Goal: Task Accomplishment & Management: Use online tool/utility

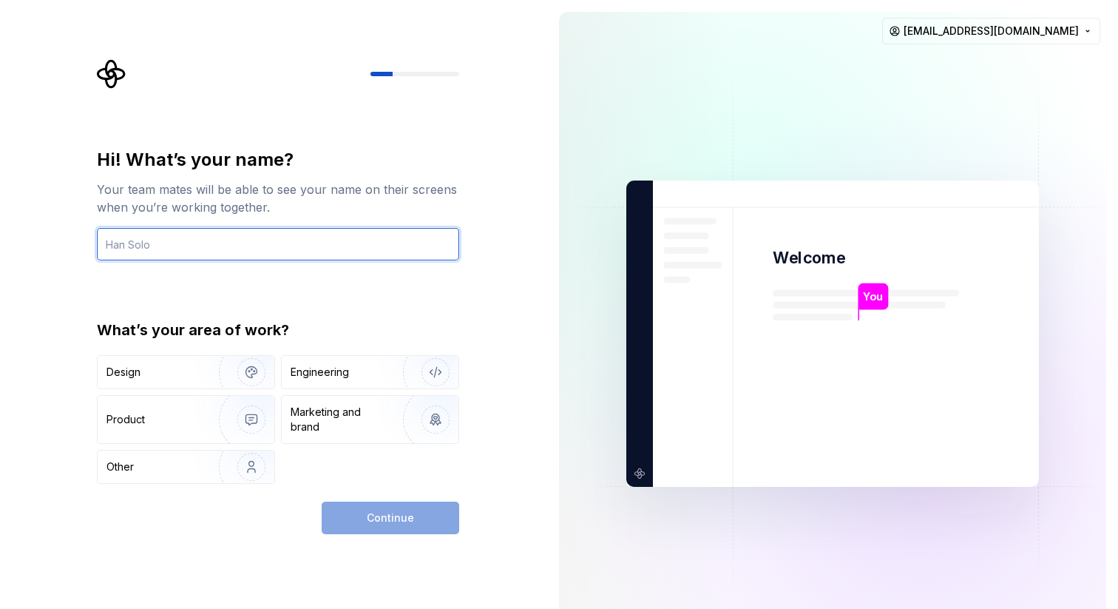
click at [149, 246] on input "text" at bounding box center [278, 244] width 362 height 33
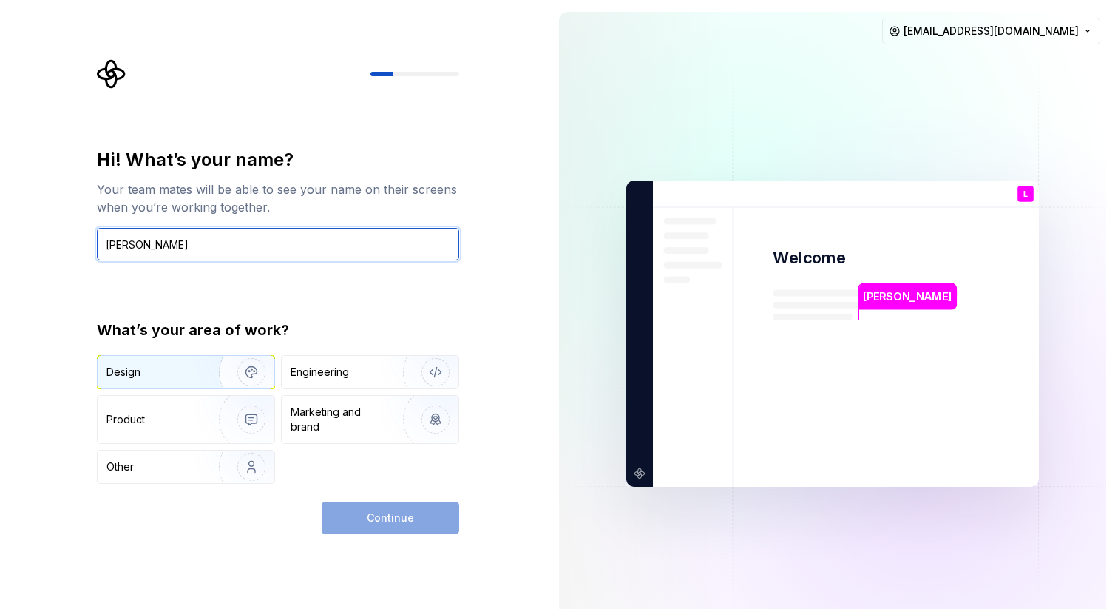
type input "Leanne"
click at [145, 378] on div "Design" at bounding box center [153, 372] width 93 height 15
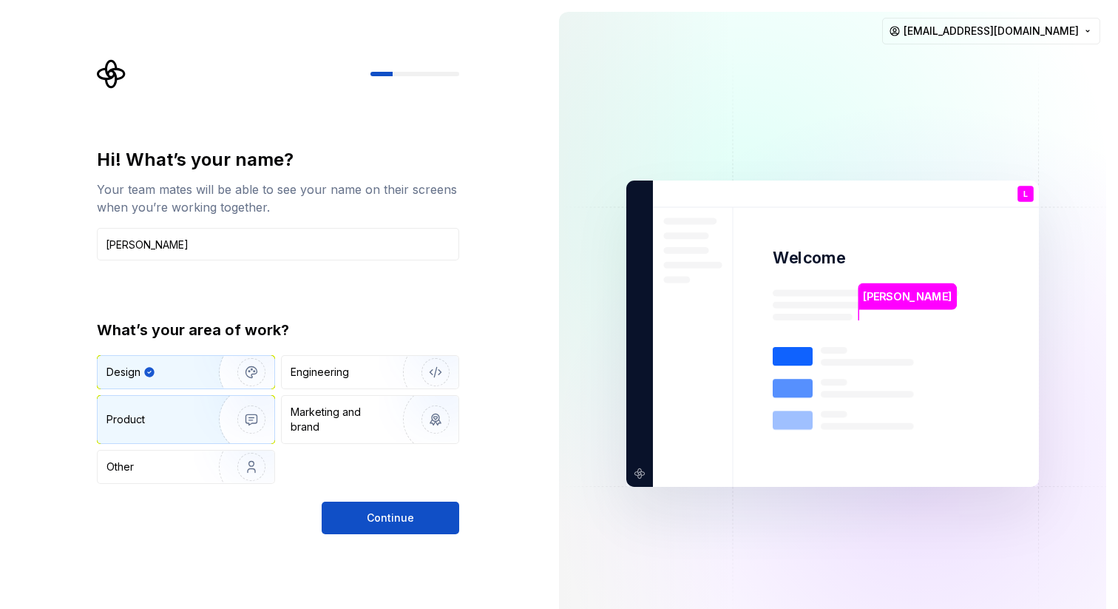
click at [192, 422] on div "Product" at bounding box center [156, 419] width 98 height 15
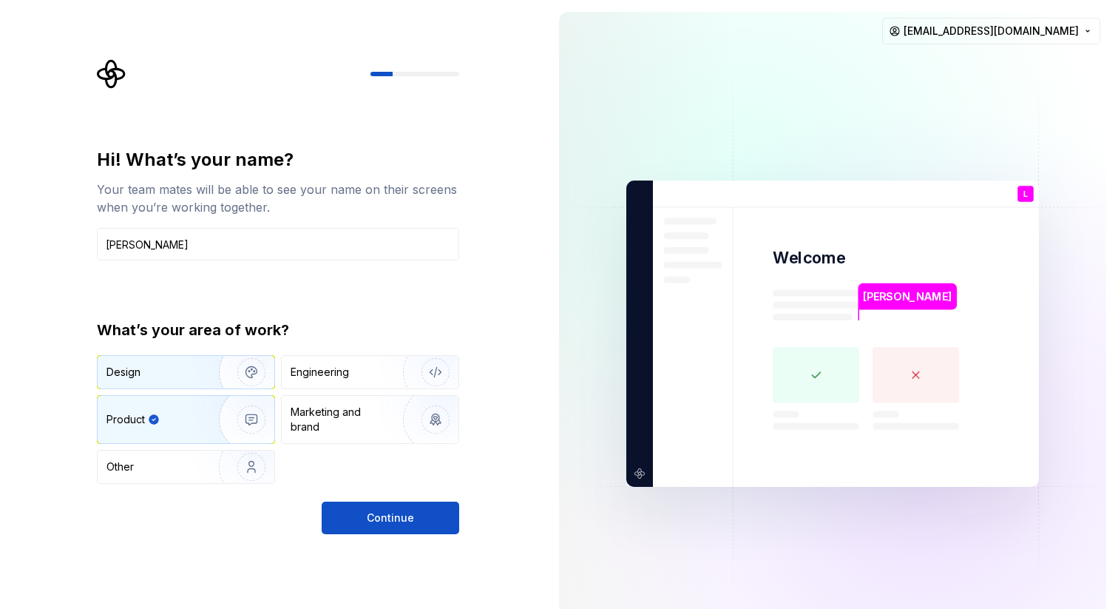
click at [173, 372] on div "Design" at bounding box center [153, 372] width 93 height 15
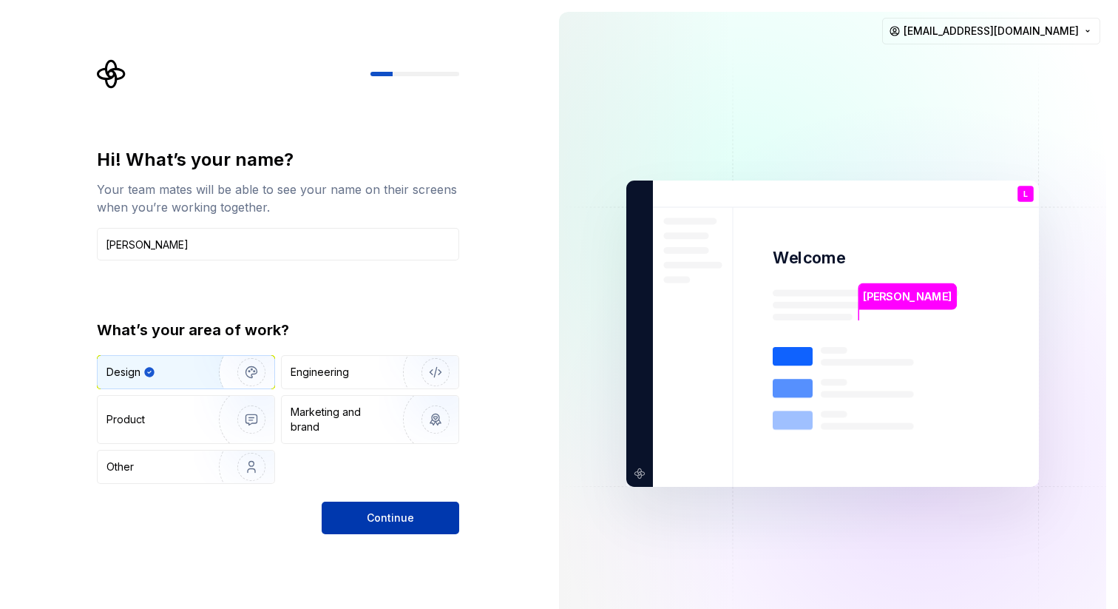
click at [396, 514] on span "Continue" at bounding box center [390, 517] width 47 height 15
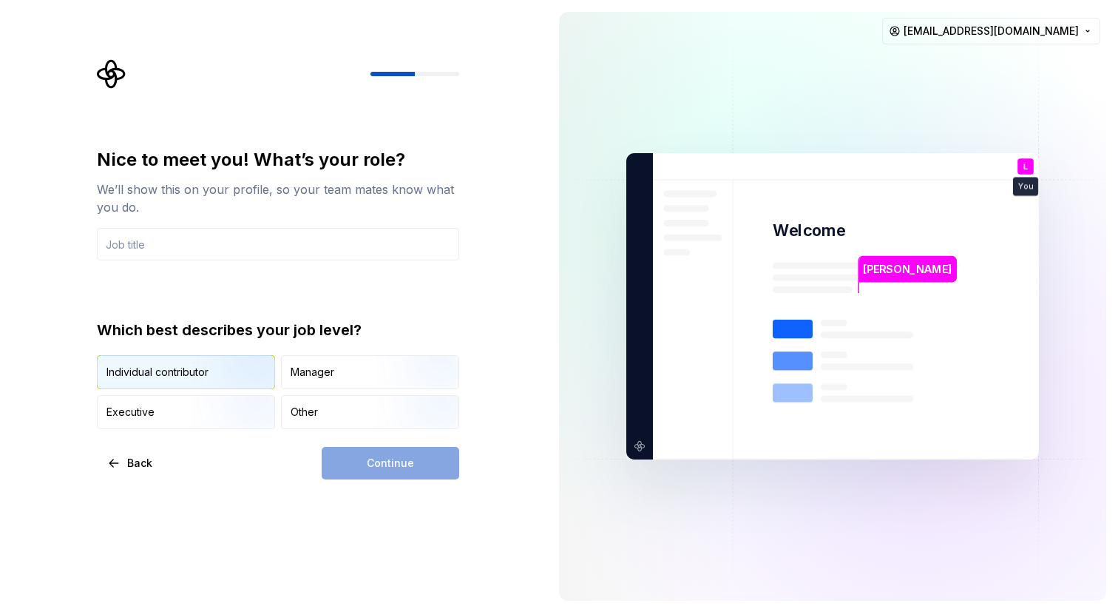
click at [198, 371] on img "button" at bounding box center [239, 390] width 95 height 99
click at [162, 246] on input "text" at bounding box center [278, 244] width 362 height 33
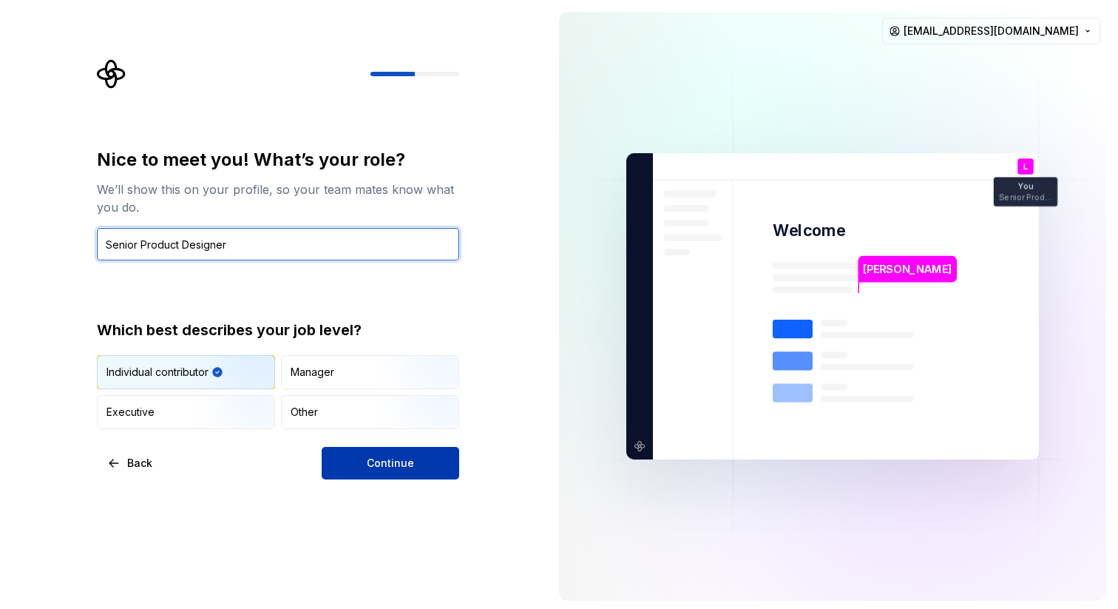
type input "Senior Product Designer"
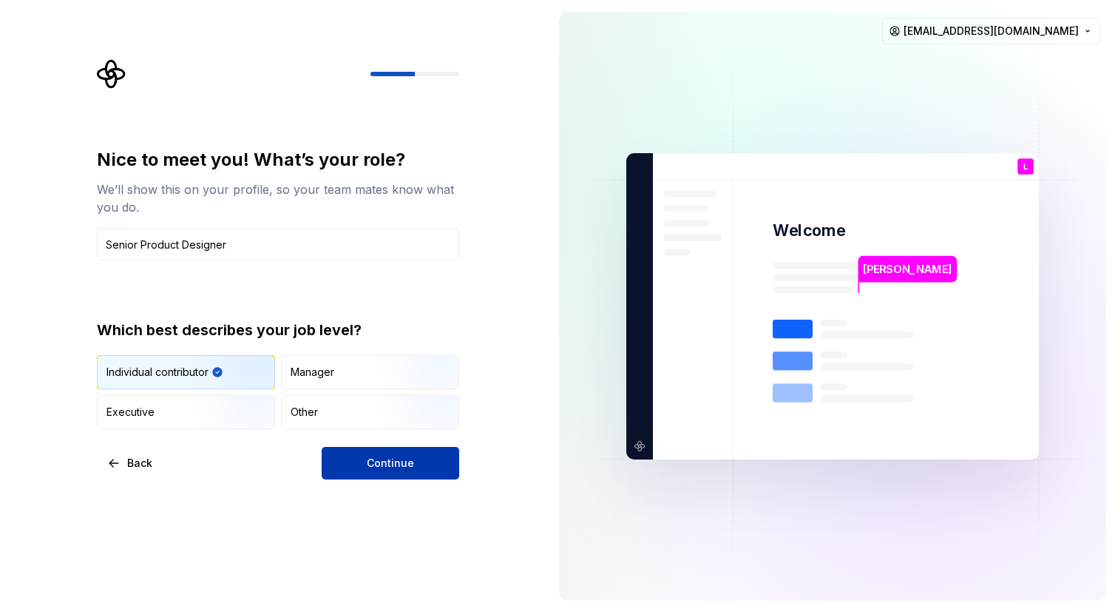
click at [411, 465] on span "Continue" at bounding box center [390, 463] width 47 height 15
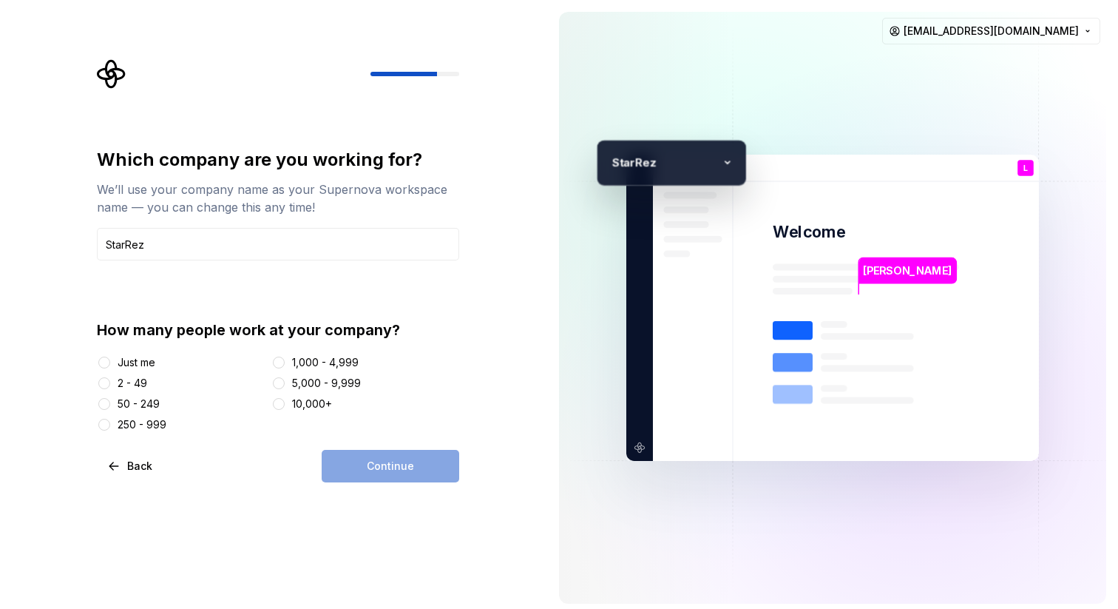
type input "StarRez"
click at [102, 424] on button "250 - 999" at bounding box center [104, 425] width 12 height 12
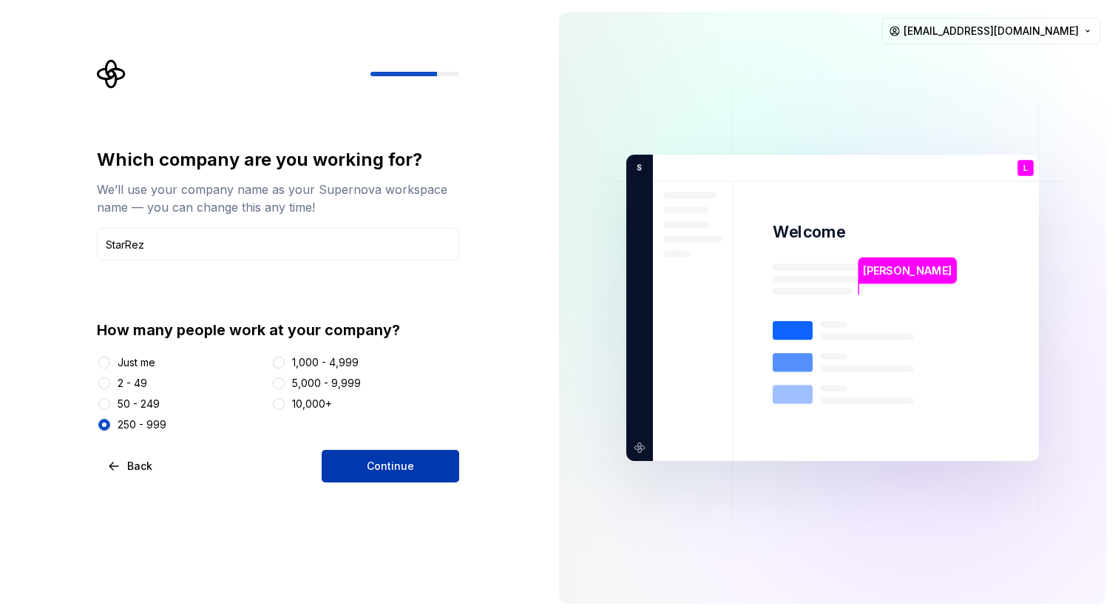
click at [407, 461] on span "Continue" at bounding box center [390, 466] width 47 height 15
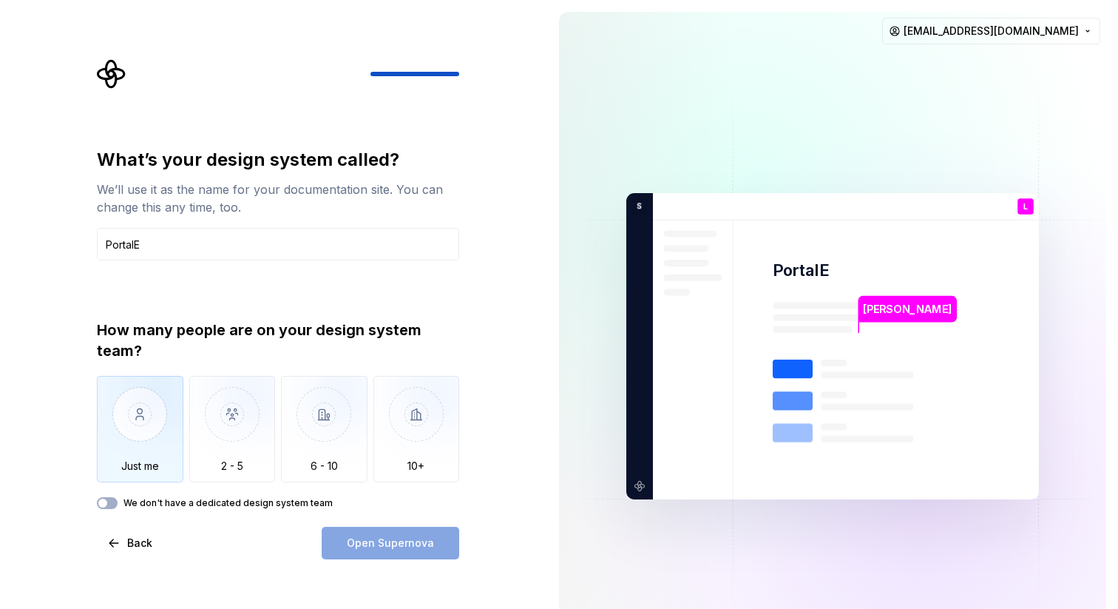
type input "PortalE"
click at [153, 410] on img "button" at bounding box center [140, 425] width 87 height 99
click at [109, 500] on button "We don't have a dedicated design system team" at bounding box center [107, 503] width 21 height 12
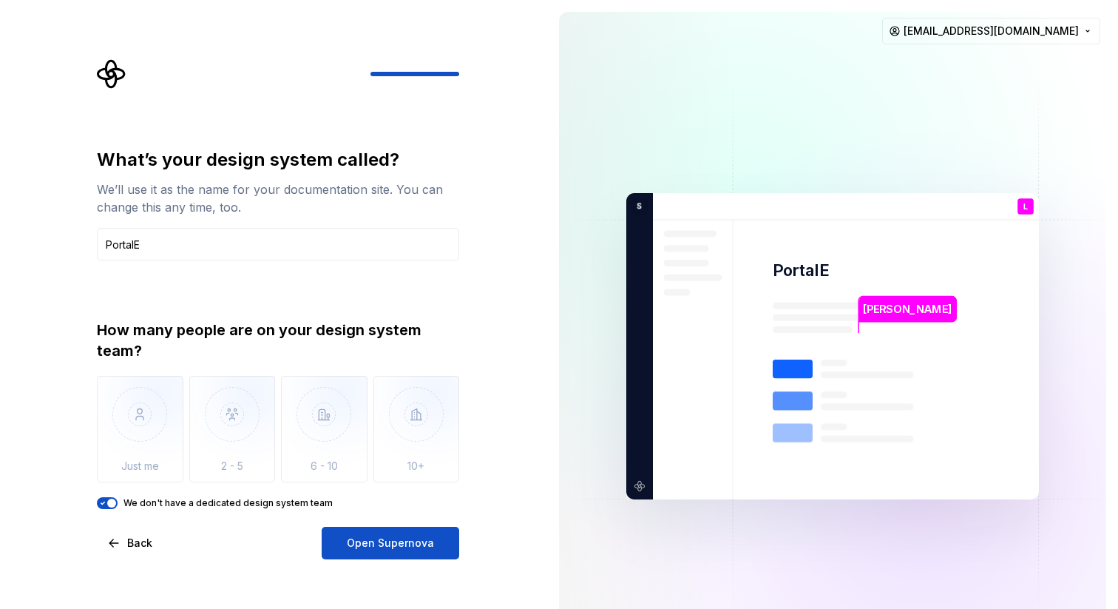
click at [113, 500] on span "button" at bounding box center [111, 503] width 9 height 9
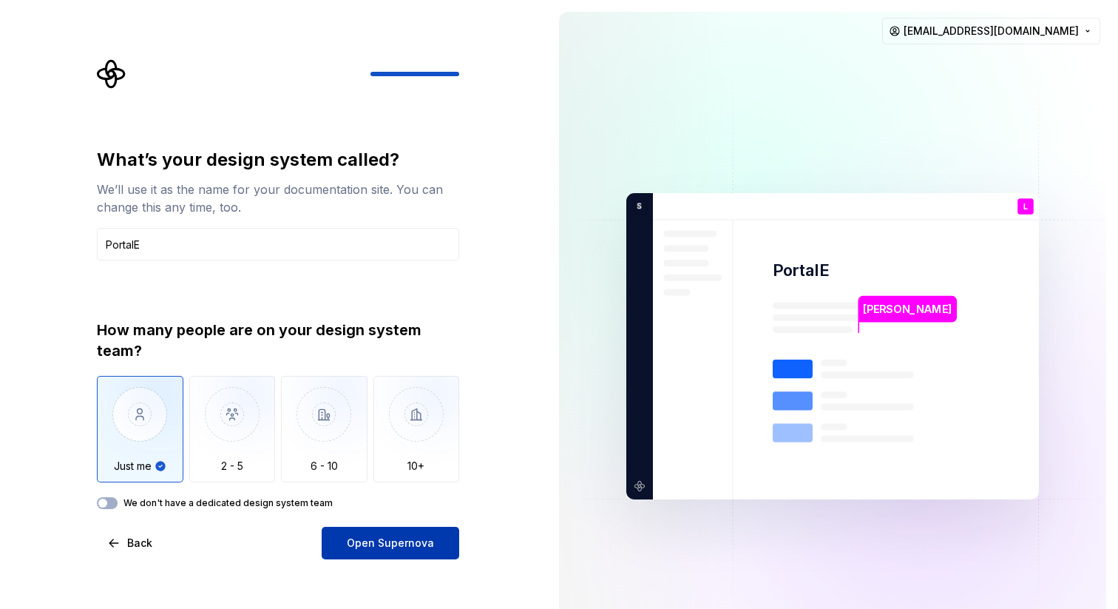
click at [382, 541] on span "Open Supernova" at bounding box center [390, 543] width 87 height 15
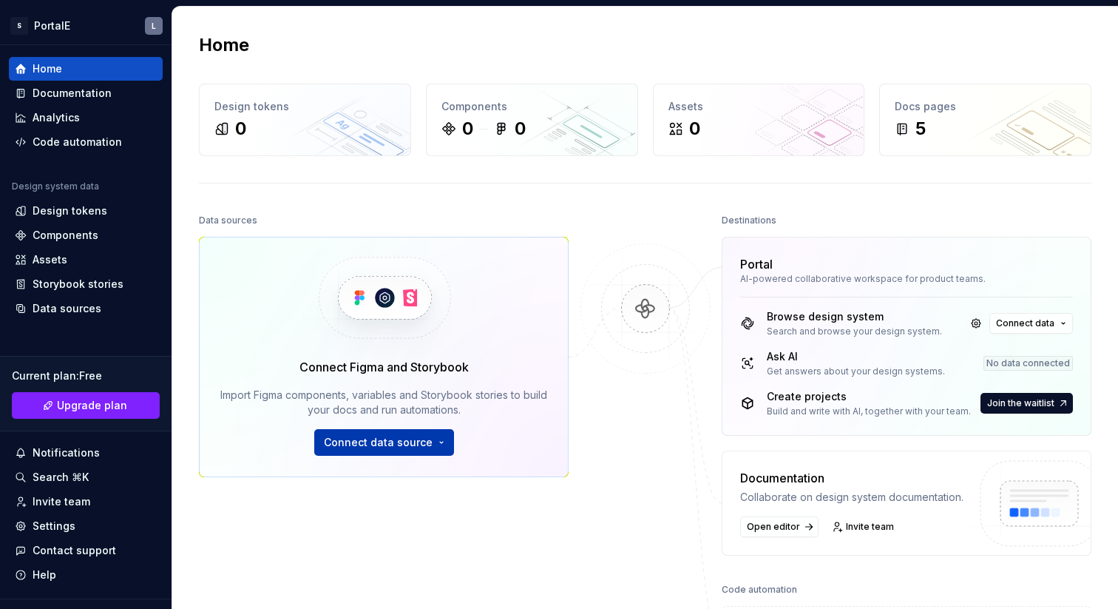
click at [403, 442] on span "Connect data source" at bounding box center [378, 442] width 109 height 15
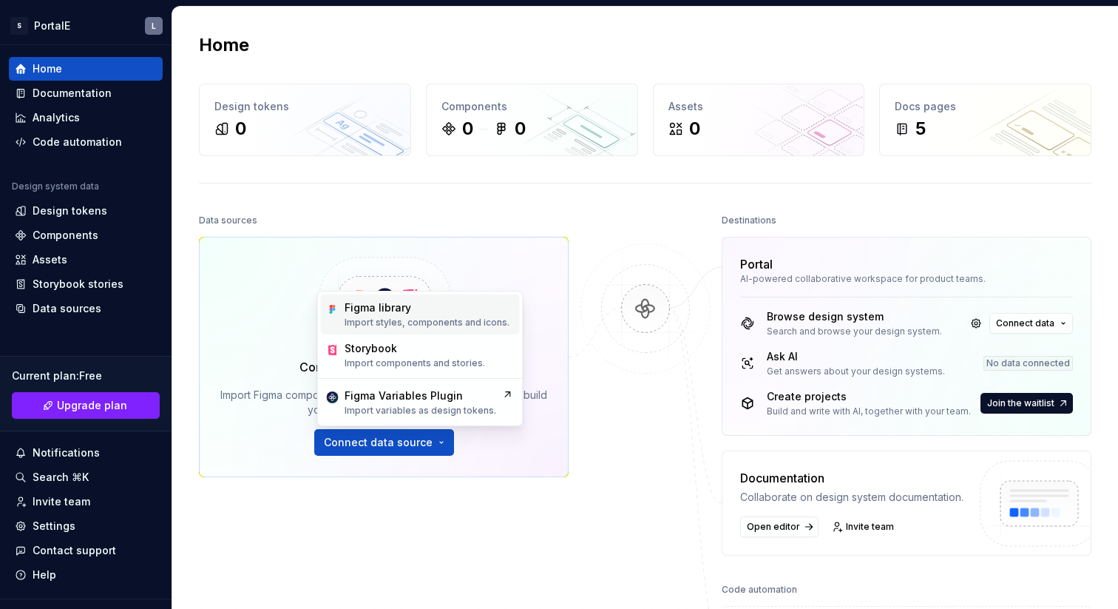
click at [396, 314] on div "Figma library" at bounding box center [378, 307] width 67 height 15
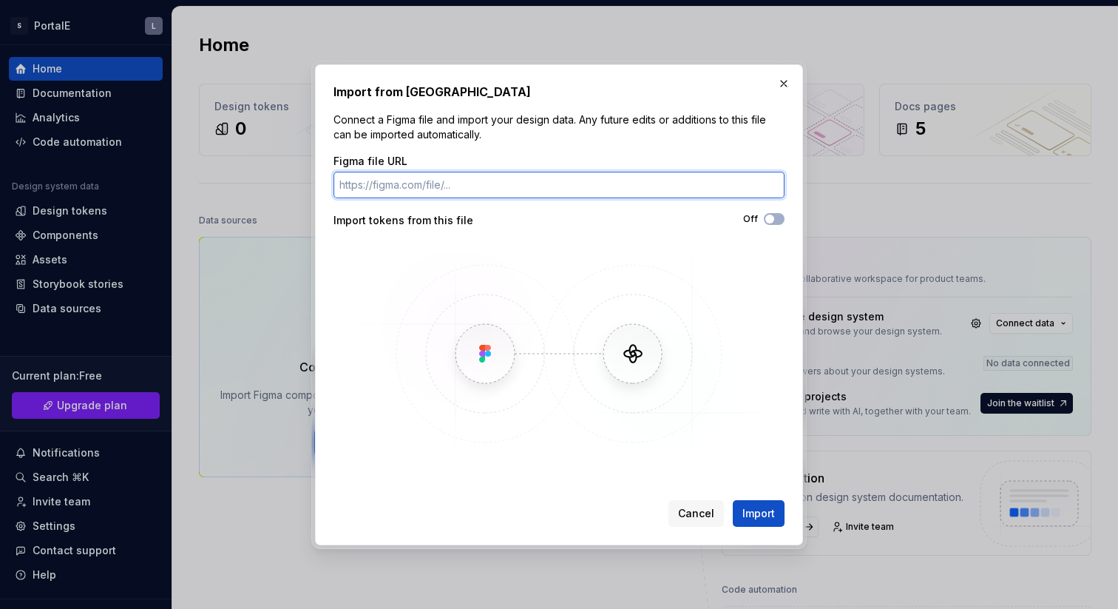
paste input "https://www.figma.com/design/0xTK5OeYP4kEGXDS2F6CzU/C-E-Registration-%E2%80%A8U…"
type input "https://www.figma.com/design/0xTK5OeYP4kEGXDS2F6CzU/C-E-Registration-%E2%80%A8U…"
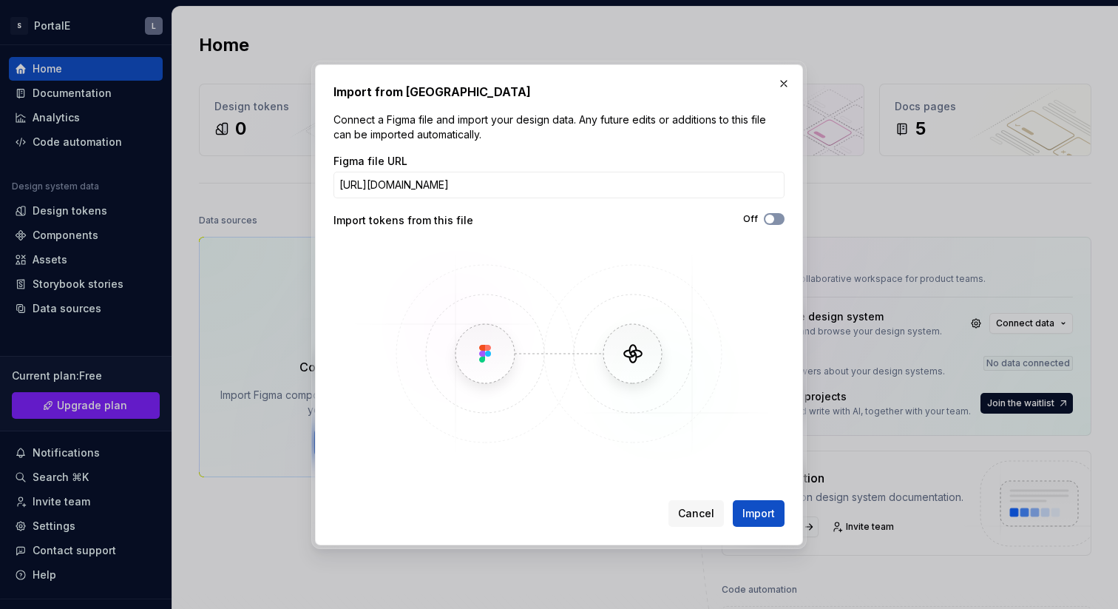
scroll to position [0, 0]
click at [769, 215] on span "button" at bounding box center [770, 219] width 9 height 9
click at [760, 515] on span "Import" at bounding box center [759, 513] width 33 height 15
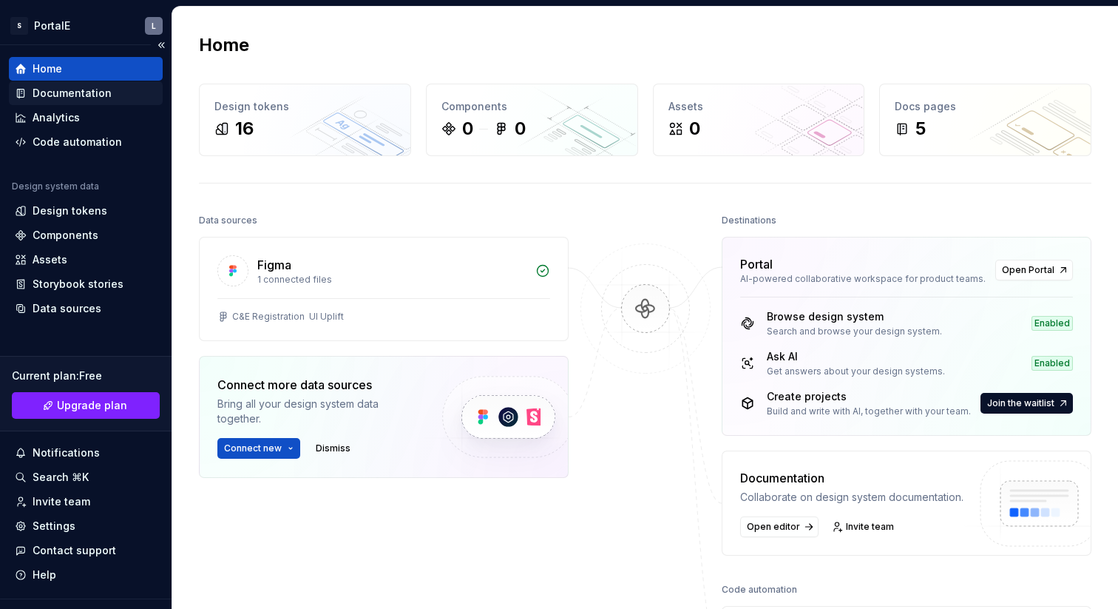
click at [61, 90] on div "Documentation" at bounding box center [72, 93] width 79 height 15
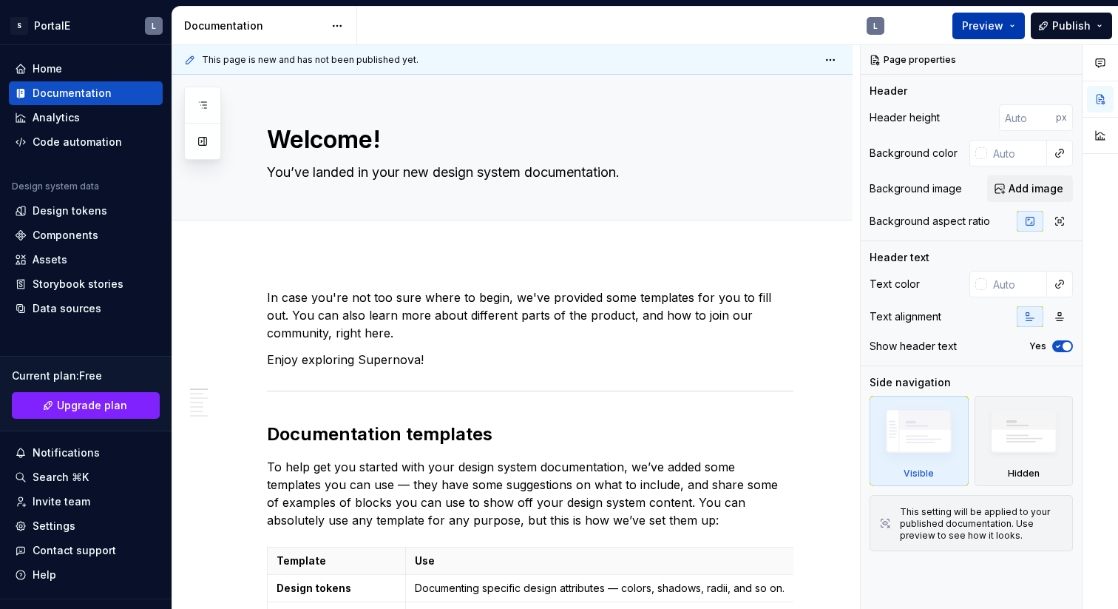
click at [982, 24] on span "Preview" at bounding box center [982, 25] width 41 height 15
click at [606, 36] on div "L" at bounding box center [626, 26] width 539 height 38
click at [340, 31] on html "S PortalE L Home Documentation Analytics Code automation Design system data Des…" at bounding box center [559, 304] width 1118 height 609
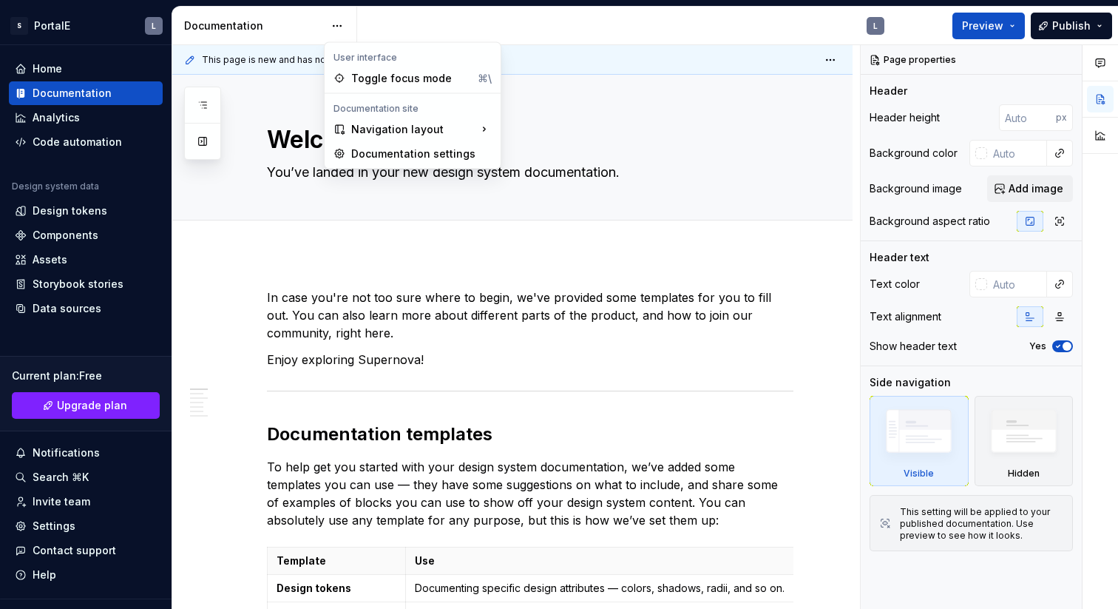
click at [439, 24] on html "S PortalE L Home Documentation Analytics Code automation Design system data Des…" at bounding box center [559, 304] width 1118 height 609
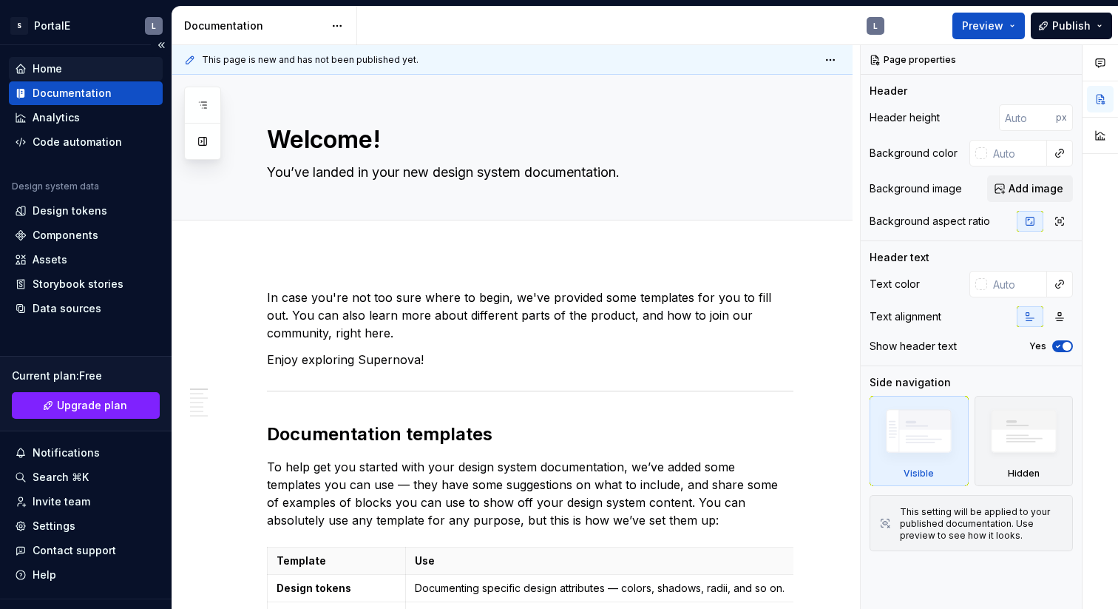
click at [48, 72] on div "Home" at bounding box center [48, 68] width 30 height 15
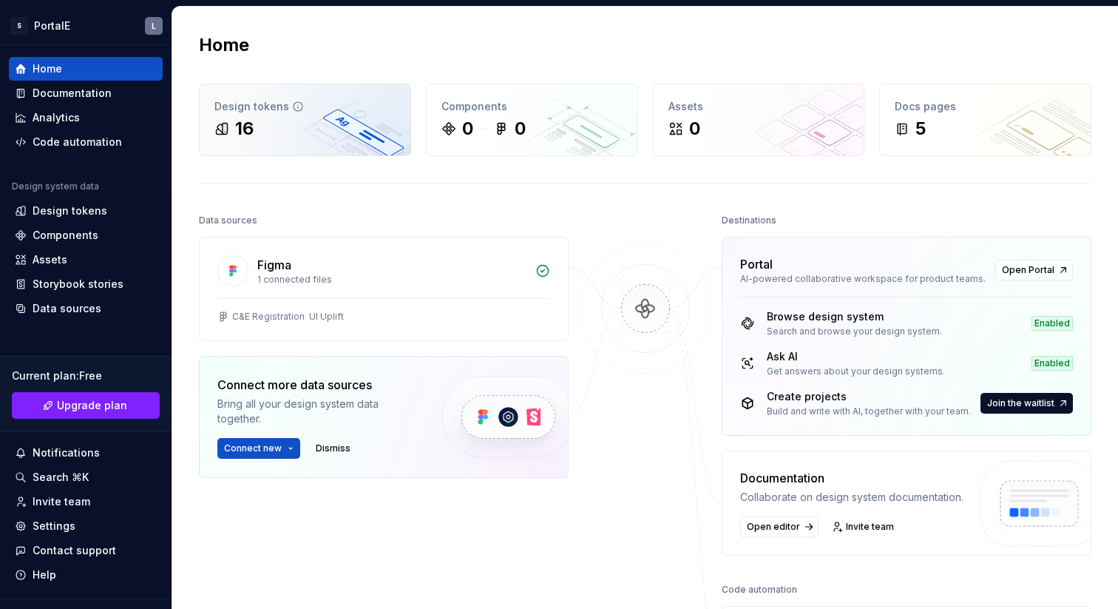
click at [268, 114] on div "Design tokens 16" at bounding box center [305, 119] width 211 height 71
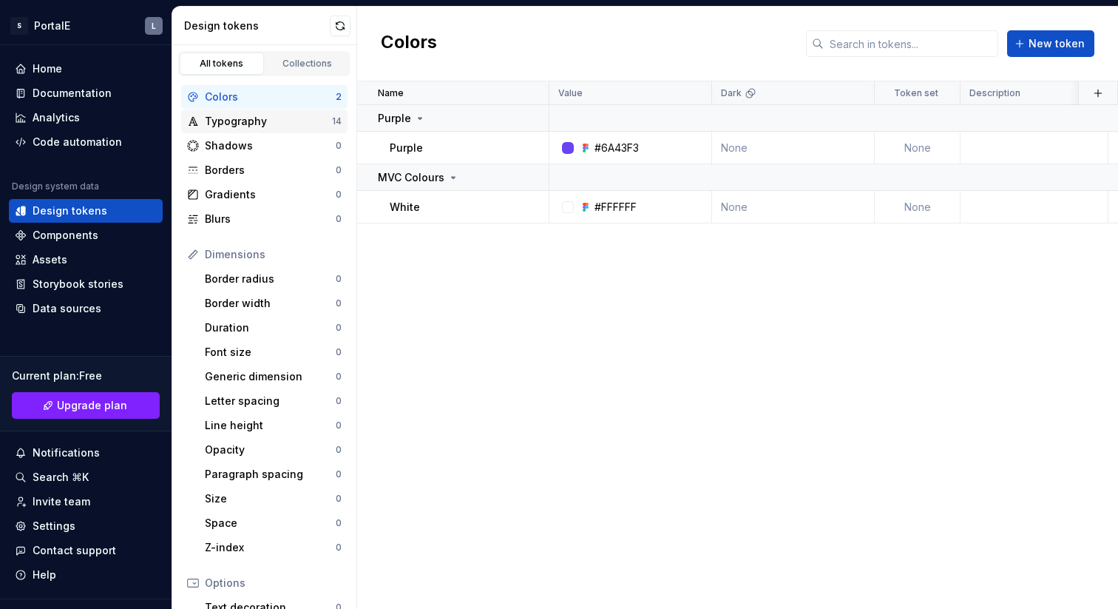
click at [228, 124] on div "Typography" at bounding box center [268, 121] width 127 height 15
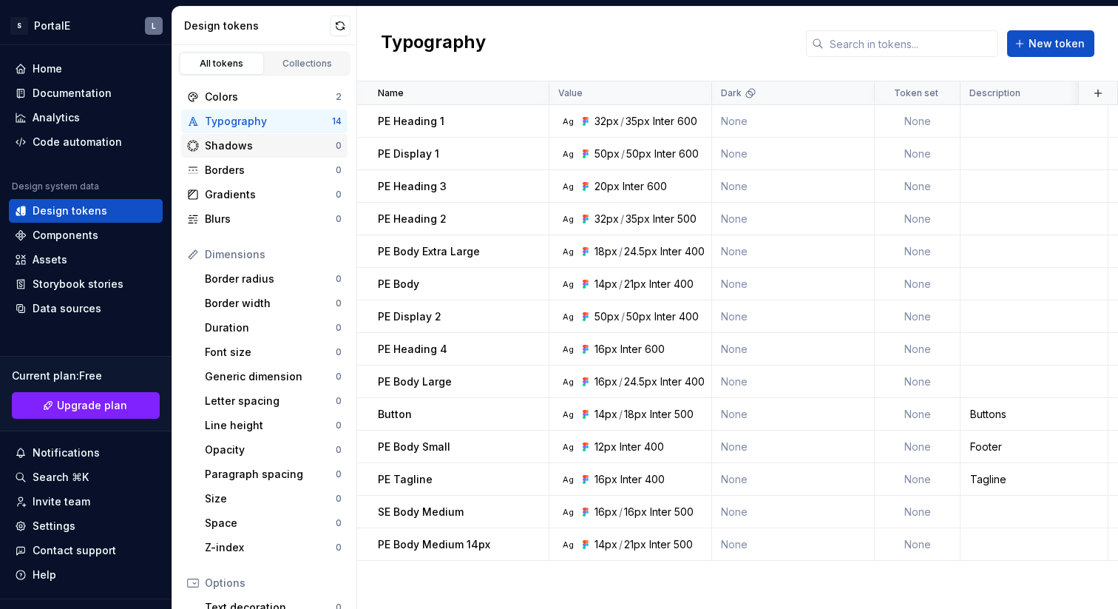
click at [233, 146] on div "Shadows" at bounding box center [270, 145] width 131 height 15
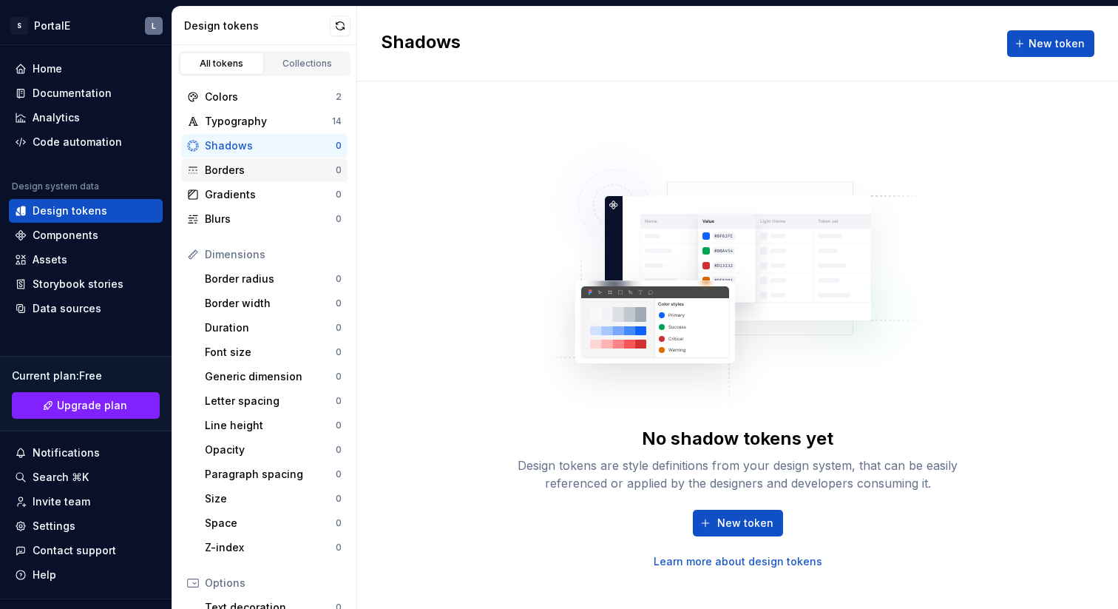
click at [223, 169] on div "Borders" at bounding box center [270, 170] width 131 height 15
click at [223, 191] on div "Gradients" at bounding box center [270, 194] width 131 height 15
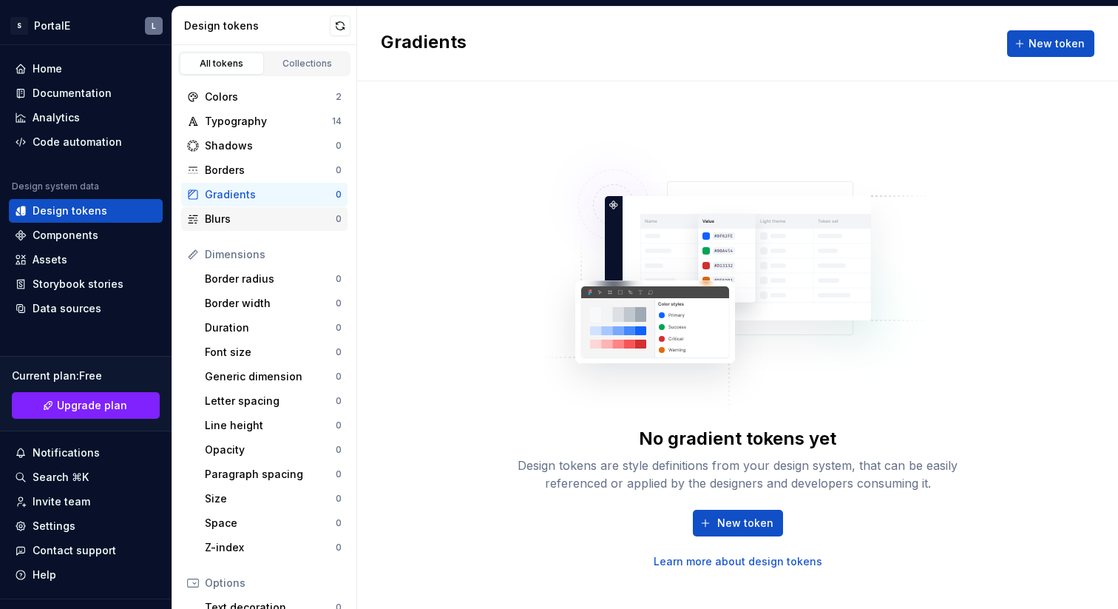
click at [223, 223] on div "Blurs" at bounding box center [270, 219] width 131 height 15
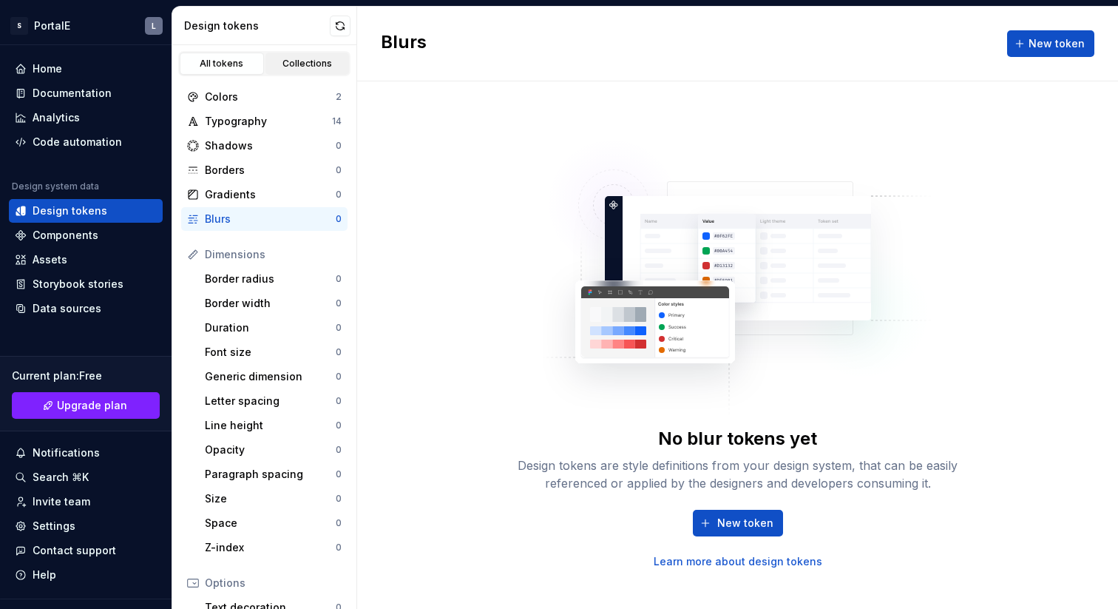
click at [308, 70] on link "Collections" at bounding box center [308, 64] width 84 height 22
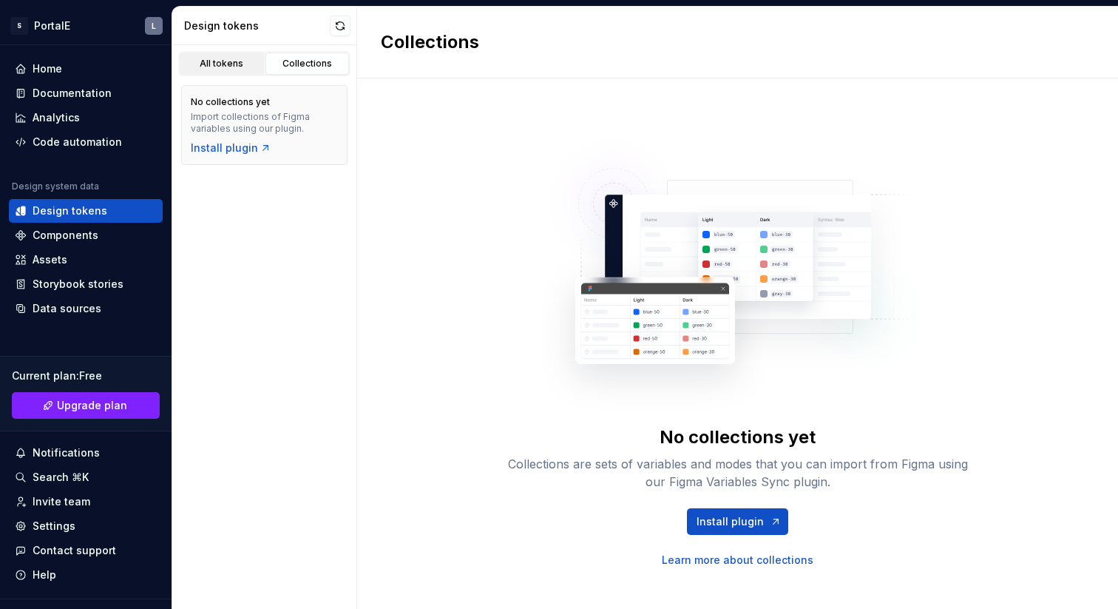
click at [226, 61] on div "All tokens" at bounding box center [222, 64] width 74 height 12
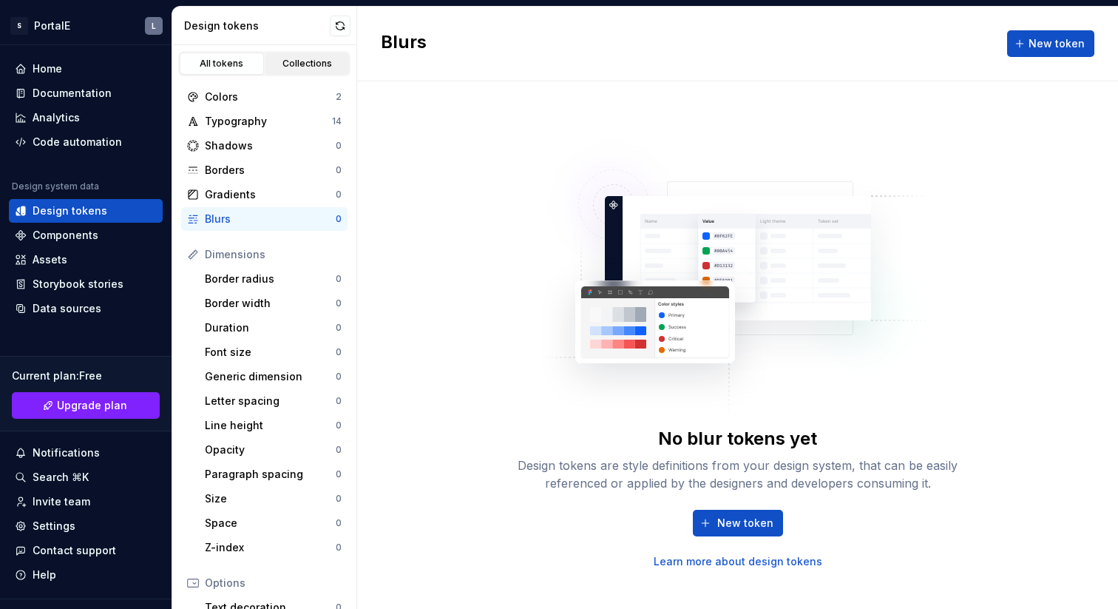
click at [300, 59] on div "Collections" at bounding box center [308, 64] width 74 height 12
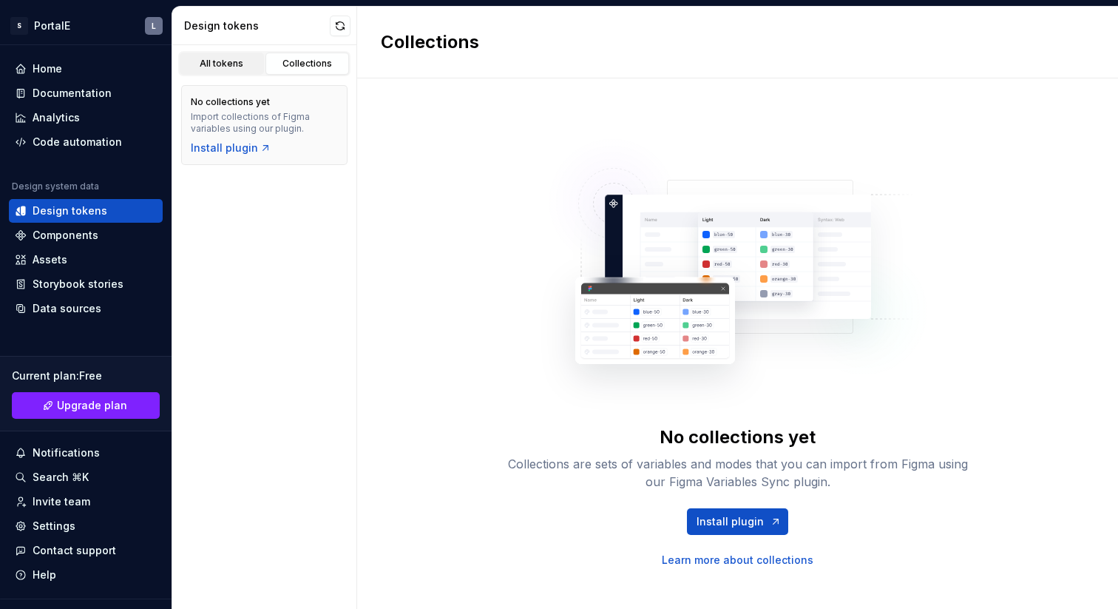
click at [225, 63] on div "All tokens" at bounding box center [222, 64] width 74 height 12
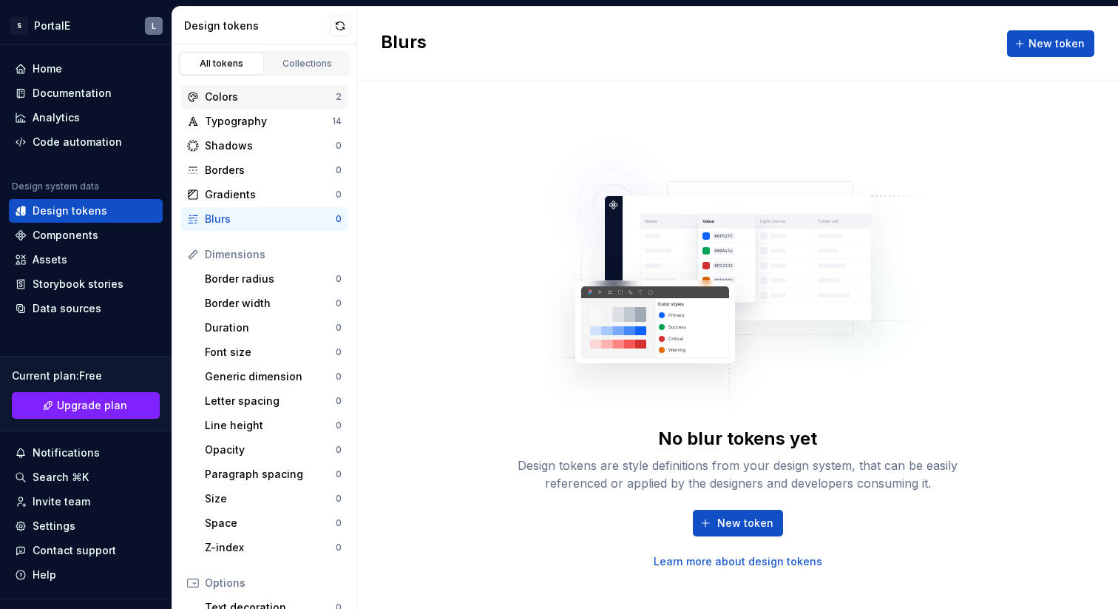
click at [240, 90] on div "Colors" at bounding box center [270, 97] width 131 height 15
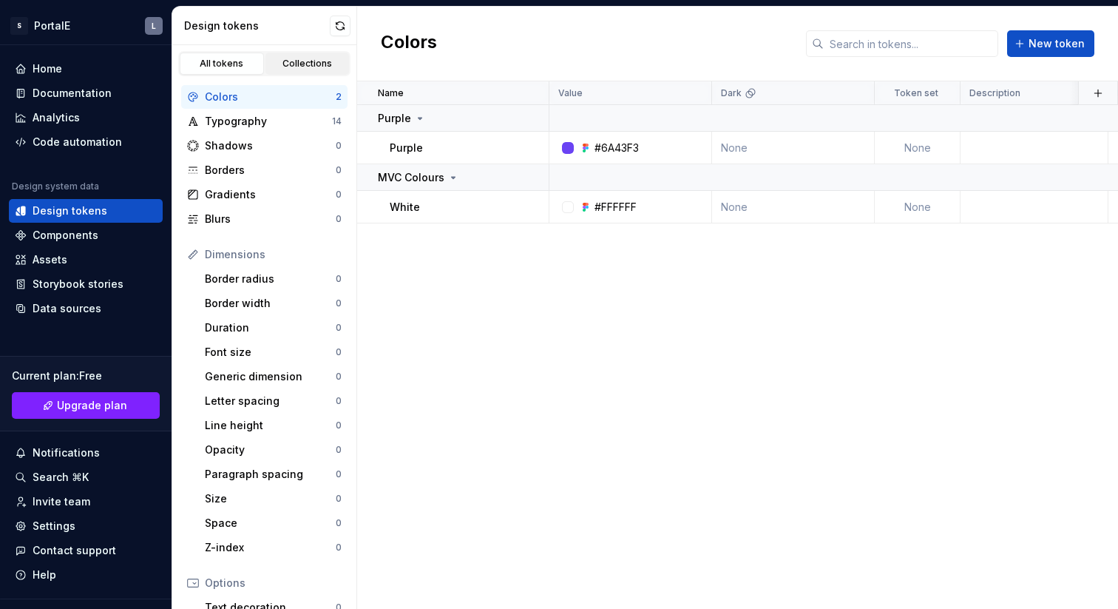
click at [300, 64] on div "Collections" at bounding box center [308, 64] width 74 height 12
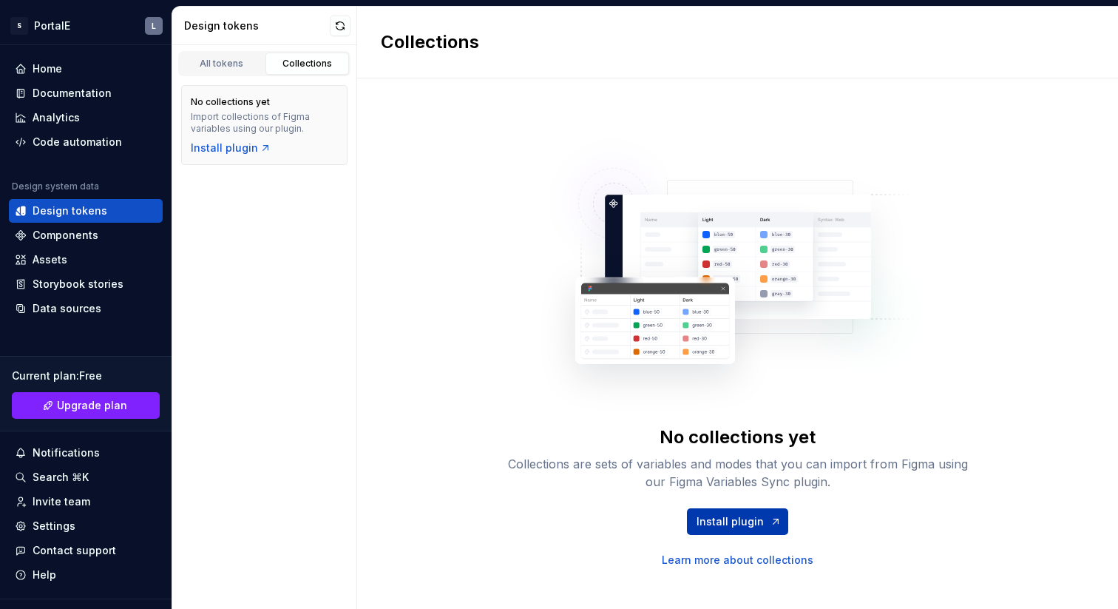
click at [749, 518] on span "Install plugin" at bounding box center [730, 521] width 67 height 15
click at [229, 268] on div "All tokens Collections No collections yet Import collections of Figma variables…" at bounding box center [264, 327] width 185 height 564
click at [69, 235] on div "Components" at bounding box center [66, 235] width 66 height 15
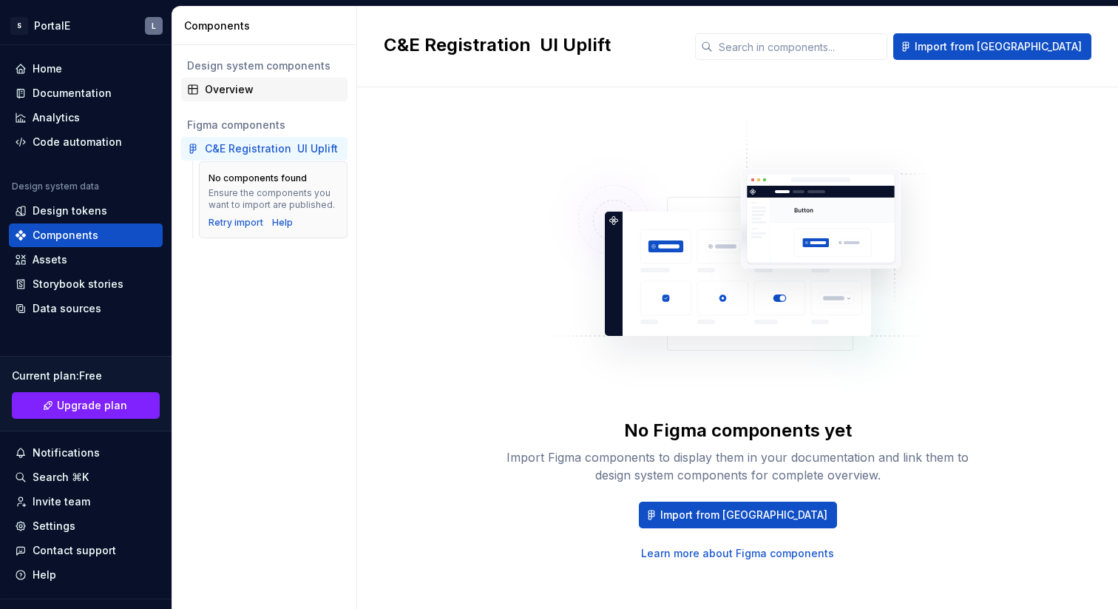
click at [232, 87] on div "Overview" at bounding box center [273, 89] width 137 height 15
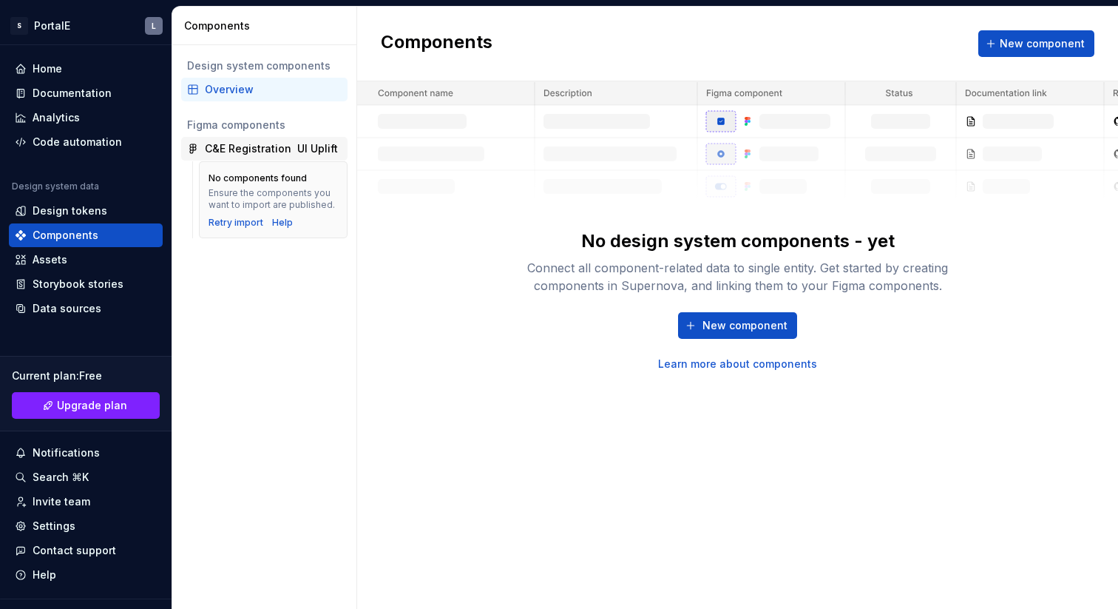
click at [248, 149] on div "C&E Registration  UI Uplift" at bounding box center [271, 148] width 133 height 15
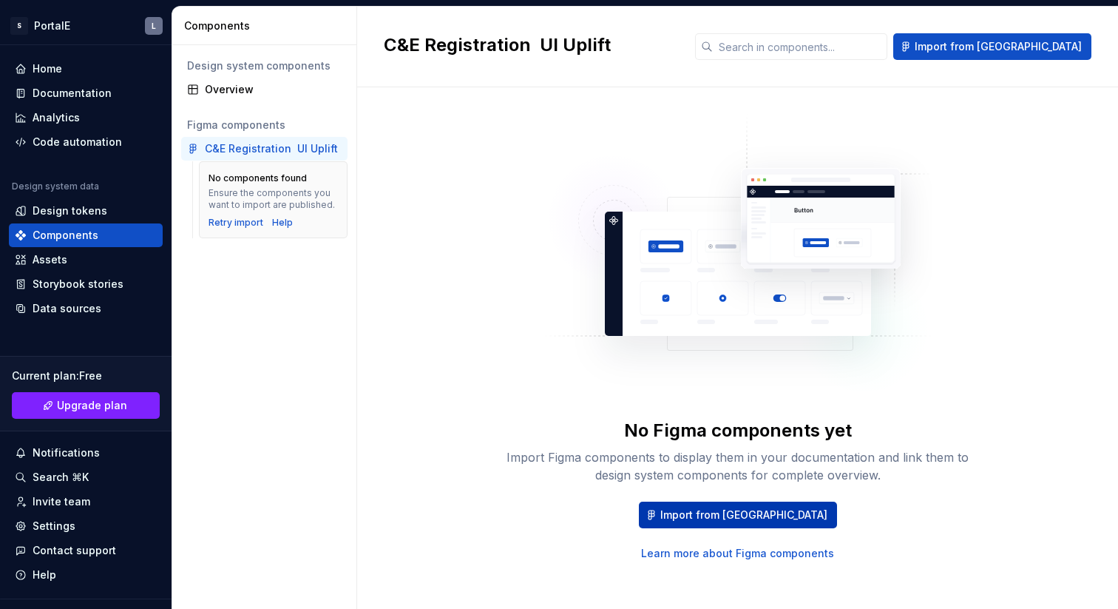
click at [756, 514] on span "Import from Figma" at bounding box center [744, 514] width 167 height 15
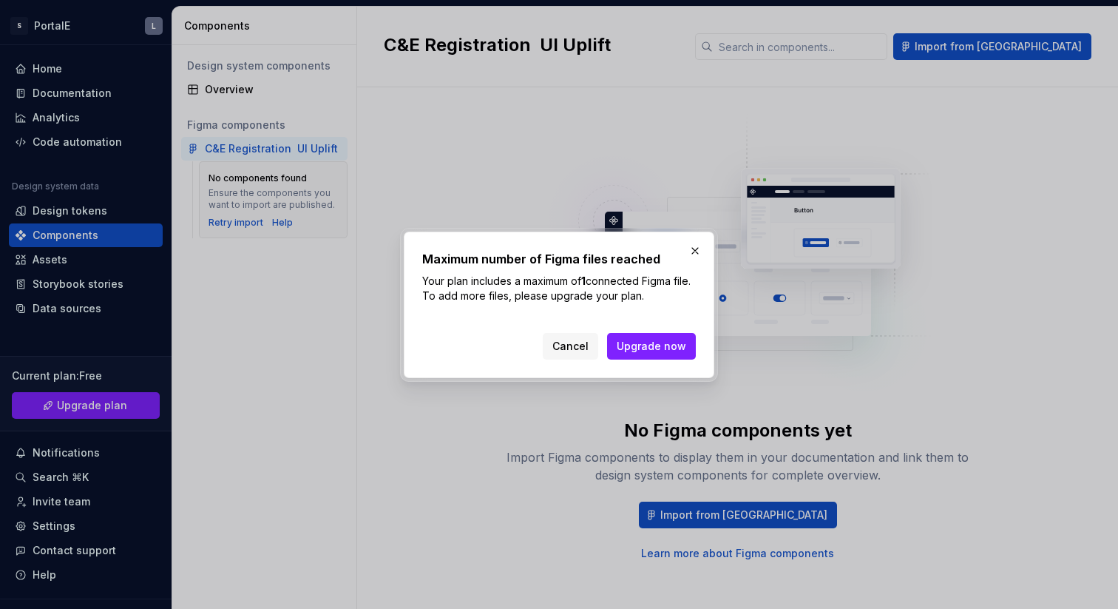
drag, startPoint x: 659, startPoint y: 344, endPoint x: 645, endPoint y: 365, distance: 25.0
click at [645, 365] on div "Maximum number of Figma files reached Your plan includes a maximum of 1 connect…" at bounding box center [559, 305] width 311 height 146
click at [575, 343] on span "Cancel" at bounding box center [571, 346] width 36 height 15
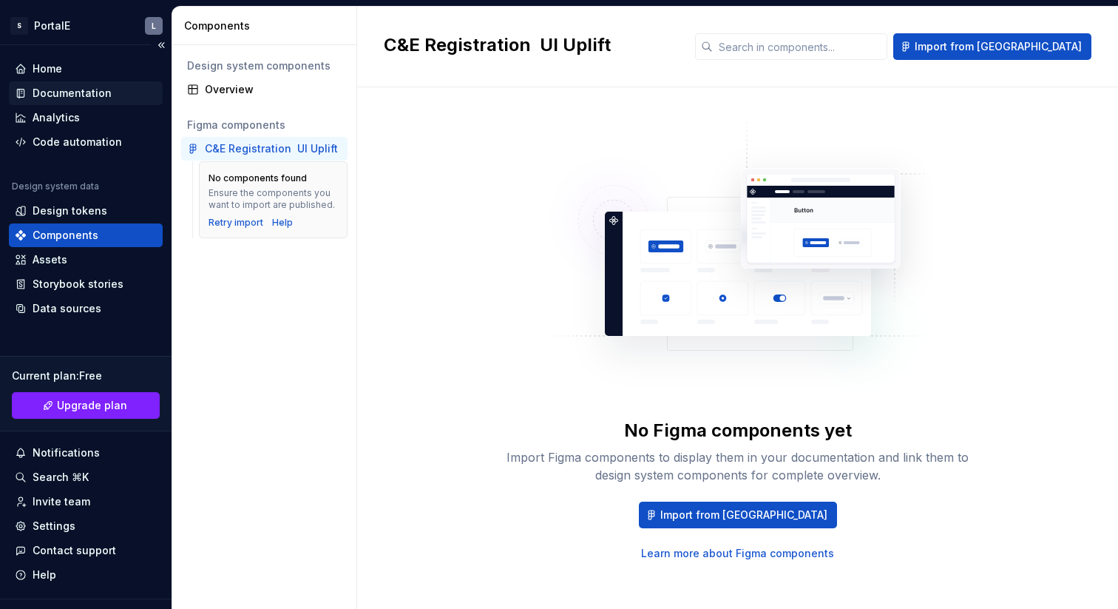
click at [61, 89] on div "Documentation" at bounding box center [72, 93] width 79 height 15
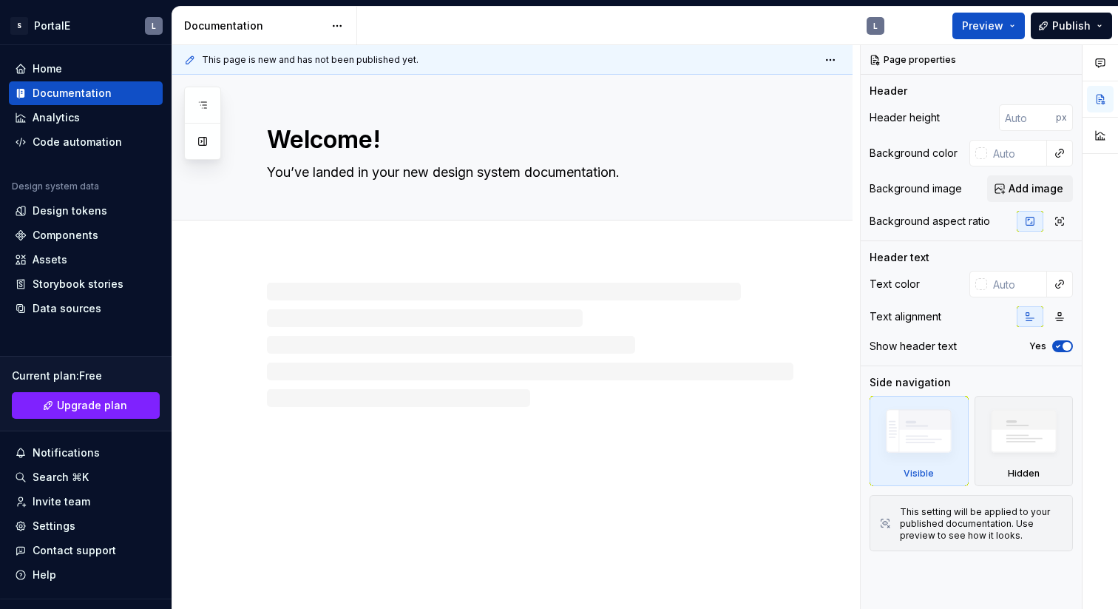
type textarea "*"
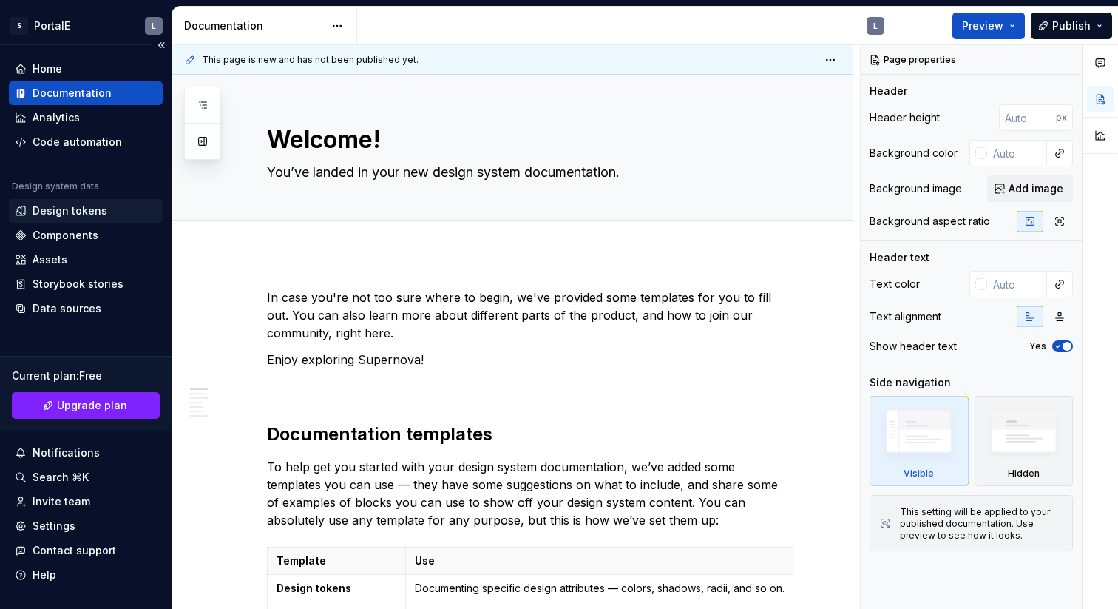
click at [66, 207] on div "Design tokens" at bounding box center [70, 210] width 75 height 15
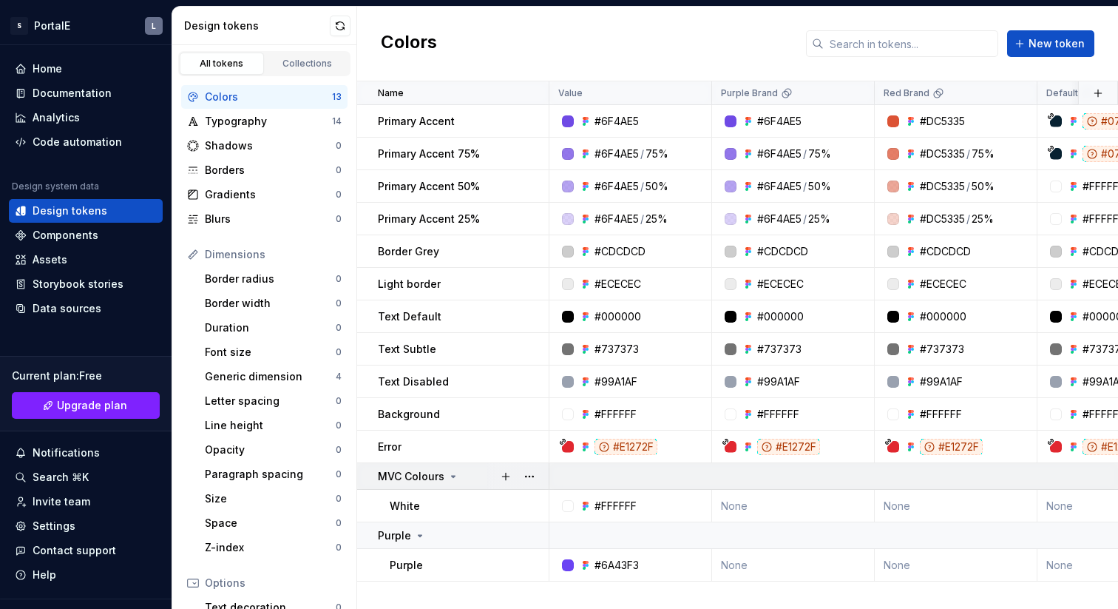
click at [453, 476] on icon at bounding box center [454, 476] width 4 height 1
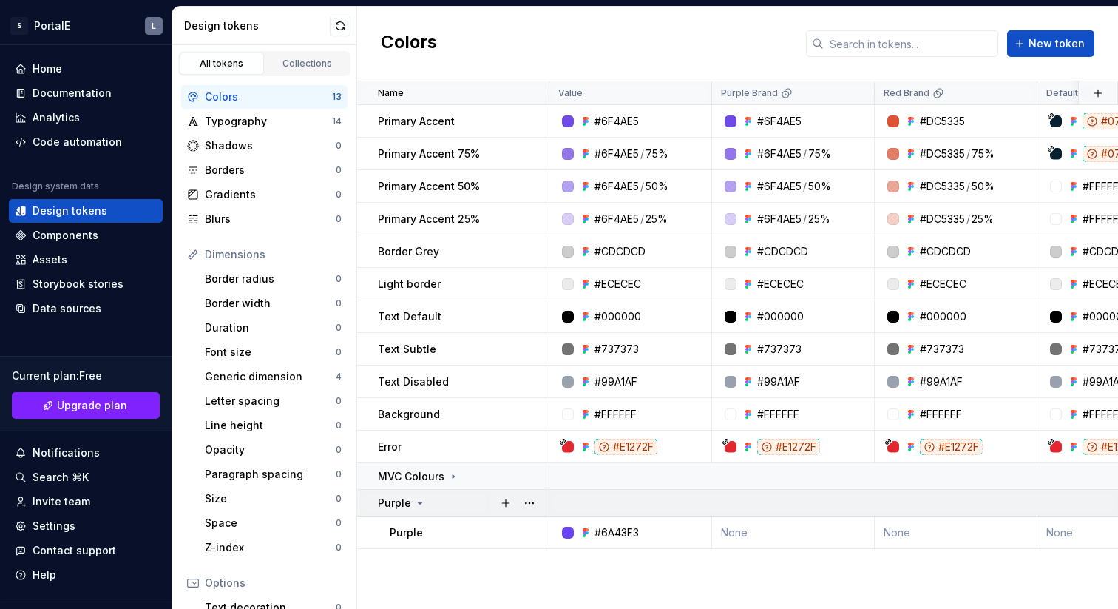
click at [419, 502] on icon at bounding box center [421, 502] width 4 height 1
click at [530, 476] on button "button" at bounding box center [529, 476] width 21 height 21
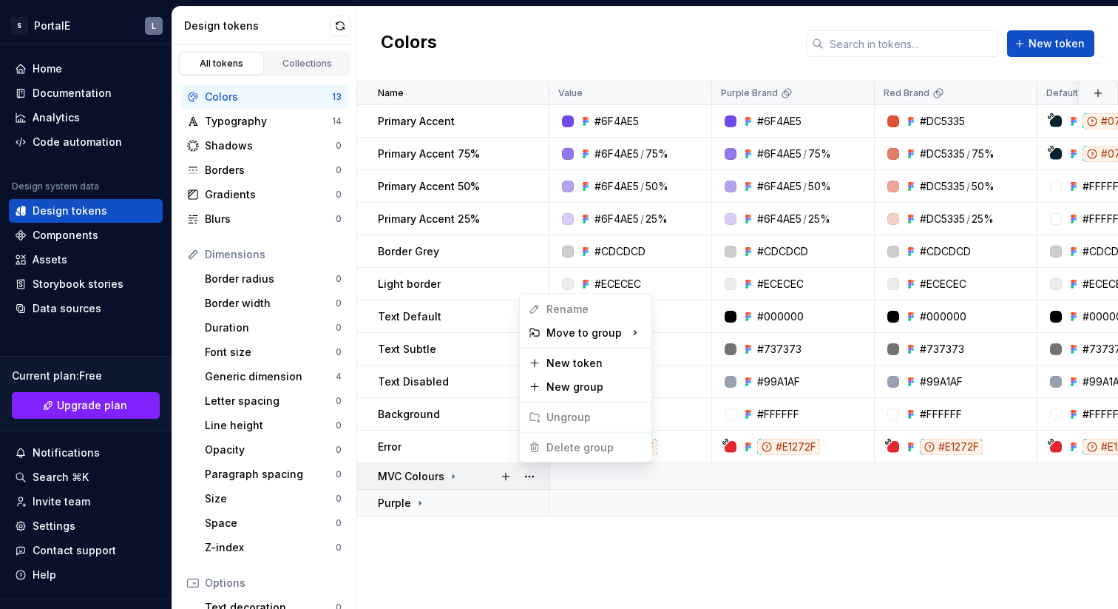
click at [576, 450] on span "Delete group" at bounding box center [571, 448] width 97 height 24
click at [516, 541] on html "S PortalE L Home Documentation Analytics Code automation Design system data Des…" at bounding box center [559, 304] width 1118 height 609
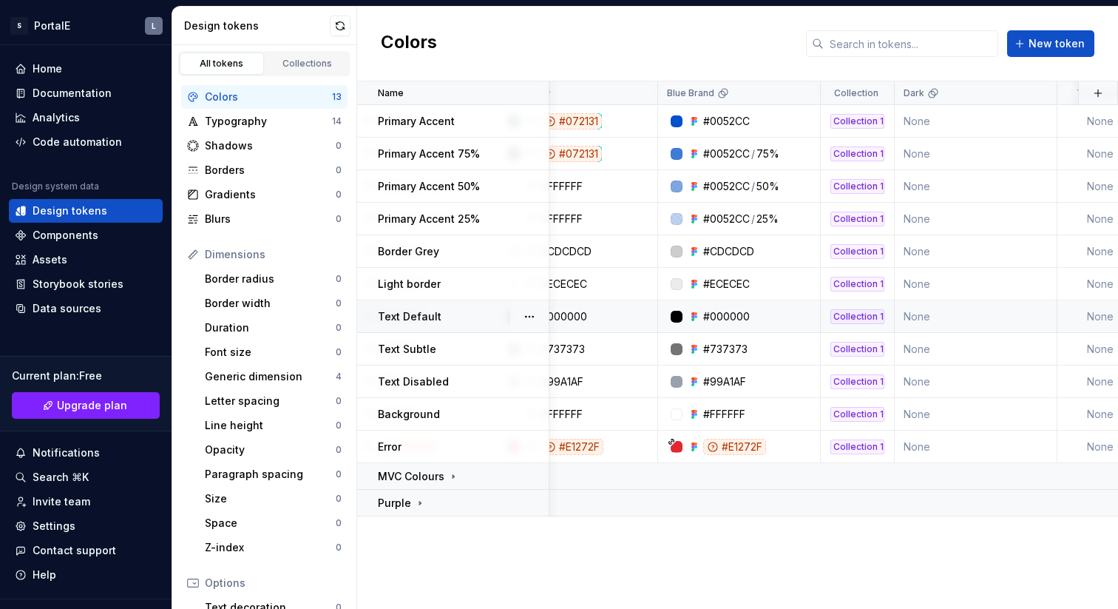
scroll to position [0, 545]
click at [244, 168] on div "Borders" at bounding box center [270, 170] width 131 height 15
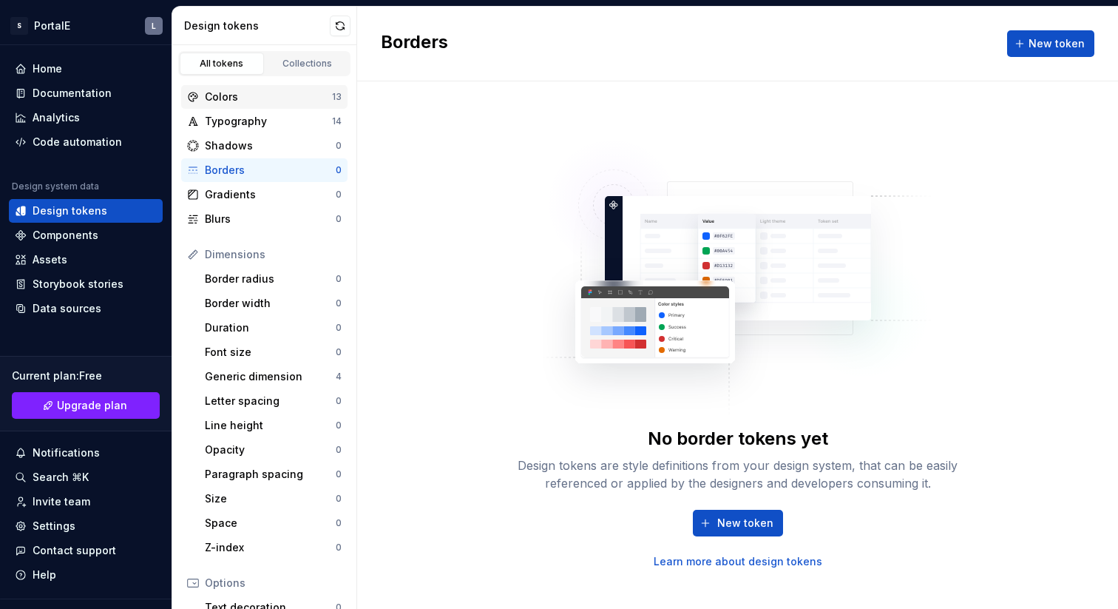
click at [223, 96] on div "Colors" at bounding box center [268, 97] width 127 height 15
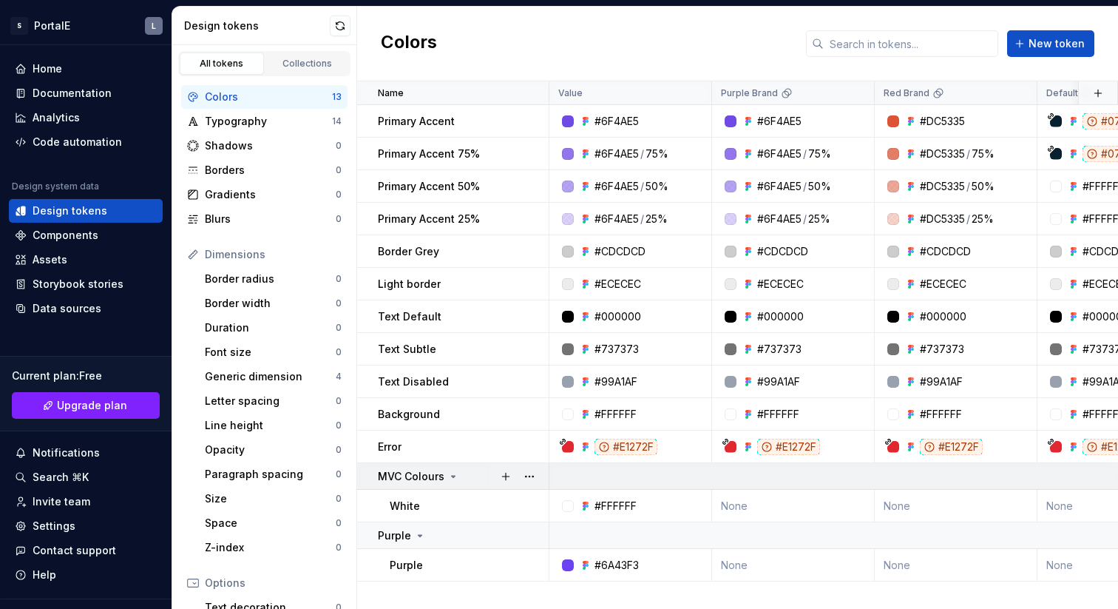
click at [450, 476] on icon at bounding box center [454, 476] width 12 height 12
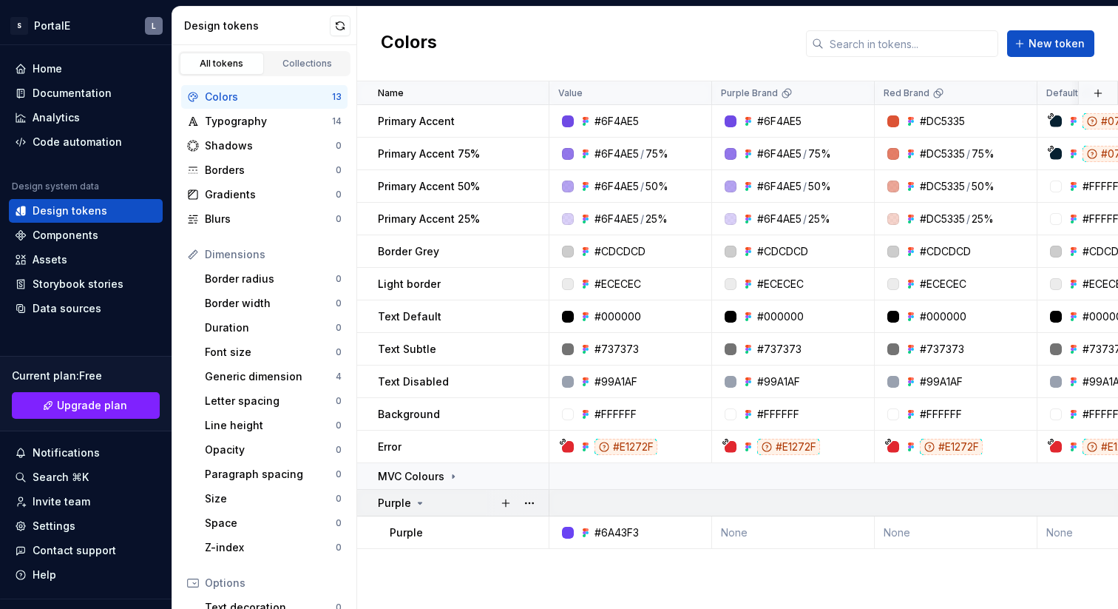
click at [421, 503] on icon at bounding box center [420, 503] width 12 height 12
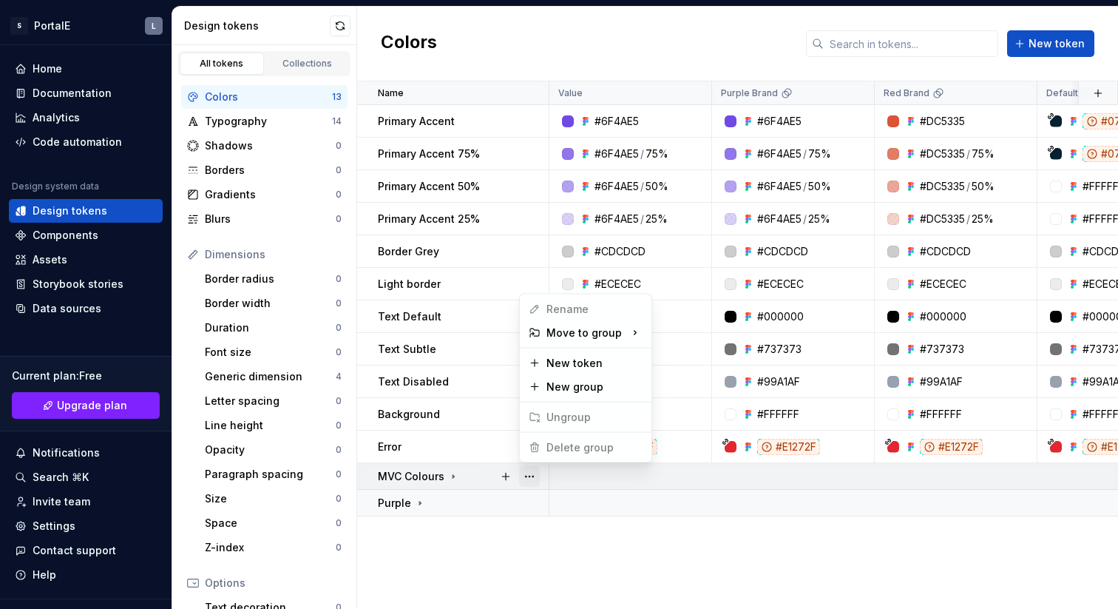
click at [530, 475] on button "button" at bounding box center [529, 476] width 21 height 21
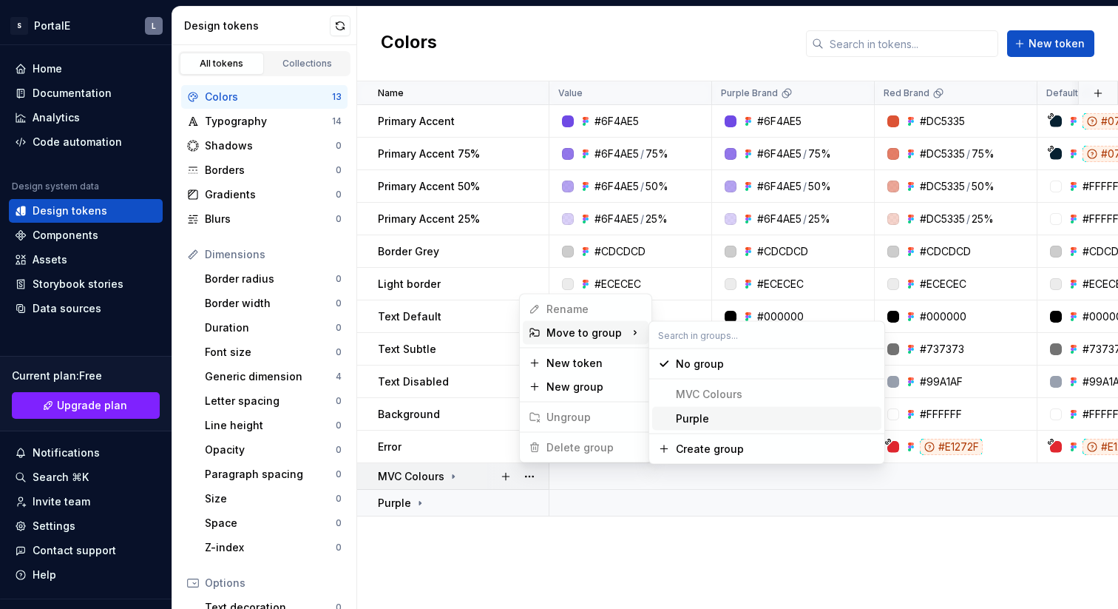
click at [718, 422] on div "Purple" at bounding box center [776, 418] width 200 height 15
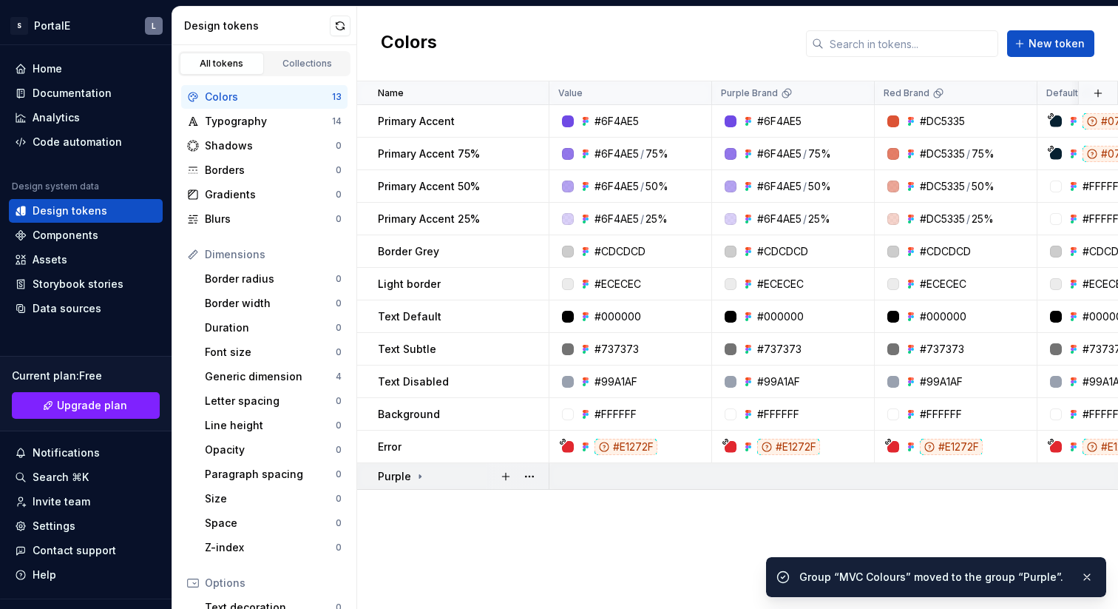
click at [397, 476] on p "Purple" at bounding box center [394, 476] width 33 height 15
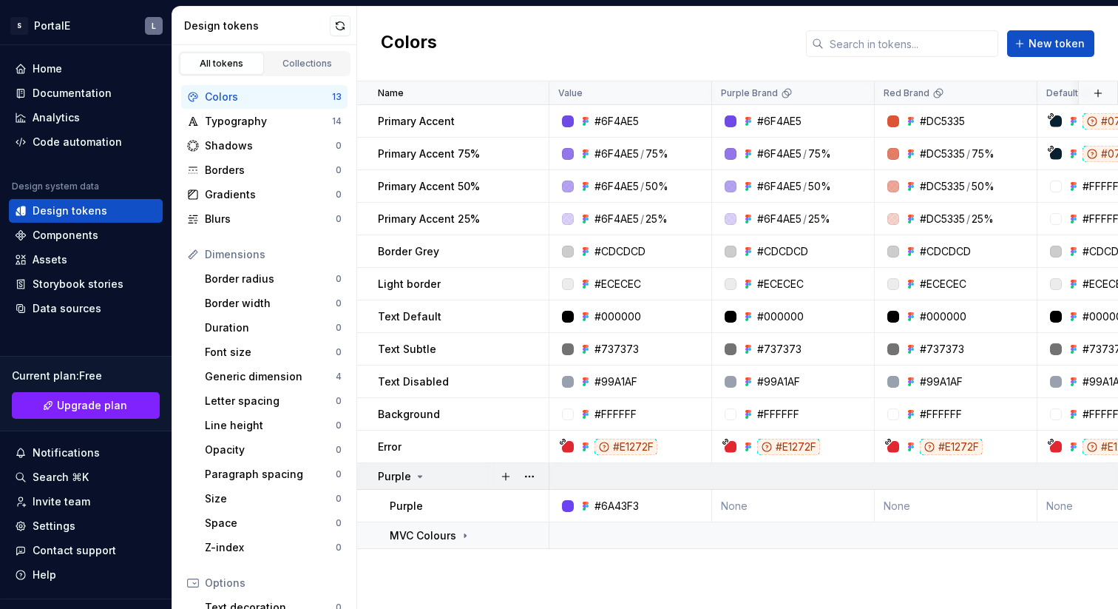
click at [419, 476] on icon at bounding box center [421, 476] width 4 height 1
click at [531, 477] on button "button" at bounding box center [529, 476] width 21 height 21
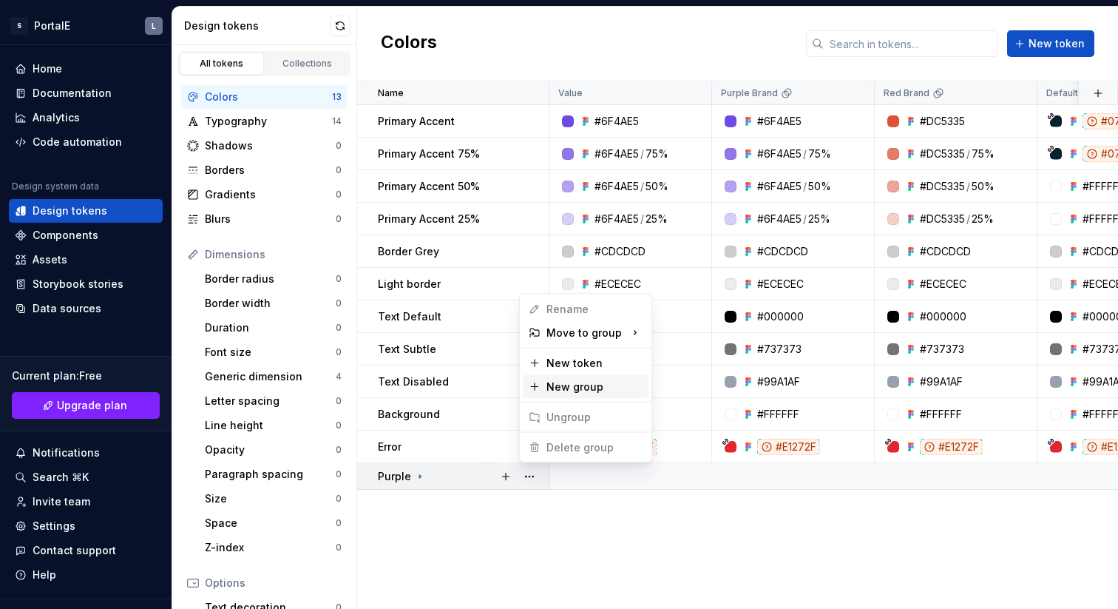
click at [564, 393] on div "New group" at bounding box center [595, 386] width 96 height 15
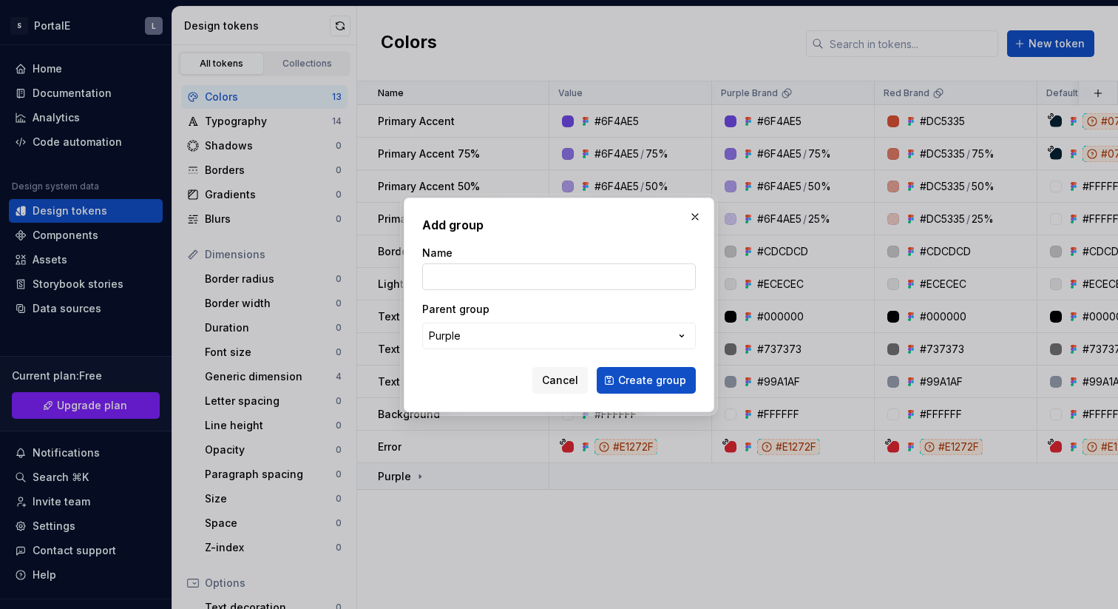
click at [456, 274] on input "Name" at bounding box center [559, 276] width 274 height 27
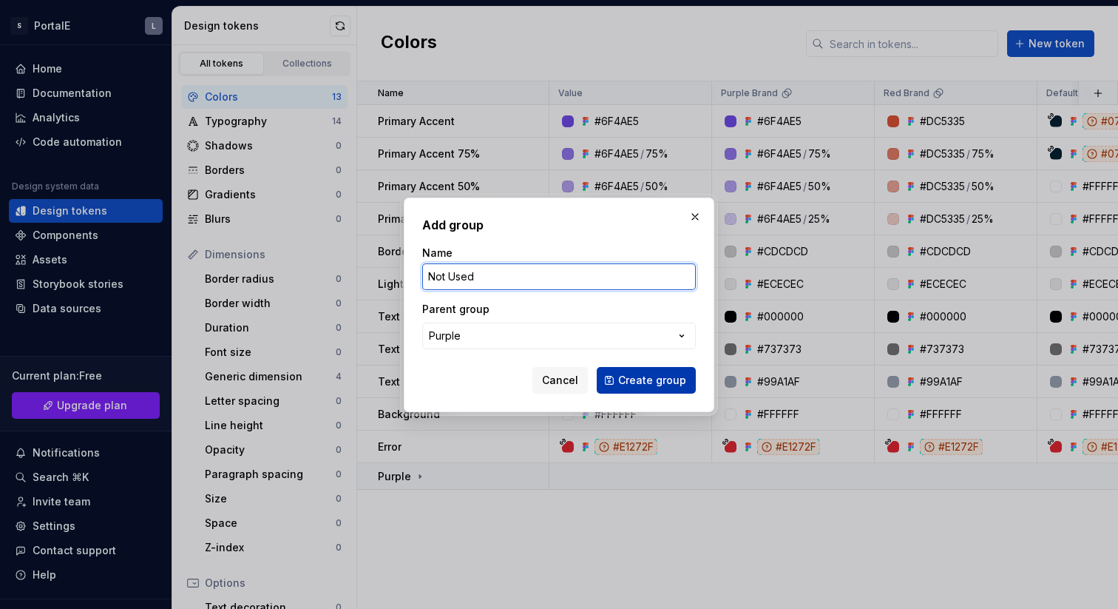
type input "Not Used"
click at [655, 382] on span "Create group" at bounding box center [652, 380] width 68 height 15
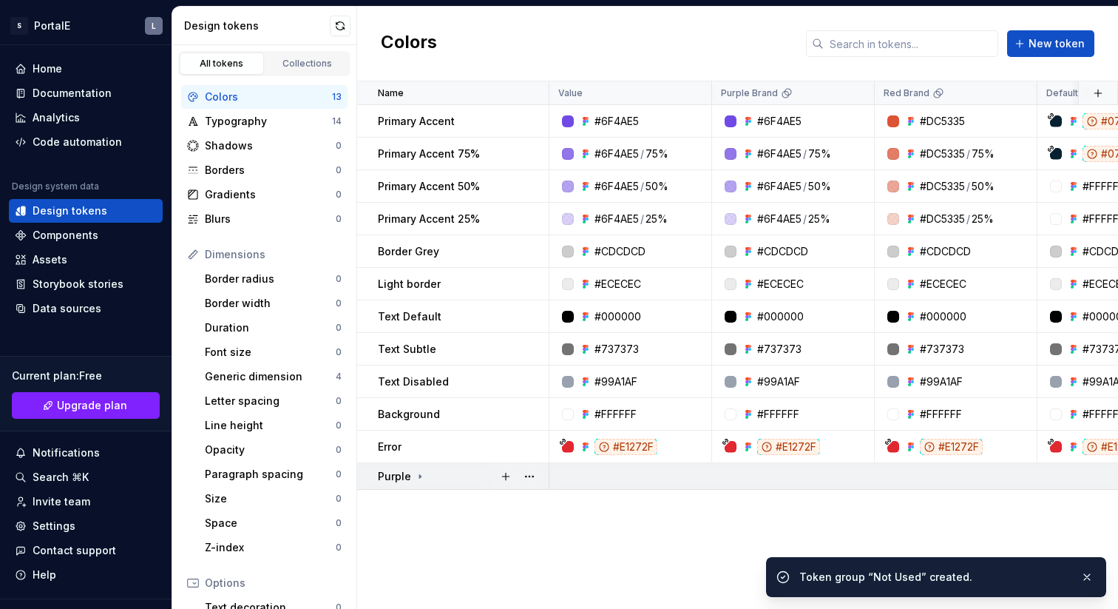
click at [414, 473] on icon at bounding box center [420, 476] width 12 height 12
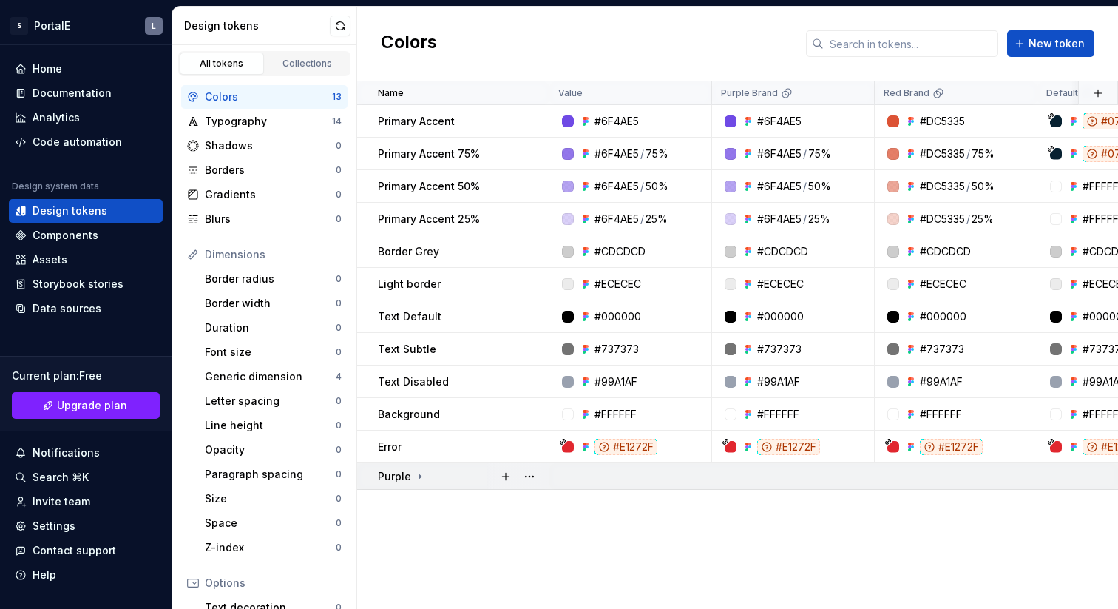
click at [414, 473] on icon at bounding box center [420, 476] width 12 height 12
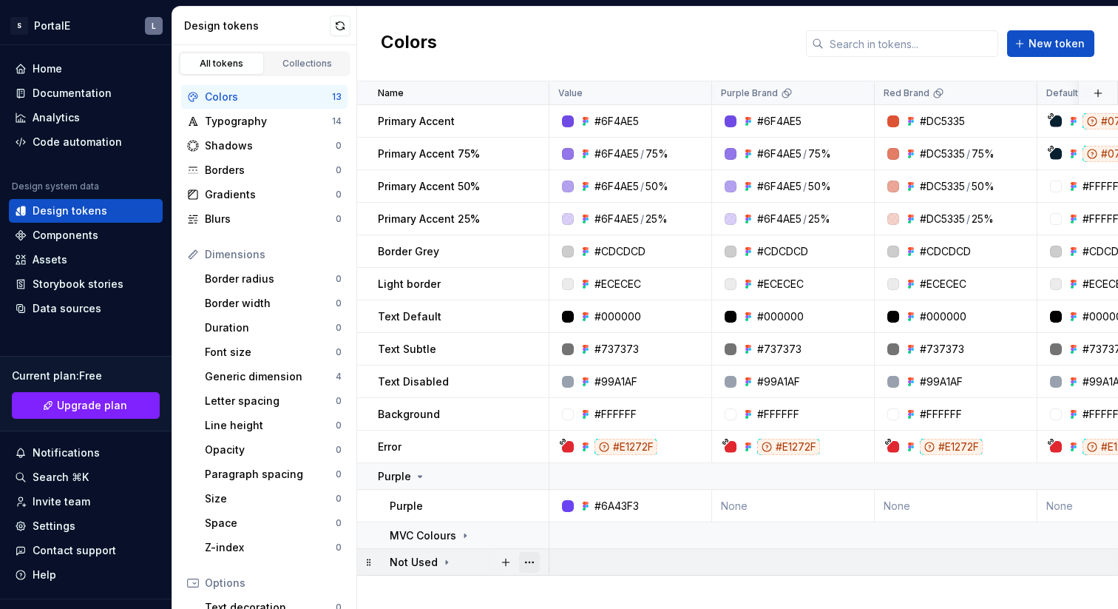
click at [530, 564] on button "button" at bounding box center [529, 562] width 21 height 21
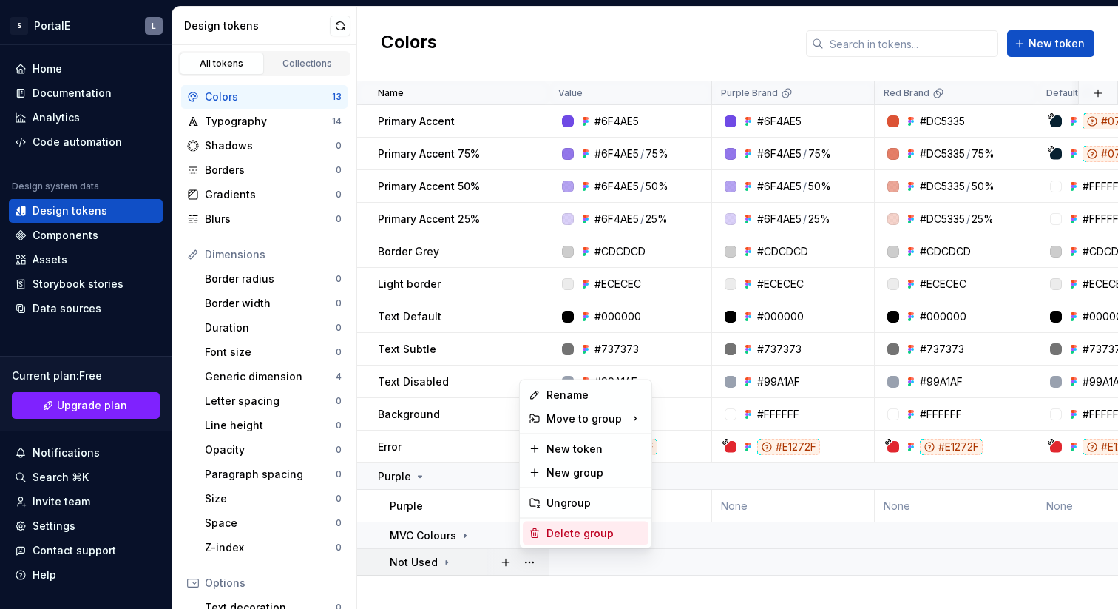
click at [561, 536] on div "Delete group" at bounding box center [595, 533] width 96 height 15
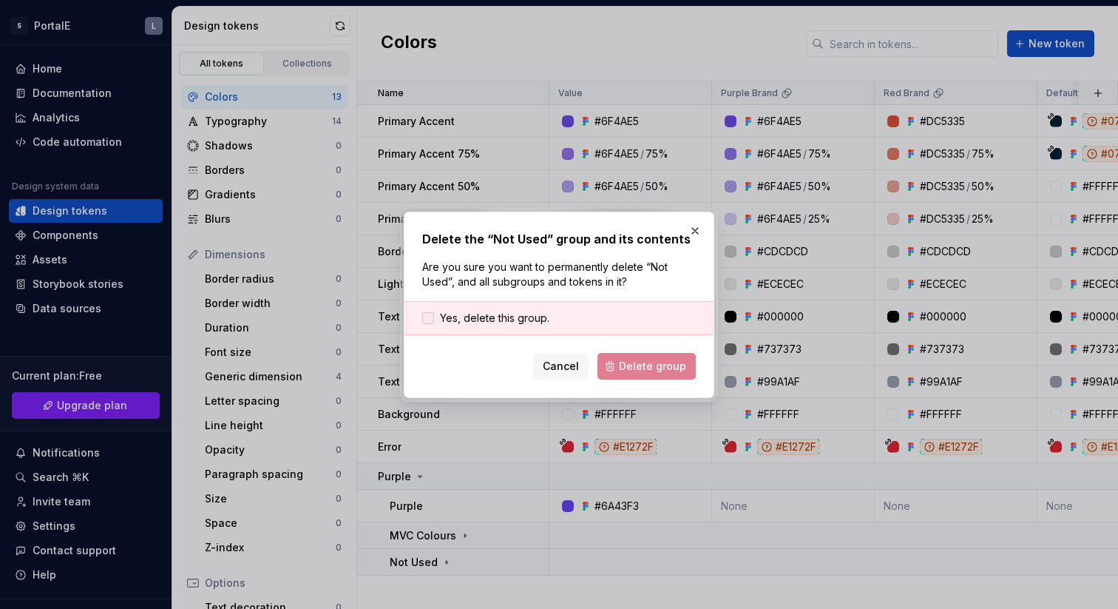
click at [429, 320] on div at bounding box center [428, 318] width 12 height 12
click at [646, 364] on span "Delete group" at bounding box center [652, 366] width 67 height 15
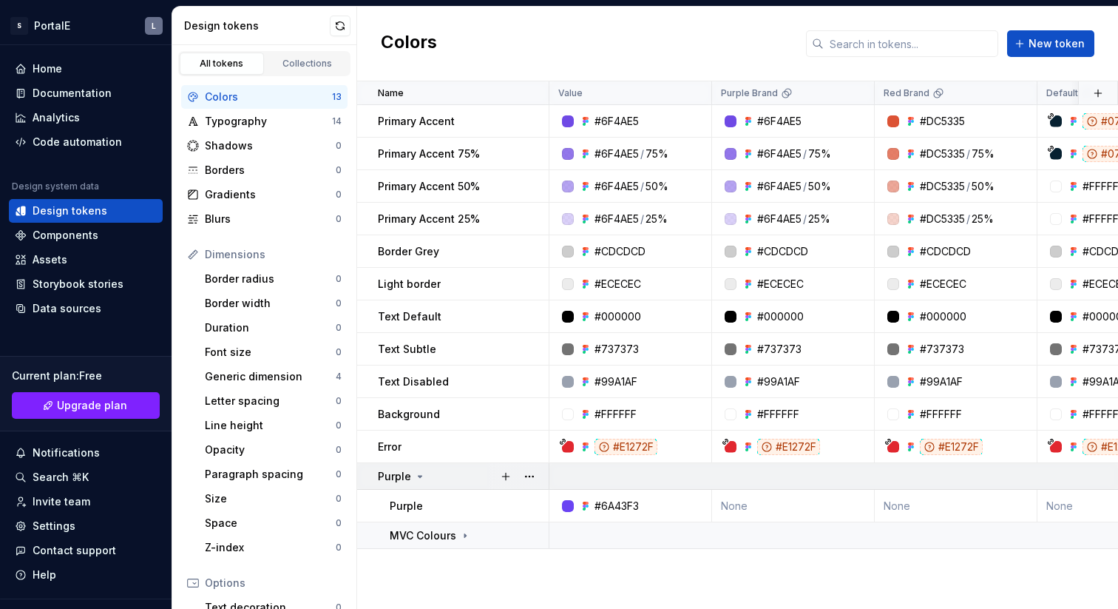
click at [420, 476] on icon at bounding box center [420, 476] width 12 height 12
click at [76, 240] on div "Components" at bounding box center [66, 235] width 66 height 15
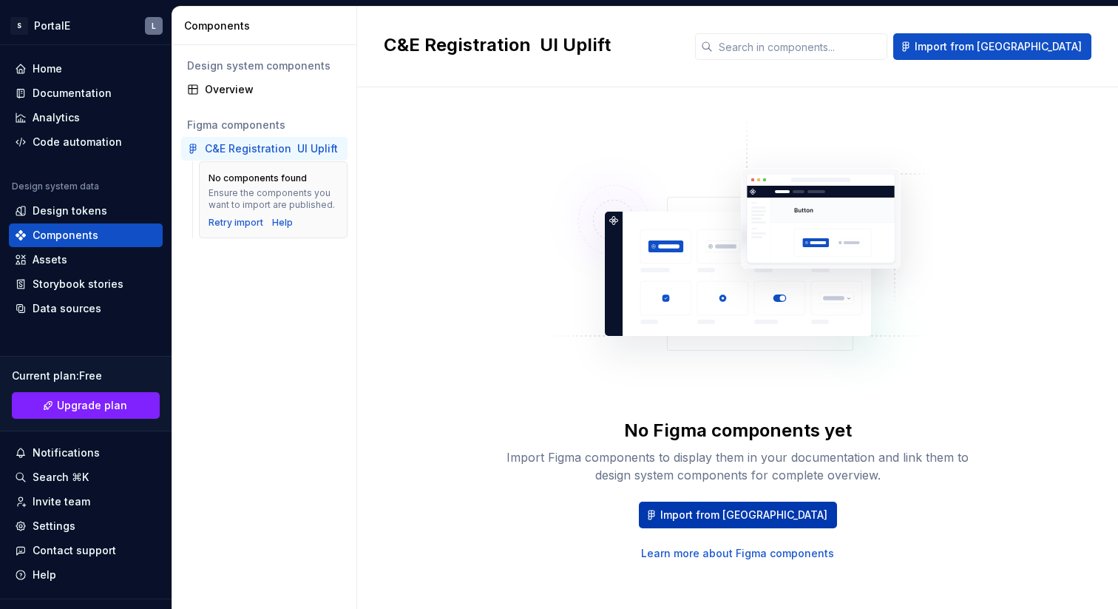
click at [746, 516] on span "Import from Figma" at bounding box center [744, 514] width 167 height 15
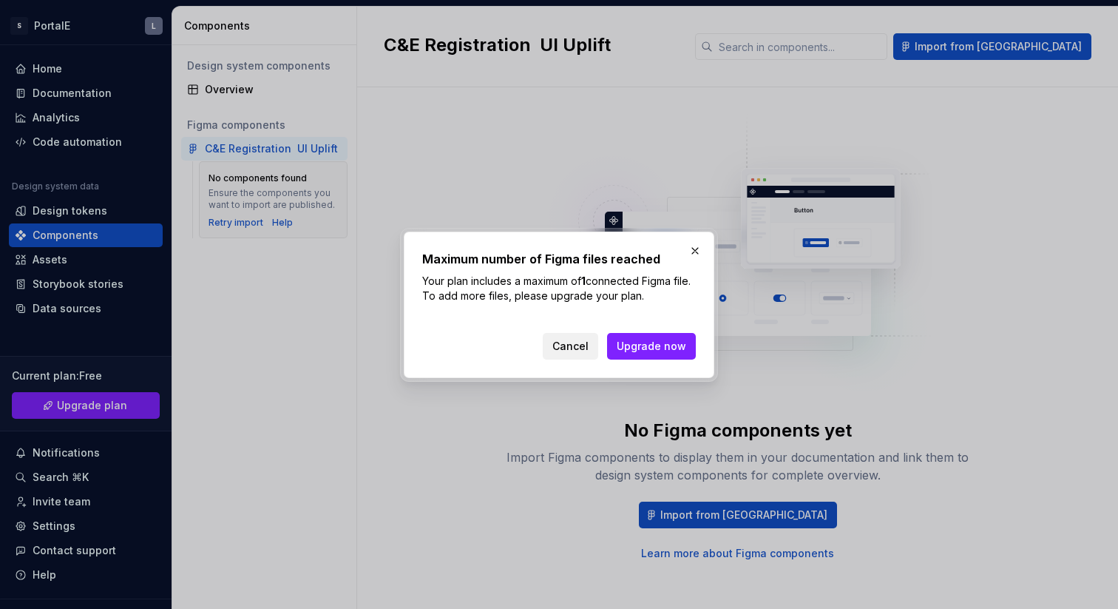
click at [575, 344] on span "Cancel" at bounding box center [571, 346] width 36 height 15
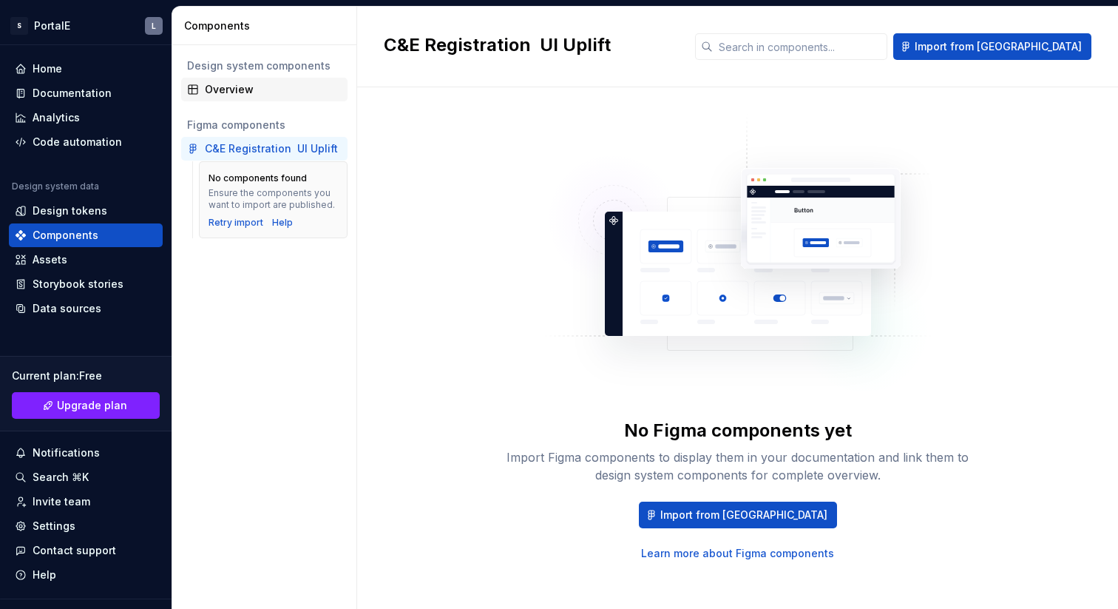
click at [227, 86] on div "Overview" at bounding box center [273, 89] width 137 height 15
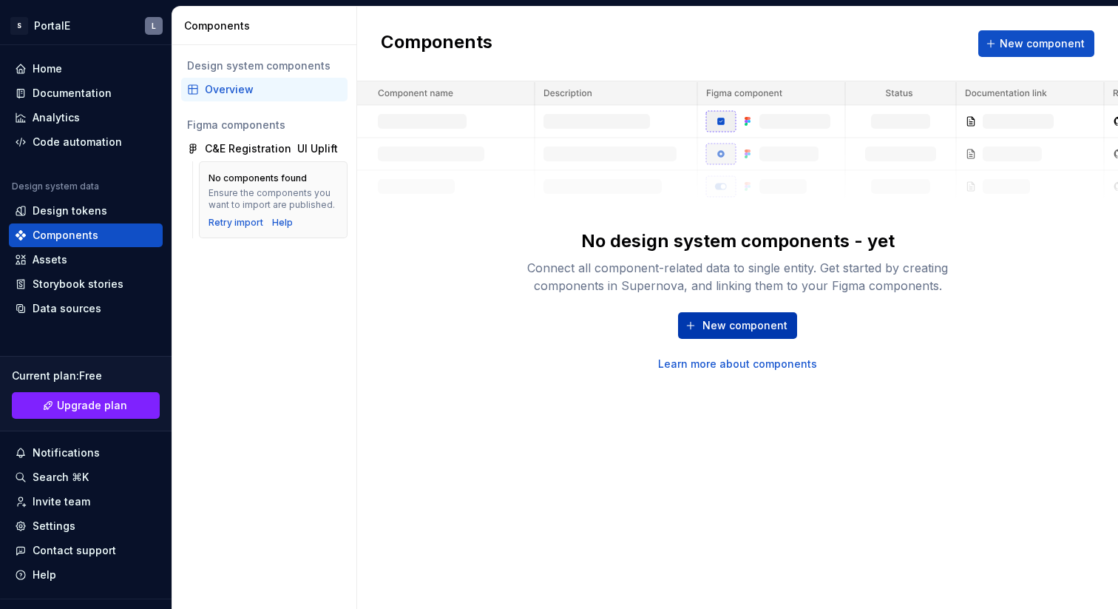
click at [740, 319] on span "New component" at bounding box center [745, 325] width 85 height 15
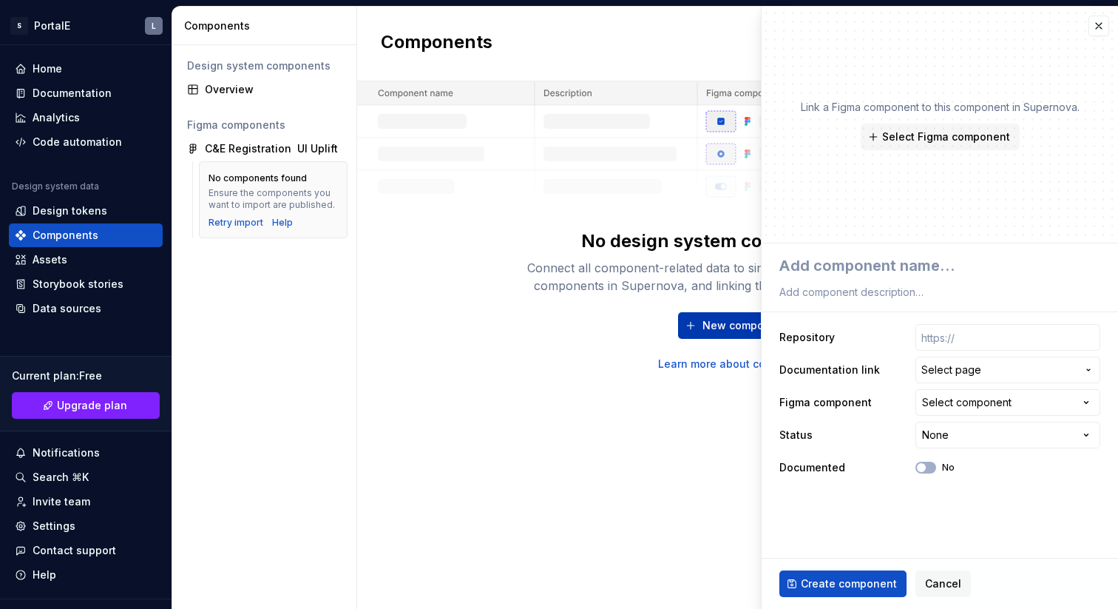
type textarea "*"
click at [999, 400] on div "Select component" at bounding box center [967, 402] width 90 height 15
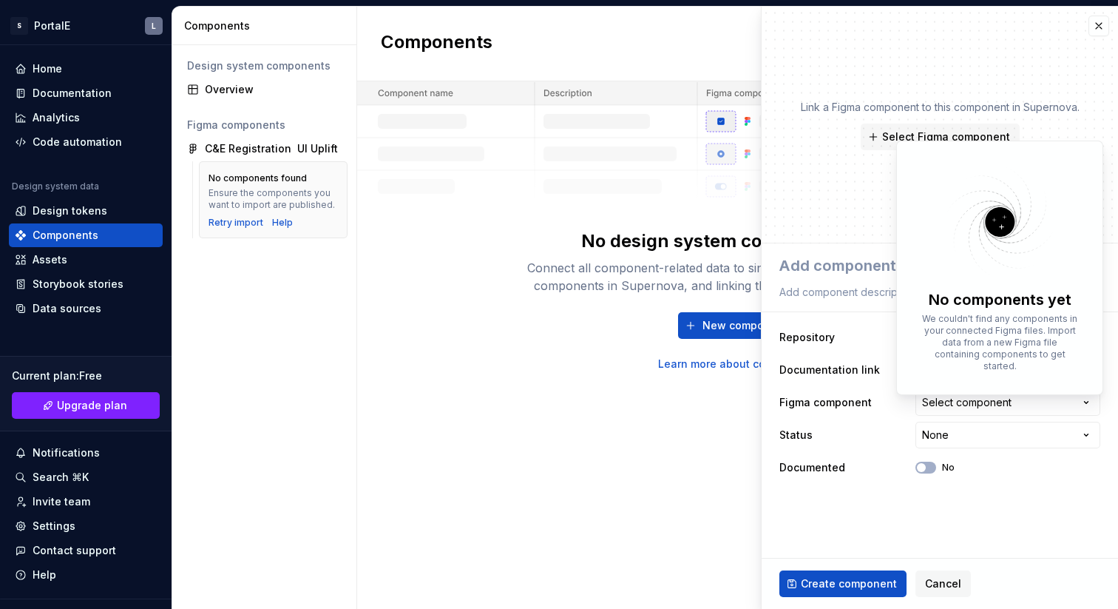
click at [950, 516] on html "**********" at bounding box center [559, 304] width 1118 height 609
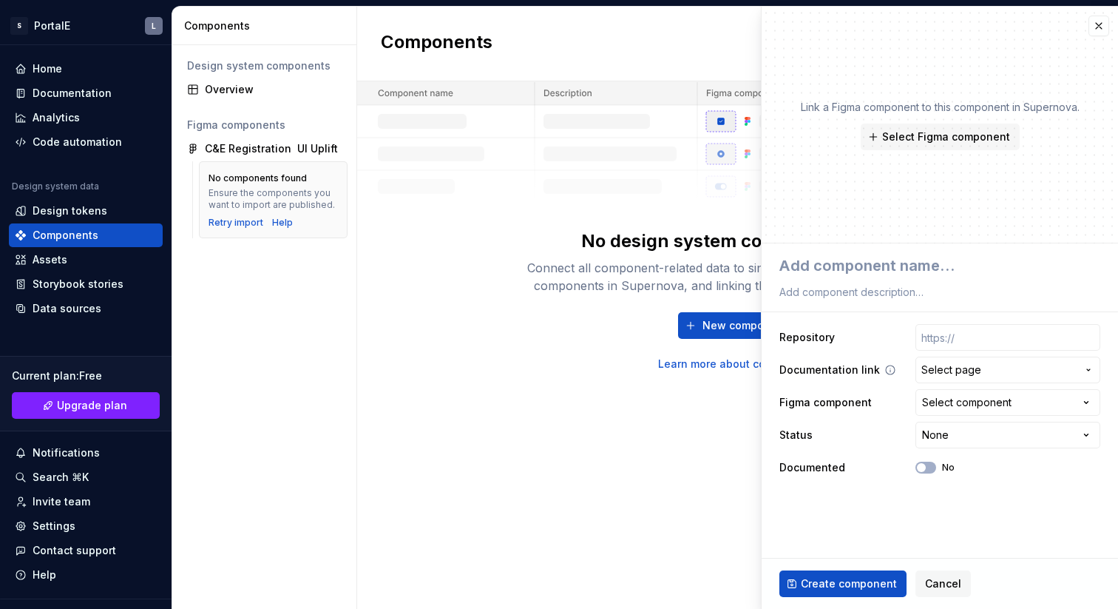
click at [953, 375] on span "Select page" at bounding box center [952, 369] width 60 height 15
click at [933, 519] on html "**********" at bounding box center [559, 304] width 1118 height 609
click at [939, 577] on span "Cancel" at bounding box center [943, 583] width 36 height 15
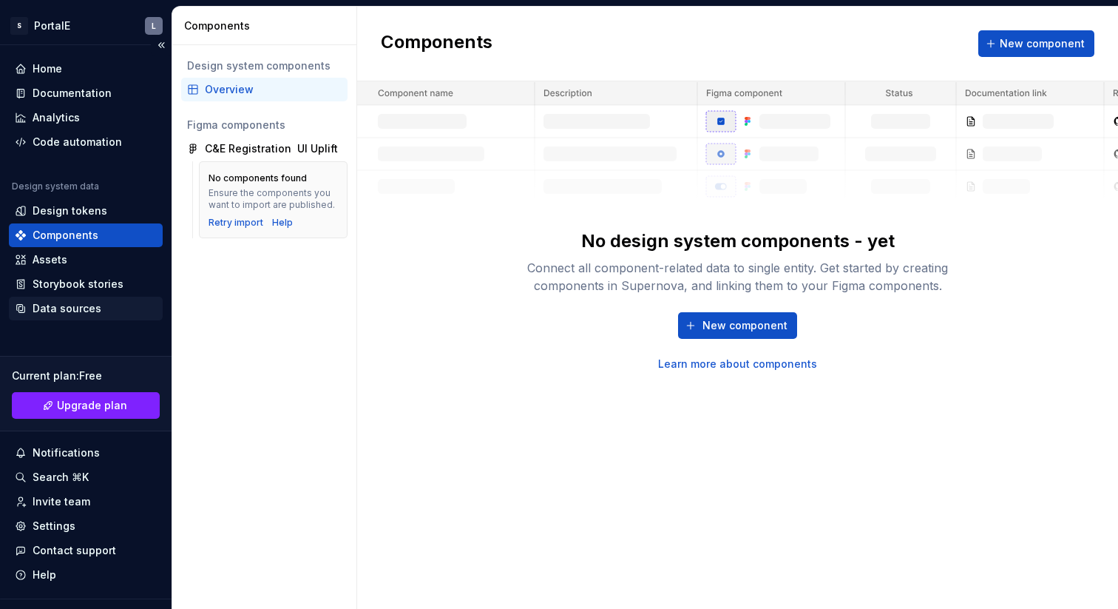
click at [55, 308] on div "Data sources" at bounding box center [67, 308] width 69 height 15
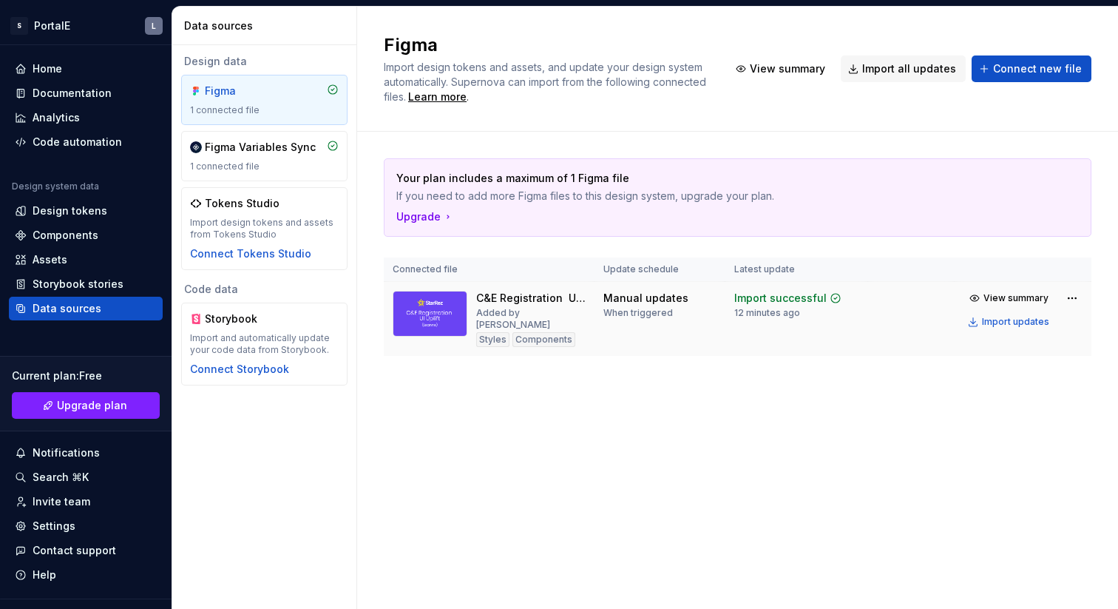
click at [504, 308] on div "Added by Leanne" at bounding box center [530, 319] width 109 height 24
click at [428, 319] on img at bounding box center [430, 314] width 75 height 46
click at [1071, 297] on html "S PortalE L Home Documentation Analytics Code automation Design system data Des…" at bounding box center [559, 304] width 1118 height 609
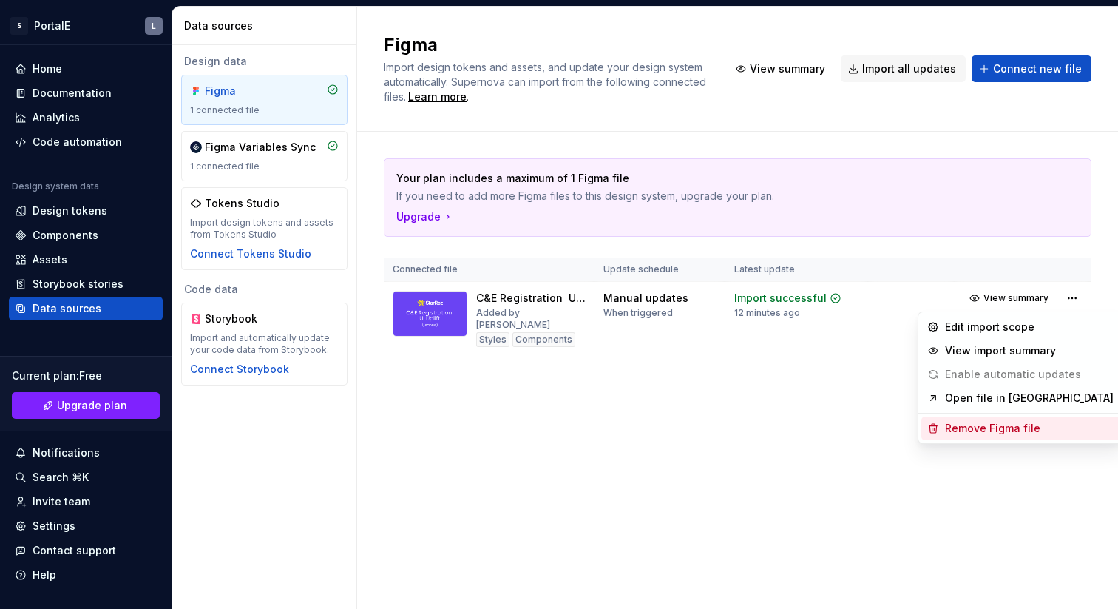
click at [1008, 430] on div "Remove Figma file" at bounding box center [1029, 428] width 169 height 15
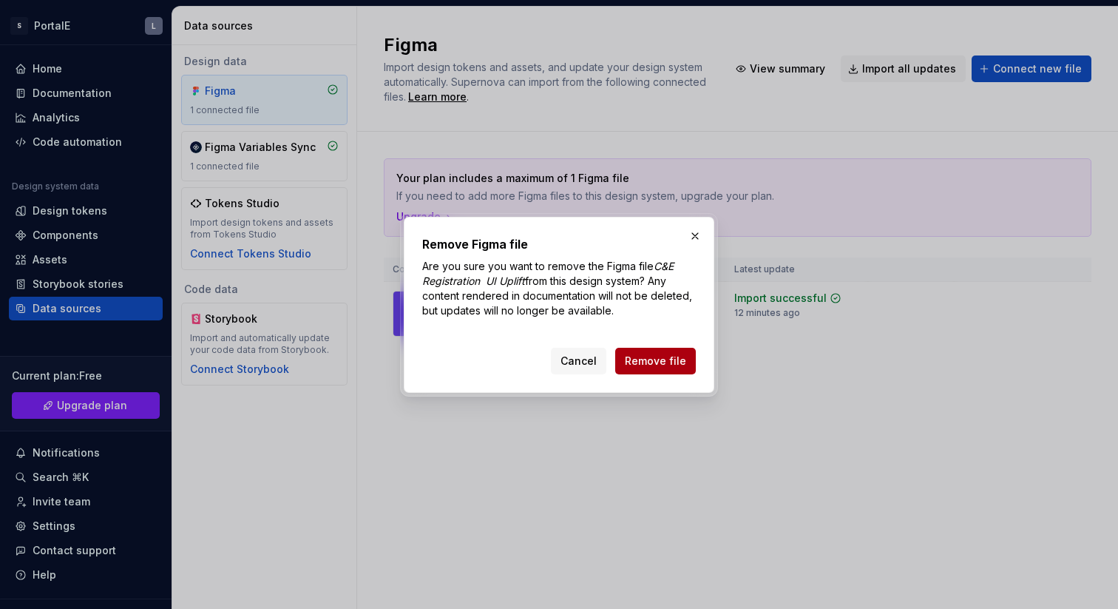
click at [666, 360] on span "Remove file" at bounding box center [655, 361] width 61 height 15
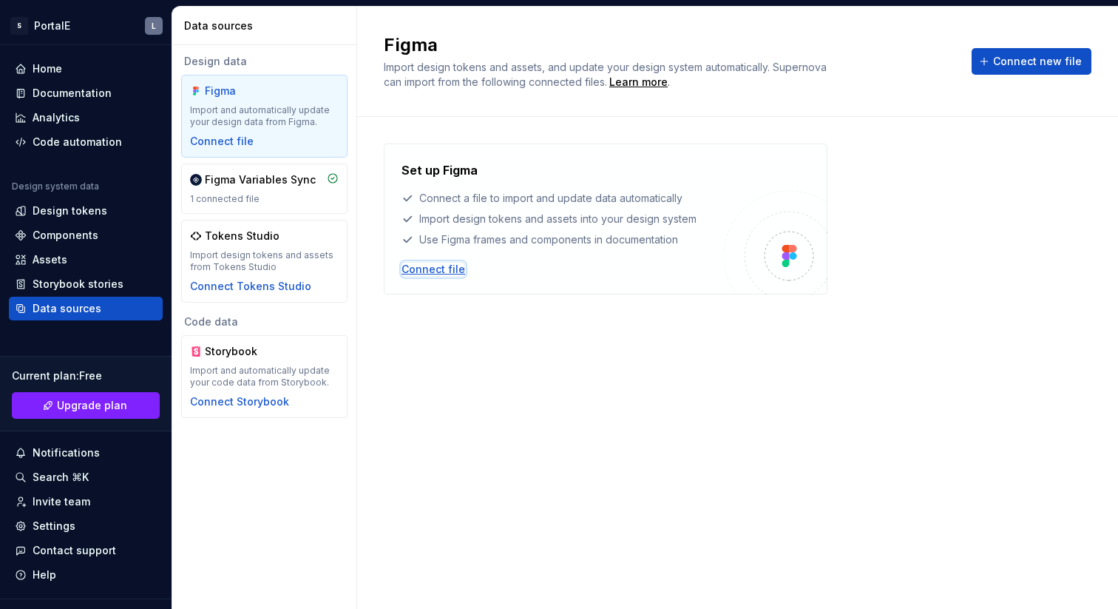
click at [435, 271] on div "Connect file" at bounding box center [434, 269] width 64 height 15
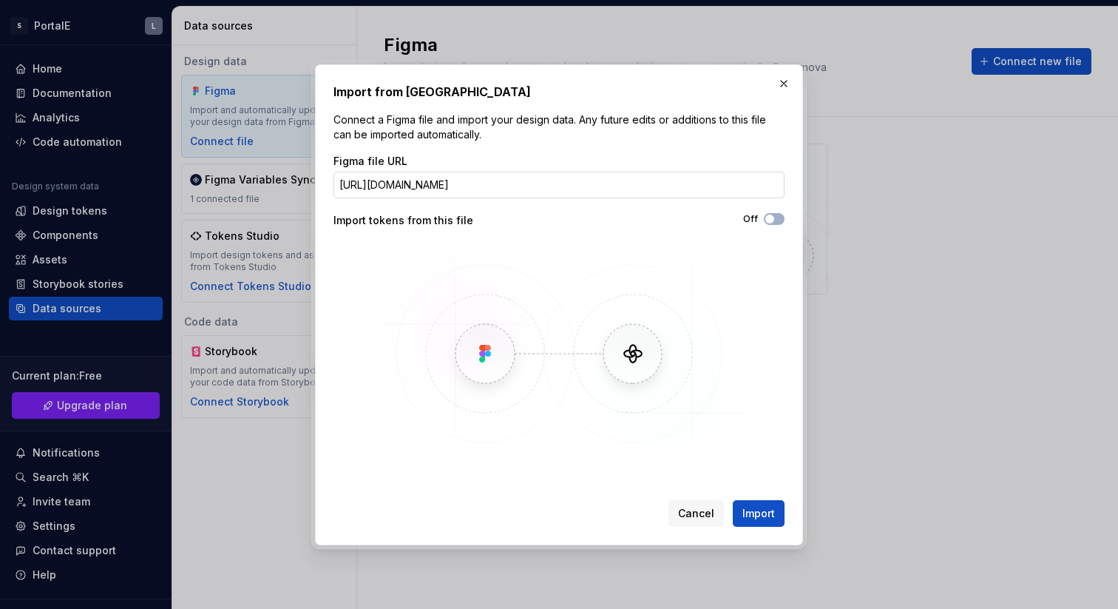
scroll to position [0, 292]
type input "https://www.figma.com/design/0xTK5OeYP4kEGXDS2F6CzU/C-E-Registration-%E2%80%A8U…"
click at [777, 215] on button "Off" at bounding box center [774, 219] width 21 height 12
click at [754, 510] on span "Import" at bounding box center [759, 513] width 33 height 15
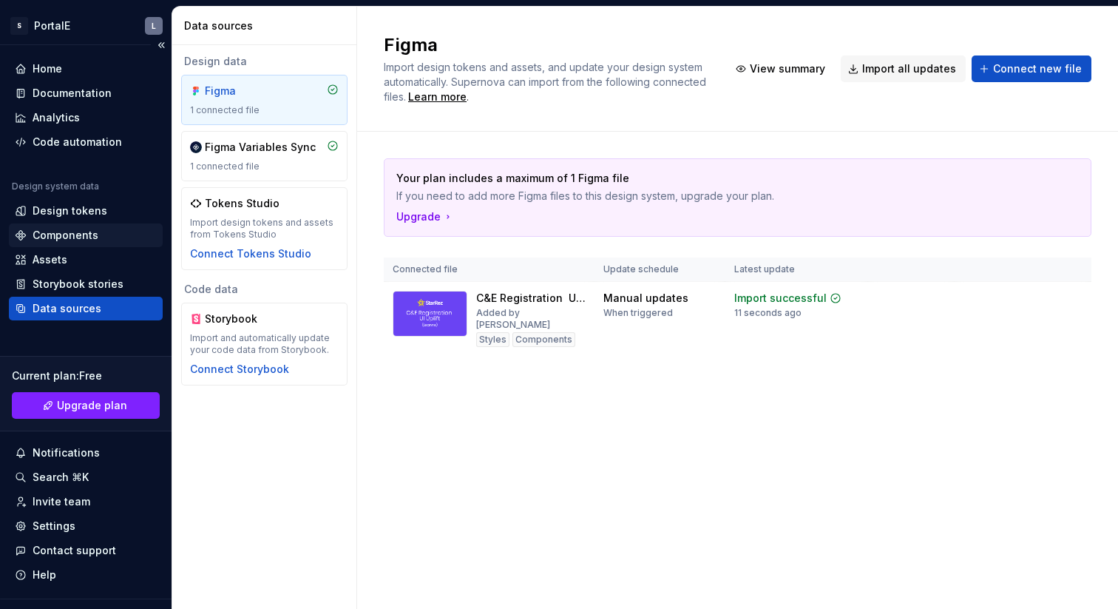
click at [57, 236] on div "Components" at bounding box center [66, 235] width 66 height 15
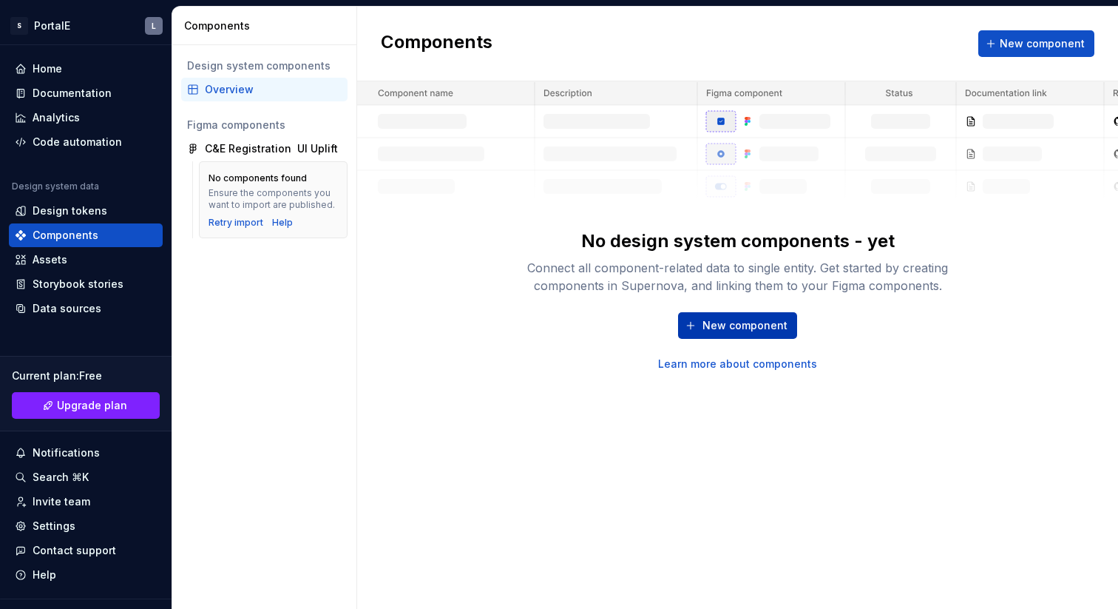
click at [748, 326] on span "New component" at bounding box center [745, 325] width 85 height 15
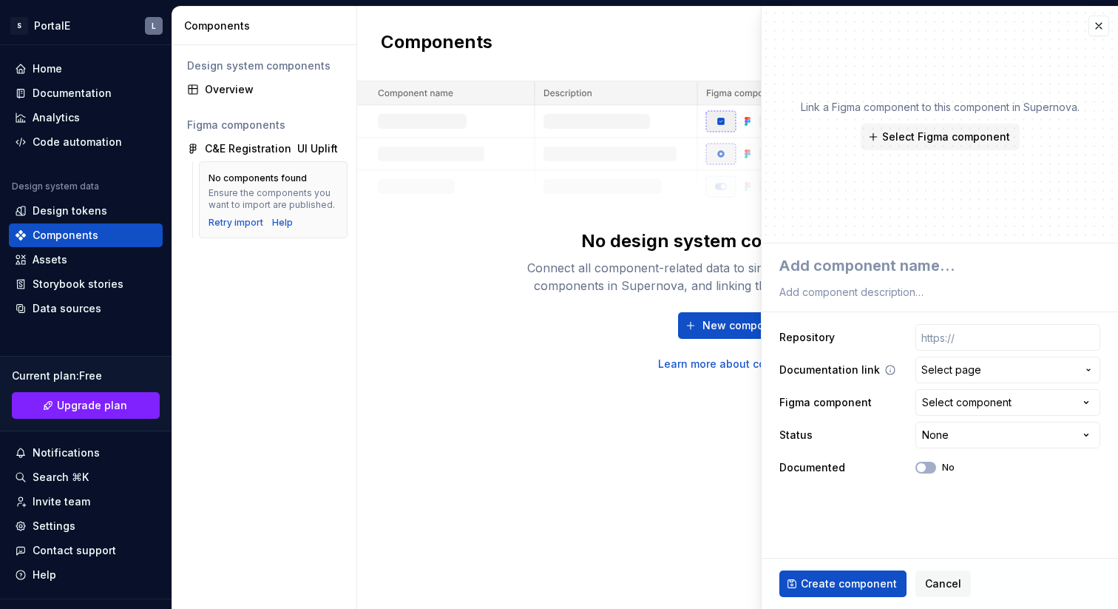
click at [987, 367] on span "Select page" at bounding box center [999, 369] width 155 height 15
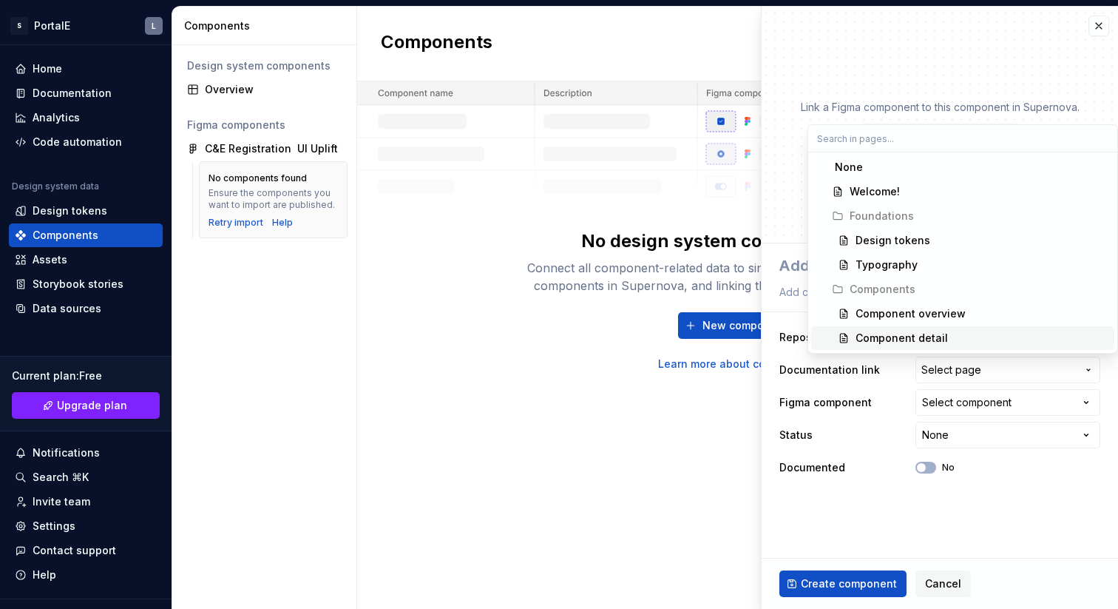
click at [929, 331] on div "Component detail" at bounding box center [902, 338] width 92 height 15
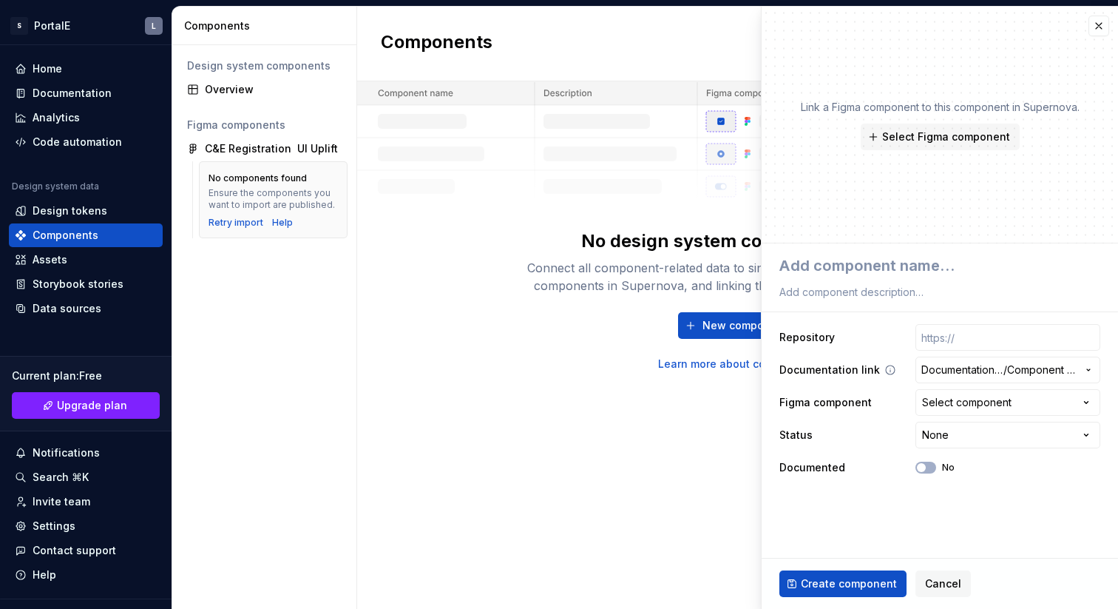
click at [959, 364] on span "Documentation Root /" at bounding box center [963, 369] width 82 height 15
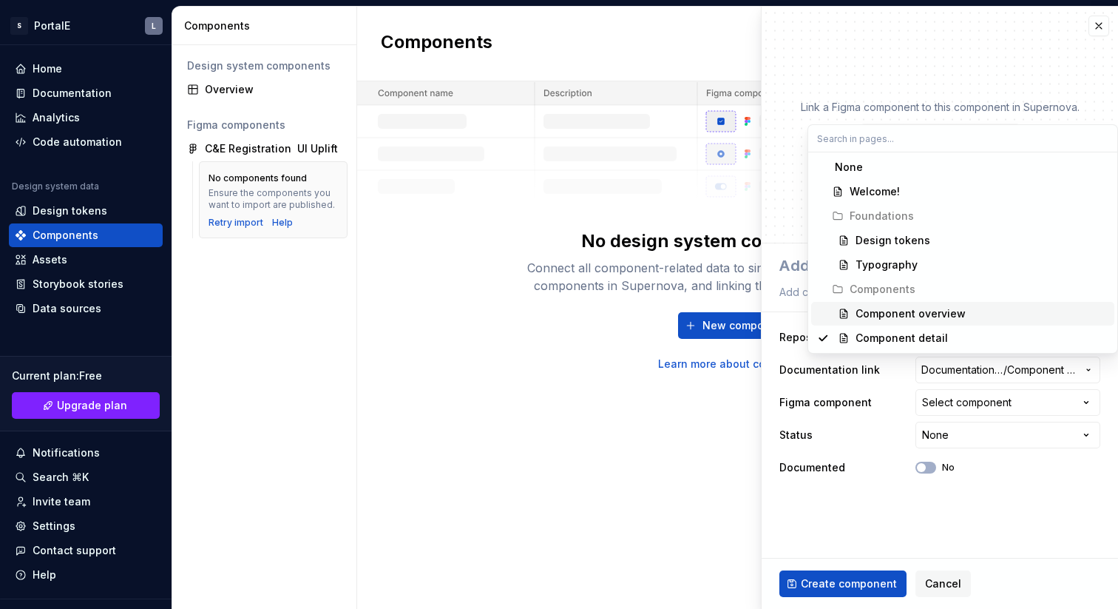
click at [936, 319] on div "Component overview" at bounding box center [911, 313] width 110 height 15
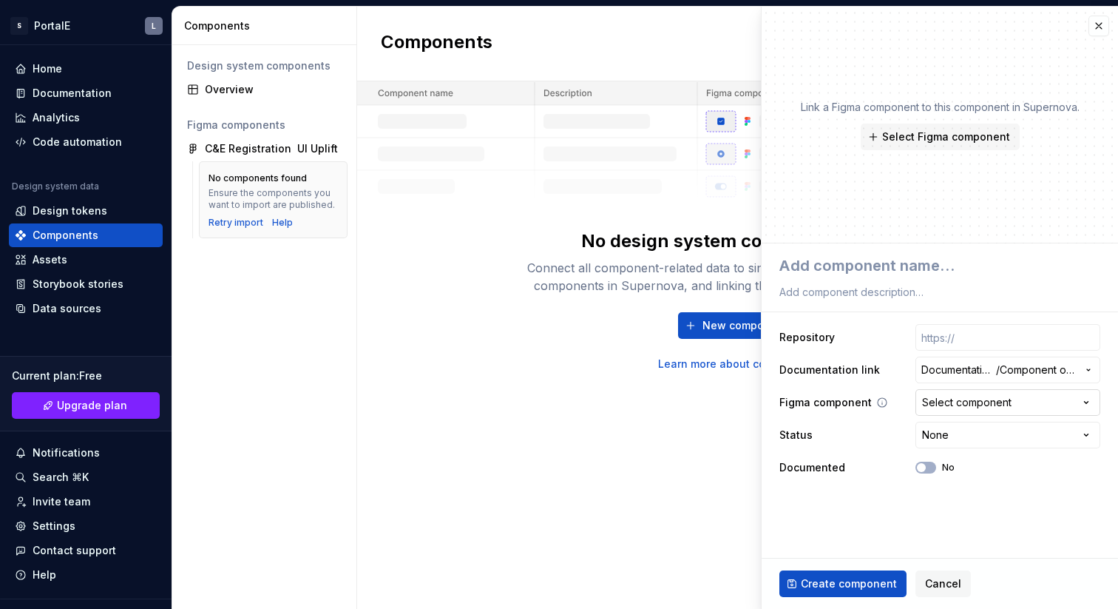
click at [965, 399] on div "Select component" at bounding box center [967, 402] width 90 height 15
click at [849, 351] on html "**********" at bounding box center [559, 304] width 1118 height 609
click at [973, 337] on input "text" at bounding box center [1008, 337] width 185 height 27
click at [936, 340] on input "text" at bounding box center [1008, 337] width 185 height 27
paste input "https://www.figma.com/design/0xTK5OeYP4kEGXDS2F6CzU/C-E-Registration-%E2%80%A8U…"
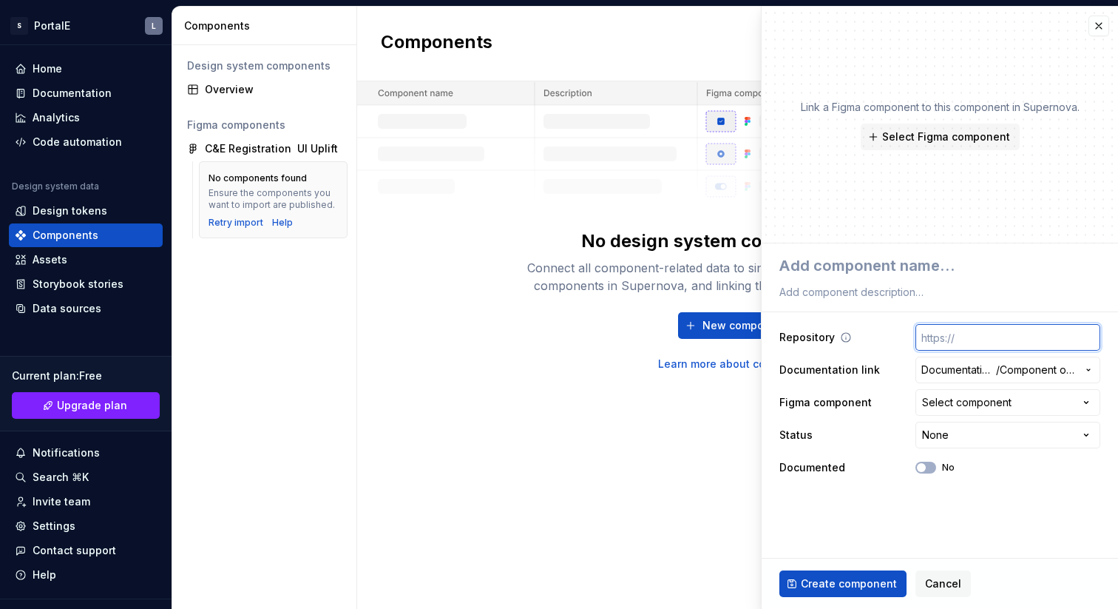
type textarea "*"
drag, startPoint x: 956, startPoint y: 337, endPoint x: 858, endPoint y: 335, distance: 98.4
click at [858, 335] on div "Repository https://www.figma.com/design/0xTK5OeYP4kEGXDS2F6CzU/C-E-Registration…" at bounding box center [940, 337] width 321 height 27
type input "https://www.figma.com/design/0xTK5OeYP4kEGXDS2F6CzU/C-E-Registration-%E2%80%A8U…"
click at [968, 401] on div "Select component" at bounding box center [967, 402] width 90 height 15
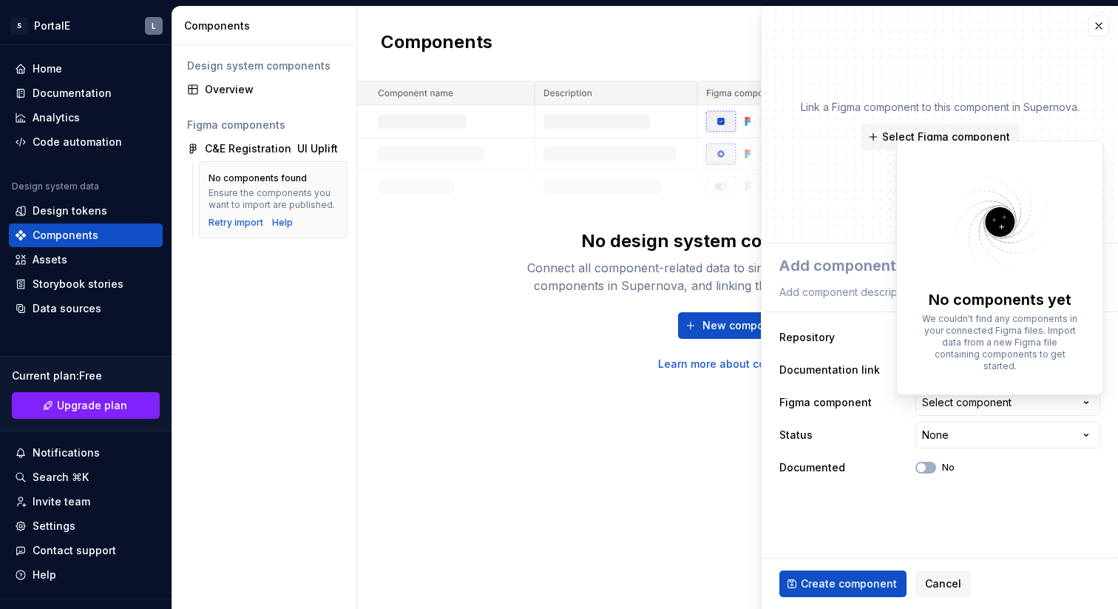
click at [973, 327] on p "We couldn't find any components in your connected Figma files. Import data from…" at bounding box center [999, 342] width 161 height 59
click at [987, 500] on html "S PortalE L Home Documentation Analytics Code automation Design system data Des…" at bounding box center [559, 304] width 1118 height 609
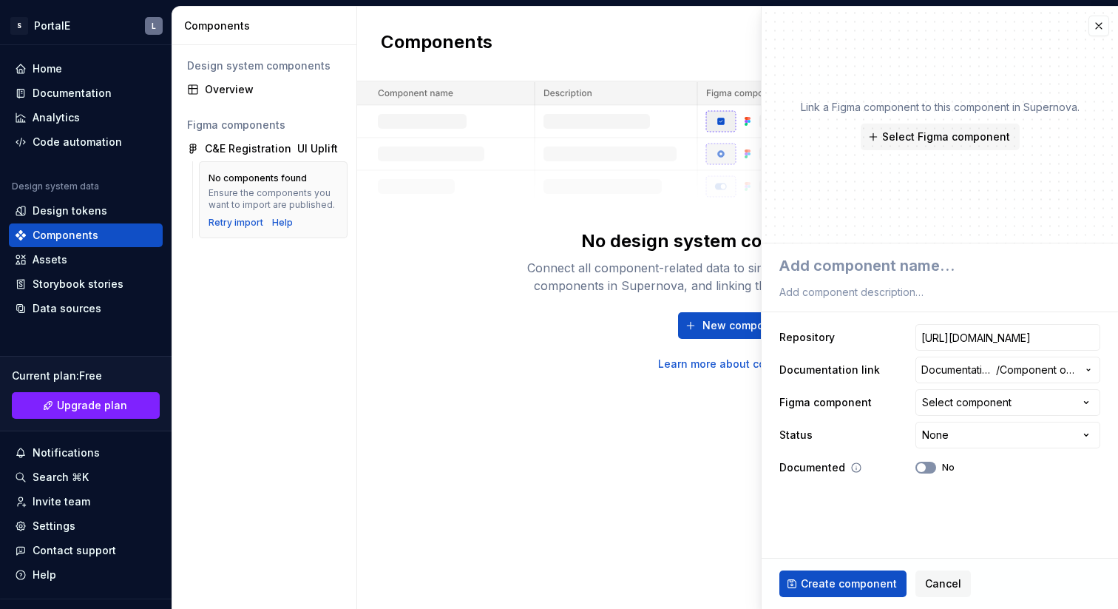
click at [925, 468] on span "button" at bounding box center [921, 467] width 9 height 9
type textarea "*"
click at [979, 439] on html "S PortalE L Home Documentation Analytics Code automation Design system data Des…" at bounding box center [559, 304] width 1118 height 609
select select "**********"
click at [980, 402] on div "Select component" at bounding box center [967, 402] width 90 height 15
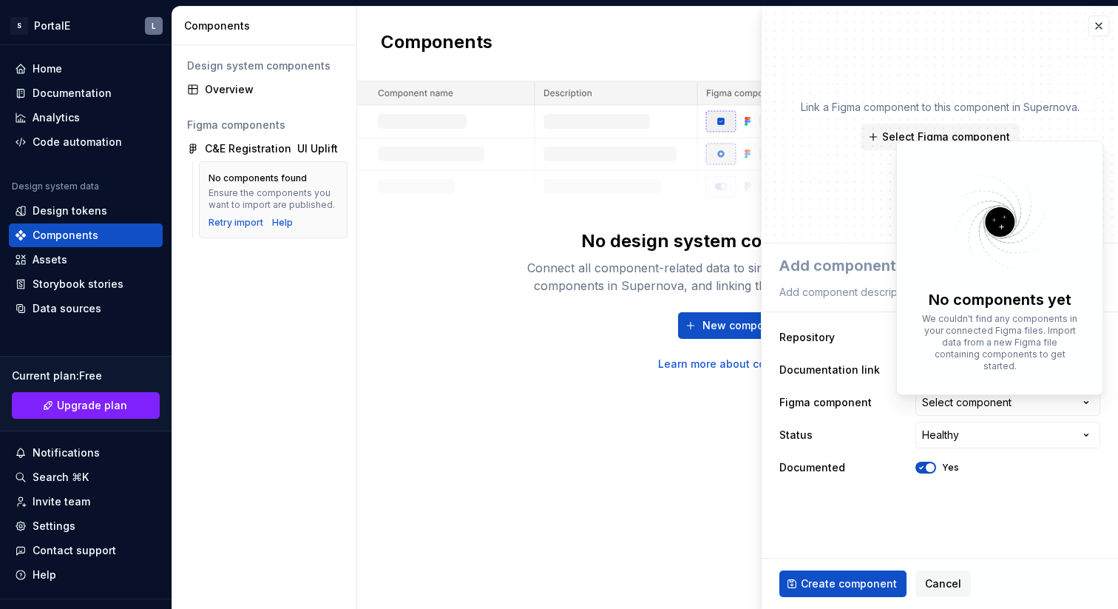
click at [983, 311] on div "No components yet We couldn't find any components in your connected Figma files…" at bounding box center [1000, 338] width 191 height 98
click at [990, 485] on html "S PortalE L Home Documentation Analytics Code automation Design system data Des…" at bounding box center [559, 304] width 1118 height 609
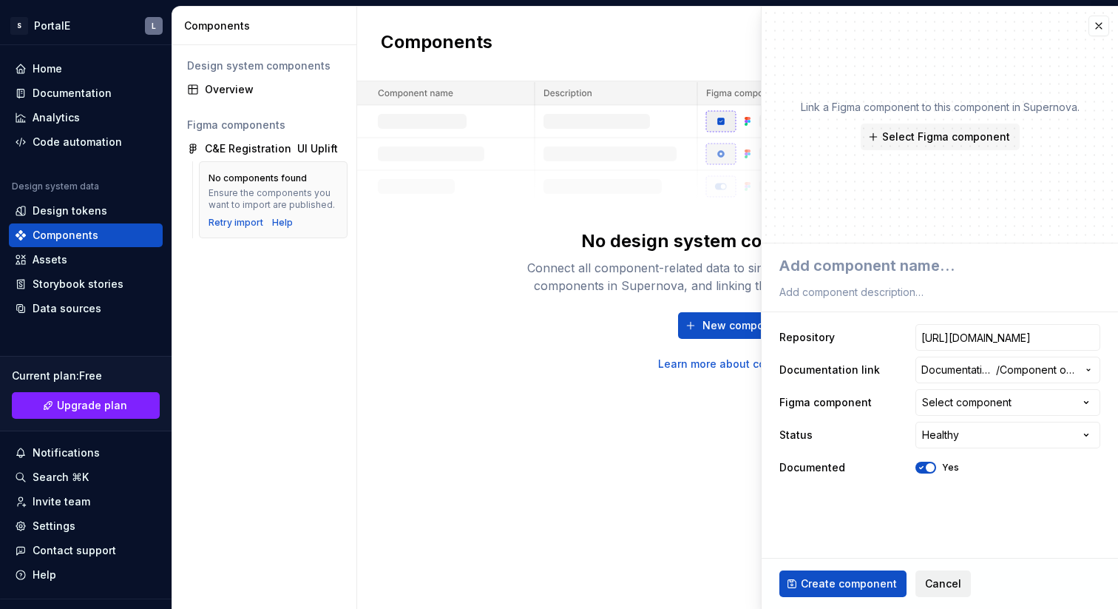
click at [930, 584] on span "Cancel" at bounding box center [943, 583] width 36 height 15
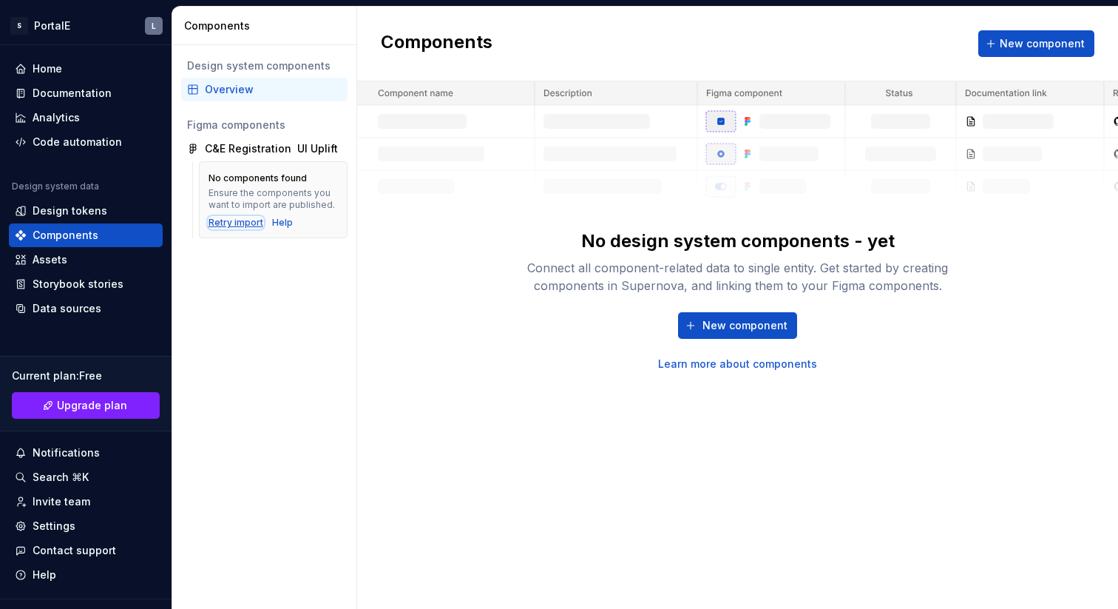
click at [237, 218] on div "Retry import" at bounding box center [236, 223] width 55 height 12
click at [242, 223] on div "Retry import" at bounding box center [236, 223] width 55 height 12
click at [48, 71] on div "Home" at bounding box center [48, 68] width 30 height 15
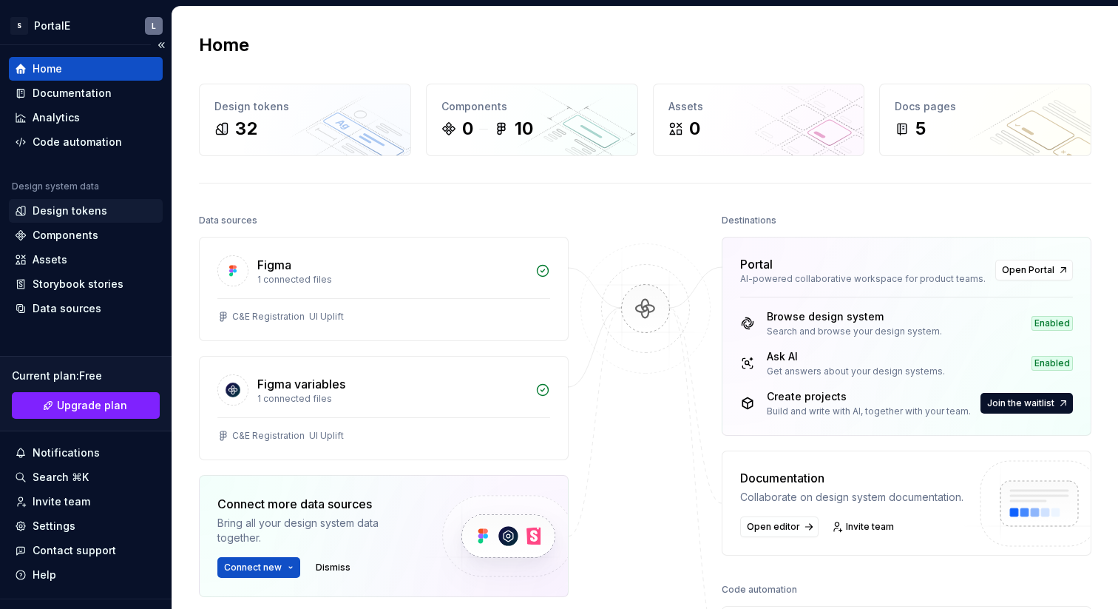
click at [80, 209] on div "Design tokens" at bounding box center [70, 210] width 75 height 15
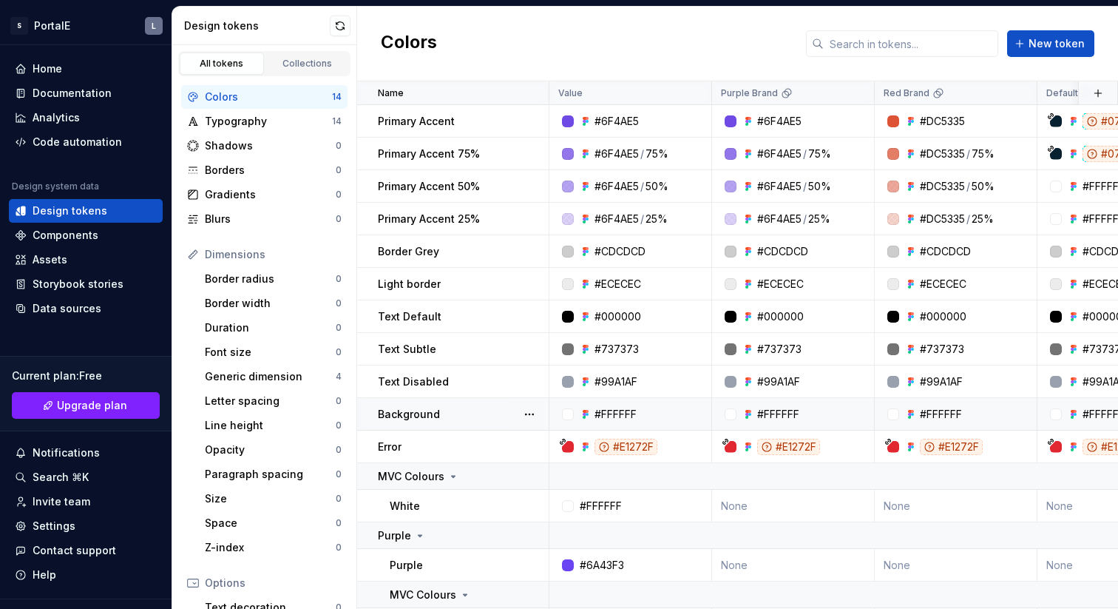
scroll to position [32, 0]
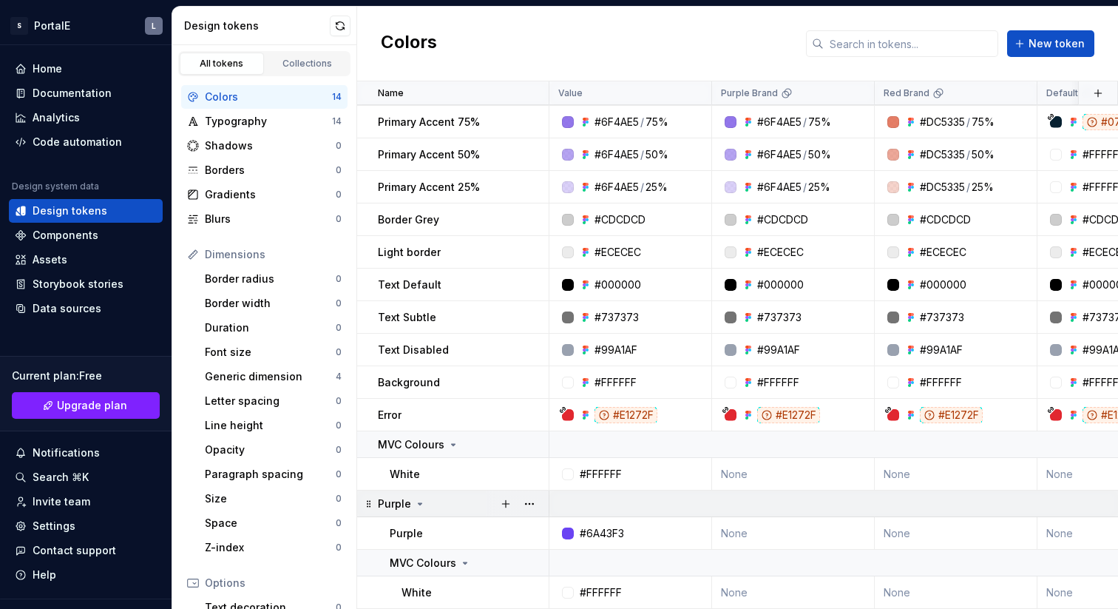
click at [420, 501] on icon at bounding box center [420, 504] width 12 height 12
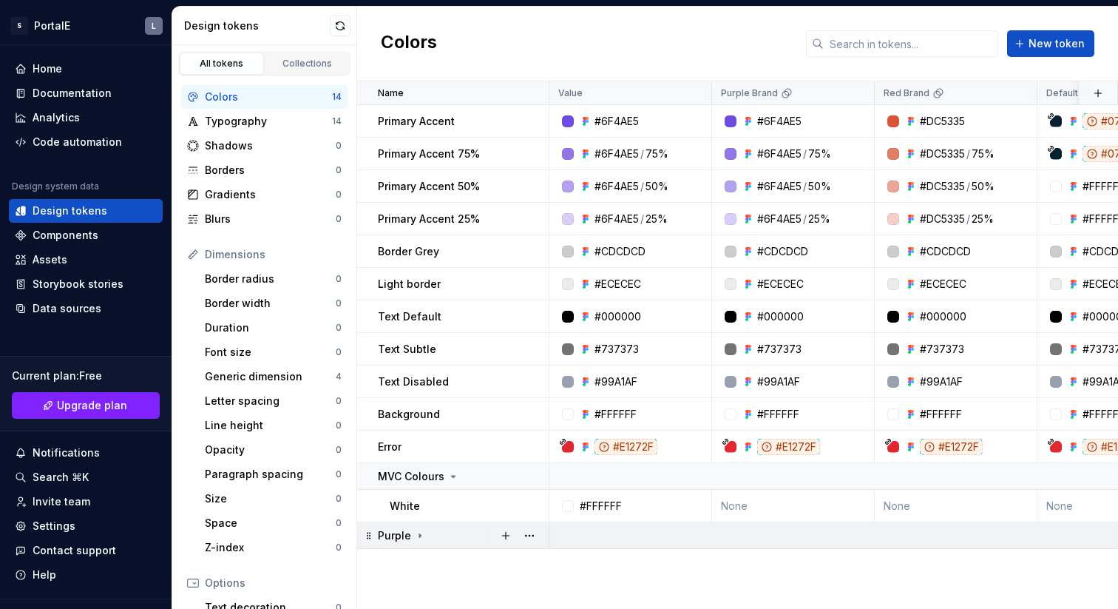
scroll to position [0, 0]
click at [450, 476] on icon at bounding box center [454, 476] width 12 height 12
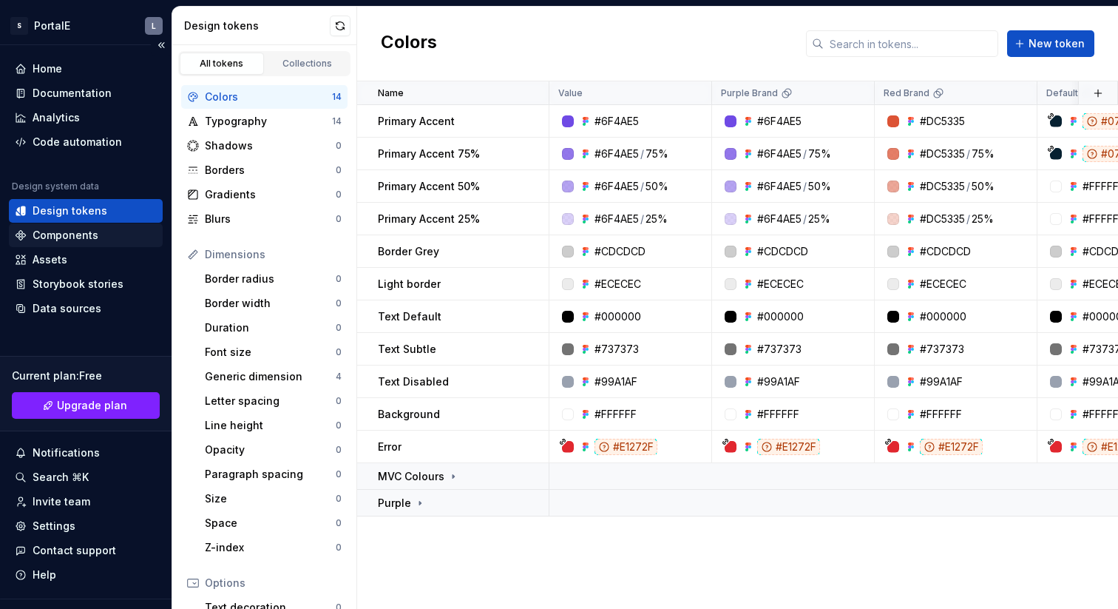
click at [84, 237] on div "Components" at bounding box center [66, 235] width 66 height 15
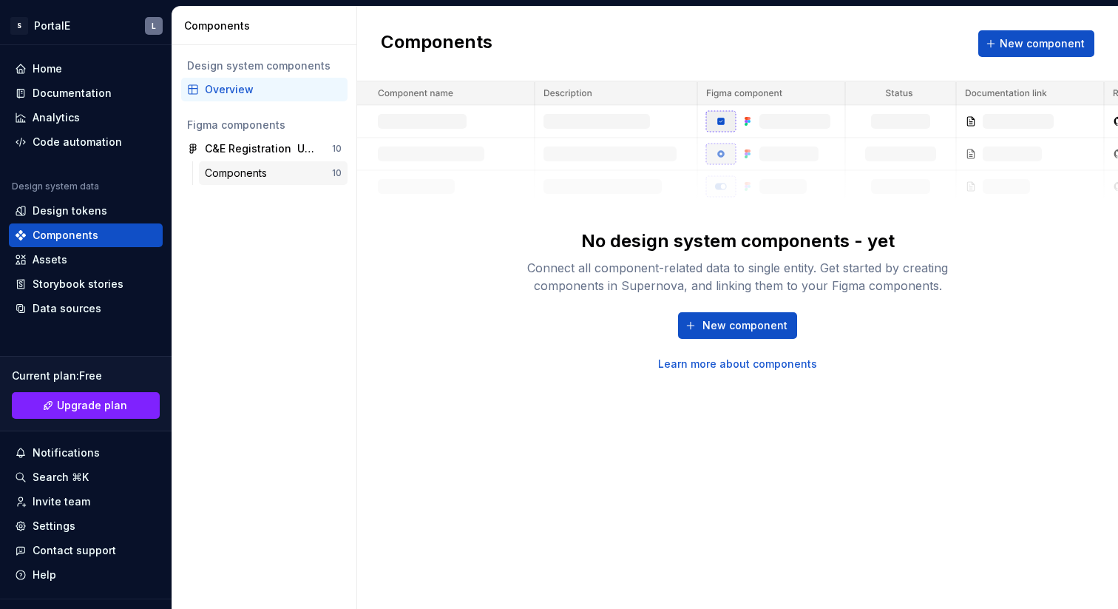
click at [255, 173] on div "Components" at bounding box center [239, 173] width 68 height 15
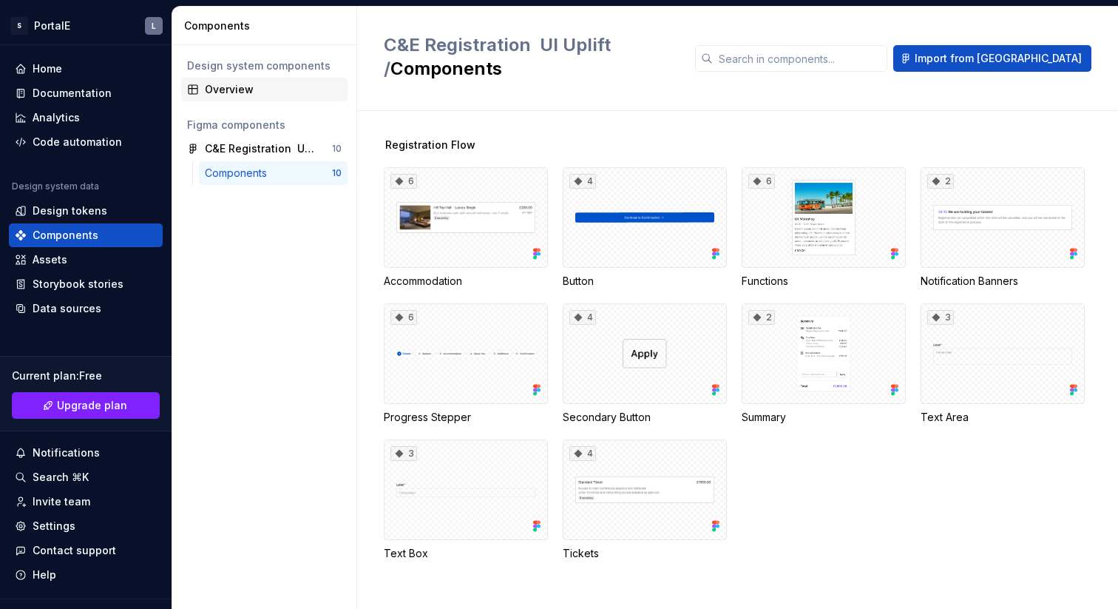
click at [234, 89] on div "Overview" at bounding box center [273, 89] width 137 height 15
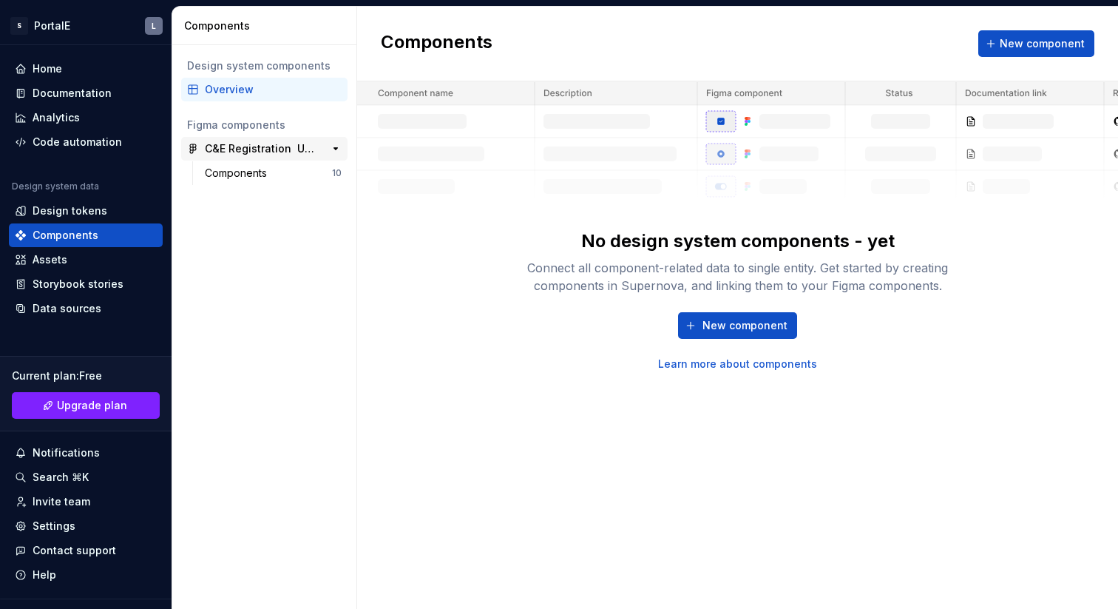
click at [248, 150] on div "C&E Registration  UI Uplift" at bounding box center [260, 148] width 110 height 15
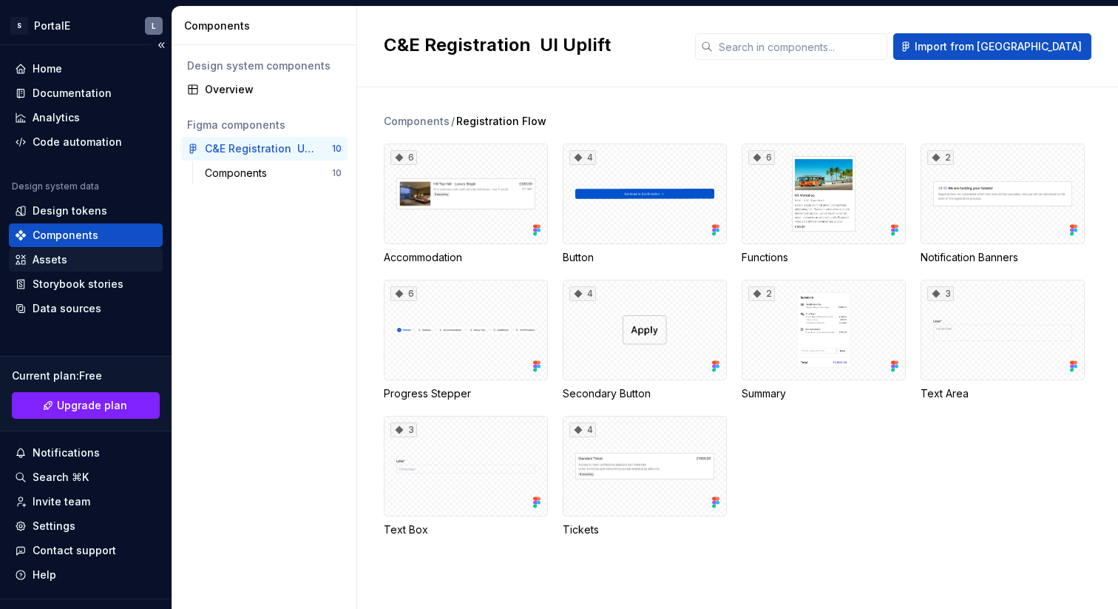
click at [59, 265] on div "Assets" at bounding box center [50, 259] width 35 height 15
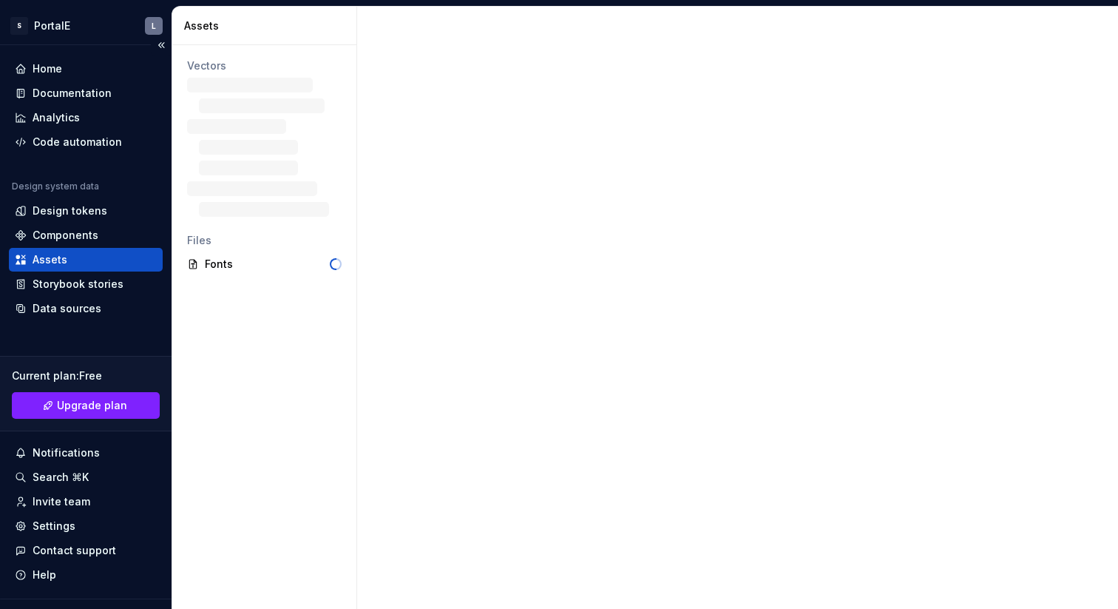
click at [36, 260] on div "Assets" at bounding box center [50, 259] width 35 height 15
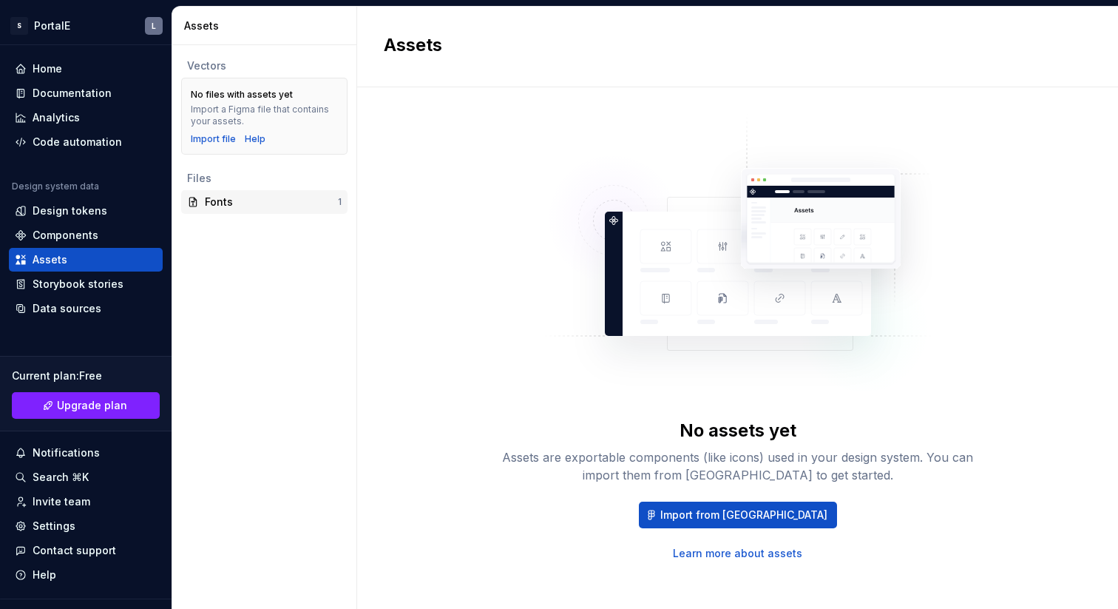
click at [226, 201] on div "Fonts" at bounding box center [271, 202] width 133 height 15
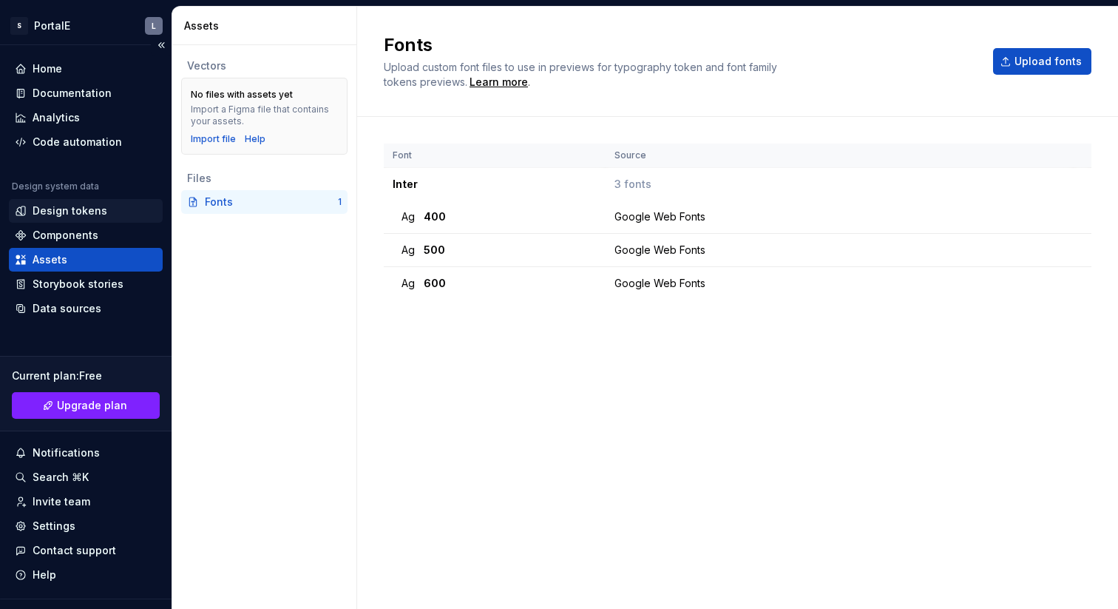
click at [63, 212] on div "Design tokens" at bounding box center [70, 210] width 75 height 15
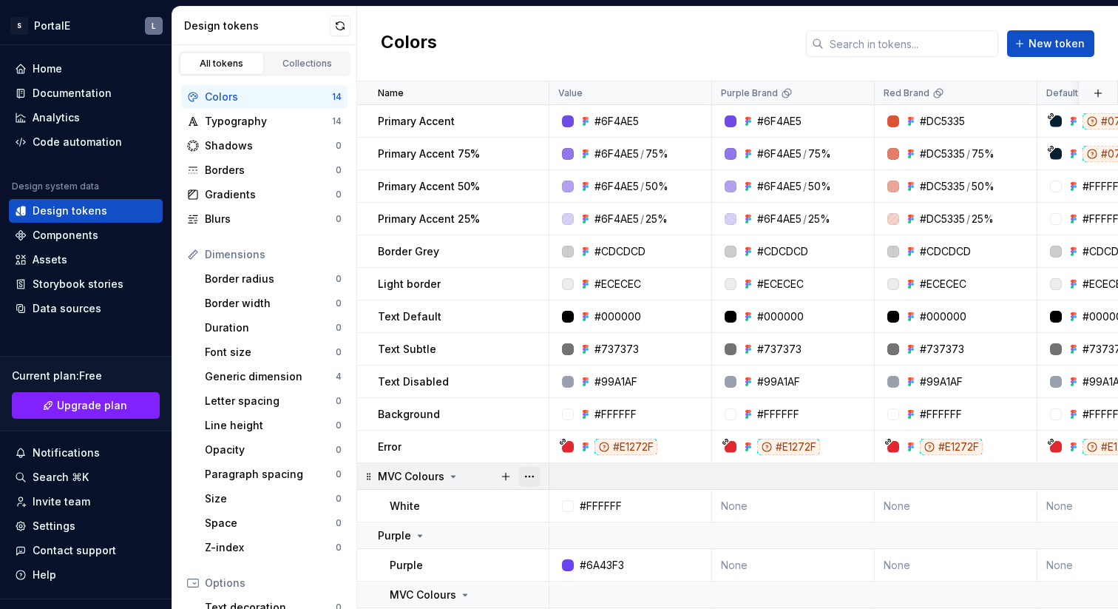
click at [531, 476] on button "button" at bounding box center [529, 476] width 21 height 21
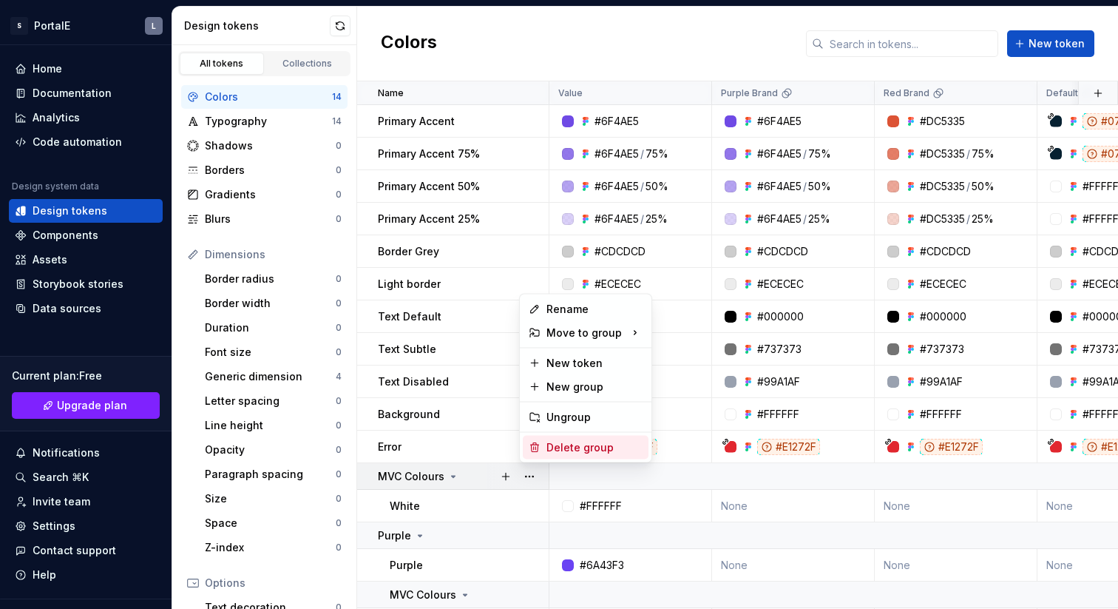
click at [556, 447] on div "Delete group" at bounding box center [595, 447] width 96 height 15
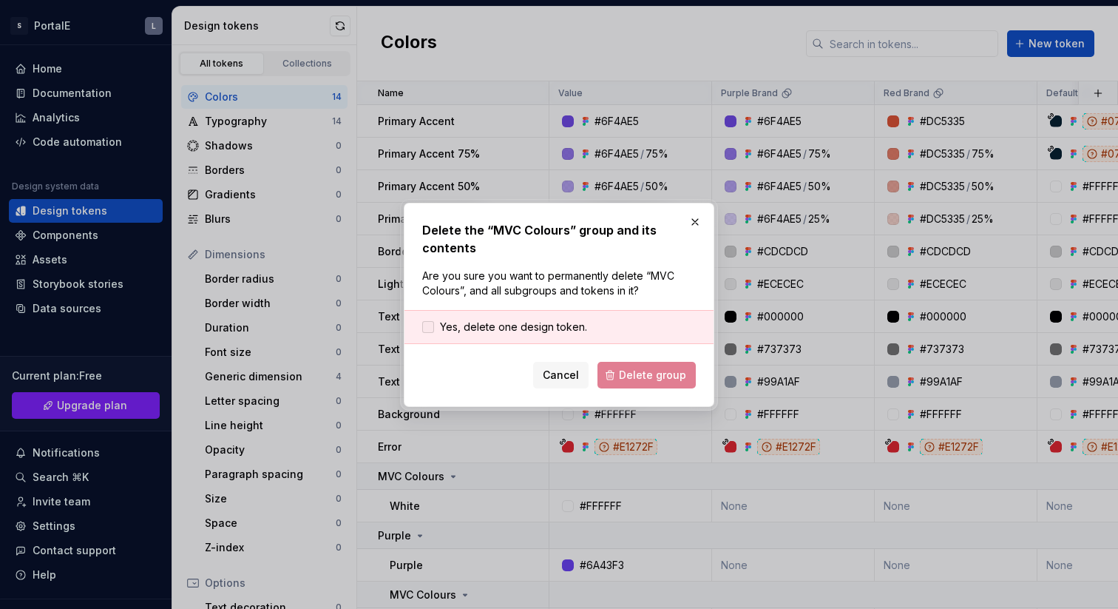
click at [432, 325] on div at bounding box center [428, 327] width 12 height 12
click at [629, 379] on span "Delete group" at bounding box center [652, 375] width 67 height 15
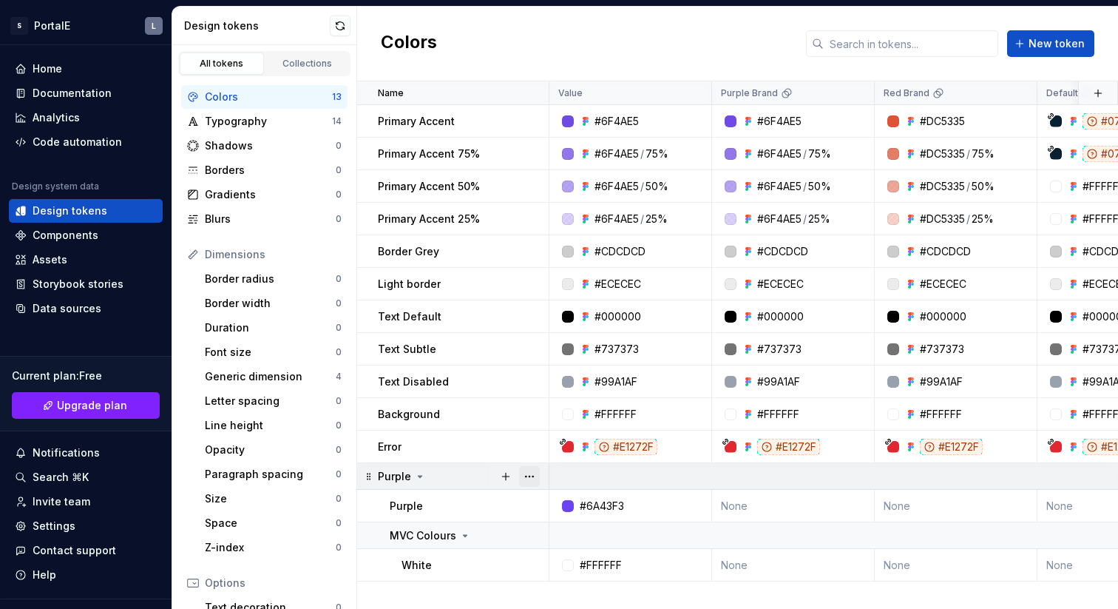
click at [532, 479] on button "button" at bounding box center [529, 476] width 21 height 21
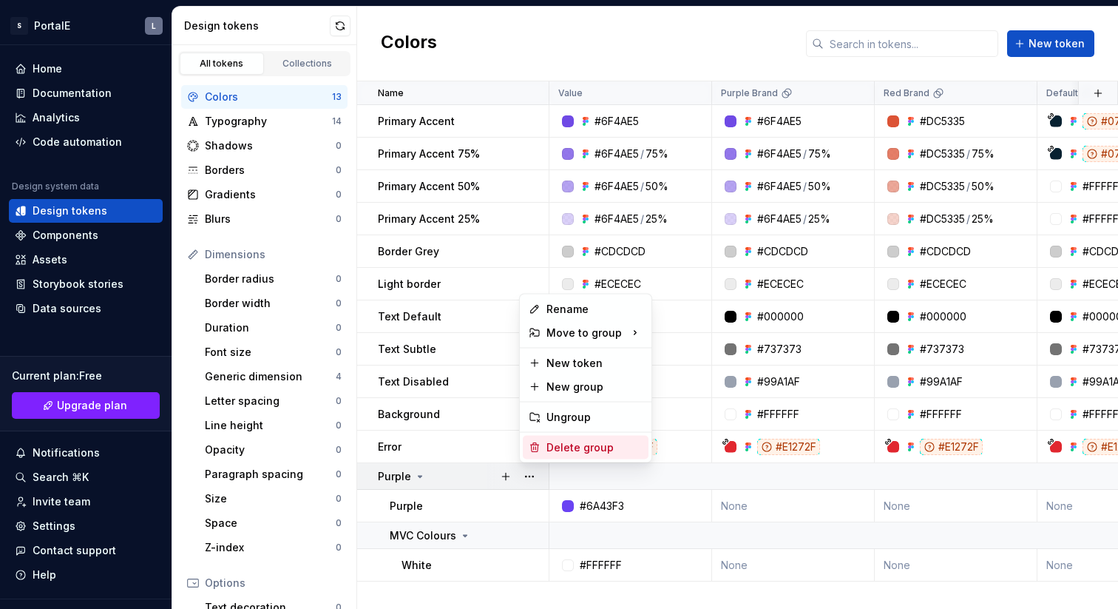
click at [555, 445] on div "Delete group" at bounding box center [595, 447] width 96 height 15
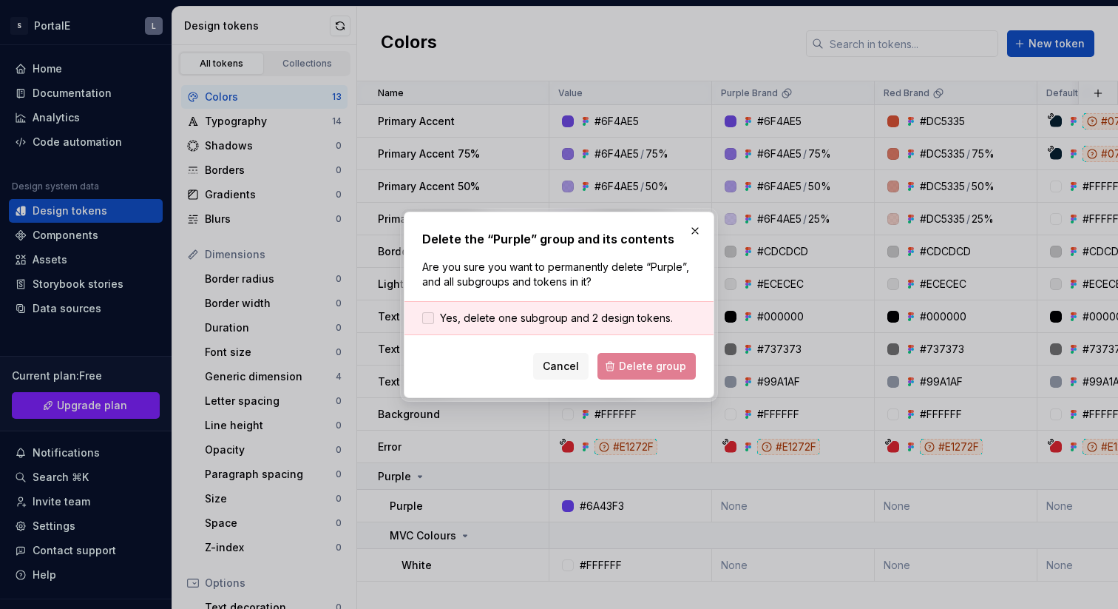
click at [429, 316] on div at bounding box center [428, 318] width 12 height 12
click at [639, 366] on span "Delete group" at bounding box center [652, 366] width 67 height 15
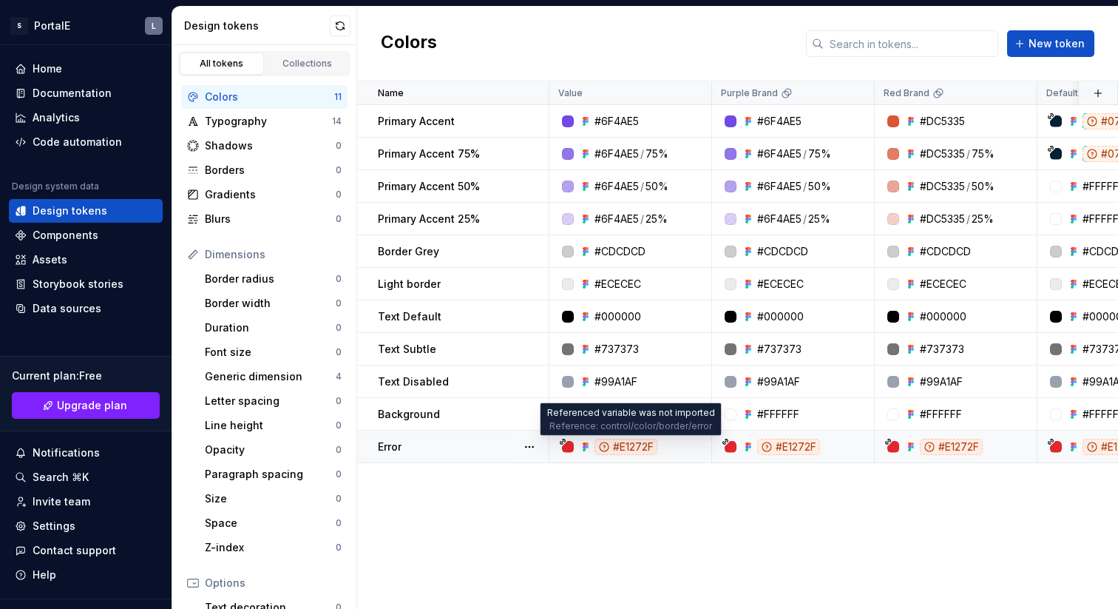
click at [605, 445] on icon at bounding box center [604, 446] width 9 height 9
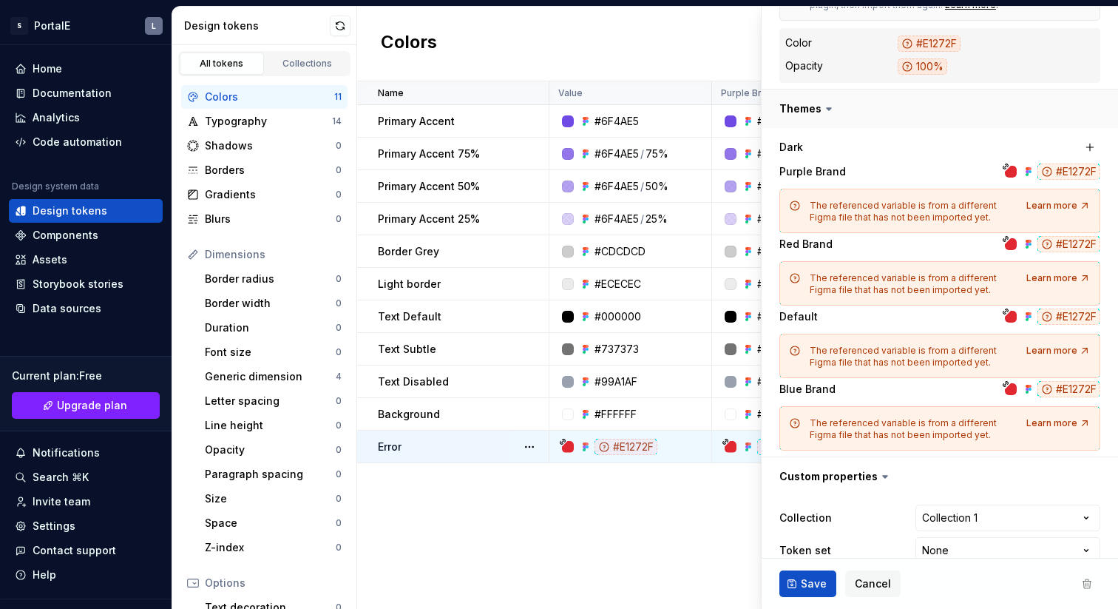
scroll to position [398, 0]
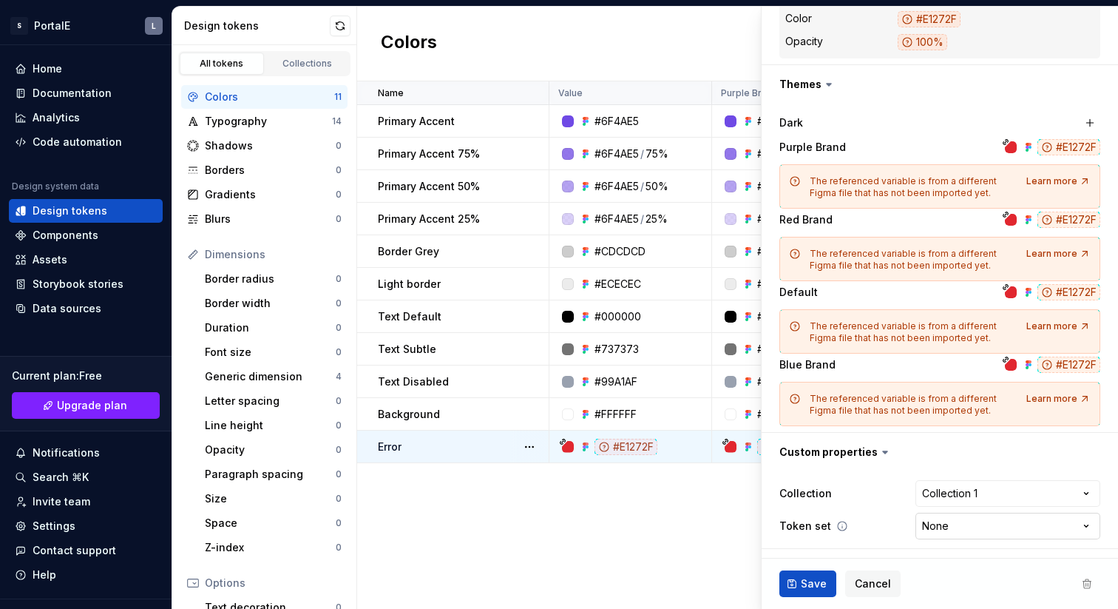
click at [970, 524] on html "S PortalE L Home Documentation Analytics Code automation Design system data Des…" at bounding box center [559, 304] width 1118 height 609
click at [902, 463] on html "S PortalE L Home Documentation Analytics Code automation Design system data Des…" at bounding box center [559, 304] width 1118 height 609
click at [811, 584] on span "Save" at bounding box center [814, 583] width 26 height 15
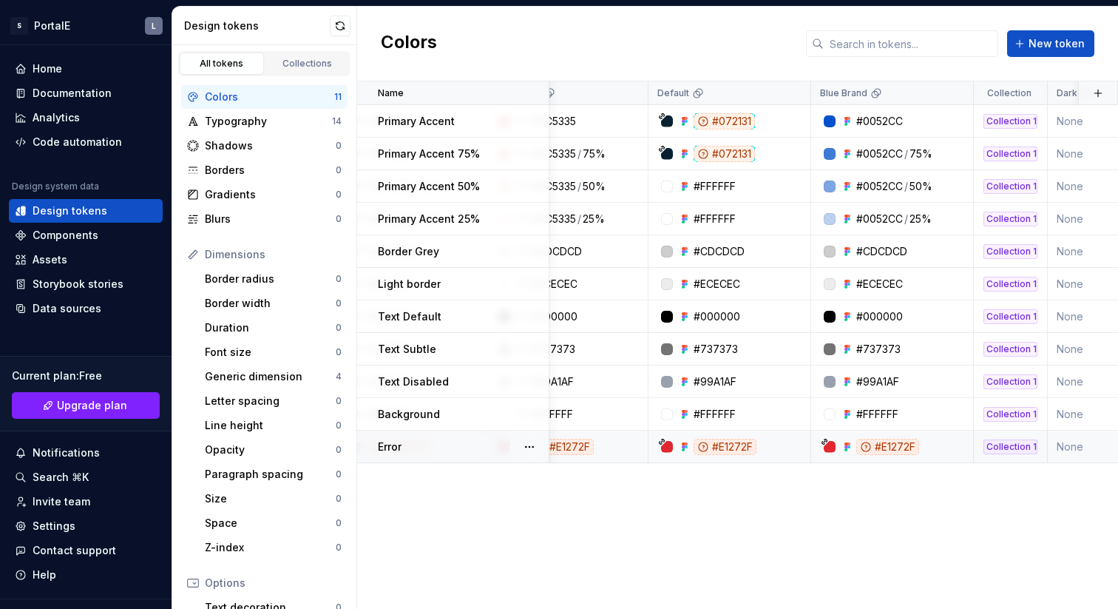
scroll to position [0, 386]
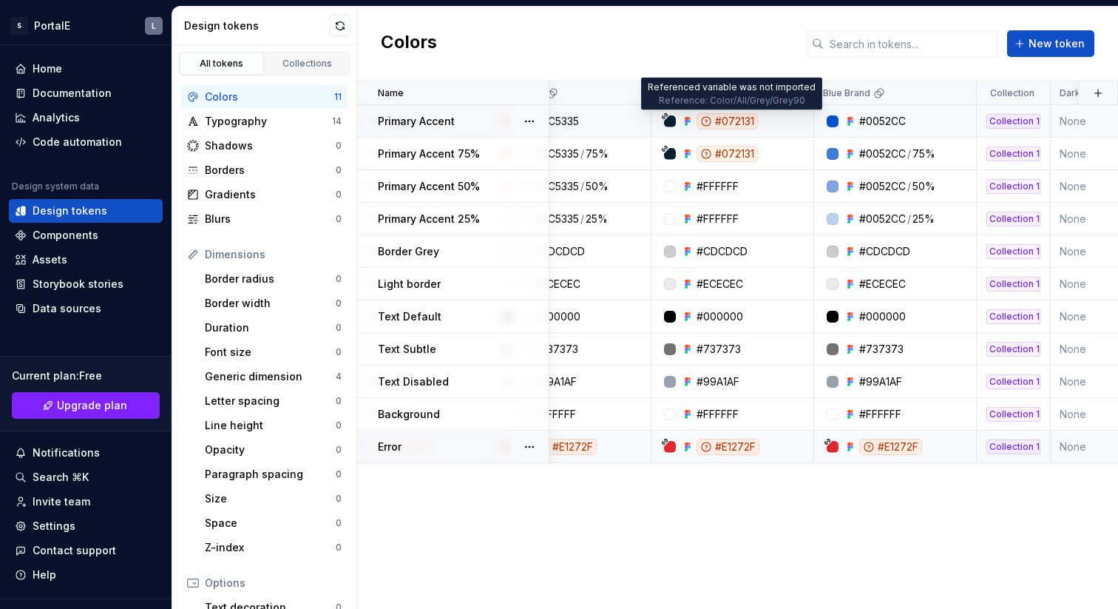
click at [726, 119] on div "#072131" at bounding box center [727, 121] width 61 height 16
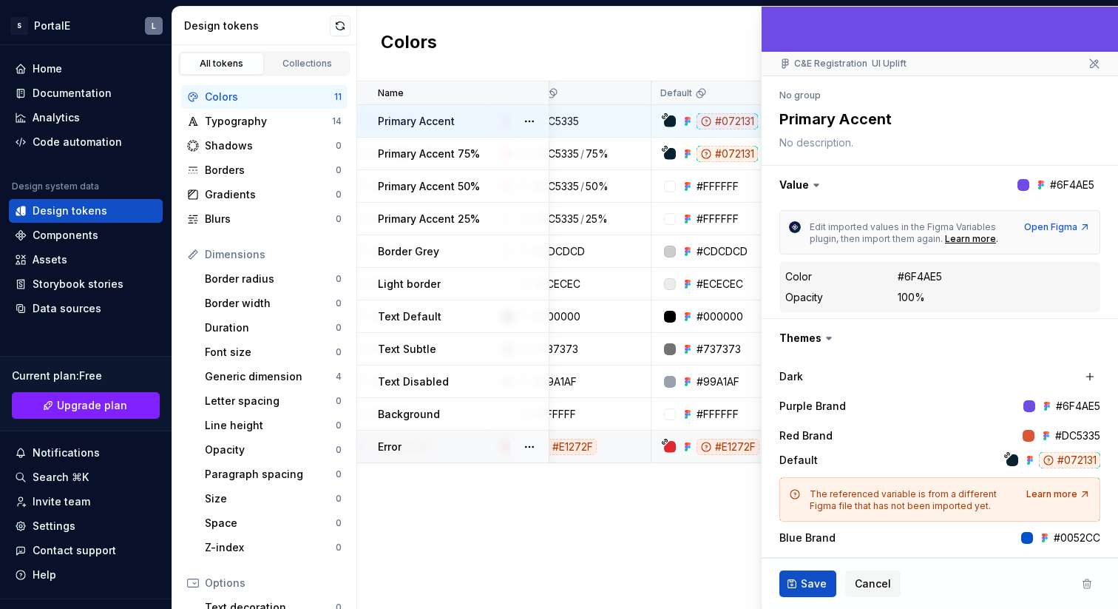
scroll to position [101, 0]
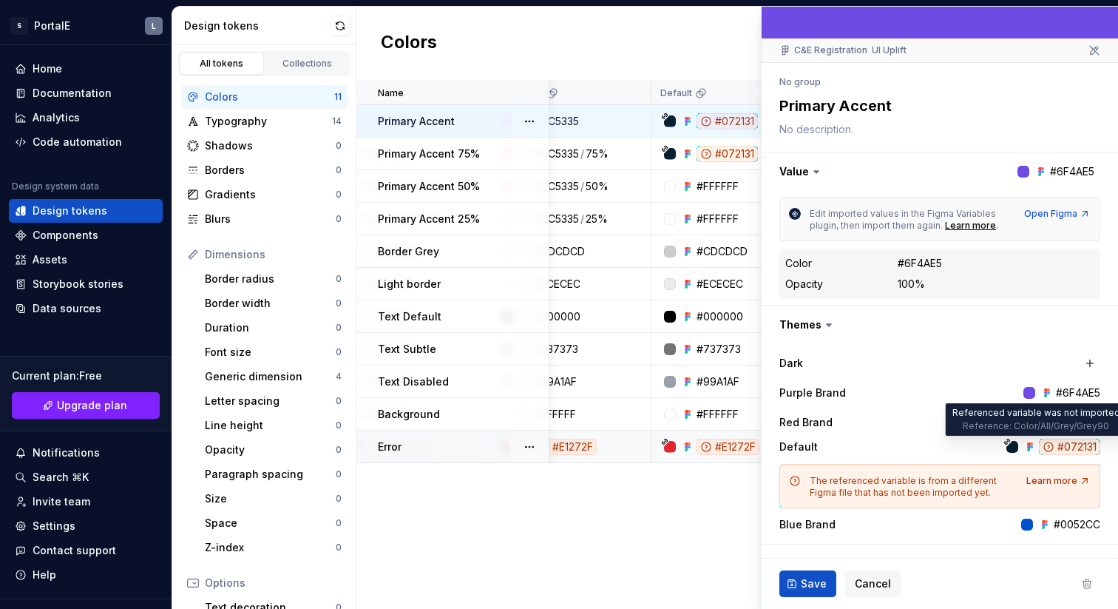
click at [1048, 445] on icon at bounding box center [1049, 447] width 12 height 12
click at [1072, 447] on div "#072131" at bounding box center [1069, 447] width 61 height 16
drag, startPoint x: 1059, startPoint y: 447, endPoint x: 1097, endPoint y: 447, distance: 37.7
click at [1097, 447] on div "#072131" at bounding box center [1069, 447] width 61 height 16
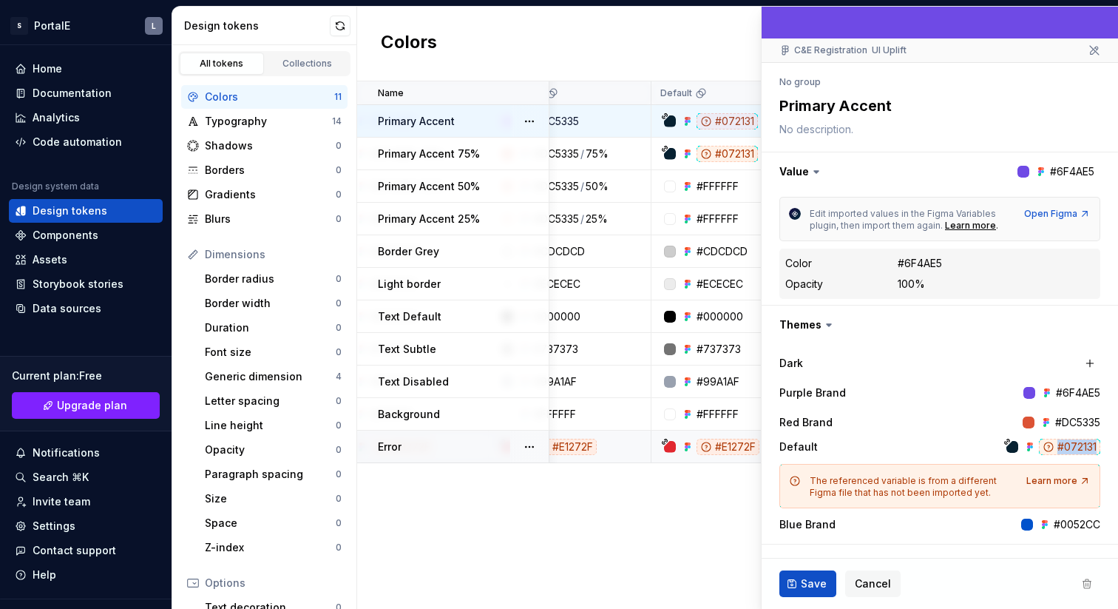
drag, startPoint x: 1056, startPoint y: 448, endPoint x: 1095, endPoint y: 446, distance: 39.2
click at [1095, 446] on div "#072131" at bounding box center [1069, 447] width 61 height 16
copy div "#072131"
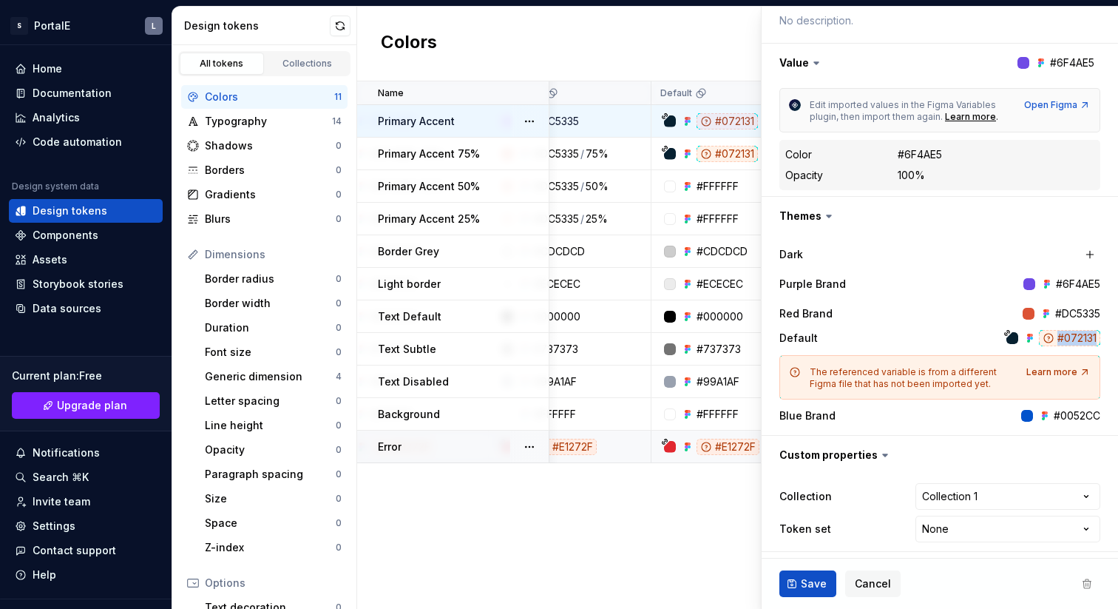
scroll to position [213, 0]
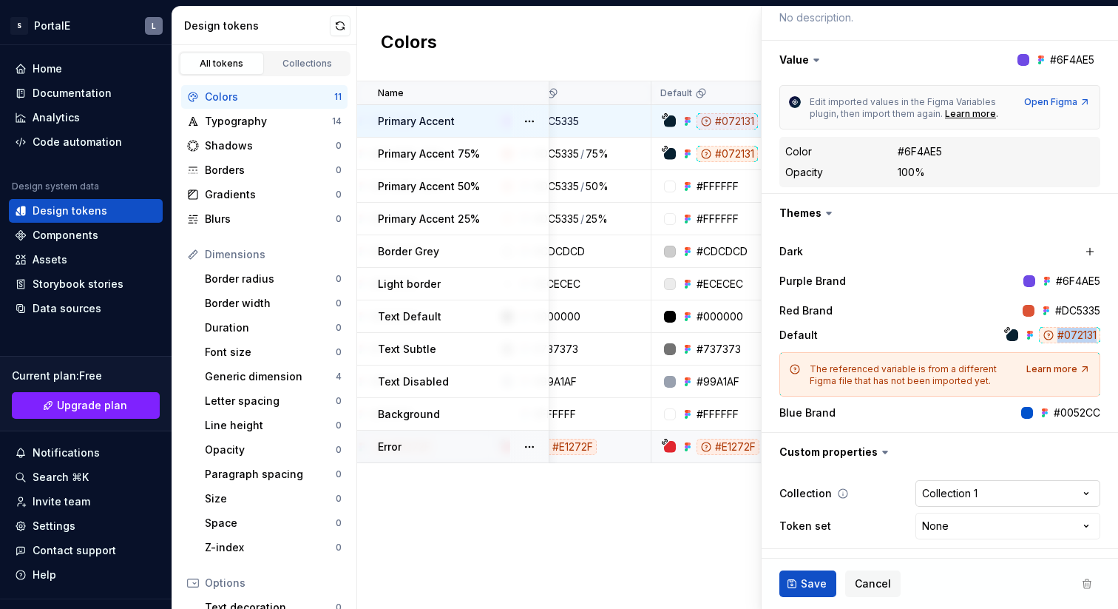
click at [1045, 498] on html "S PortalE L Home Documentation Analytics Code automation Design system data Des…" at bounding box center [559, 304] width 1118 height 609
click at [1004, 462] on html "S PortalE L Home Documentation Analytics Code automation Design system data Des…" at bounding box center [559, 304] width 1118 height 609
click at [988, 527] on html "S PortalE L Home Documentation Analytics Code automation Design system data Des…" at bounding box center [559, 304] width 1118 height 609
click at [883, 519] on html "S PortalE L Home Documentation Analytics Code automation Design system data Des…" at bounding box center [559, 304] width 1118 height 609
click at [592, 566] on div "Name Value Purple Brand Red Brand Default Blue Brand Collection Dark Token set …" at bounding box center [737, 344] width 761 height 527
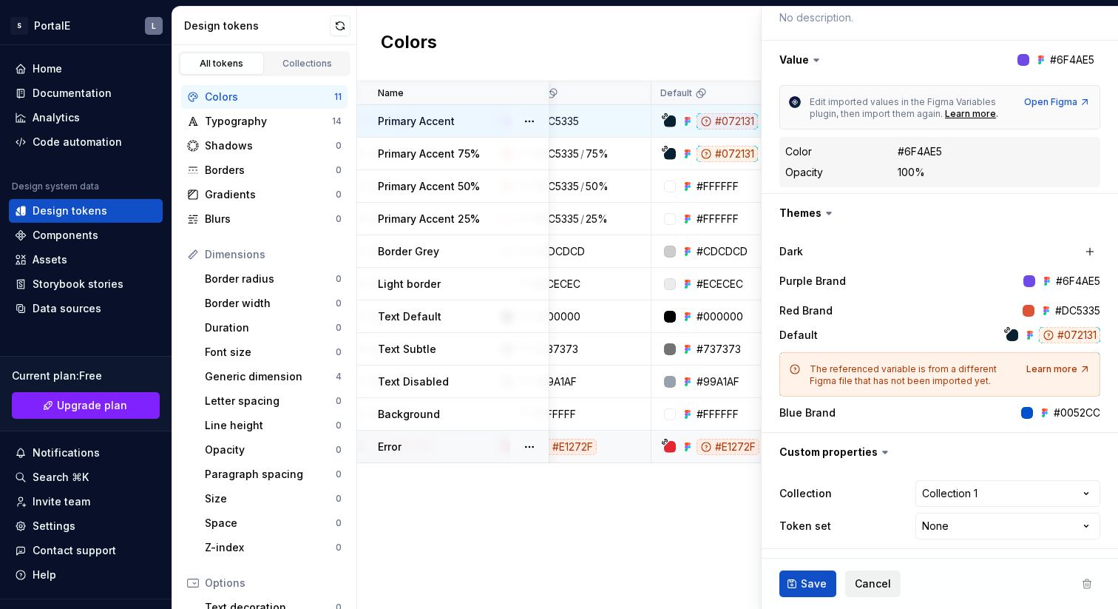
click at [866, 588] on span "Cancel" at bounding box center [873, 583] width 36 height 15
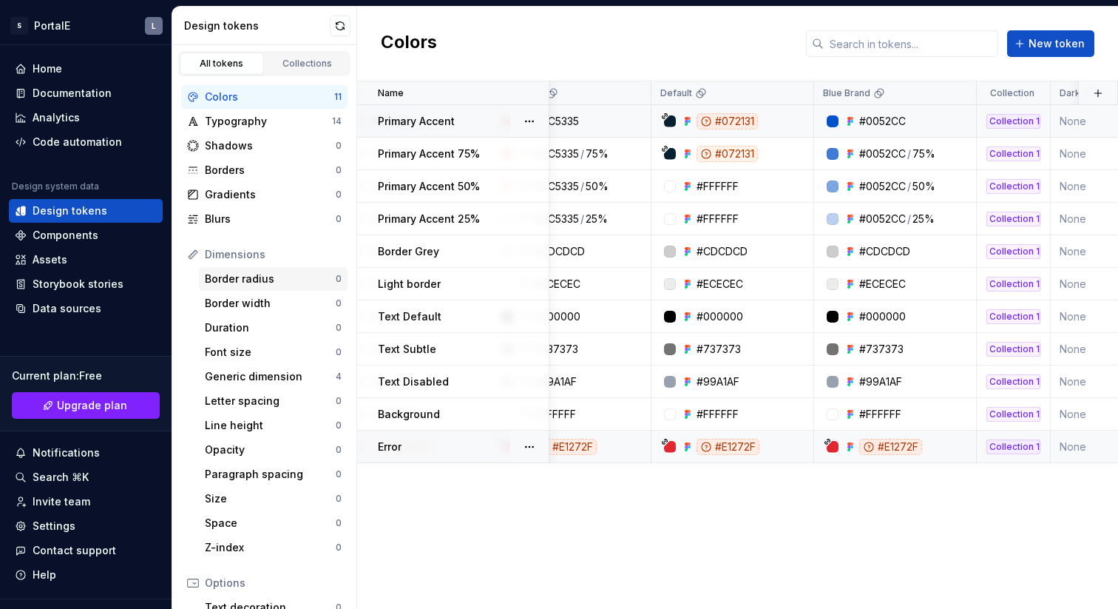
click at [229, 281] on div "Border radius" at bounding box center [270, 278] width 131 height 15
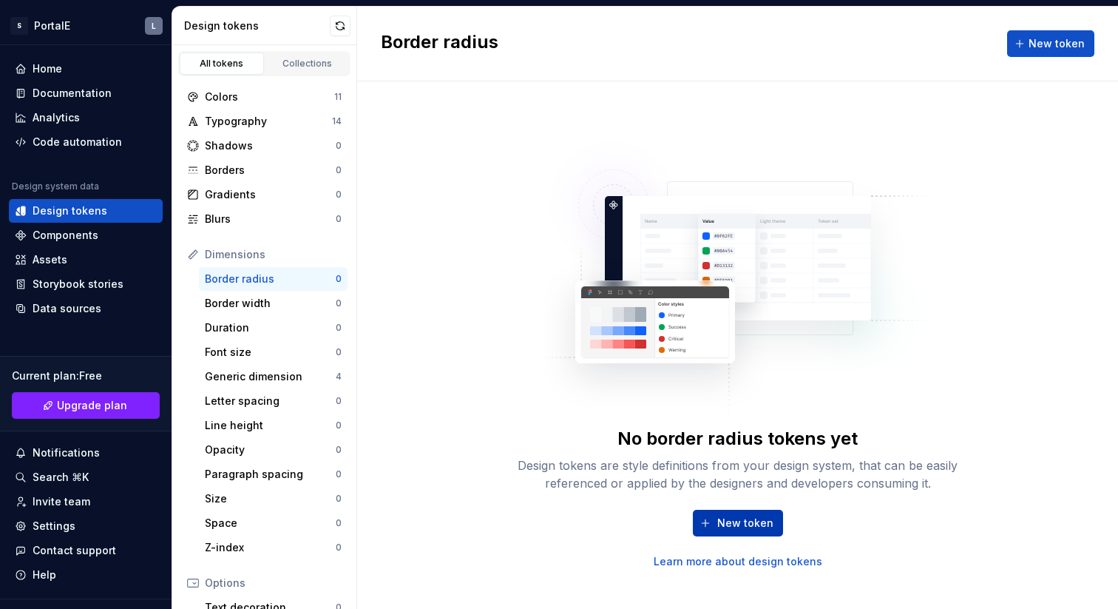
click at [740, 519] on span "New token" at bounding box center [745, 523] width 56 height 15
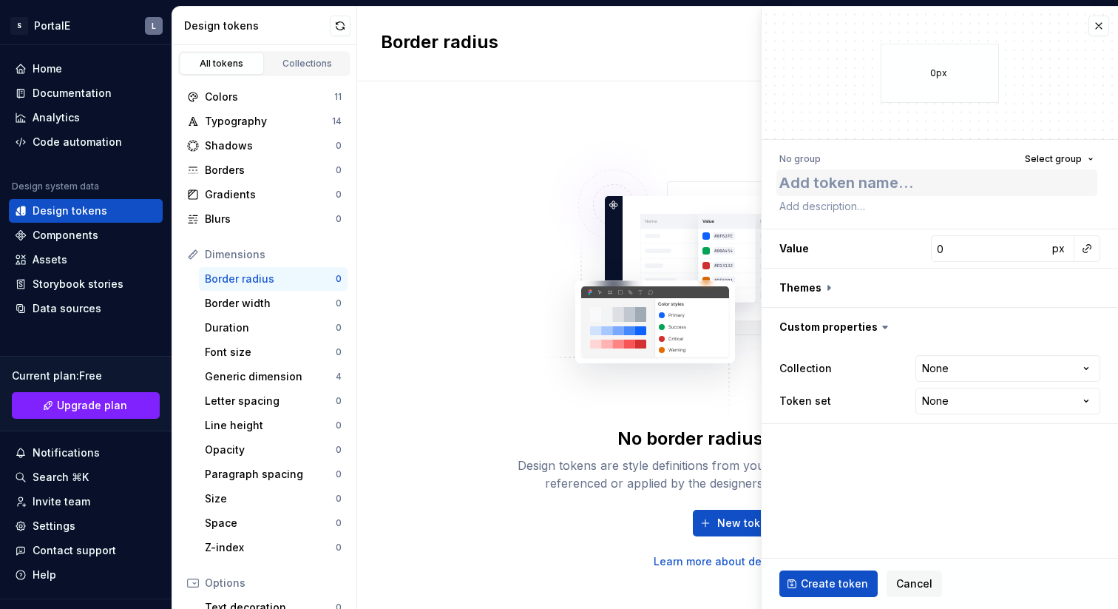
type textarea "*"
type textarea "B"
type textarea "*"
type textarea "Bo"
type textarea "*"
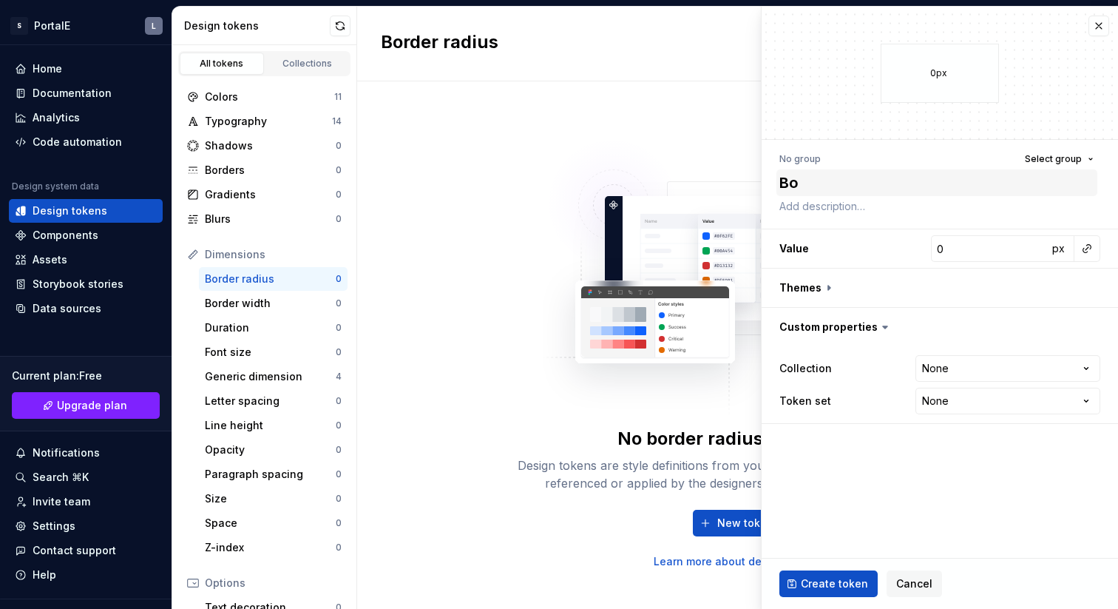
type textarea "Bor"
type textarea "*"
type textarea "Bord"
type textarea "*"
type textarea "Borde"
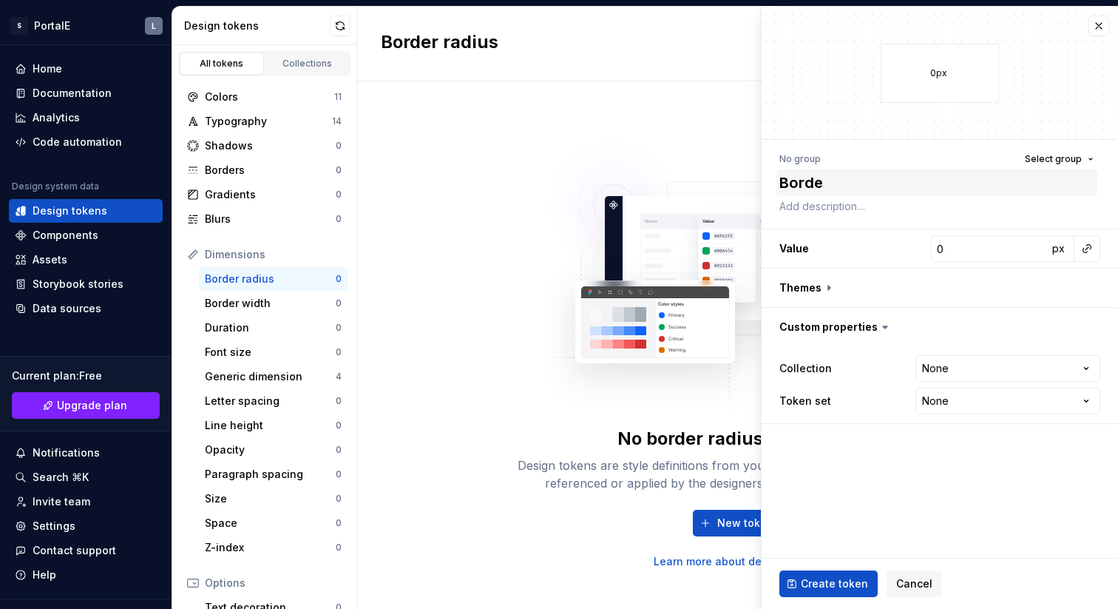
type textarea "*"
type textarea "Border"
type textarea "*"
type textarea "Borders"
click at [958, 250] on input "0" at bounding box center [989, 248] width 117 height 27
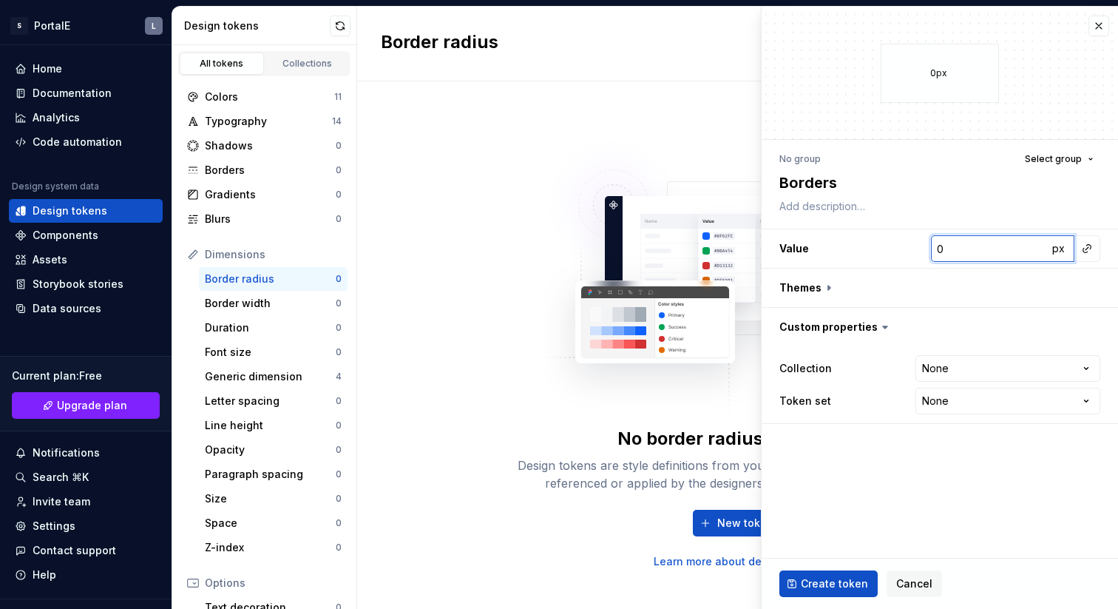
type textarea "*"
type input "8"
click at [828, 288] on button "button" at bounding box center [940, 288] width 357 height 38
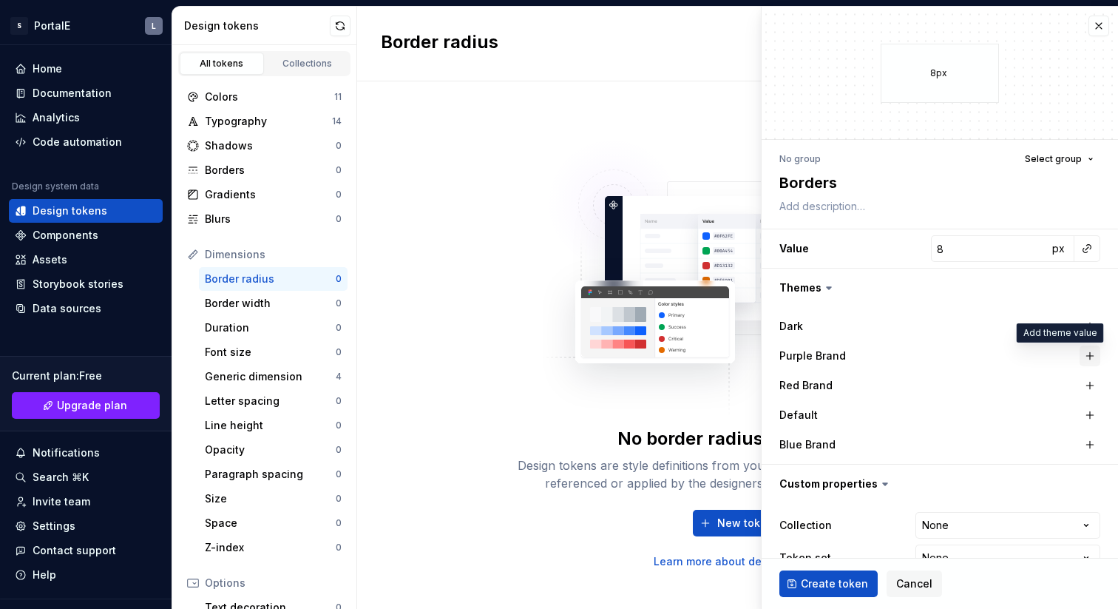
click at [1086, 354] on button "button" at bounding box center [1090, 355] width 21 height 21
click at [1093, 385] on button "button" at bounding box center [1090, 385] width 21 height 21
click at [1092, 411] on button "button" at bounding box center [1090, 415] width 21 height 21
click at [1092, 443] on button "button" at bounding box center [1090, 444] width 21 height 21
type textarea "*"
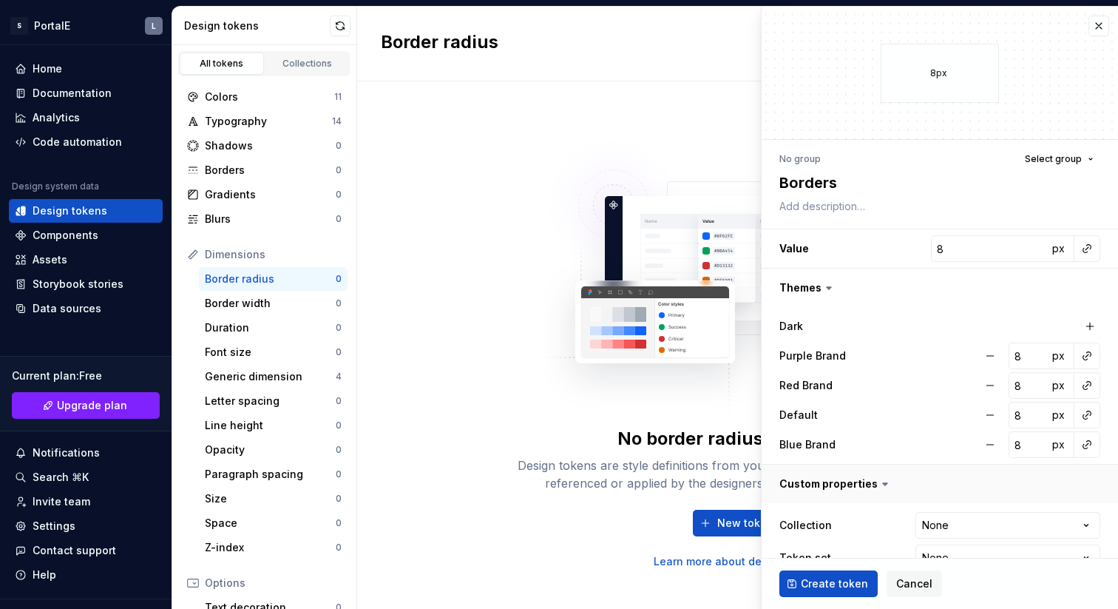
scroll to position [32, 0]
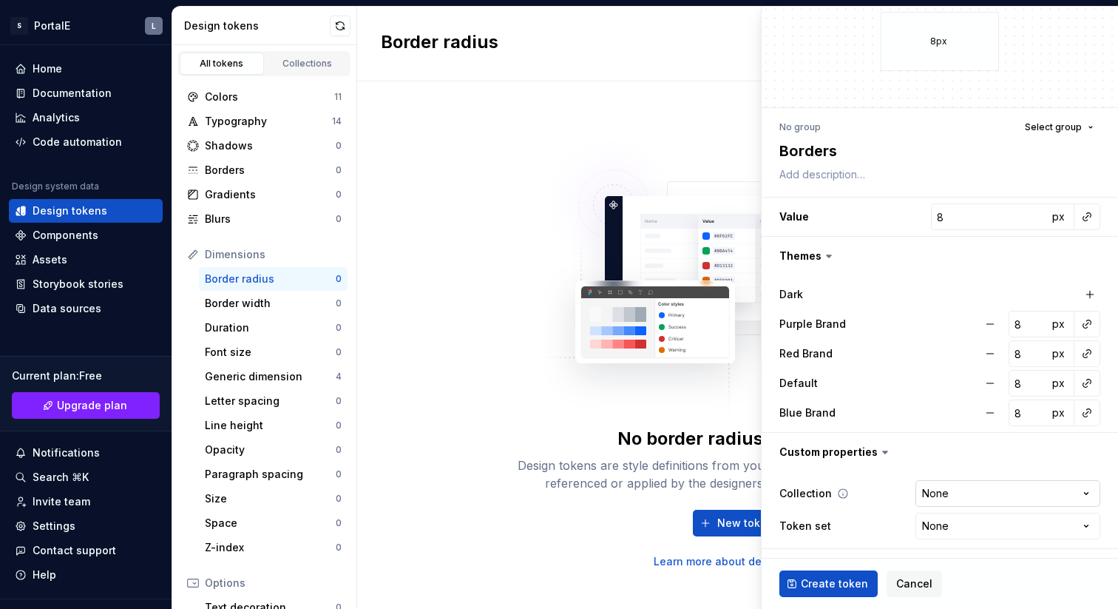
click at [1045, 497] on html "S PortalE L Home Documentation Analytics Code automation Design system data Des…" at bounding box center [559, 304] width 1118 height 609
select select "**********"
type textarea "*"
click at [1003, 527] on html "S PortalE L Home Documentation Analytics Code automation Design system data Des…" at bounding box center [559, 304] width 1118 height 609
select select "**********"
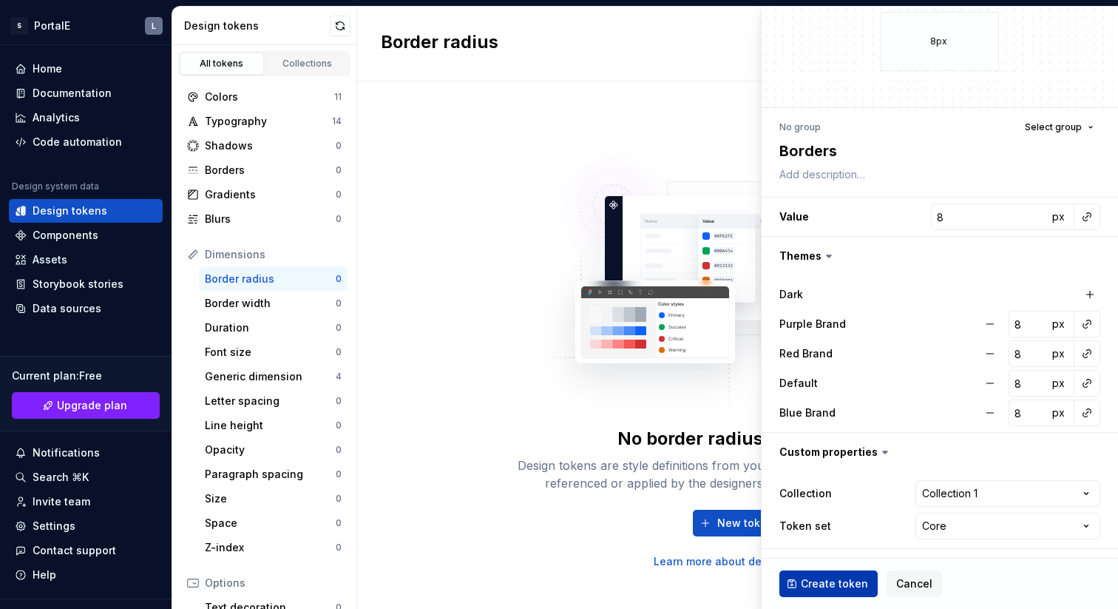
click at [840, 587] on span "Create token" at bounding box center [834, 583] width 67 height 15
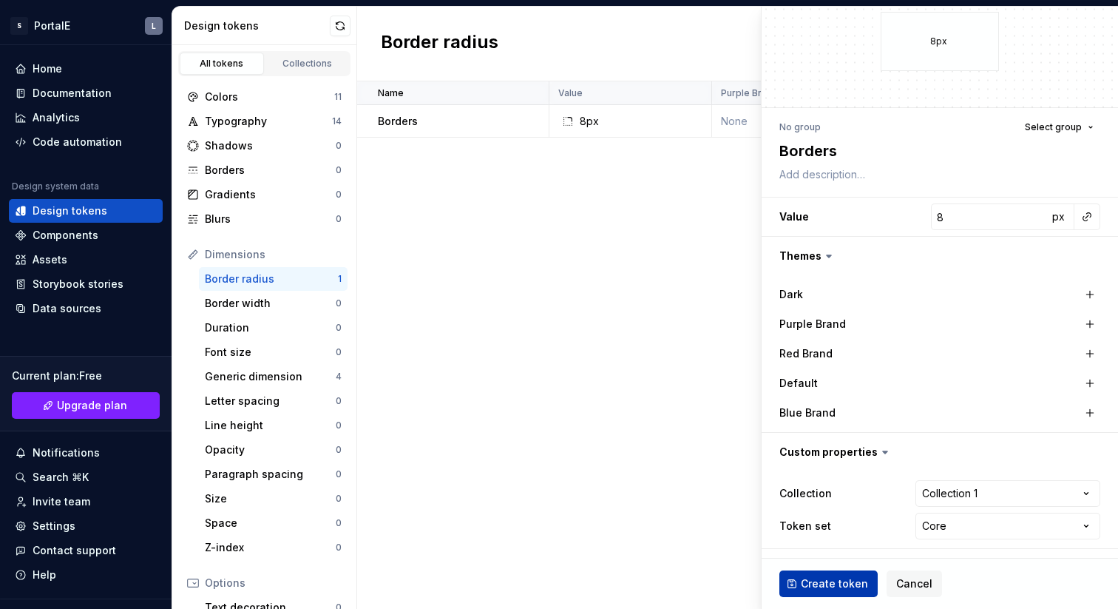
type textarea "*"
type input "0"
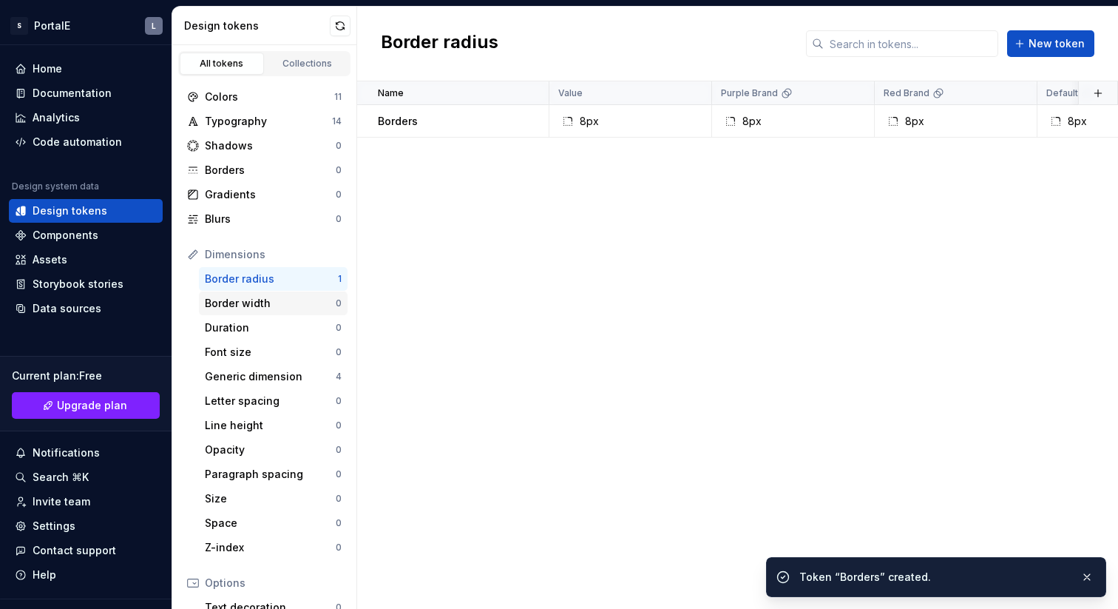
click at [261, 303] on div "Border width" at bounding box center [270, 303] width 131 height 15
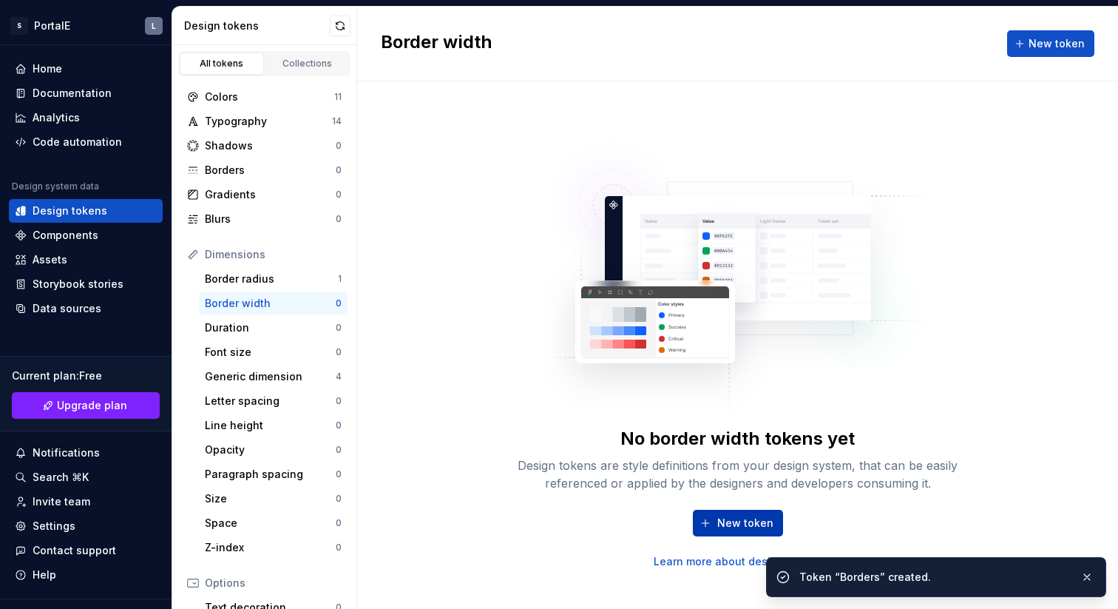
click at [749, 519] on span "New token" at bounding box center [745, 523] width 56 height 15
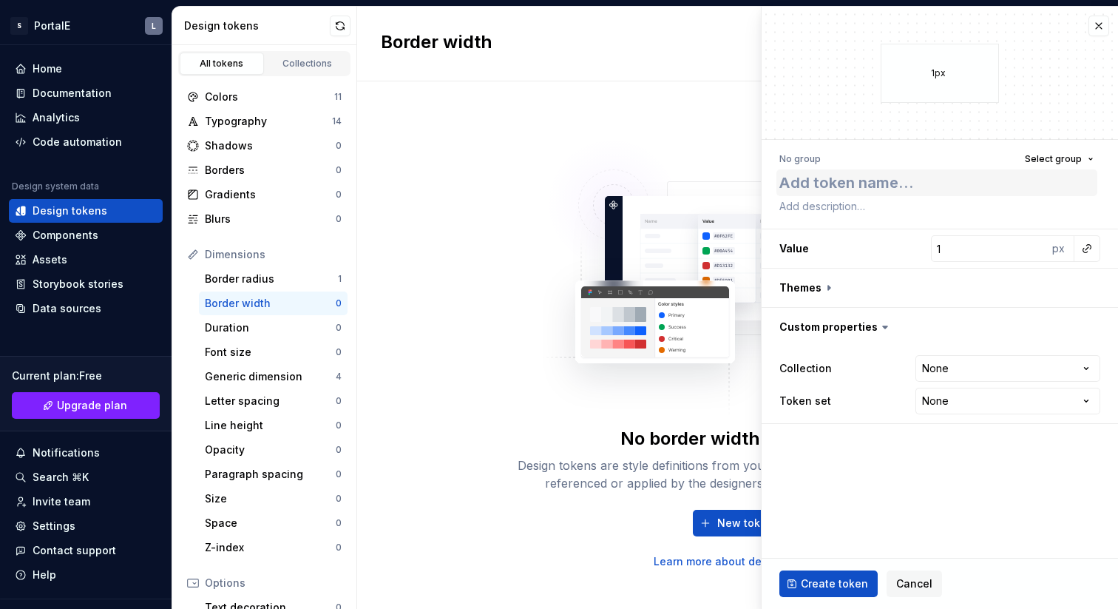
type textarea "*"
type textarea "T"
type textarea "*"
type textarea "Th"
type textarea "*"
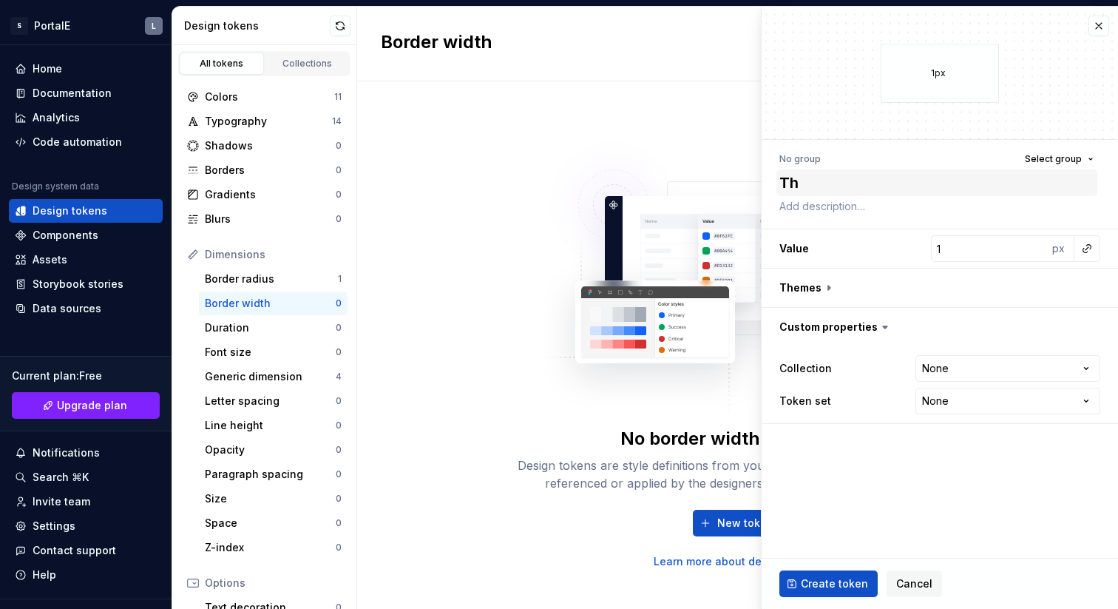
type textarea "Thi"
type textarea "*"
type textarea "Thic"
type textarea "*"
type textarea "Thick"
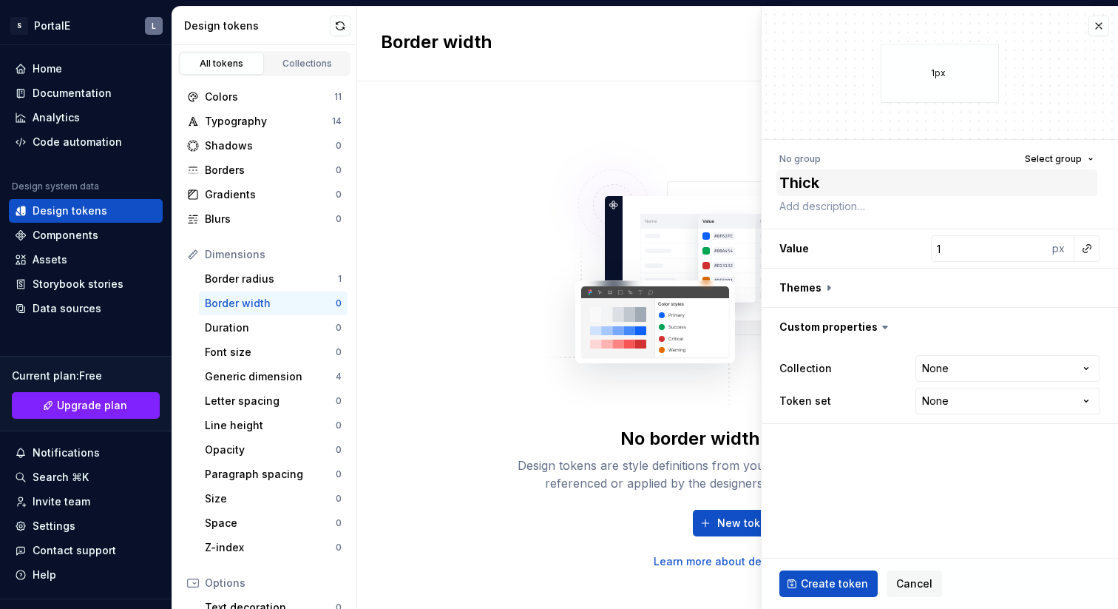
type textarea "*"
type textarea "Thick"
type textarea "*"
type textarea "Thick b"
type textarea "*"
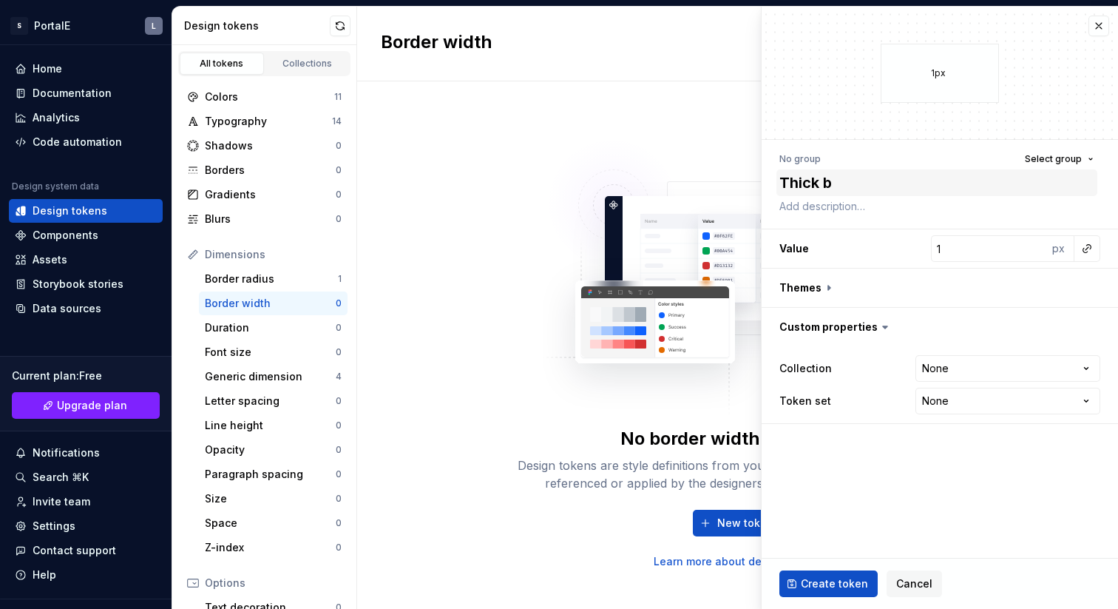
type textarea "Thick bo"
type textarea "*"
type textarea "Thick bor"
type textarea "*"
type textarea "Thick bord"
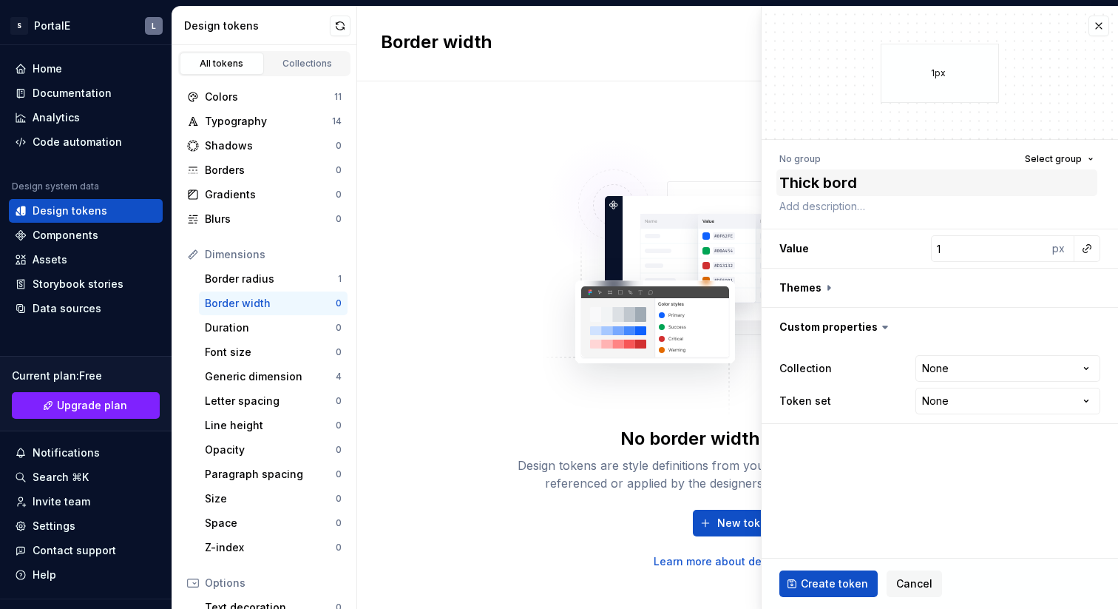
type textarea "*"
type textarea "Thick borde"
type textarea "*"
type textarea "Thick border"
click at [825, 184] on textarea "Thick border" at bounding box center [937, 182] width 321 height 27
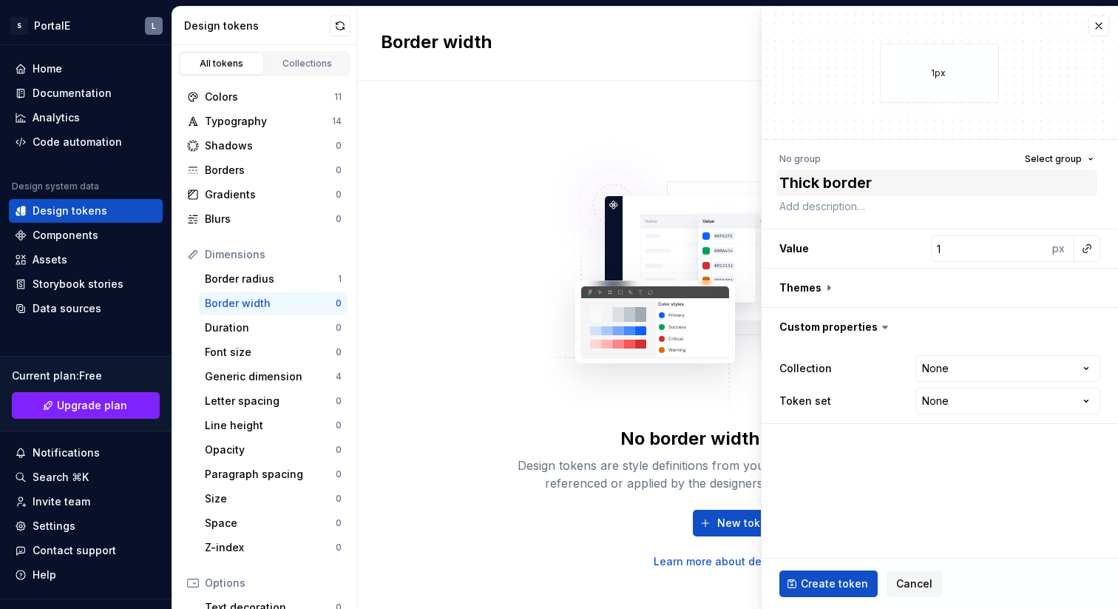
type textarea "*"
type textarea "Thick Border"
type textarea "*"
type input "2"
click at [1034, 247] on input "2" at bounding box center [989, 248] width 117 height 27
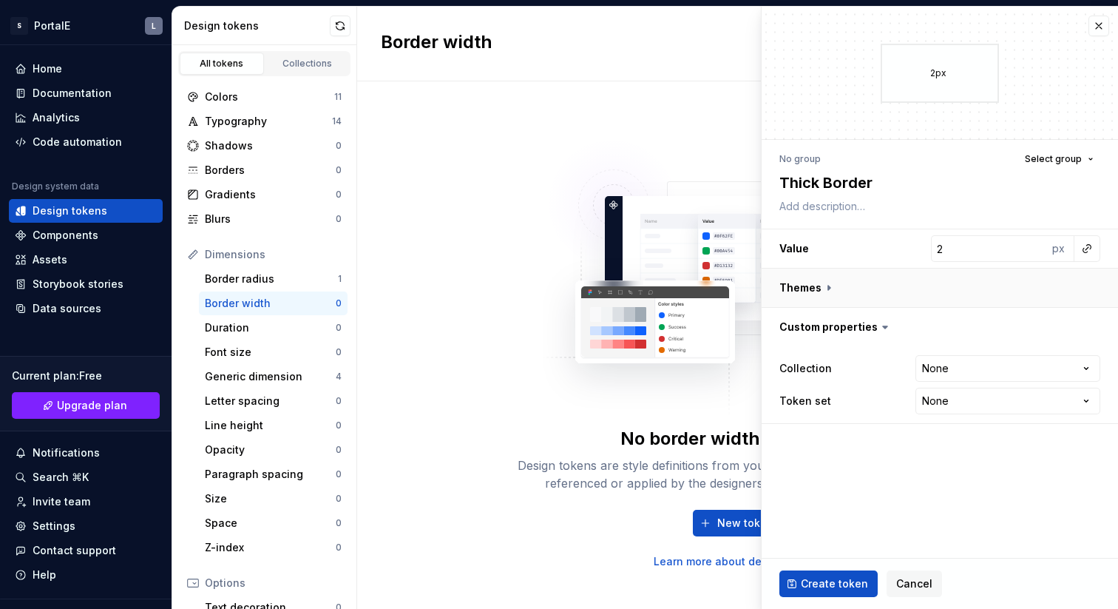
click at [825, 291] on button "button" at bounding box center [940, 288] width 357 height 38
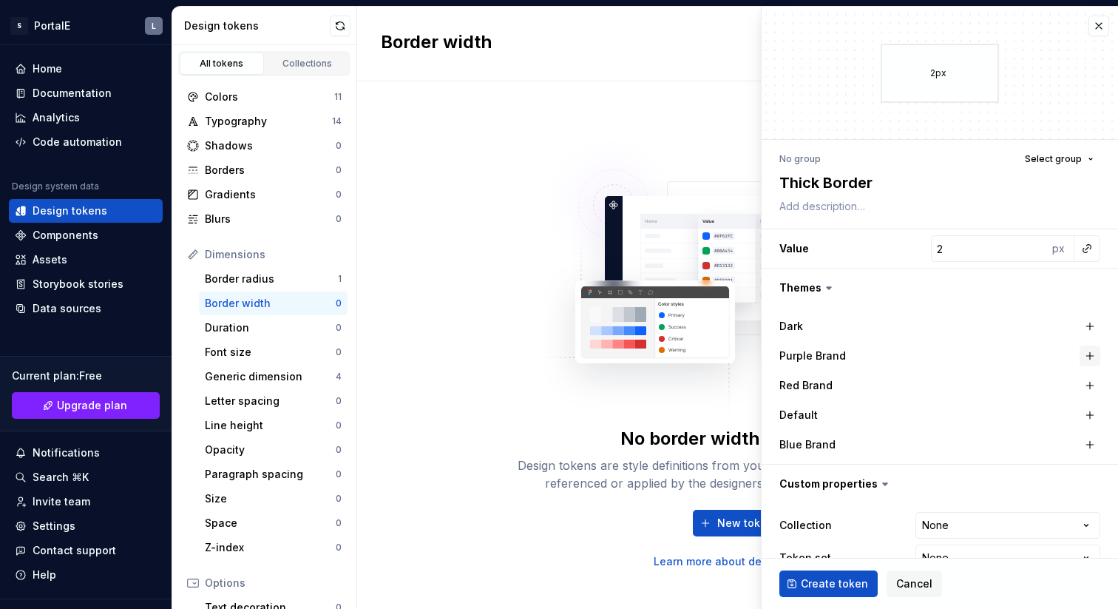
click at [1086, 356] on button "button" at bounding box center [1090, 355] width 21 height 21
click at [1090, 383] on button "button" at bounding box center [1090, 385] width 21 height 21
click at [1090, 413] on button "button" at bounding box center [1090, 415] width 21 height 21
click at [1090, 441] on button "button" at bounding box center [1090, 444] width 21 height 21
type textarea "*"
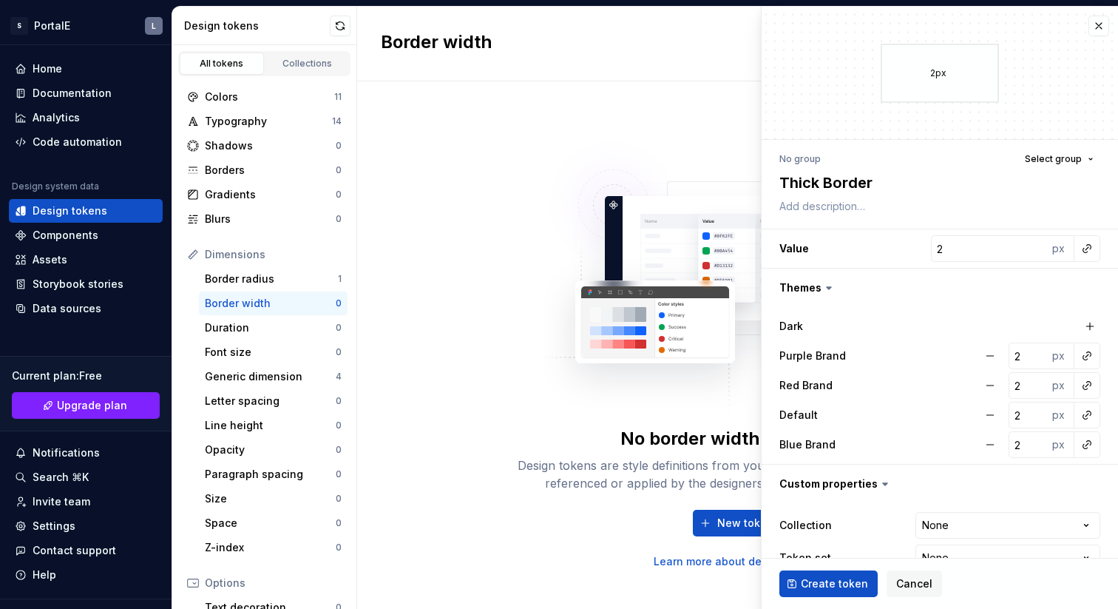
scroll to position [32, 0]
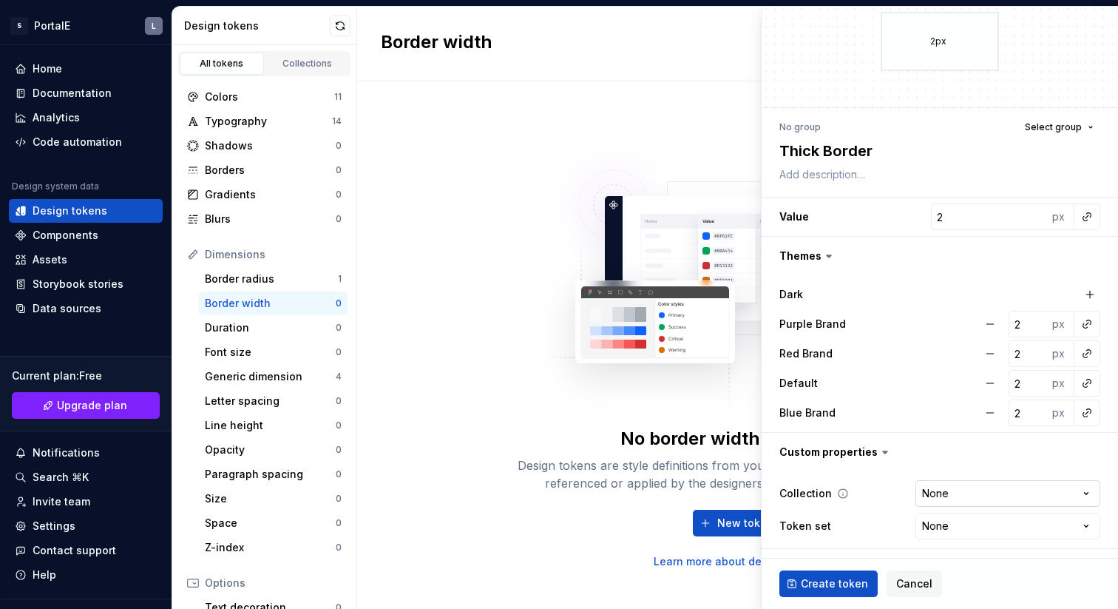
click at [968, 495] on html "S PortalE L Home Documentation Analytics Code automation Design system data Des…" at bounding box center [559, 304] width 1118 height 609
select select "**********"
type textarea "*"
click at [956, 529] on html "S PortalE L Home Documentation Analytics Code automation Design system data Des…" at bounding box center [559, 304] width 1118 height 609
select select "**********"
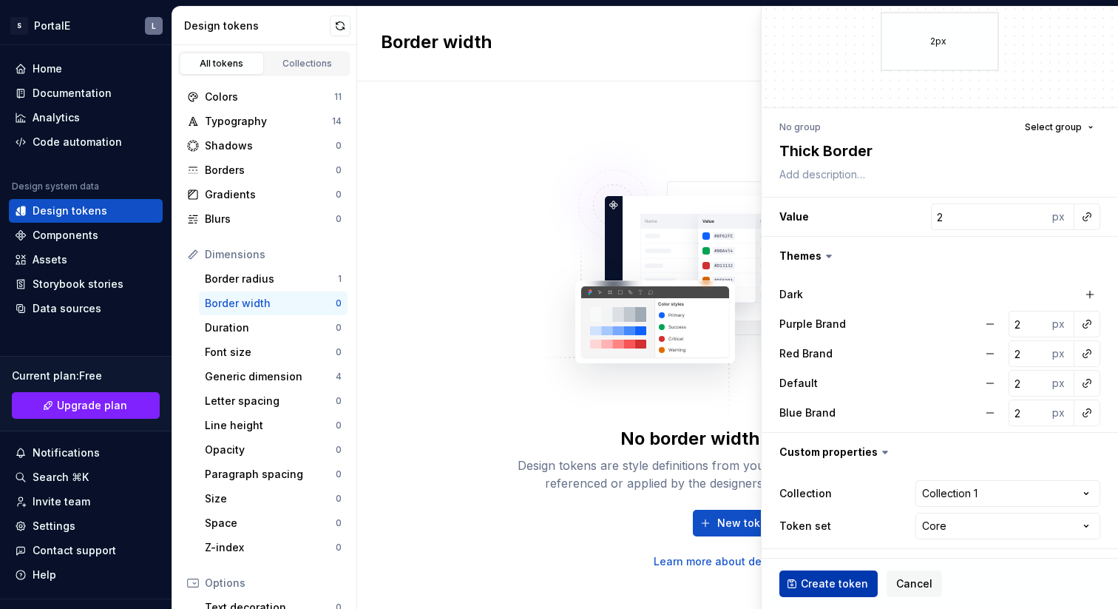
click at [841, 587] on span "Create token" at bounding box center [834, 583] width 67 height 15
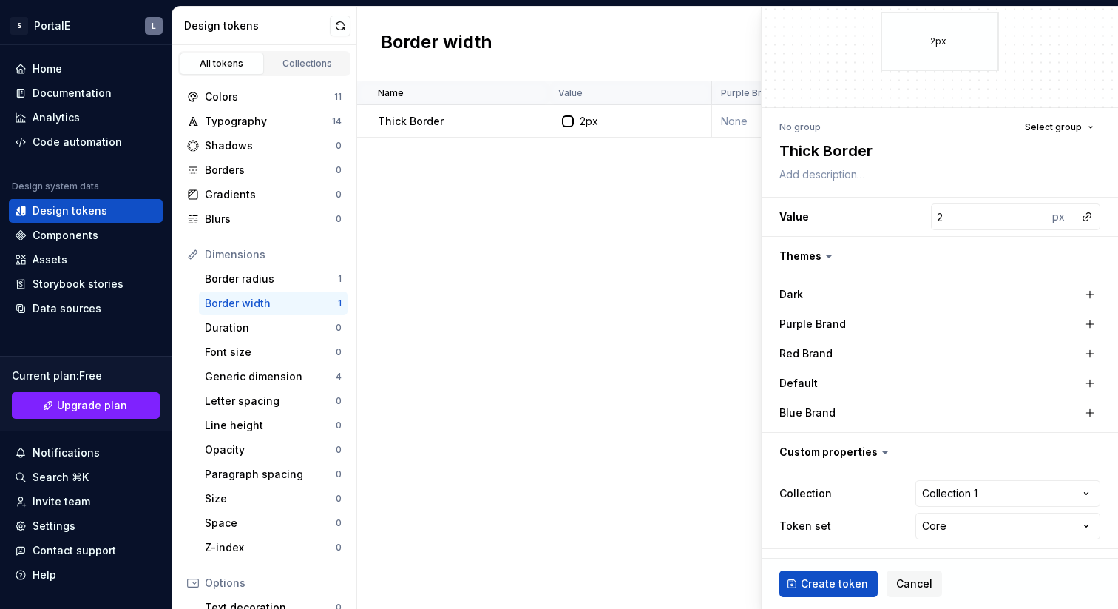
type textarea "*"
type input "1"
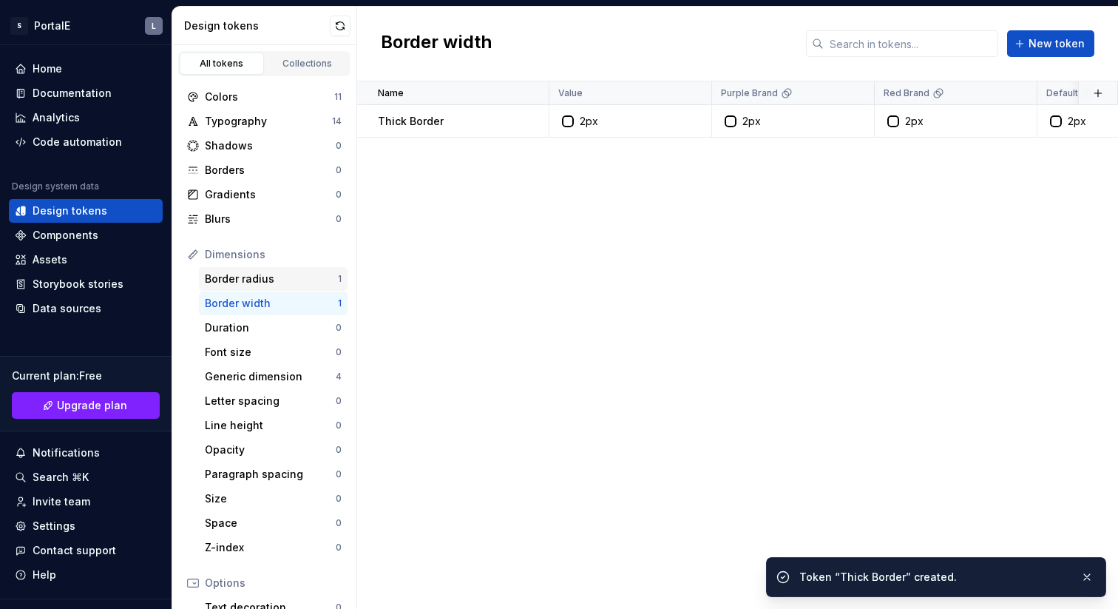
click at [251, 283] on div "Border radius" at bounding box center [271, 278] width 133 height 15
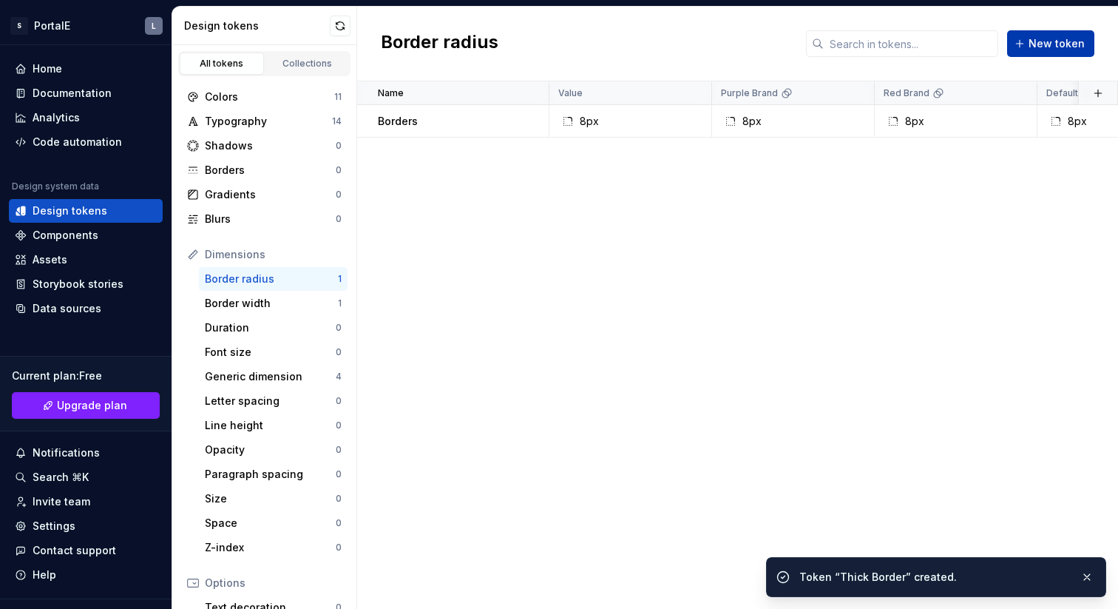
click at [1057, 53] on button "New token" at bounding box center [1050, 43] width 87 height 27
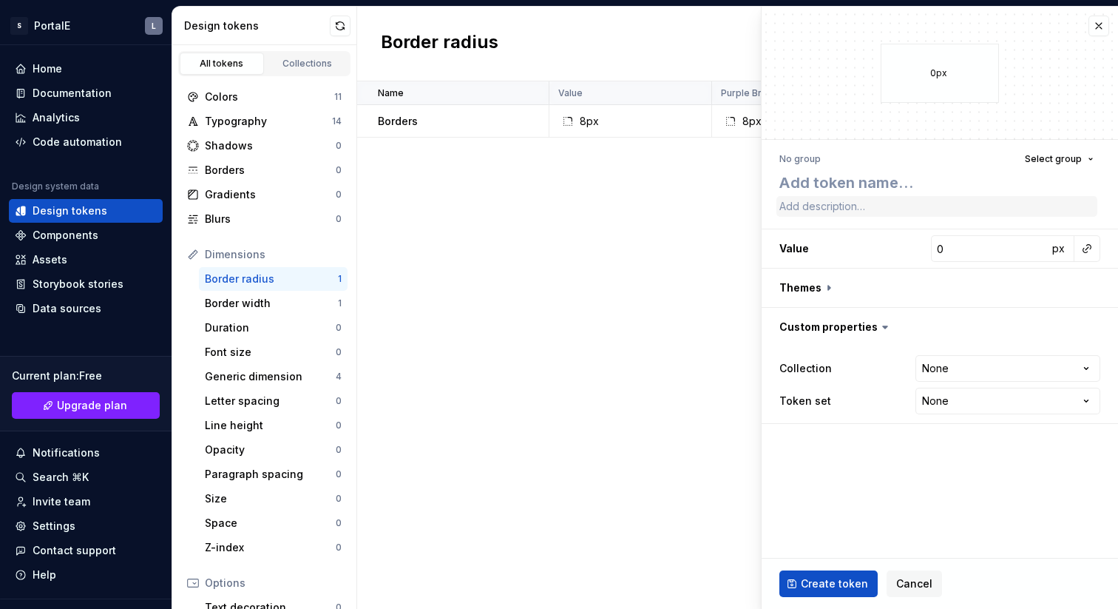
type textarea "*"
type textarea "B"
type textarea "*"
type textarea "Bo"
type textarea "*"
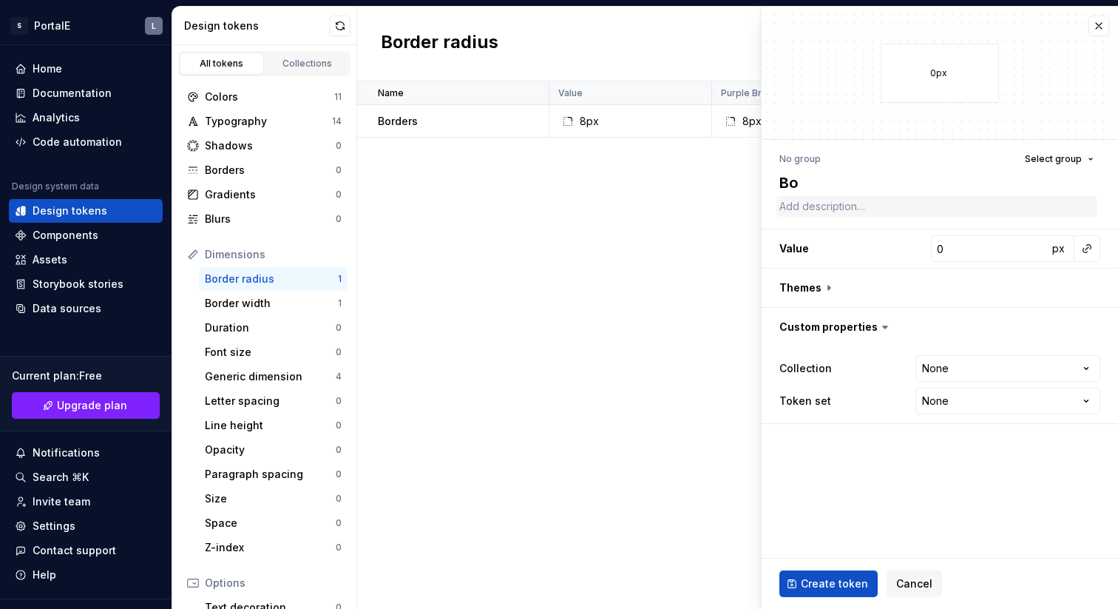
type textarea "Bor"
type textarea "*"
type textarea "Bord"
type textarea "*"
type textarea "Borde"
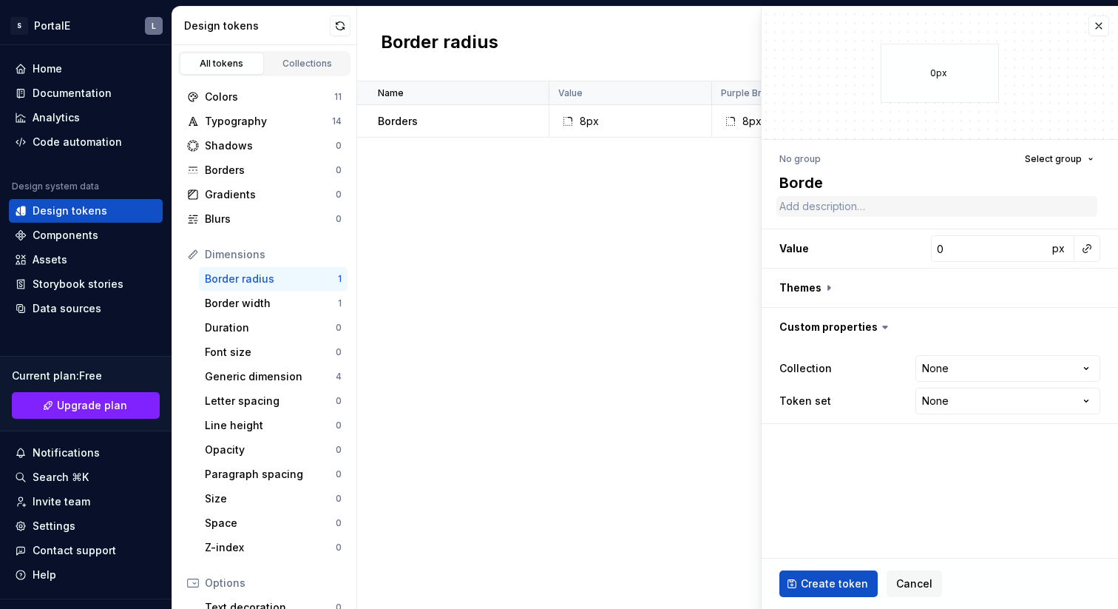
type textarea "*"
type textarea "Border"
type textarea "*"
type textarea "Borders"
type textarea "*"
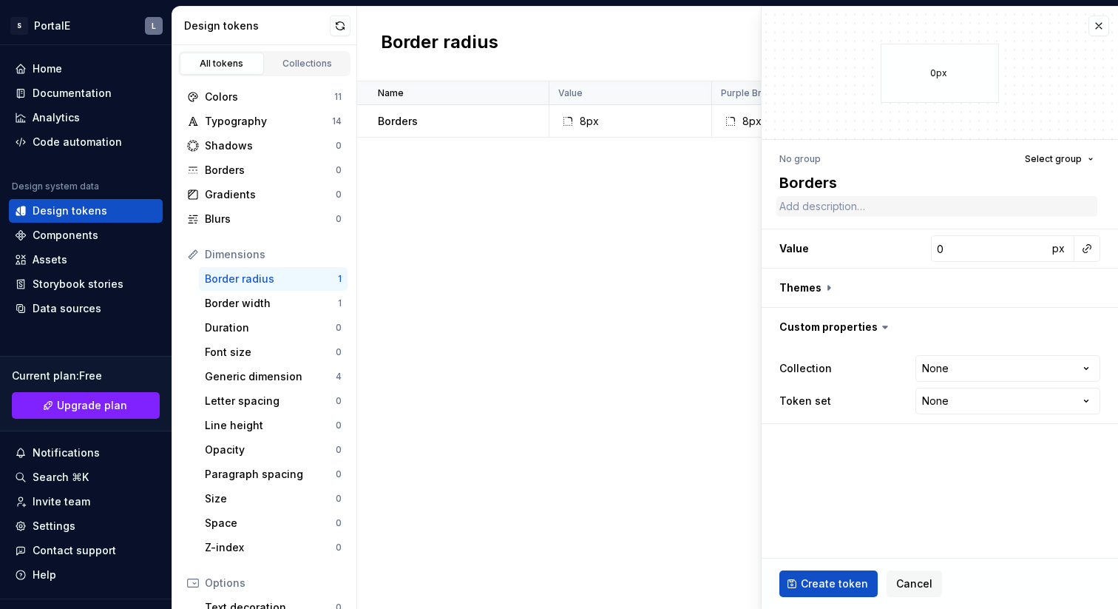
type textarea "Borders"
type textarea "*"
type textarea "Borders I"
type textarea "*"
type textarea "Borders In"
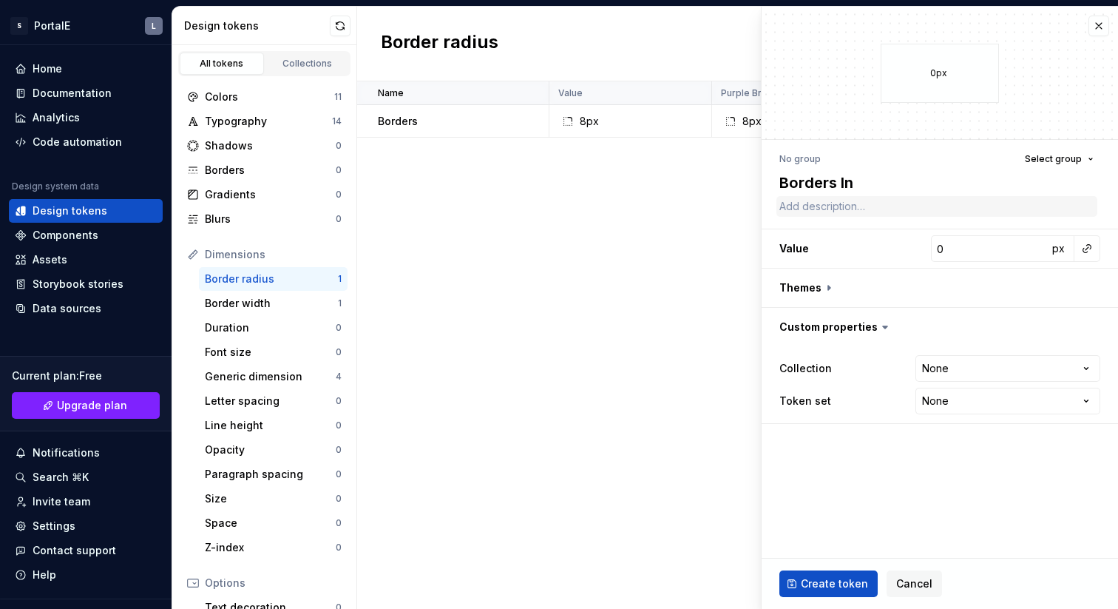
type textarea "*"
type textarea "Borders Ins"
type textarea "*"
type textarea "Borders Insi"
type textarea "*"
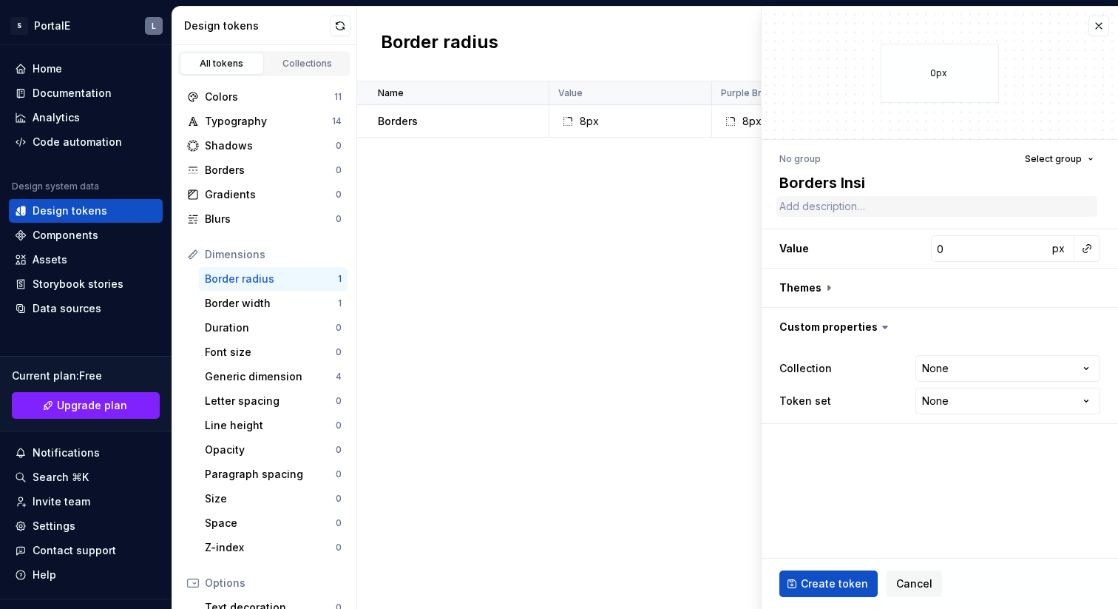
type textarea "Borders Insid"
type textarea "*"
type textarea "Borders Inside"
drag, startPoint x: 840, startPoint y: 183, endPoint x: 936, endPoint y: 184, distance: 96.9
click at [936, 184] on textarea "Borders Inside" at bounding box center [937, 182] width 321 height 27
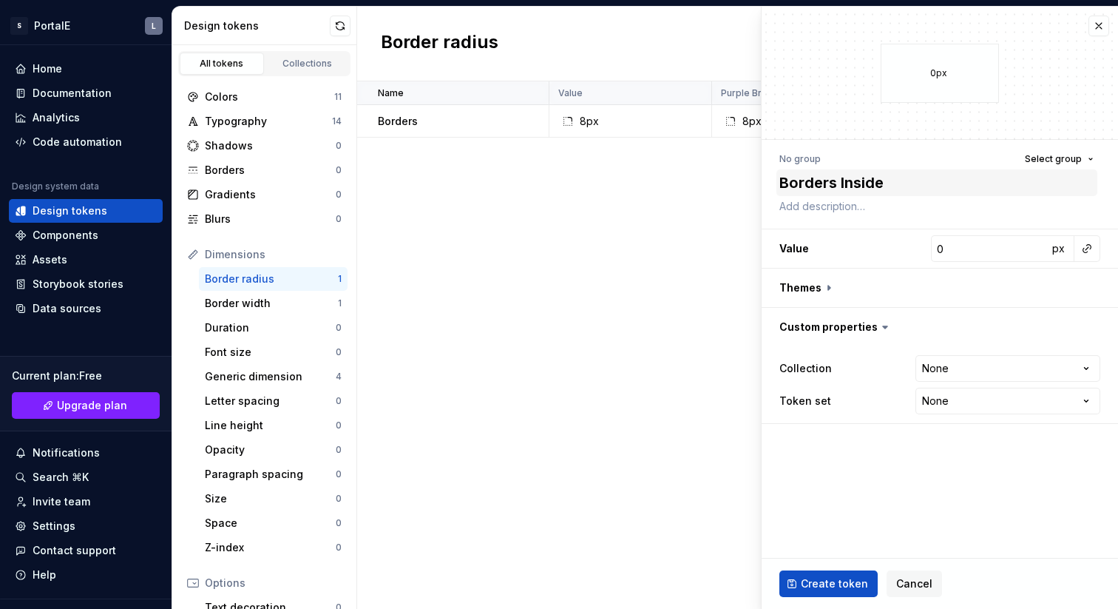
type textarea "*"
type textarea "Borders"
click at [780, 180] on textarea "Borders" at bounding box center [937, 182] width 321 height 27
type textarea "*"
type textarea "InsideBorders"
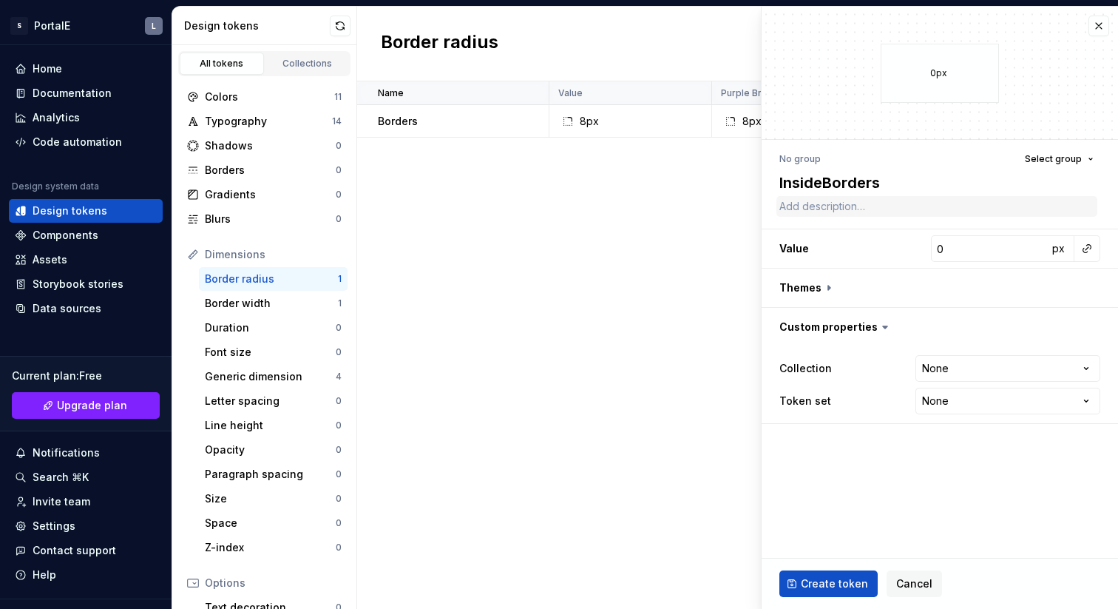
type textarea "*"
click at [891, 181] on textarea "Inside Borders" at bounding box center [937, 182] width 321 height 27
type textarea "Inside Borders R"
type textarea "*"
type textarea "Inside Borders Ra"
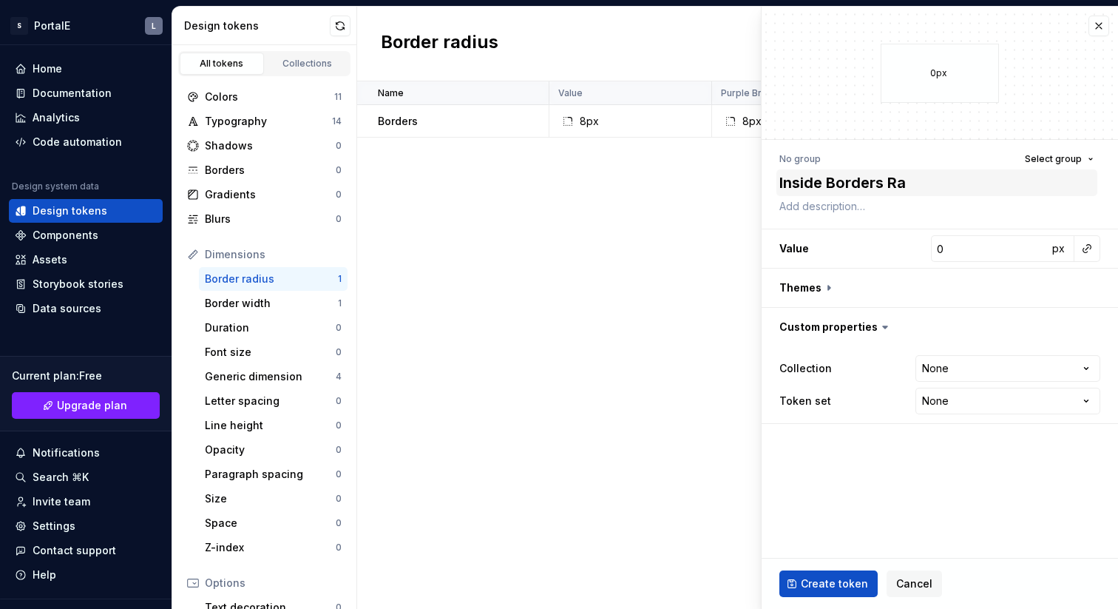
type textarea "*"
type textarea "Inside Borders Rad"
type textarea "*"
type textarea "Inside Borders Radi"
type textarea "*"
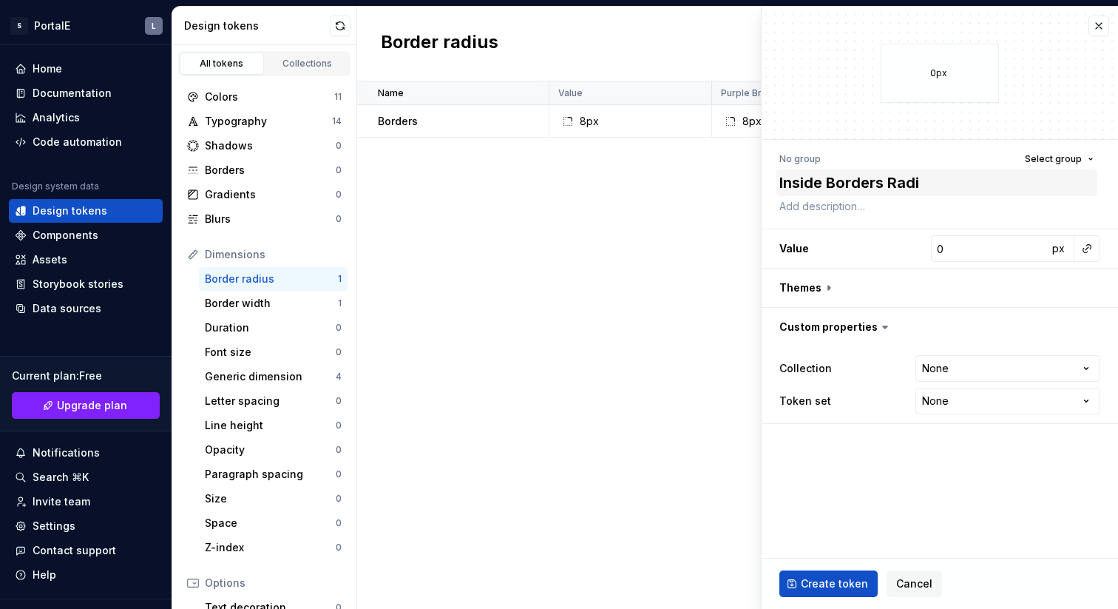
type textarea "Inside Borders Radiu"
type textarea "*"
type textarea "Inside Borders Radius"
type textarea "*"
type input "1"
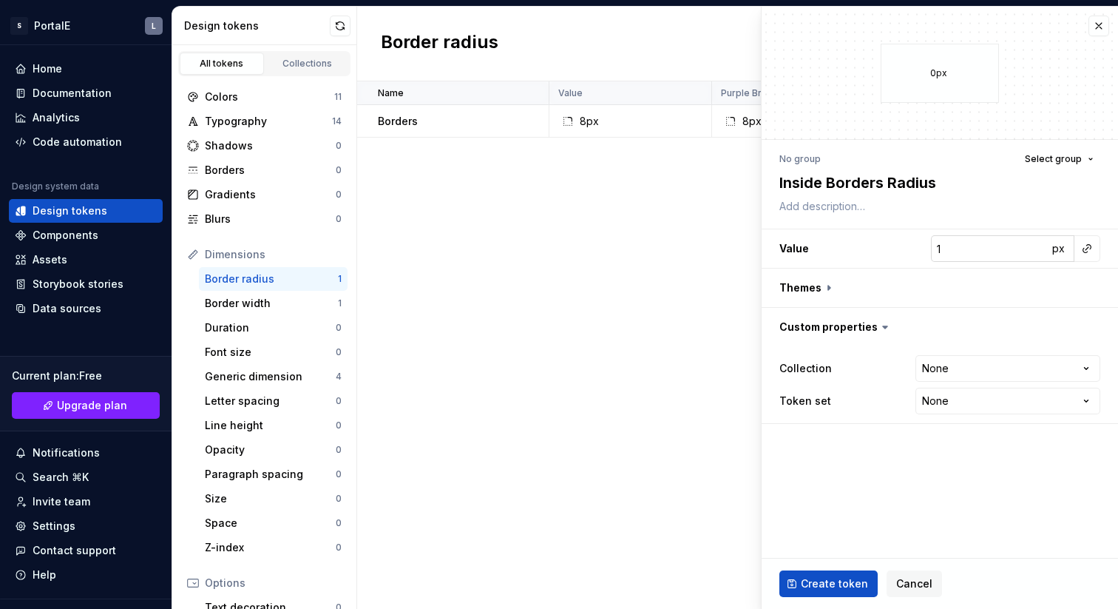
click at [1036, 245] on input "1" at bounding box center [989, 248] width 117 height 27
type textarea "*"
type input "2"
click at [1036, 245] on input "2" at bounding box center [989, 248] width 117 height 27
type textarea "*"
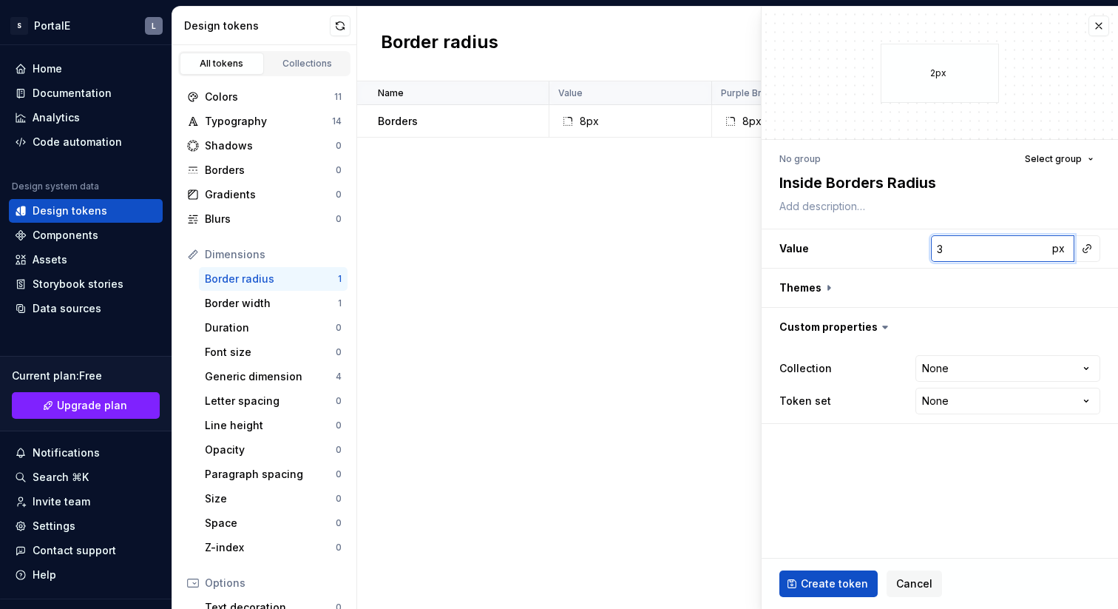
type input "3"
click at [1036, 245] on input "3" at bounding box center [989, 248] width 117 height 27
type textarea "*"
type input "4"
click at [1036, 245] on input "4" at bounding box center [989, 248] width 117 height 27
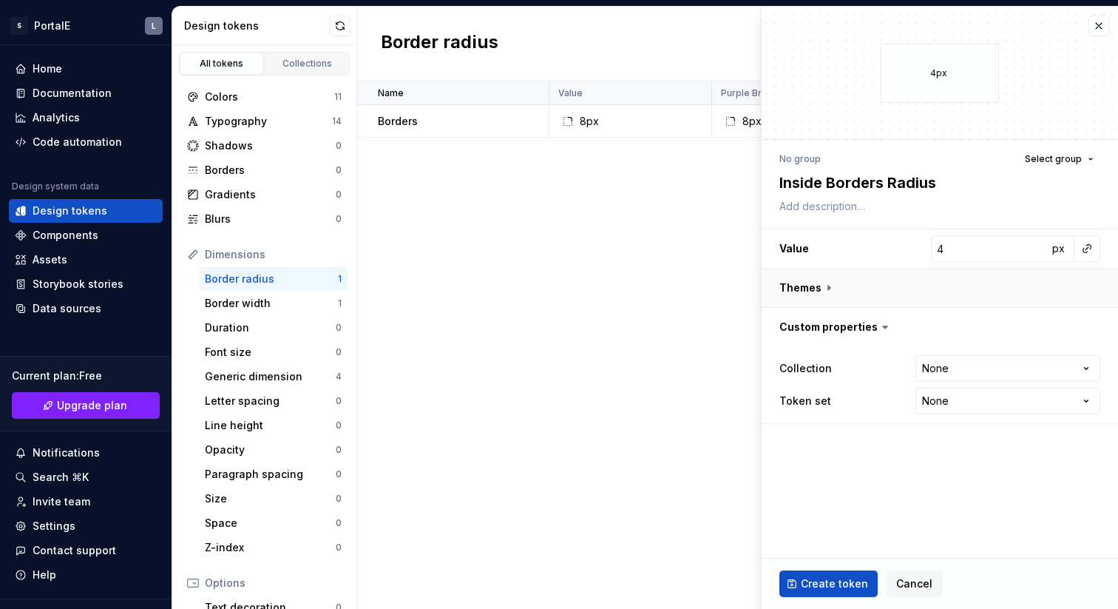
click at [827, 285] on button "button" at bounding box center [940, 288] width 357 height 38
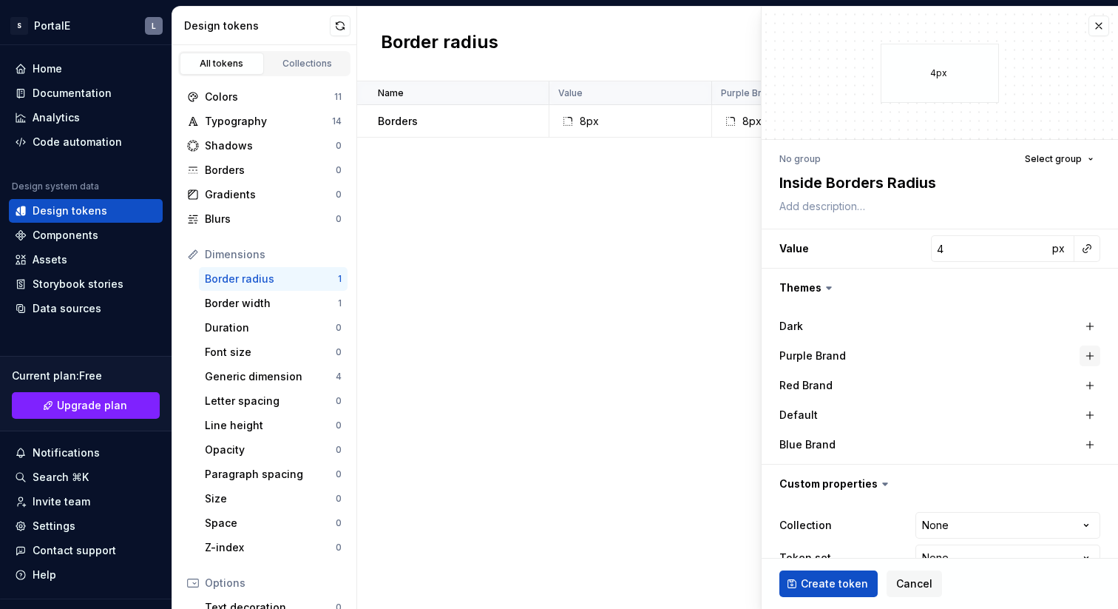
click at [1088, 354] on button "button" at bounding box center [1090, 355] width 21 height 21
click at [1092, 384] on button "button" at bounding box center [1090, 385] width 21 height 21
click at [1090, 412] on button "button" at bounding box center [1090, 415] width 21 height 21
click at [1087, 445] on button "button" at bounding box center [1090, 444] width 21 height 21
type textarea "*"
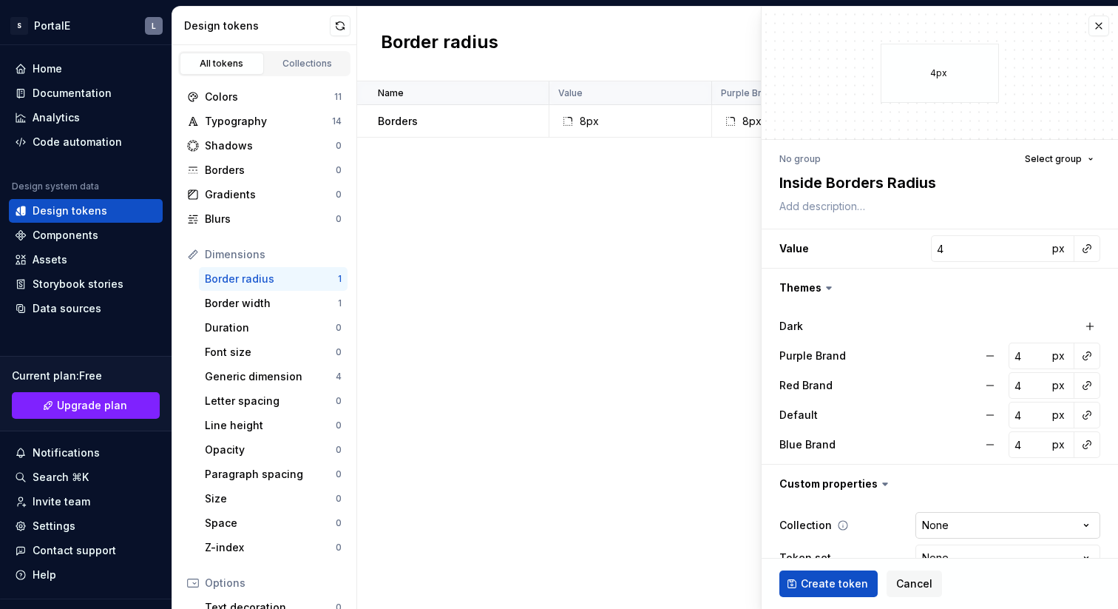
click at [1084, 521] on html "S PortalE L Home Documentation Analytics Code automation Design system data Des…" at bounding box center [559, 304] width 1118 height 609
select select "**********"
type textarea "*"
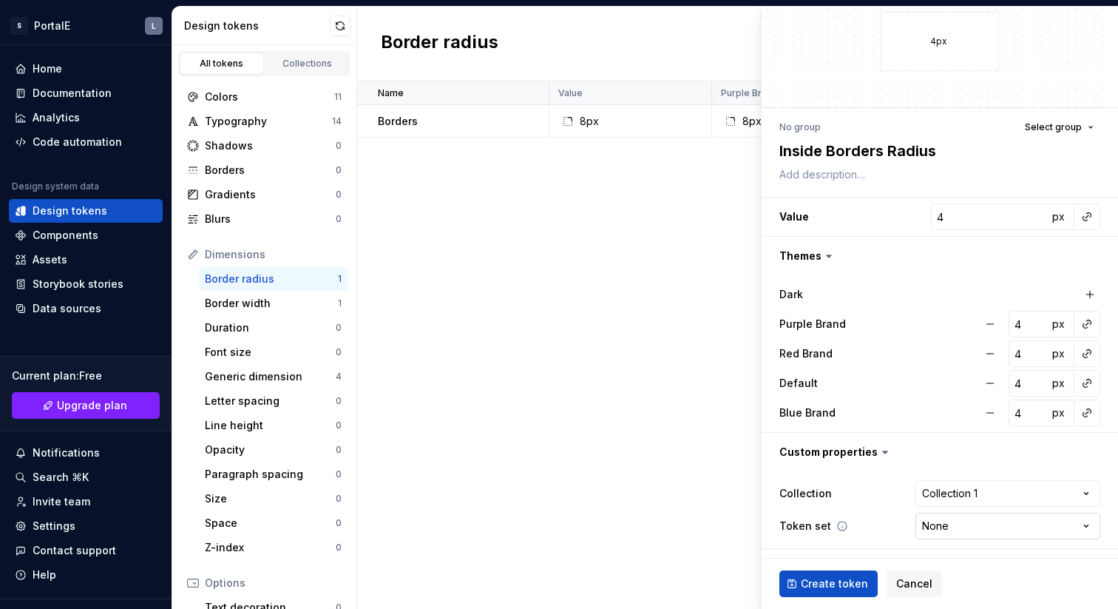
click at [954, 527] on html "S PortalE L Home Documentation Analytics Code automation Design system data Des…" at bounding box center [559, 304] width 1118 height 609
select select "**********"
click at [840, 584] on span "Create token" at bounding box center [834, 583] width 67 height 15
type textarea "*"
type input "0"
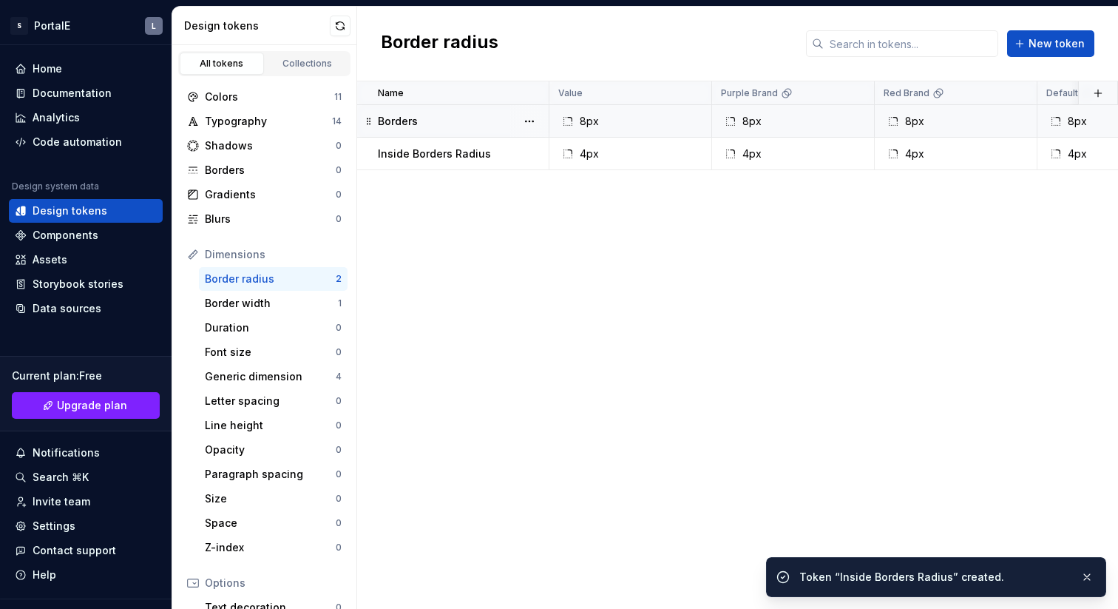
click at [408, 122] on p "Borders" at bounding box center [398, 121] width 40 height 15
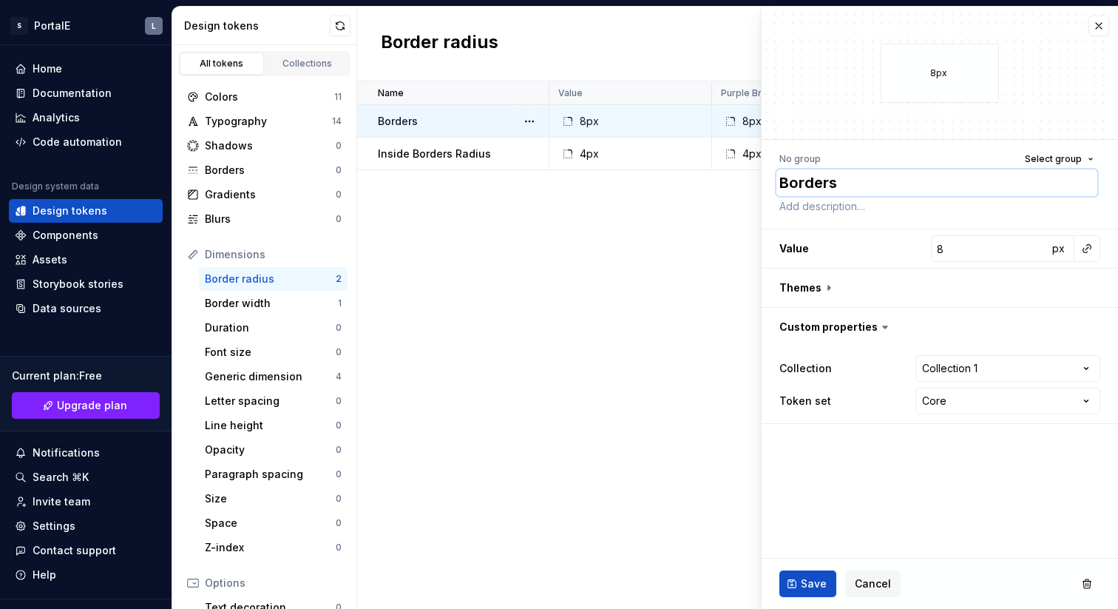
click at [828, 182] on textarea "Borders" at bounding box center [937, 182] width 321 height 27
click at [842, 185] on textarea "Borders" at bounding box center [937, 182] width 321 height 27
type textarea "*"
type textarea "Border"
type textarea "*"
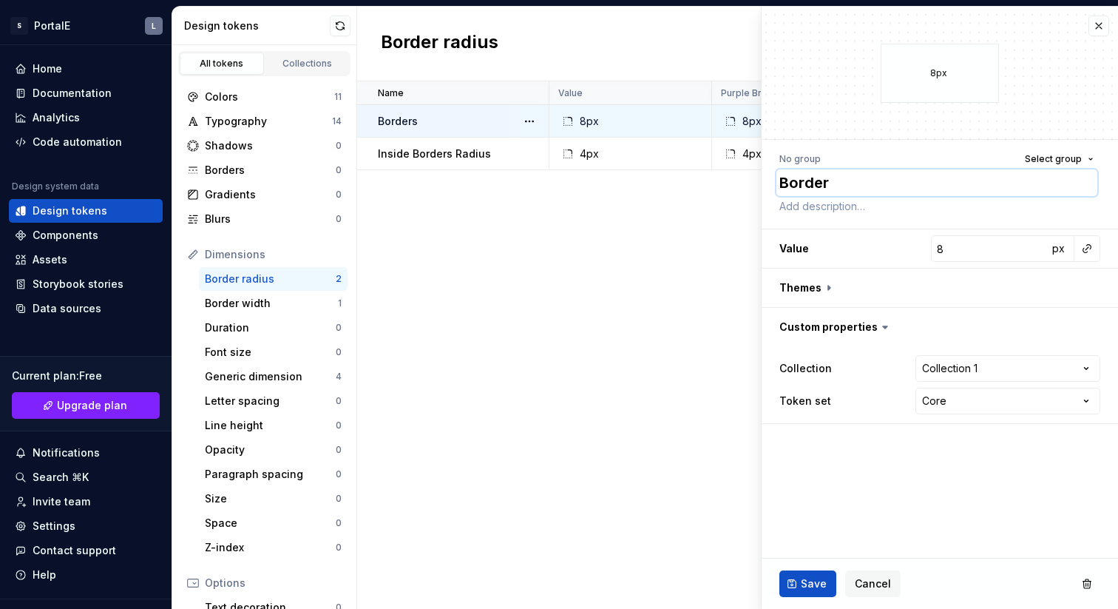
type textarea "Border"
type textarea "*"
type textarea "Border R"
type textarea "*"
type textarea "Border Ra"
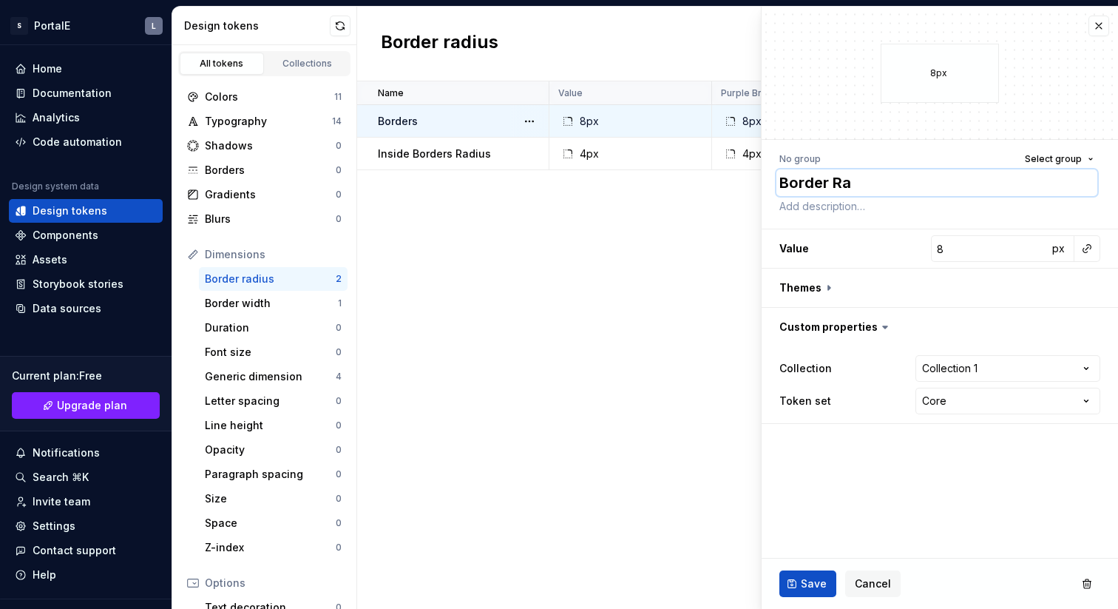
type textarea "*"
type textarea "Border Rad"
type textarea "*"
type textarea "Border Radi"
type textarea "*"
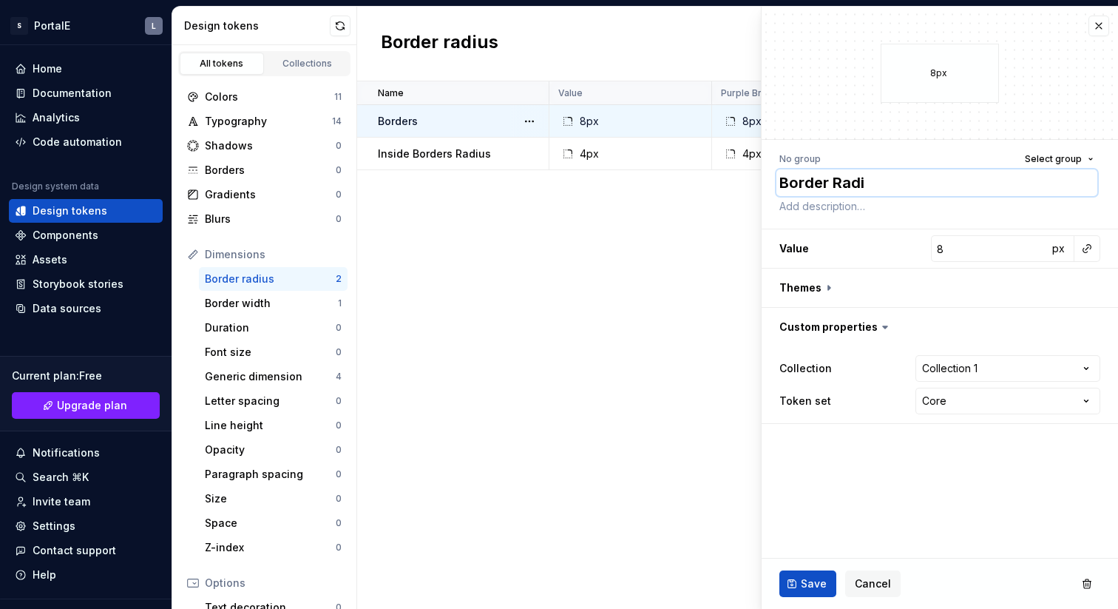
type textarea "Border Radiu"
type textarea "*"
type textarea "Border Radius"
click at [808, 590] on span "Save" at bounding box center [814, 583] width 26 height 15
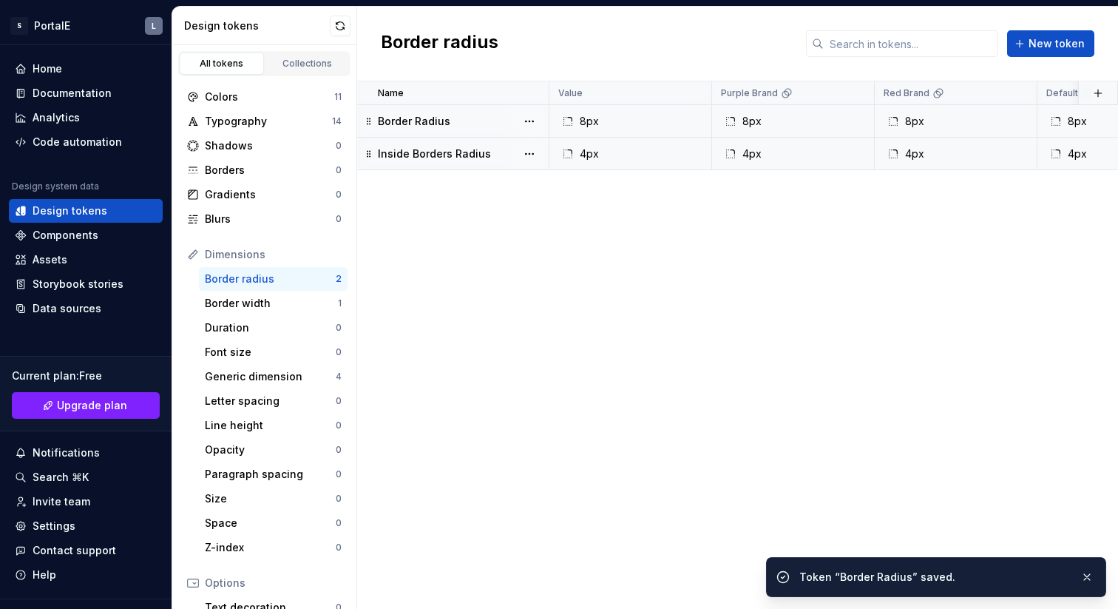
click at [445, 145] on td "Inside Borders Radius" at bounding box center [453, 154] width 192 height 33
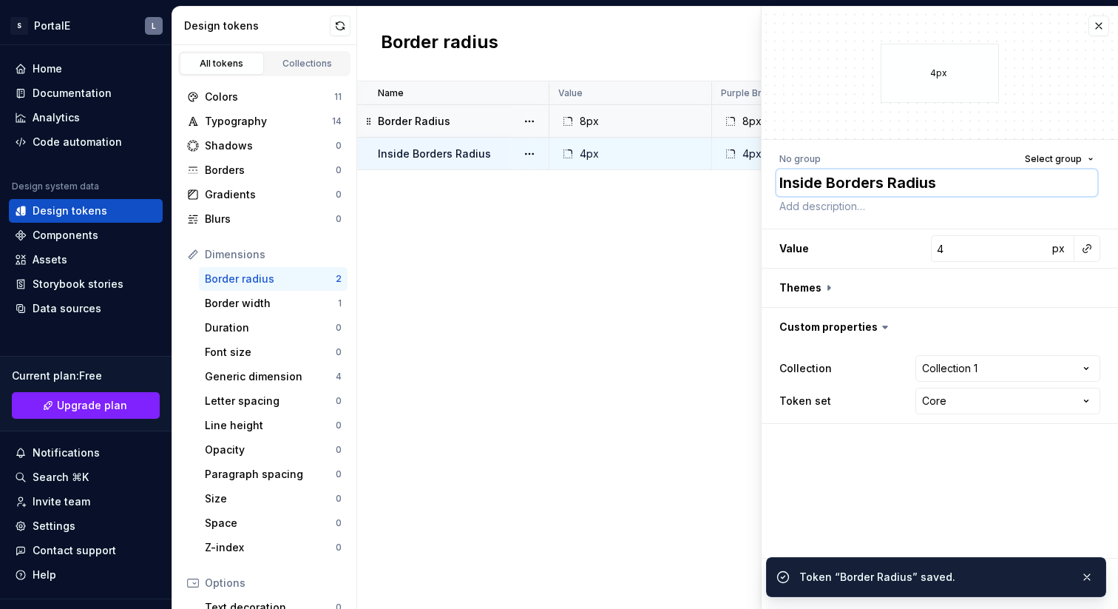
click at [882, 186] on textarea "Inside Borders Radius" at bounding box center [937, 182] width 321 height 27
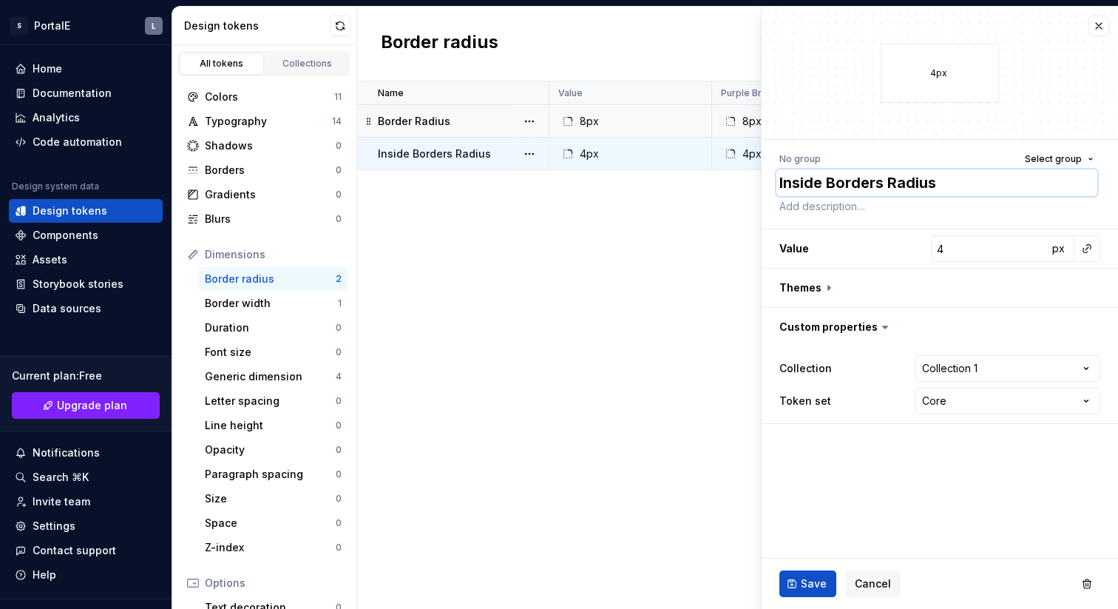
click at [882, 186] on textarea "Inside Borders Radius" at bounding box center [937, 182] width 321 height 27
type textarea "*"
type textarea "Inside Border Radius"
click at [806, 588] on span "Save" at bounding box center [814, 583] width 26 height 15
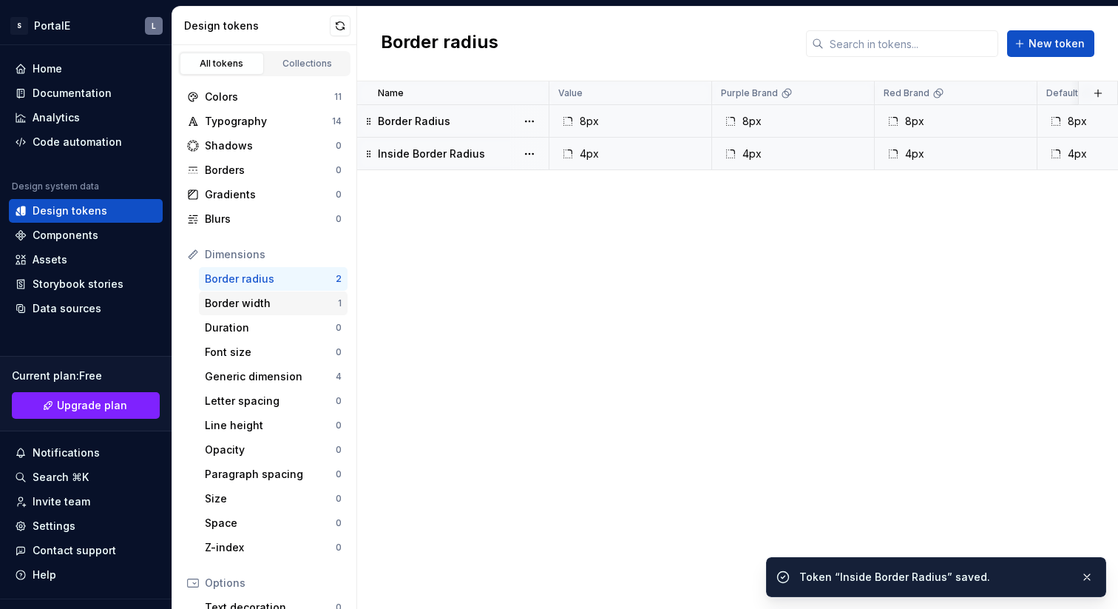
click at [263, 300] on div "Border width" at bounding box center [271, 303] width 133 height 15
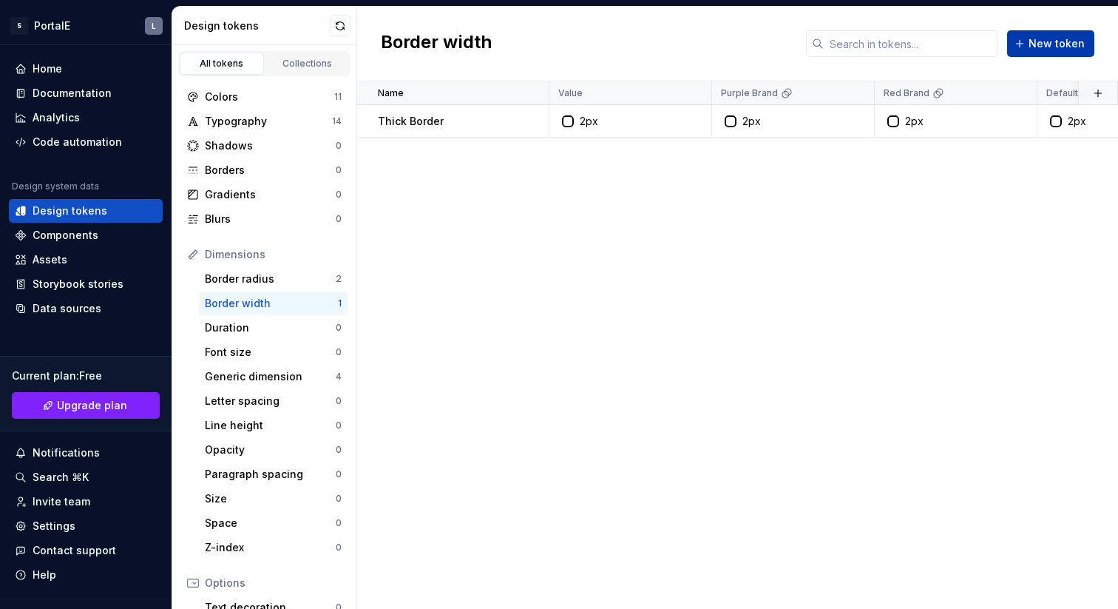
click at [1041, 46] on span "New token" at bounding box center [1057, 43] width 56 height 15
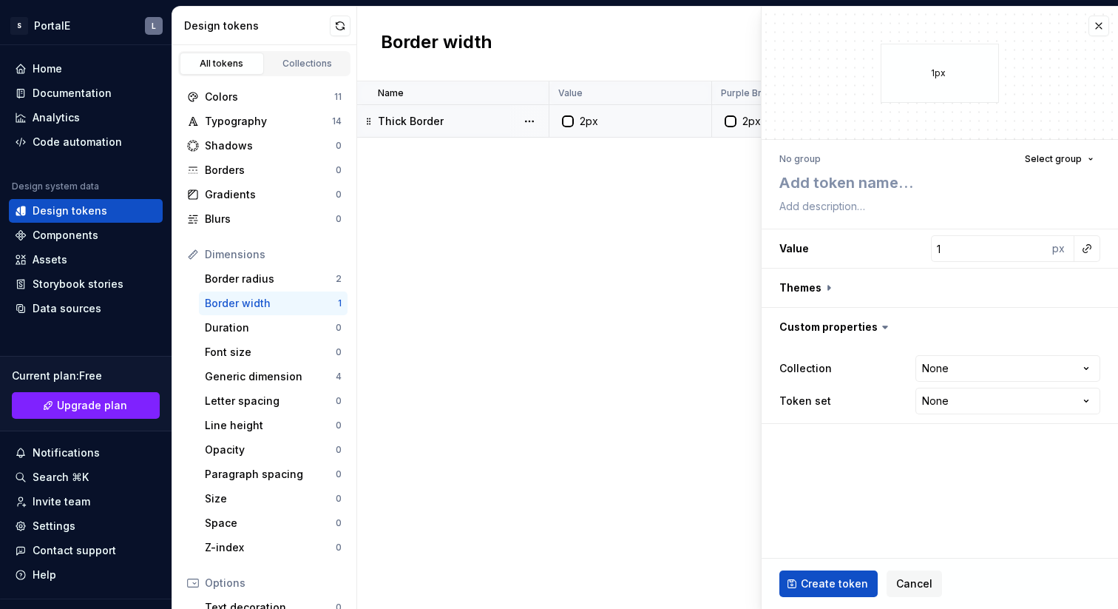
type textarea "*"
type textarea "T"
type textarea "*"
type textarea "Th"
type textarea "*"
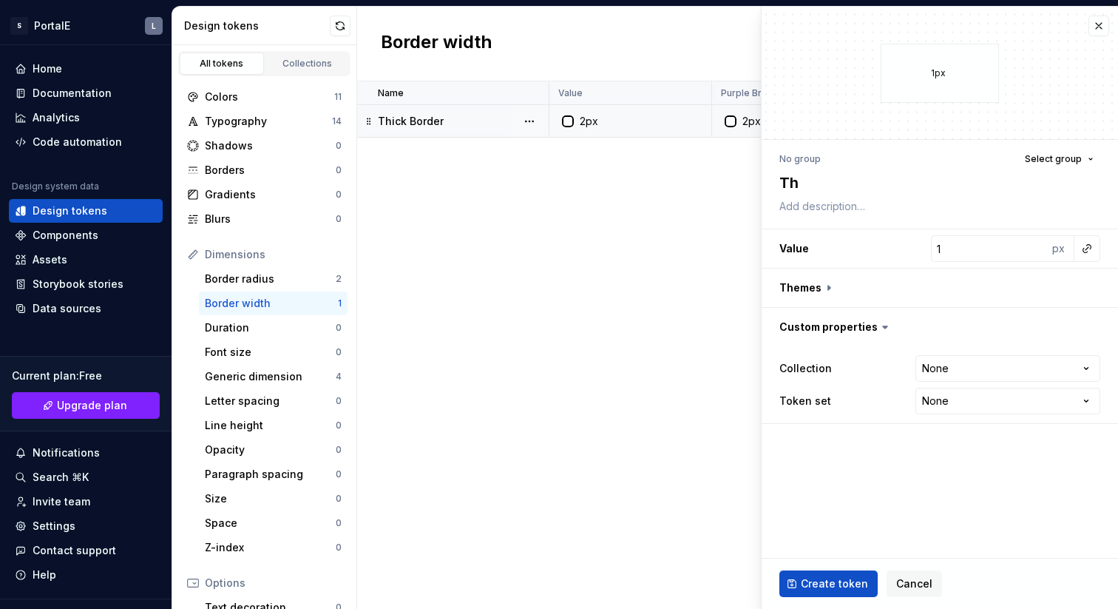
type textarea "Thi"
type textarea "*"
type textarea "Thin"
type textarea "*"
type textarea "Thin"
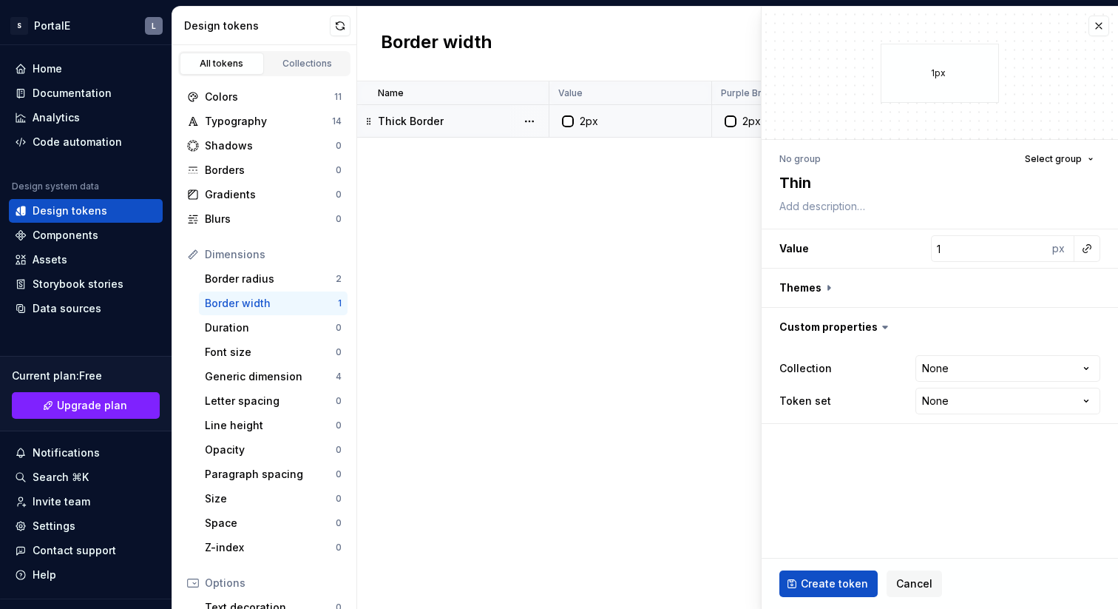
type textarea "*"
type textarea "Thin B"
type textarea "*"
type textarea "Thin Bo"
type textarea "*"
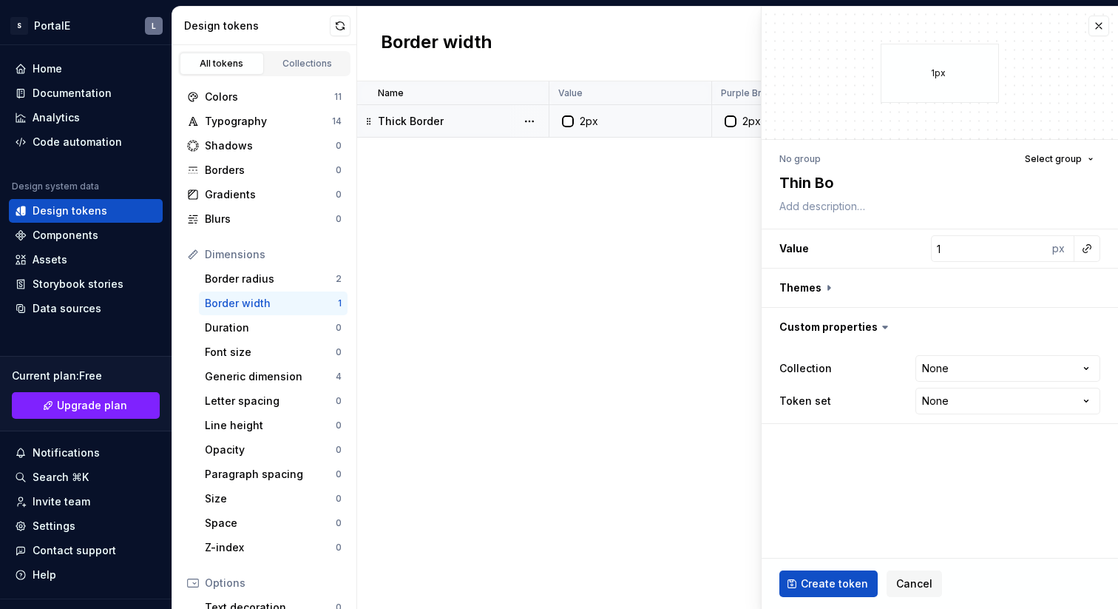
type textarea "Thin Bor"
type textarea "*"
type textarea "Thin Bord"
type textarea "*"
type textarea "Thin Border"
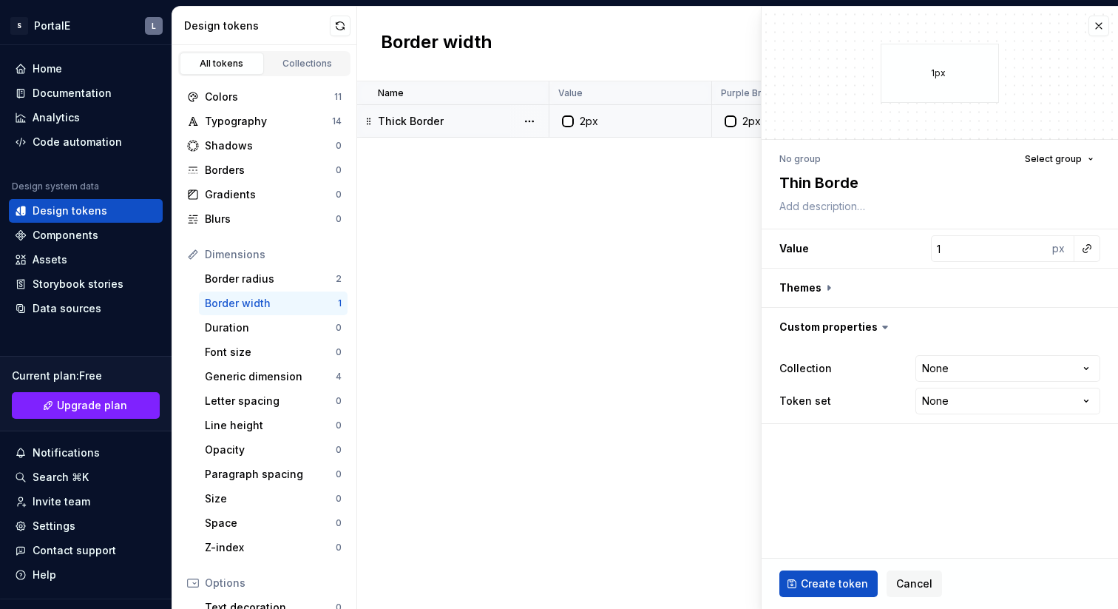
type textarea "*"
type textarea "Thin Border"
click at [826, 286] on button "button" at bounding box center [940, 288] width 357 height 38
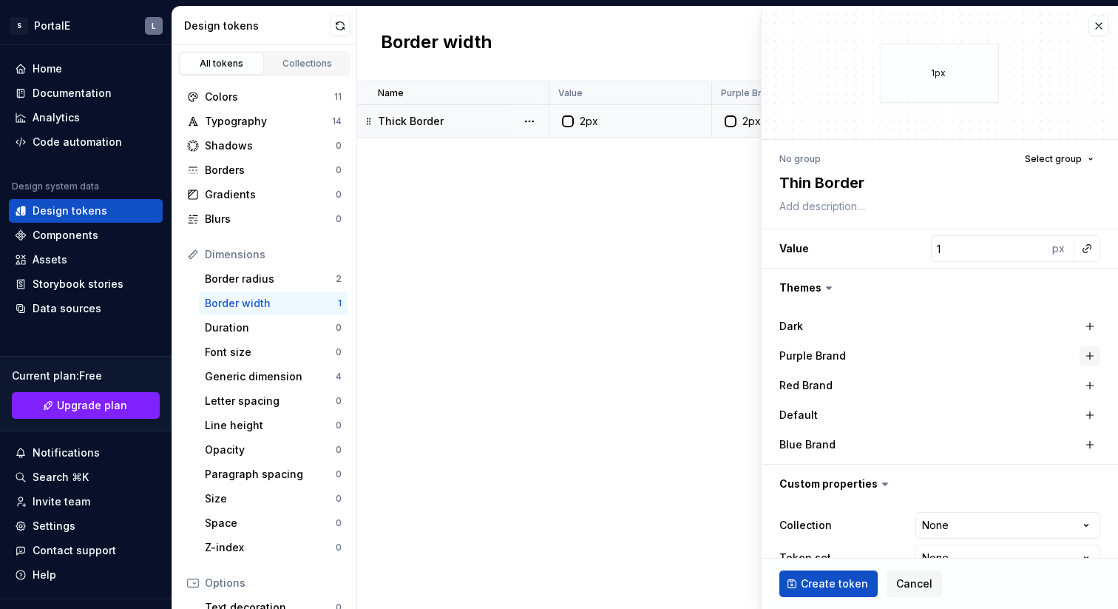
click at [1090, 354] on button "button" at bounding box center [1090, 355] width 21 height 21
click at [1093, 388] on button "button" at bounding box center [1090, 385] width 21 height 21
click at [1090, 412] on button "button" at bounding box center [1090, 415] width 21 height 21
click at [1089, 445] on button "button" at bounding box center [1090, 444] width 21 height 21
type textarea "*"
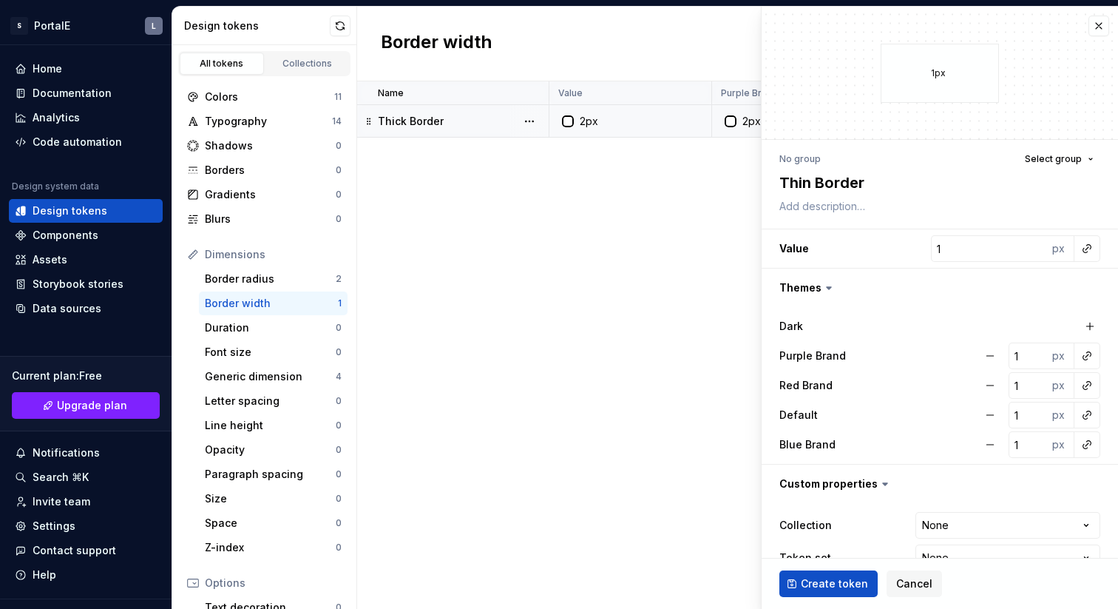
scroll to position [32, 0]
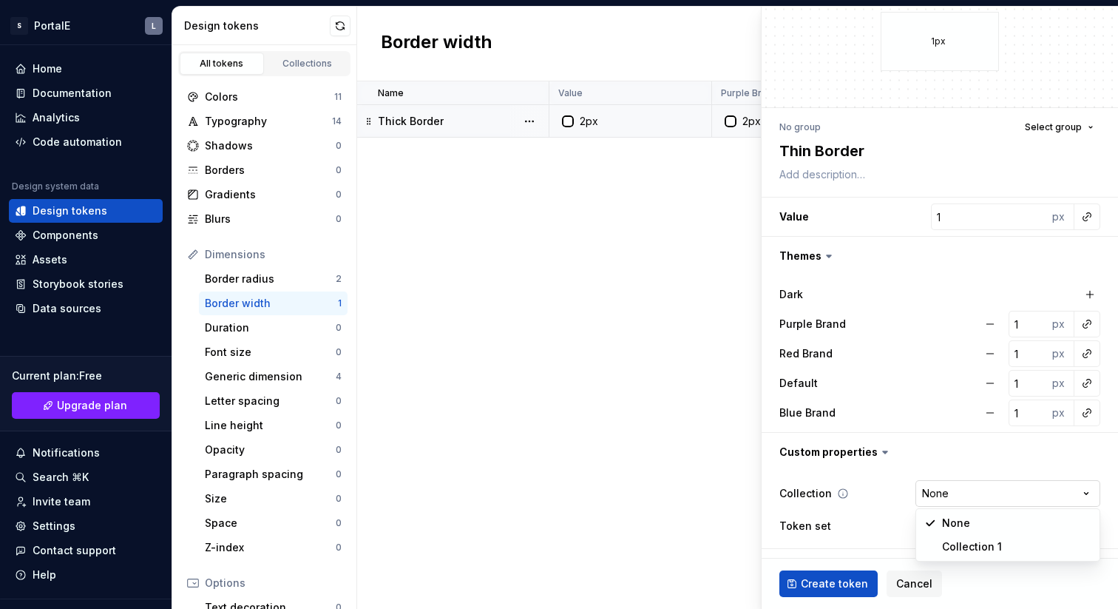
click at [968, 493] on html "S PortalE L Home Documentation Analytics Code automation Design system data Des…" at bounding box center [559, 304] width 1118 height 609
select select "**********"
type textarea "*"
click at [958, 528] on html "S PortalE L Home Documentation Analytics Code automation Design system data Des…" at bounding box center [559, 304] width 1118 height 609
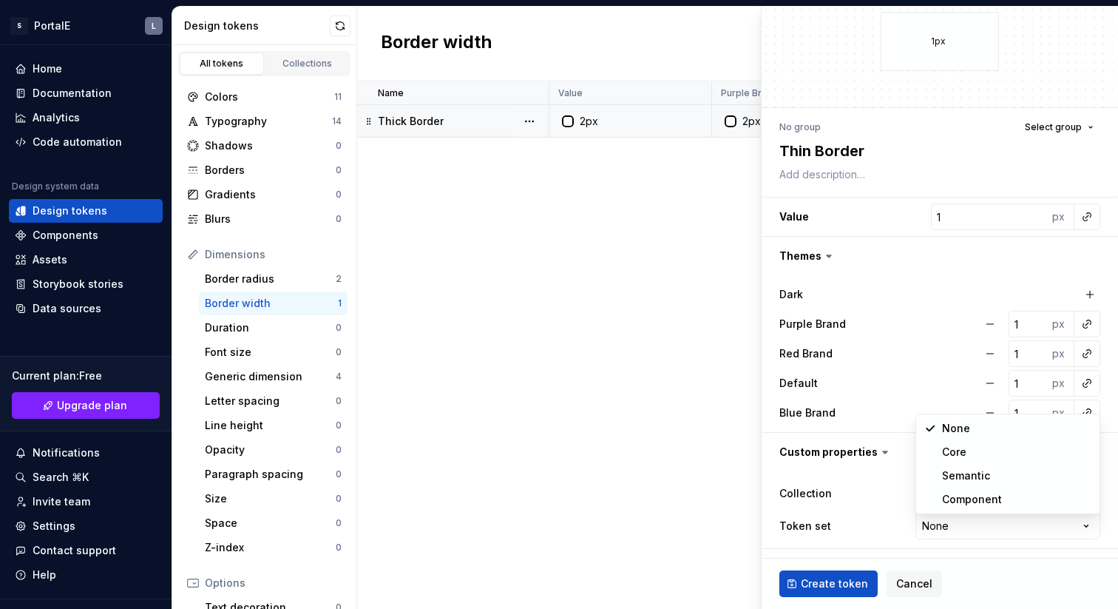
select select "**********"
click at [832, 587] on span "Create token" at bounding box center [834, 583] width 67 height 15
type textarea "*"
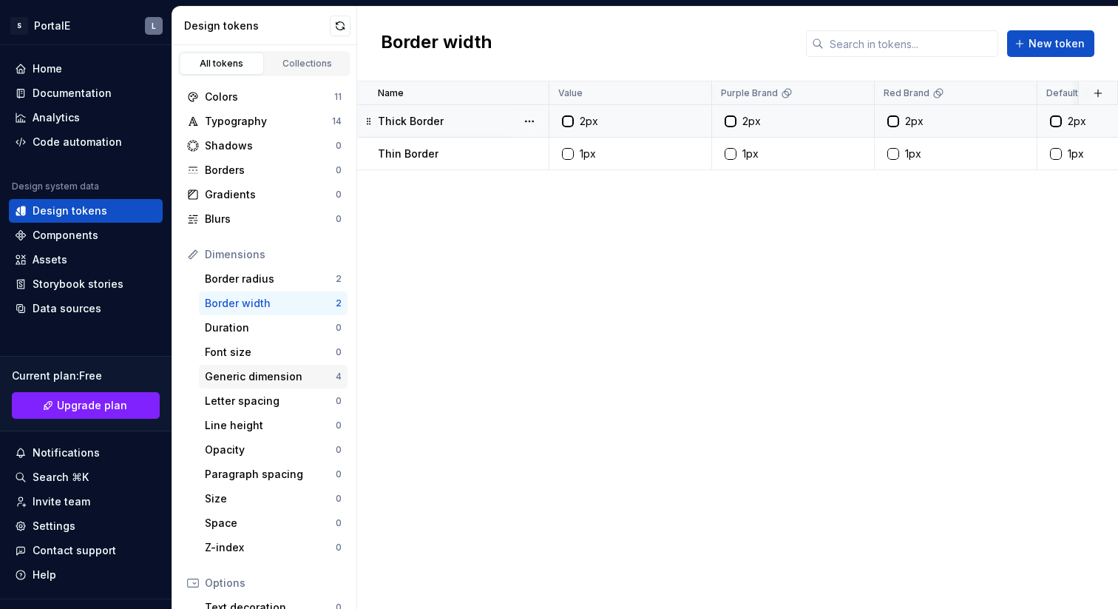
click at [270, 379] on div "Generic dimension" at bounding box center [270, 376] width 131 height 15
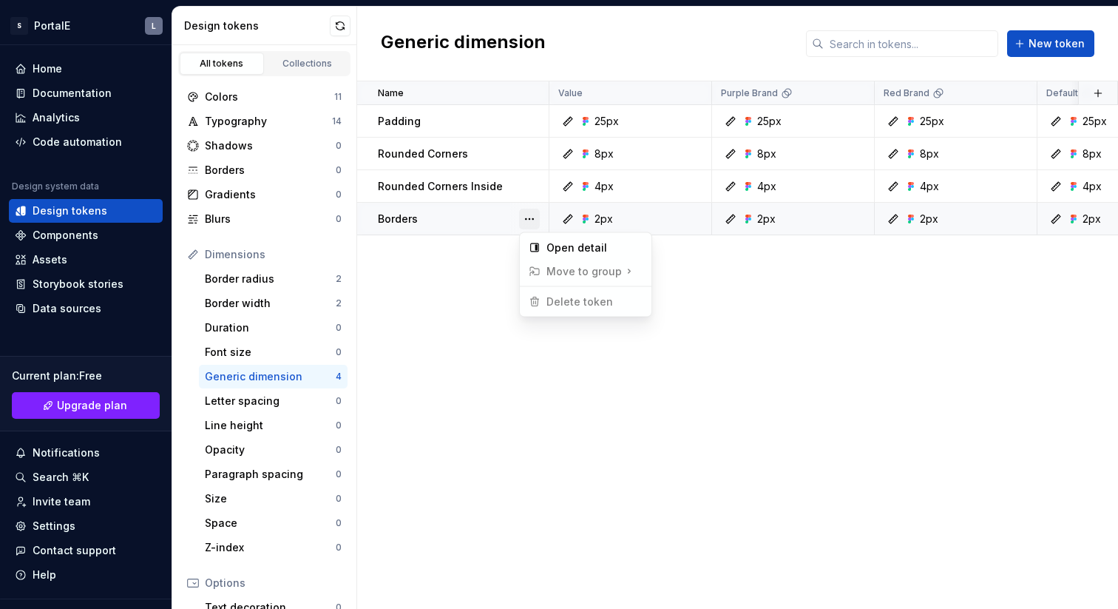
click at [533, 215] on button "button" at bounding box center [529, 219] width 21 height 21
click at [430, 300] on html "S PortalE L Home Documentation Analytics Code automation Design system data Des…" at bounding box center [559, 304] width 1118 height 609
click at [296, 278] on div "Border radius" at bounding box center [270, 278] width 131 height 15
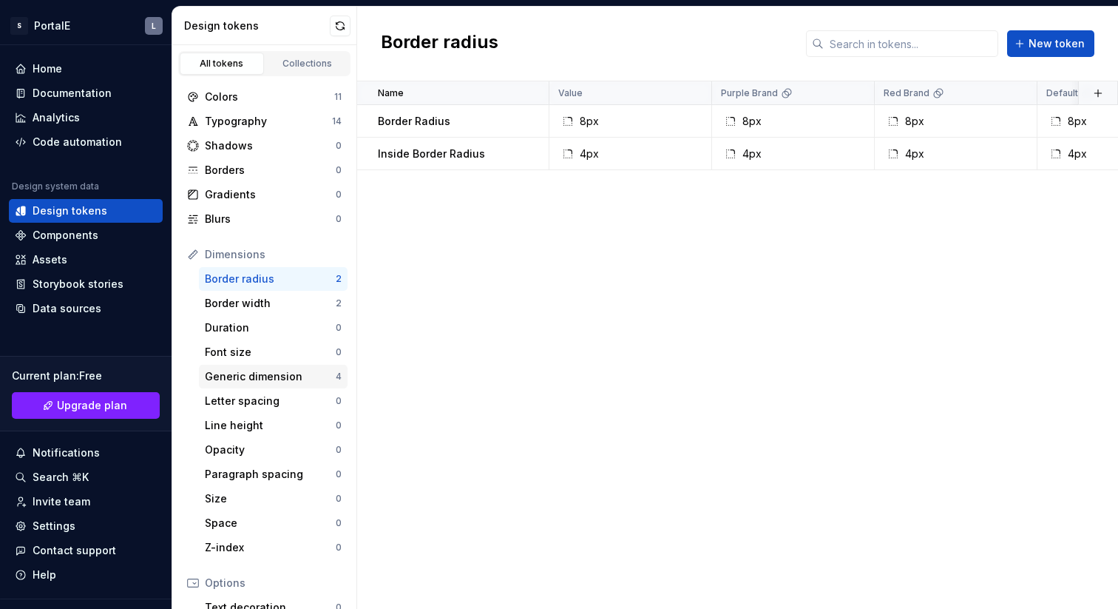
click at [262, 376] on div "Generic dimension" at bounding box center [270, 376] width 131 height 15
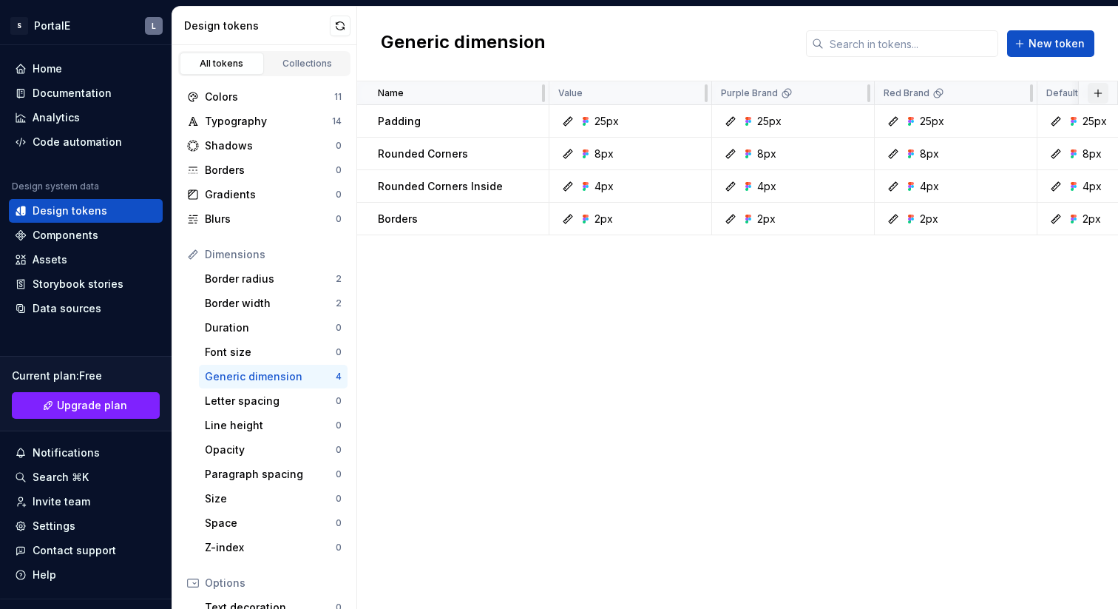
click at [1096, 98] on button "button" at bounding box center [1098, 93] width 21 height 21
click at [809, 334] on div "Name Value Purple Brand Red Brand Default Blue Brand Collection Dark Token set …" at bounding box center [737, 344] width 761 height 527
click at [1042, 51] on button "New token" at bounding box center [1050, 43] width 87 height 27
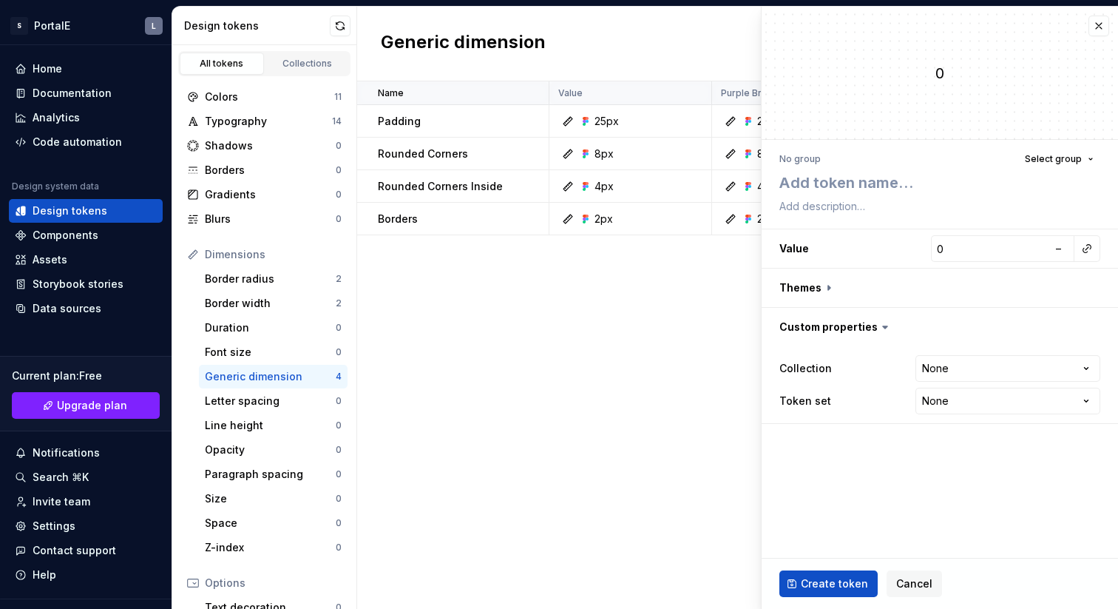
type textarea "*"
type textarea "T"
type textarea "*"
type textarea "Th"
type textarea "*"
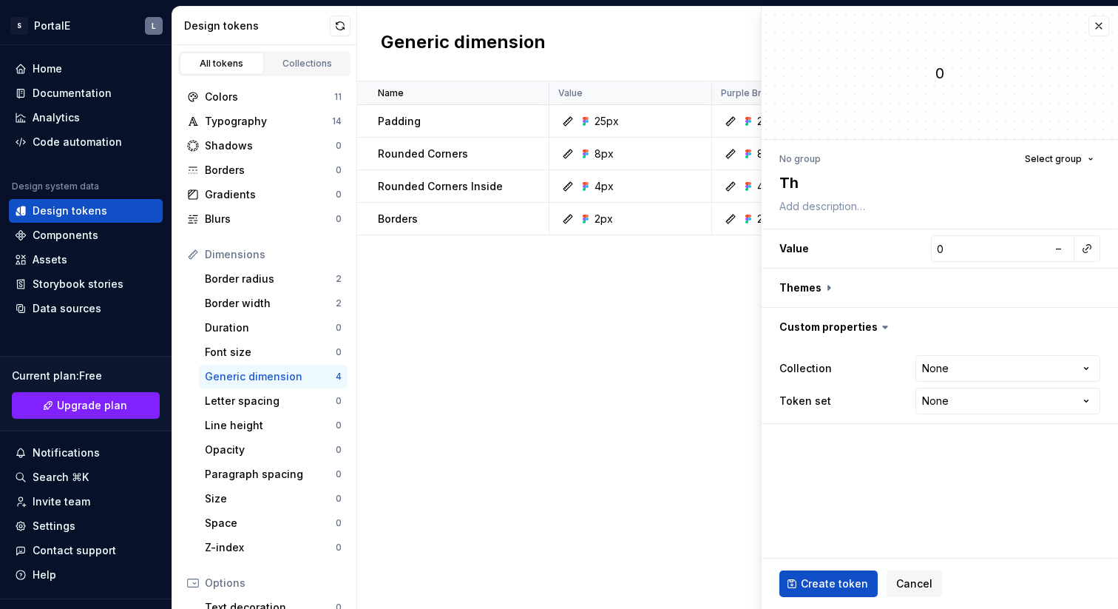
type textarea "Thi"
type textarea "*"
type textarea "Thin"
type textarea "*"
type textarea "Thin B"
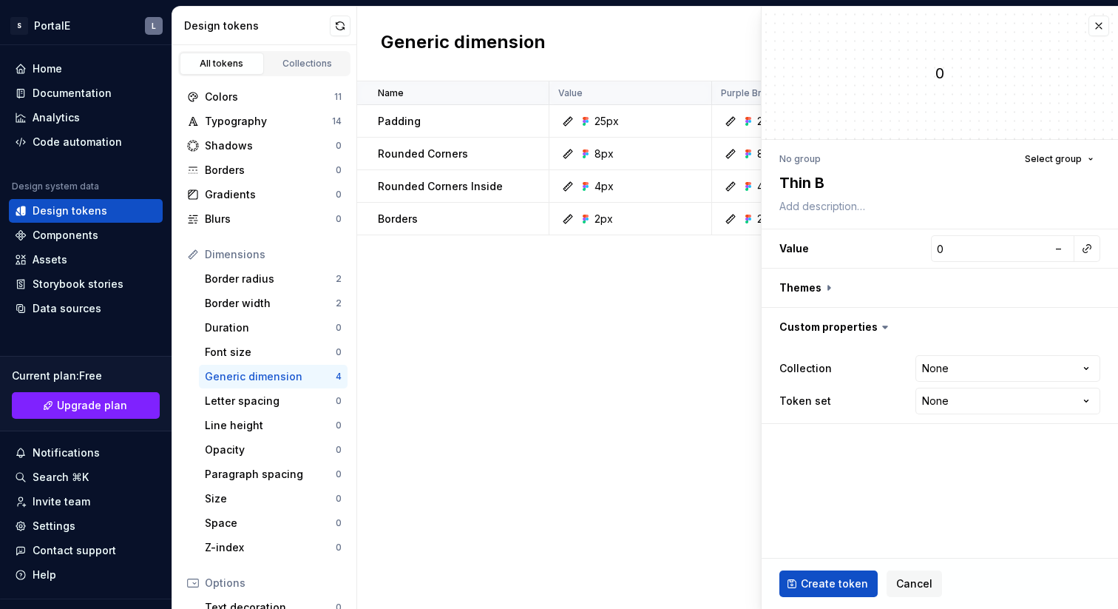
type textarea "*"
type textarea "Thin Bo"
type textarea "*"
type textarea "Thin Bor"
type textarea "*"
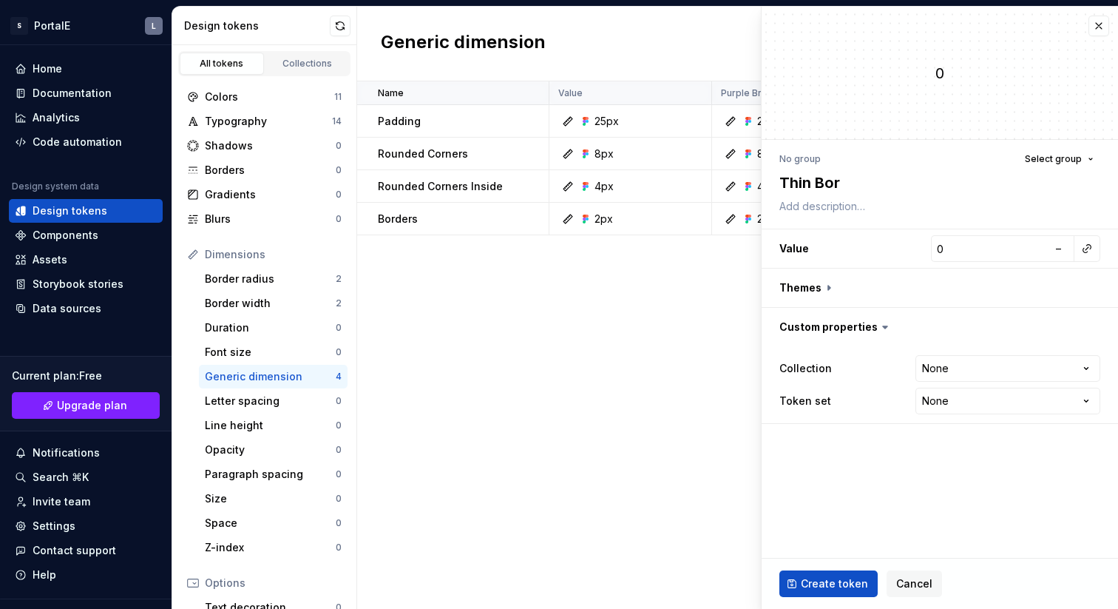
type textarea "Thin Bord"
type textarea "*"
type textarea "Thin Borde"
type textarea "*"
type textarea "Thin Border"
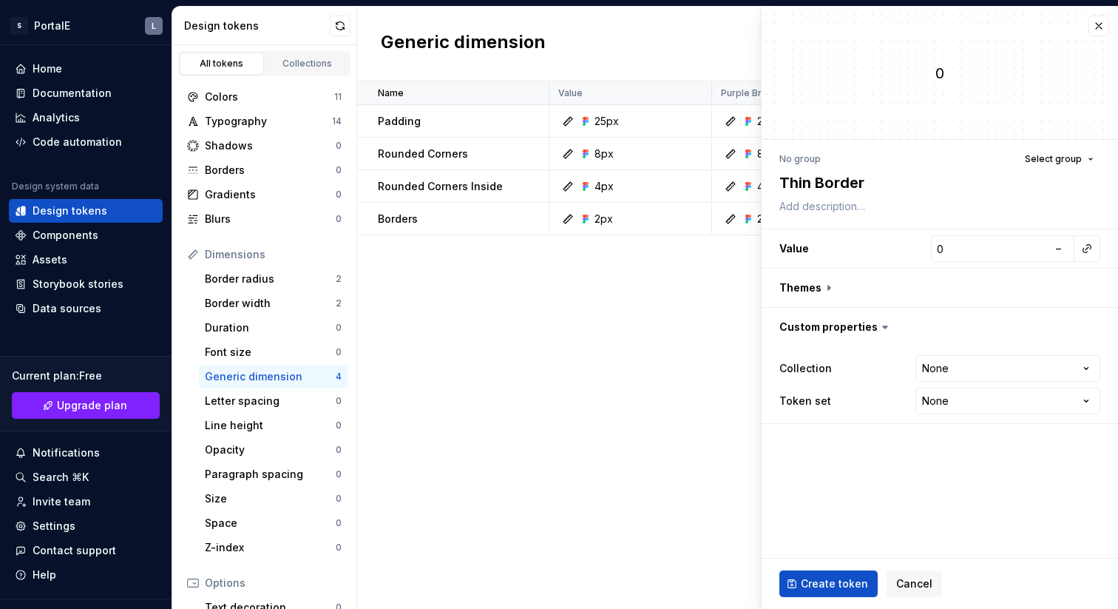
type textarea "*"
type textarea "Thin Borders"
click at [990, 247] on input "0" at bounding box center [989, 248] width 117 height 27
type textarea "*"
type input "1"
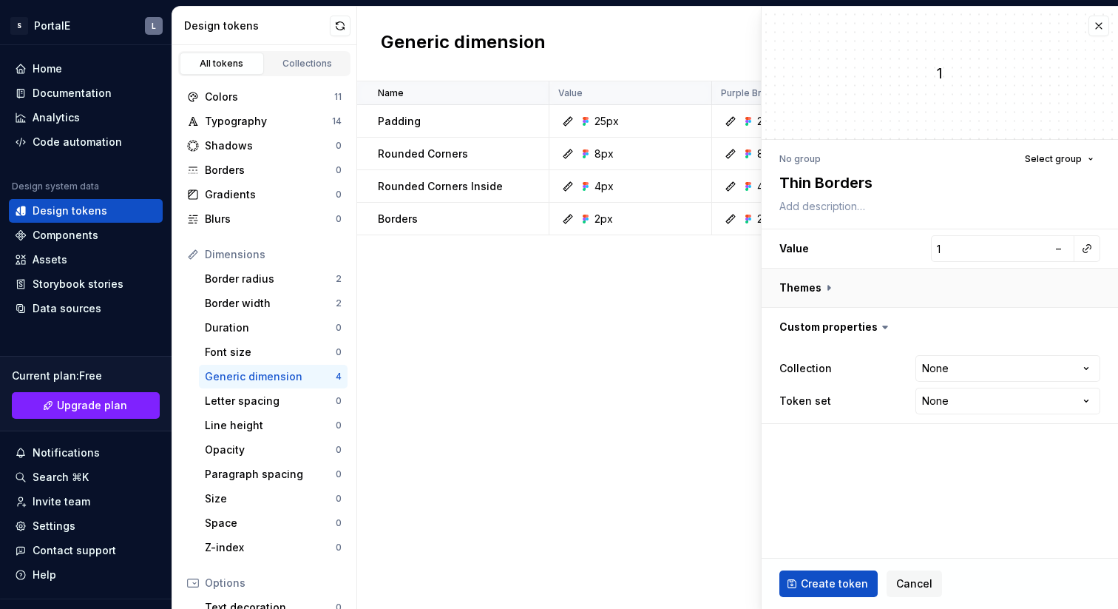
click at [828, 286] on button "button" at bounding box center [940, 288] width 357 height 38
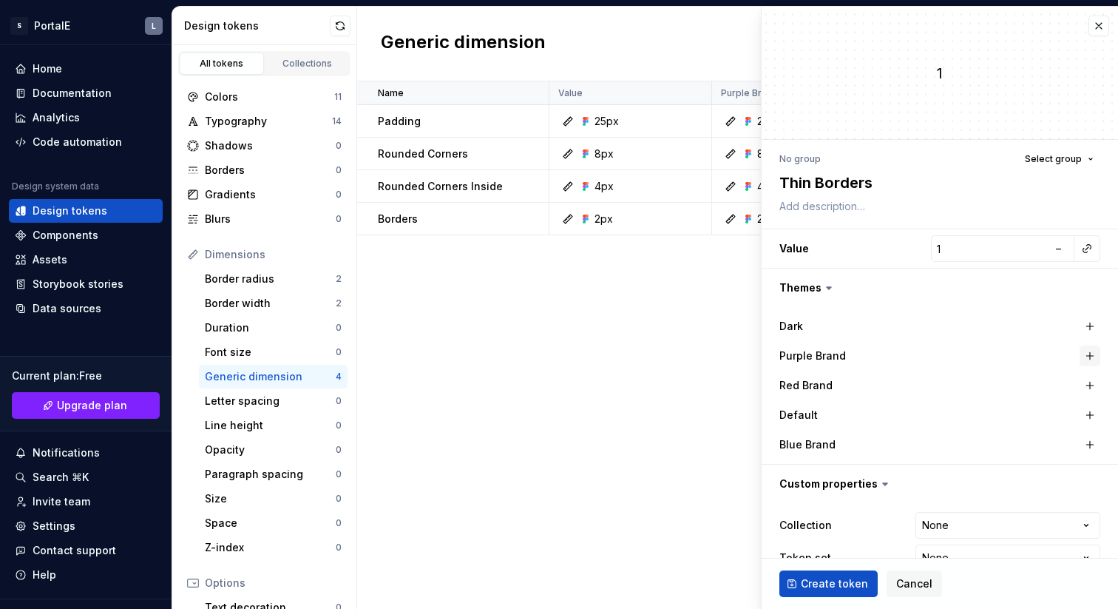
click at [1091, 361] on button "button" at bounding box center [1090, 355] width 21 height 21
click at [1091, 384] on button "button" at bounding box center [1090, 385] width 21 height 21
click at [1090, 411] on button "button" at bounding box center [1090, 415] width 21 height 21
click at [1087, 441] on button "button" at bounding box center [1090, 444] width 21 height 21
click at [961, 526] on html "S PortalE L Home Documentation Analytics Code automation Design system data Des…" at bounding box center [559, 304] width 1118 height 609
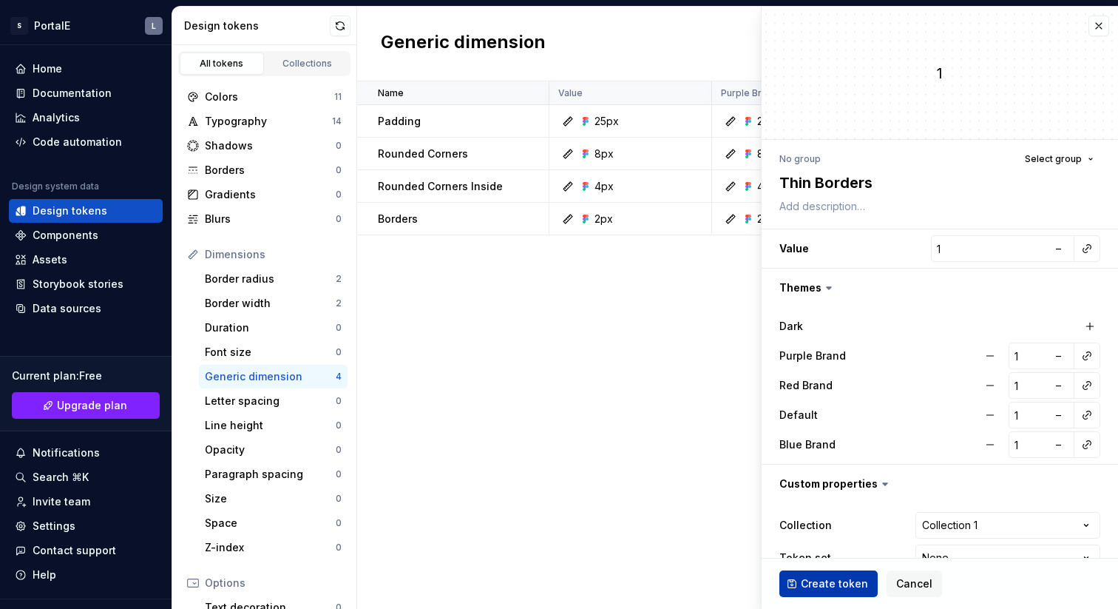
click at [844, 581] on span "Create token" at bounding box center [834, 583] width 67 height 15
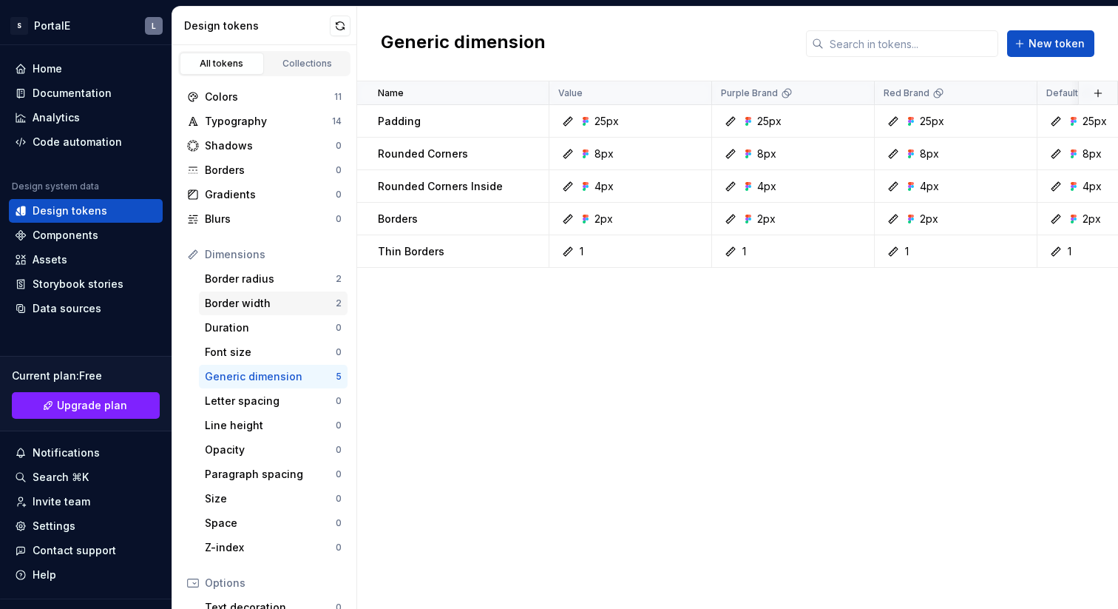
click at [235, 294] on div "Border width 2" at bounding box center [273, 303] width 149 height 24
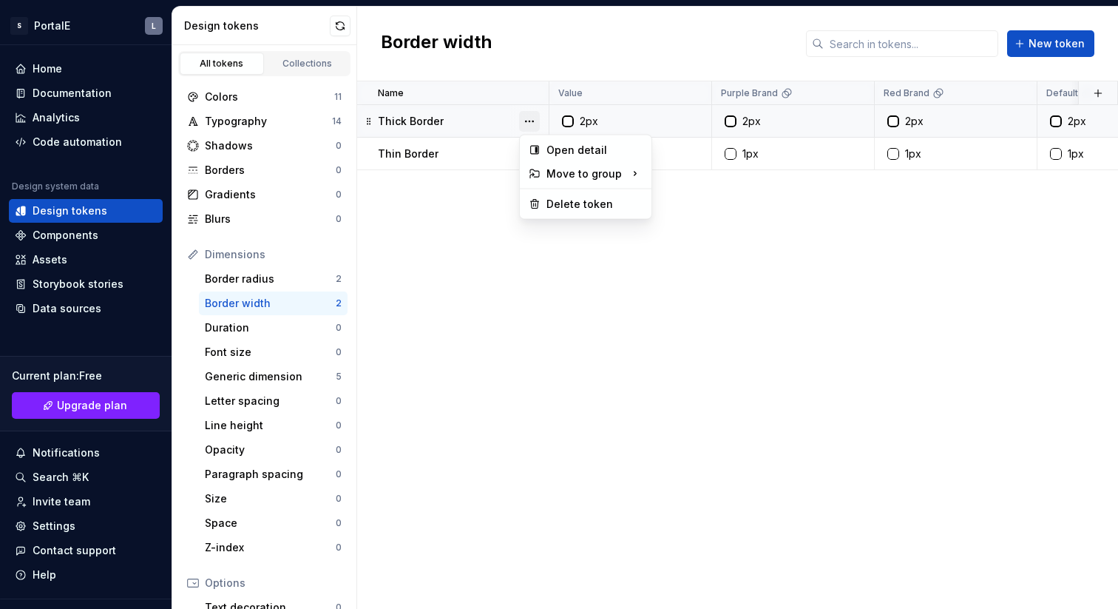
click at [532, 122] on button "button" at bounding box center [529, 121] width 21 height 21
click at [575, 201] on div "Delete token" at bounding box center [595, 204] width 96 height 15
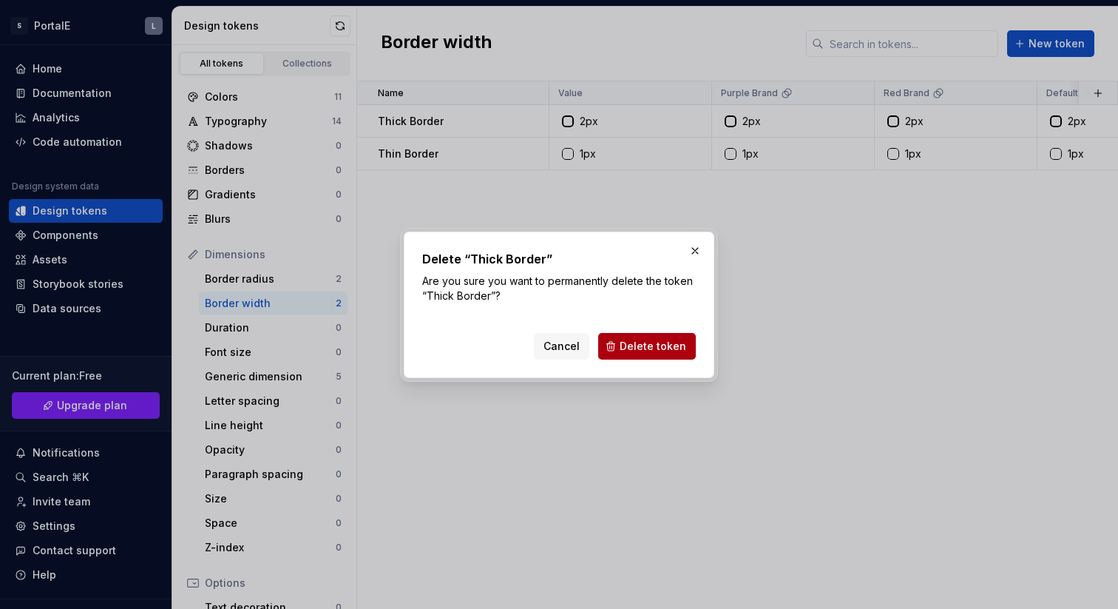
click at [636, 345] on span "Delete token" at bounding box center [653, 346] width 67 height 15
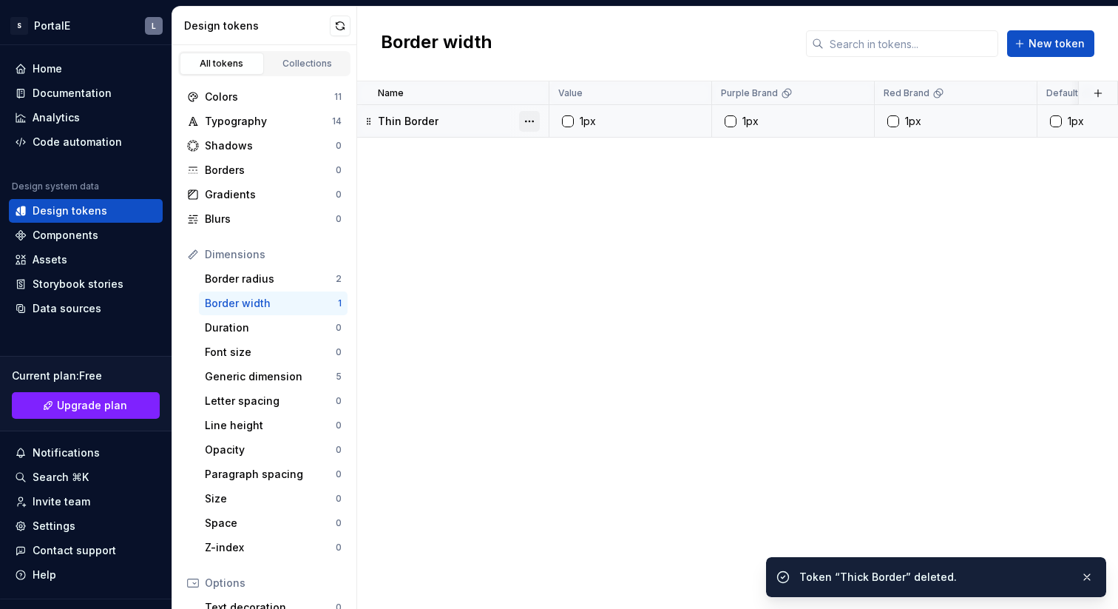
click at [530, 117] on button "button" at bounding box center [529, 121] width 21 height 21
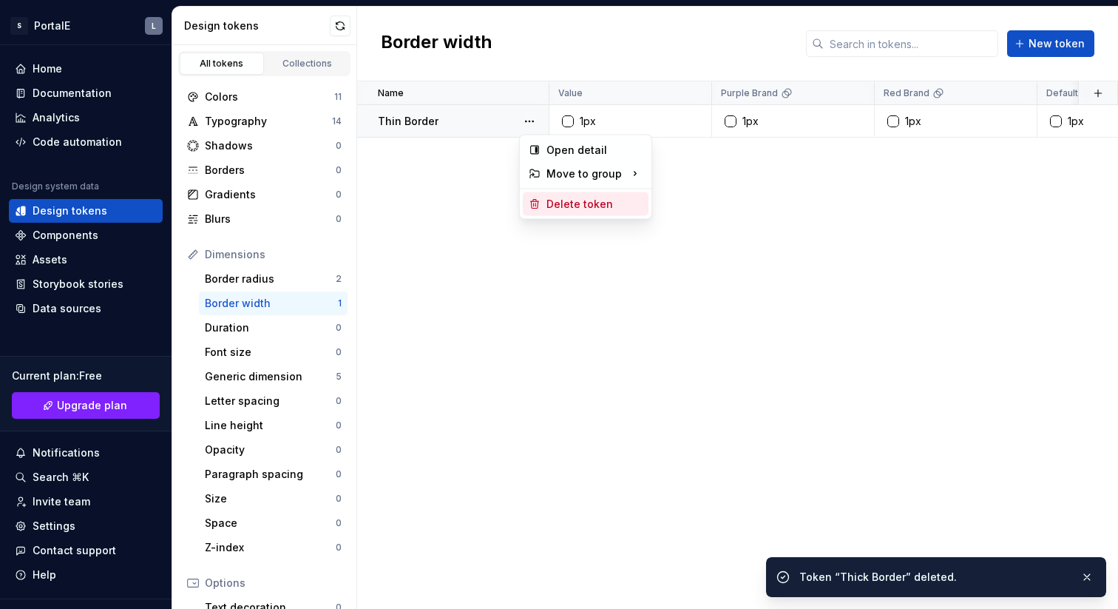
click at [565, 203] on div "Delete token" at bounding box center [595, 204] width 96 height 15
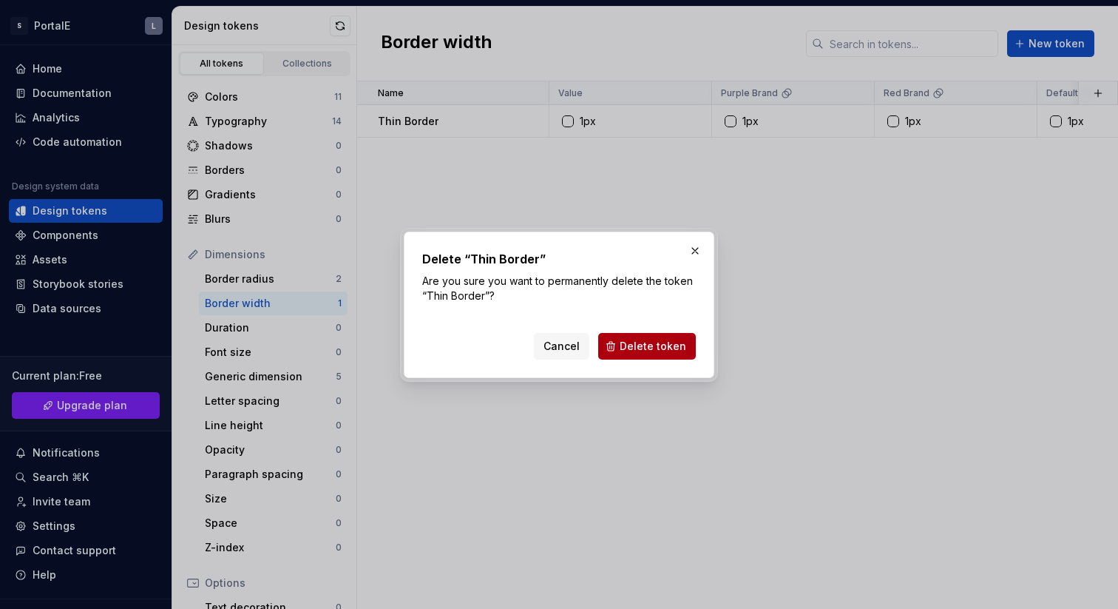
click at [657, 348] on span "Delete token" at bounding box center [653, 346] width 67 height 15
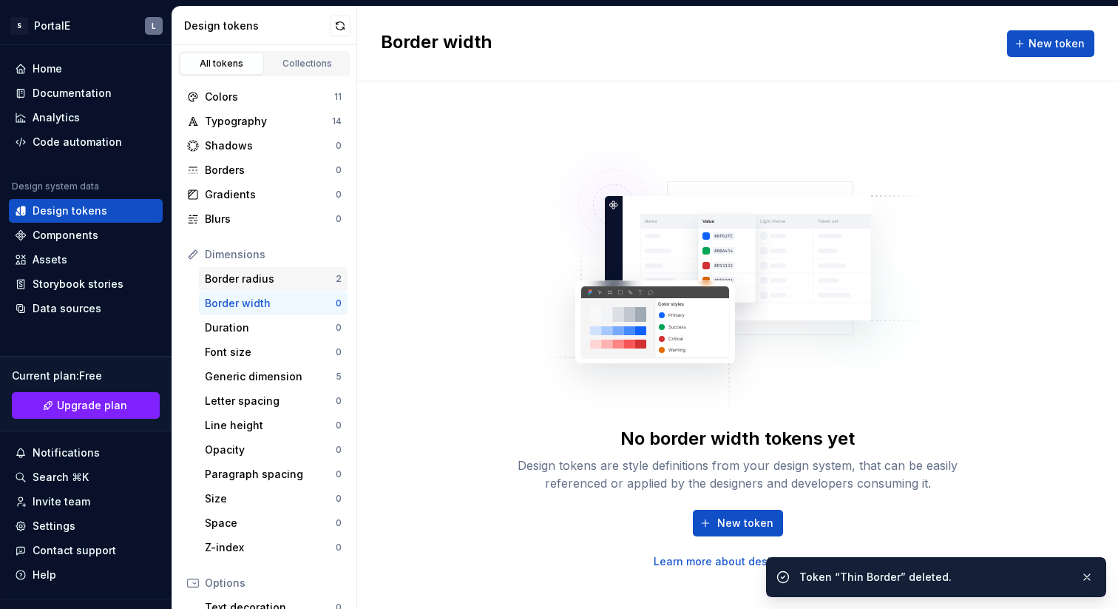
click at [290, 276] on div "Border radius" at bounding box center [270, 278] width 131 height 15
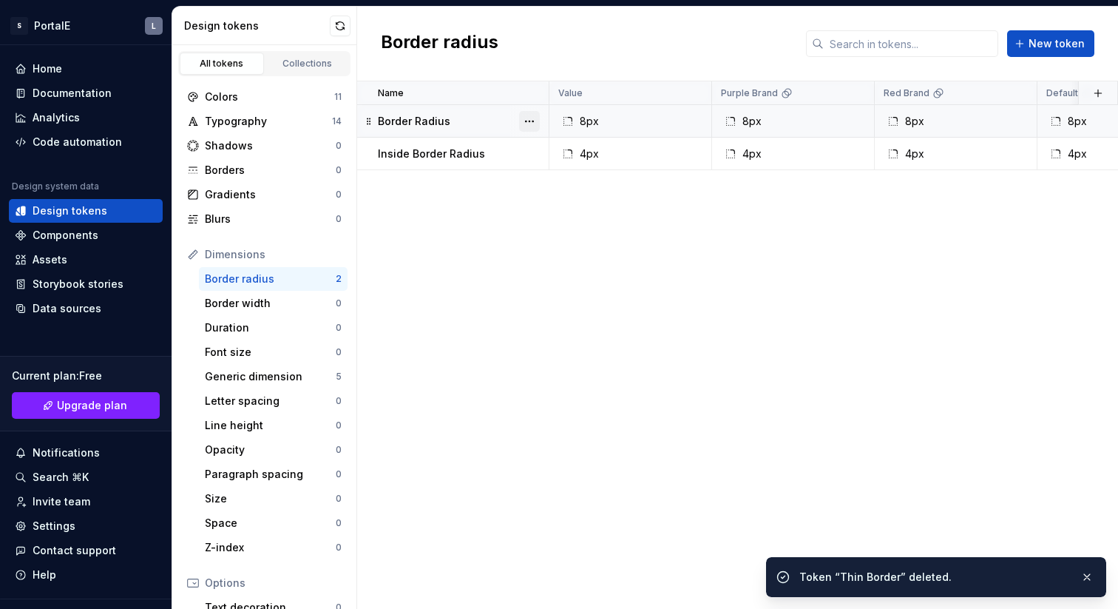
click at [530, 121] on button "button" at bounding box center [529, 121] width 21 height 21
click at [573, 206] on div "Delete token" at bounding box center [595, 204] width 96 height 15
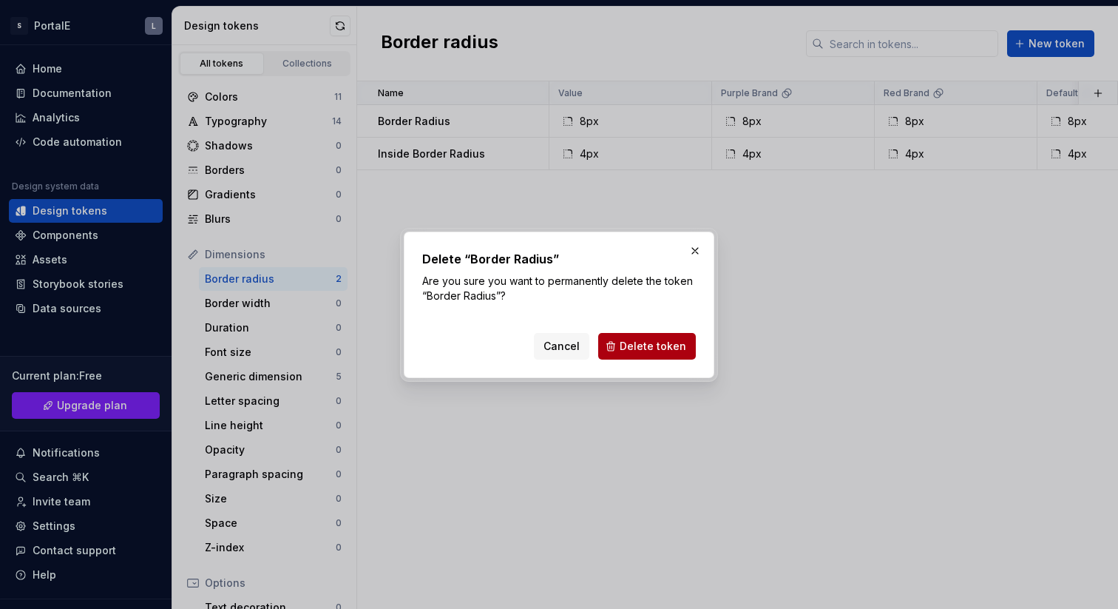
click at [663, 345] on span "Delete token" at bounding box center [653, 346] width 67 height 15
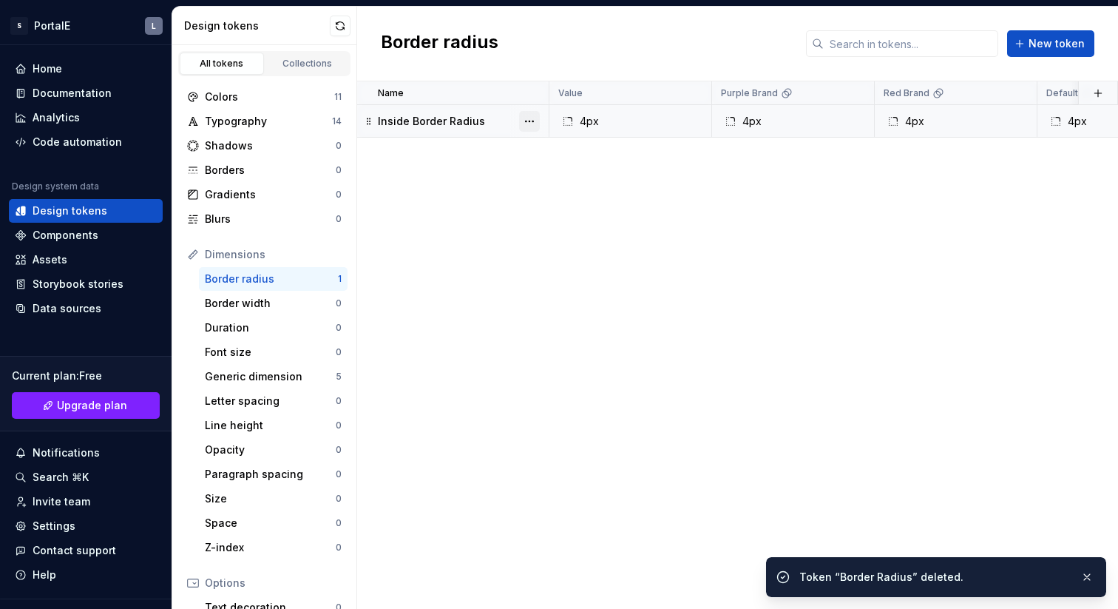
click at [530, 121] on button "button" at bounding box center [529, 121] width 21 height 21
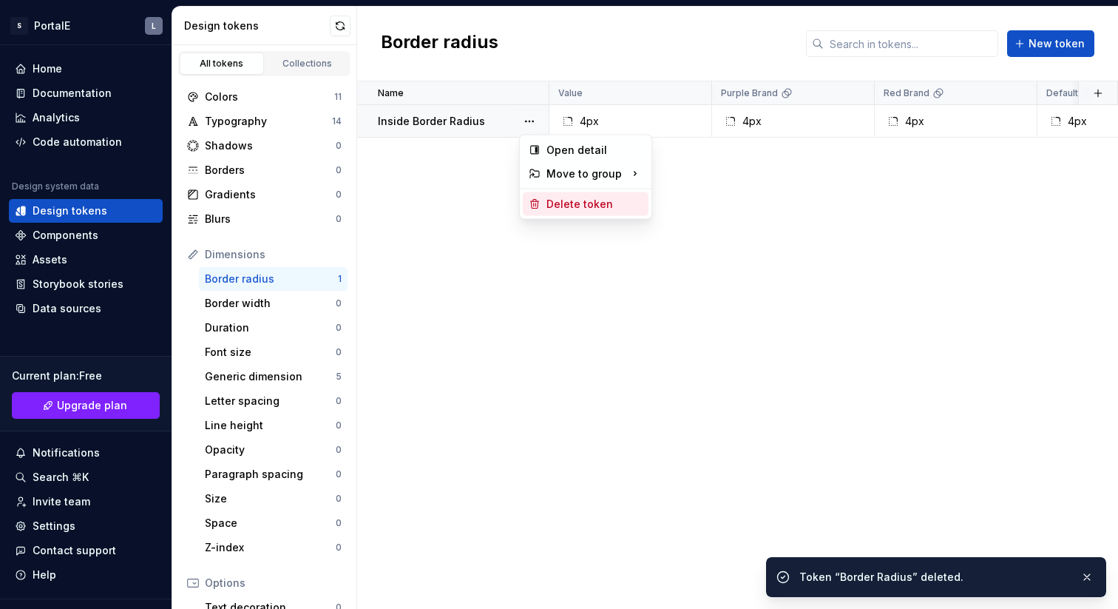
click at [567, 199] on div "Delete token" at bounding box center [595, 204] width 96 height 15
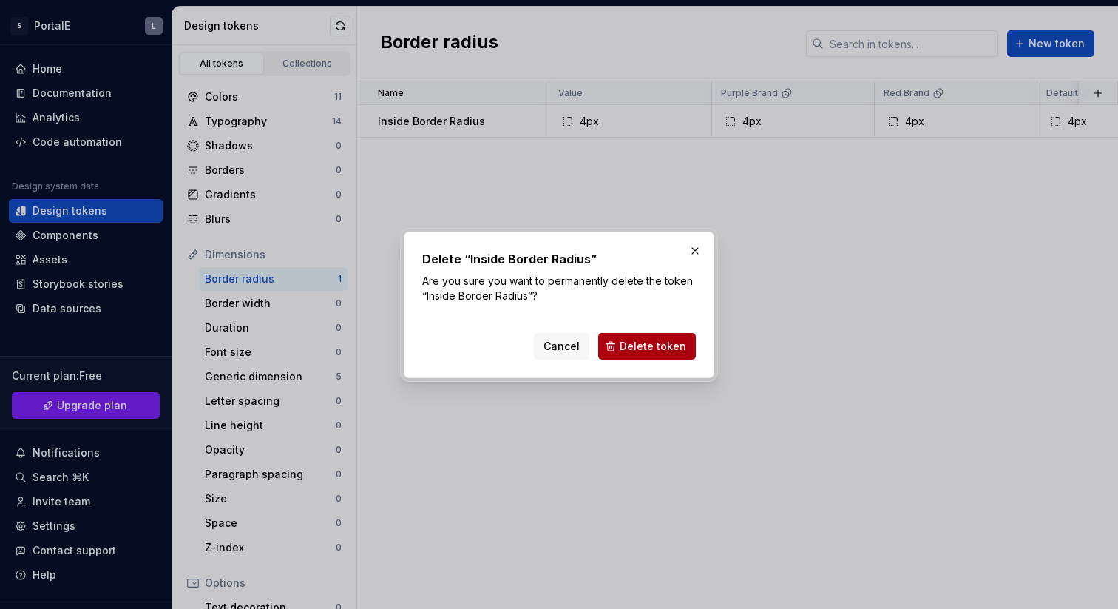
click at [667, 342] on span "Delete token" at bounding box center [653, 346] width 67 height 15
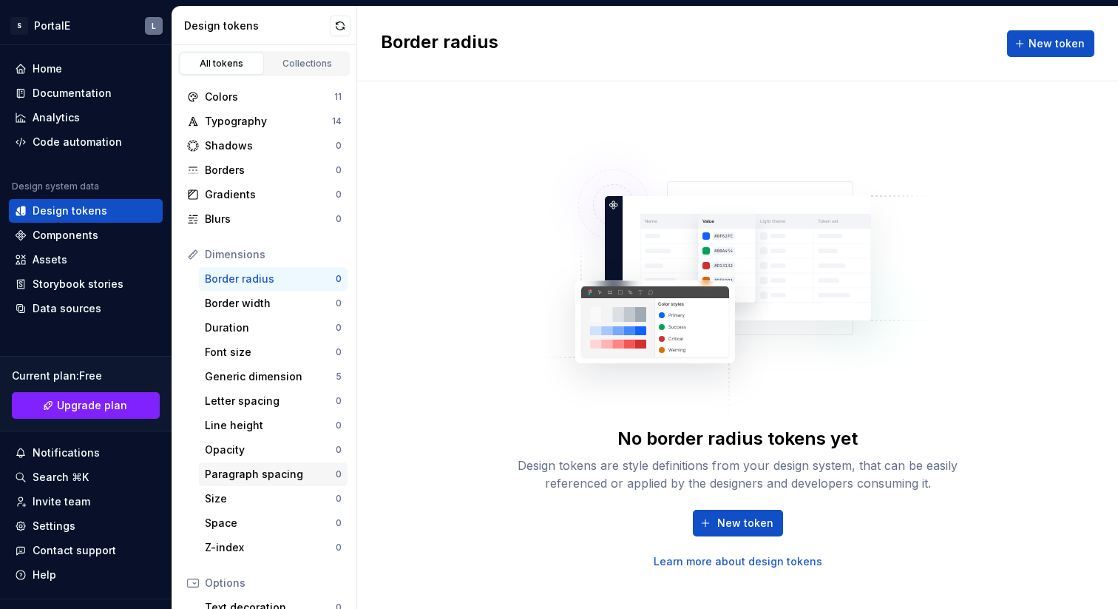
click at [276, 478] on div "Paragraph spacing" at bounding box center [270, 474] width 131 height 15
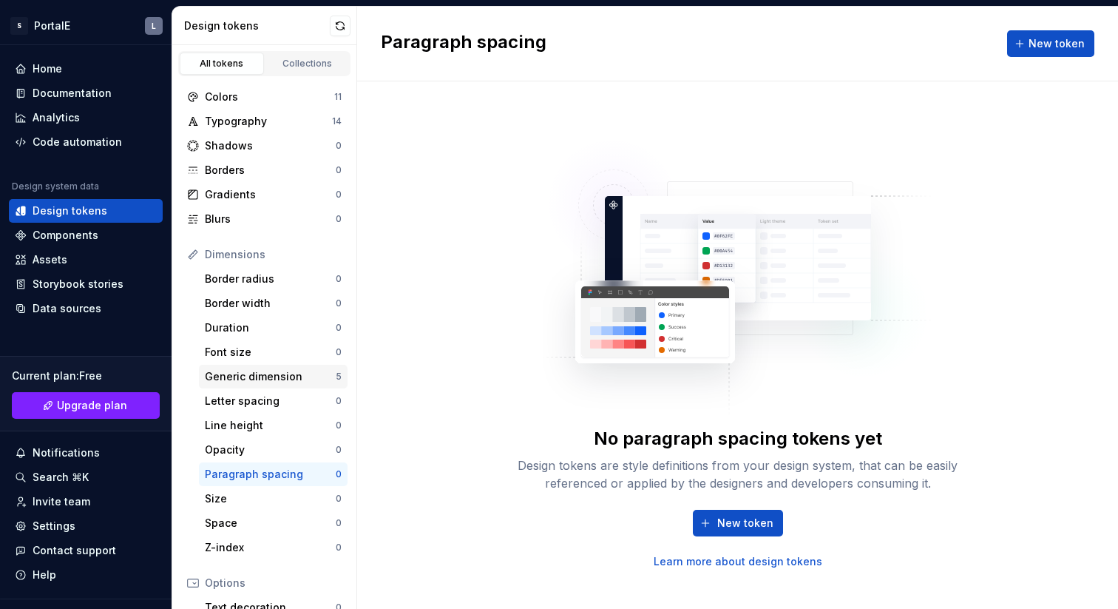
click at [276, 372] on div "Generic dimension" at bounding box center [270, 376] width 131 height 15
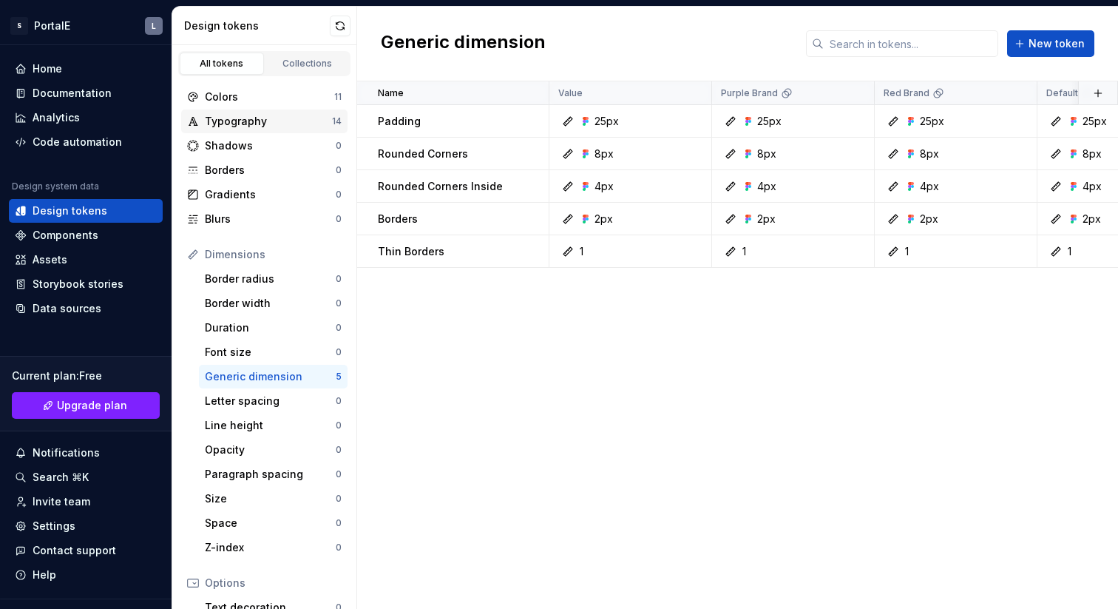
click at [237, 124] on div "Typography" at bounding box center [268, 121] width 127 height 15
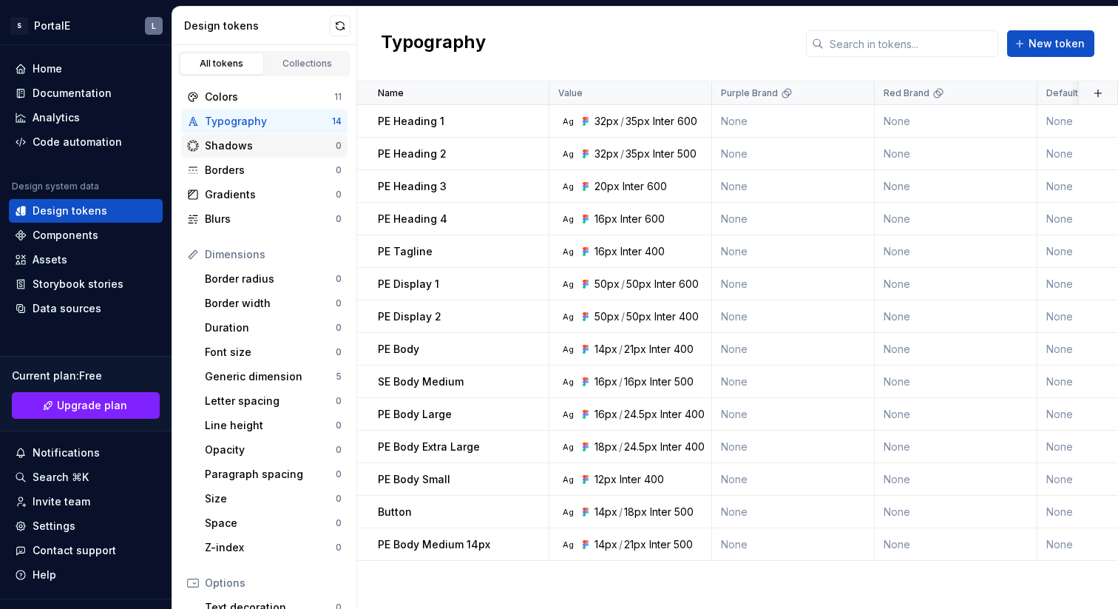
click at [249, 147] on div "Shadows" at bounding box center [270, 145] width 131 height 15
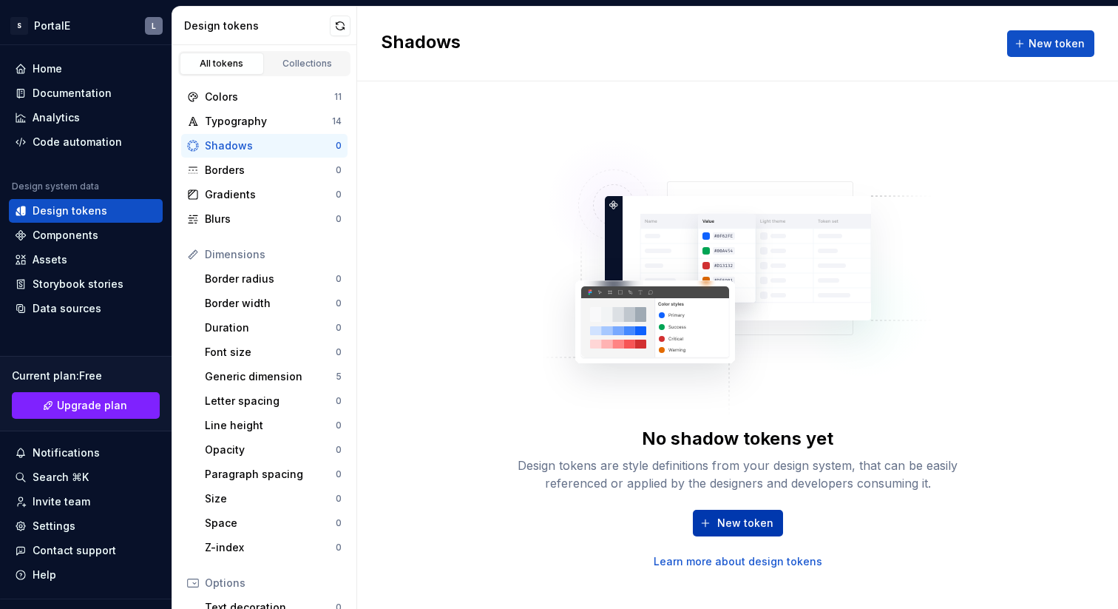
click at [750, 521] on span "New token" at bounding box center [745, 523] width 56 height 15
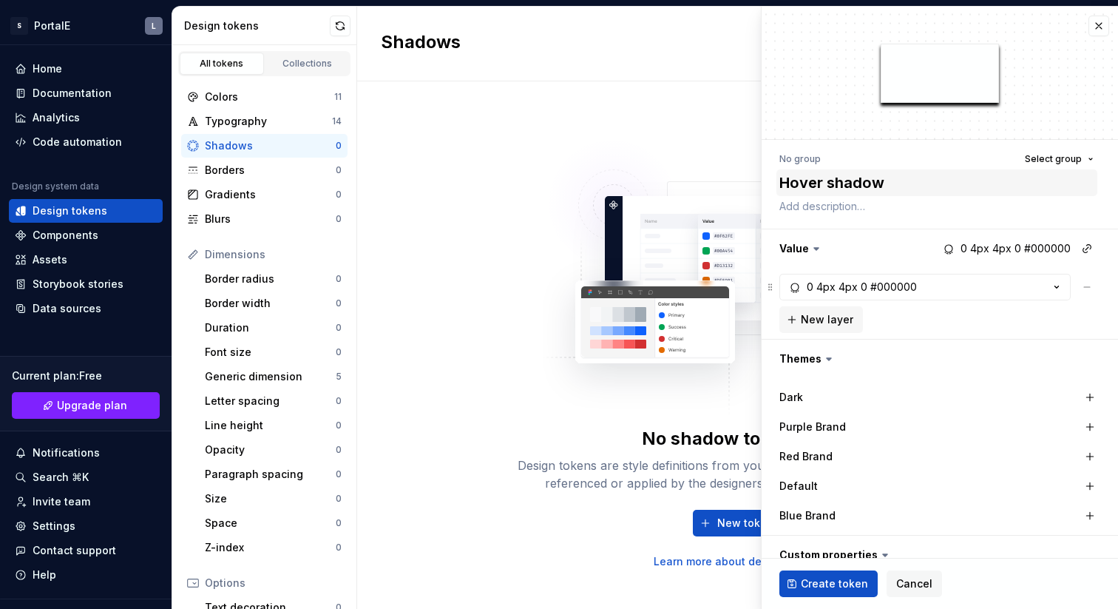
click at [829, 181] on textarea "Hover shadow" at bounding box center [937, 182] width 321 height 27
click at [822, 287] on div "4px" at bounding box center [826, 287] width 19 height 15
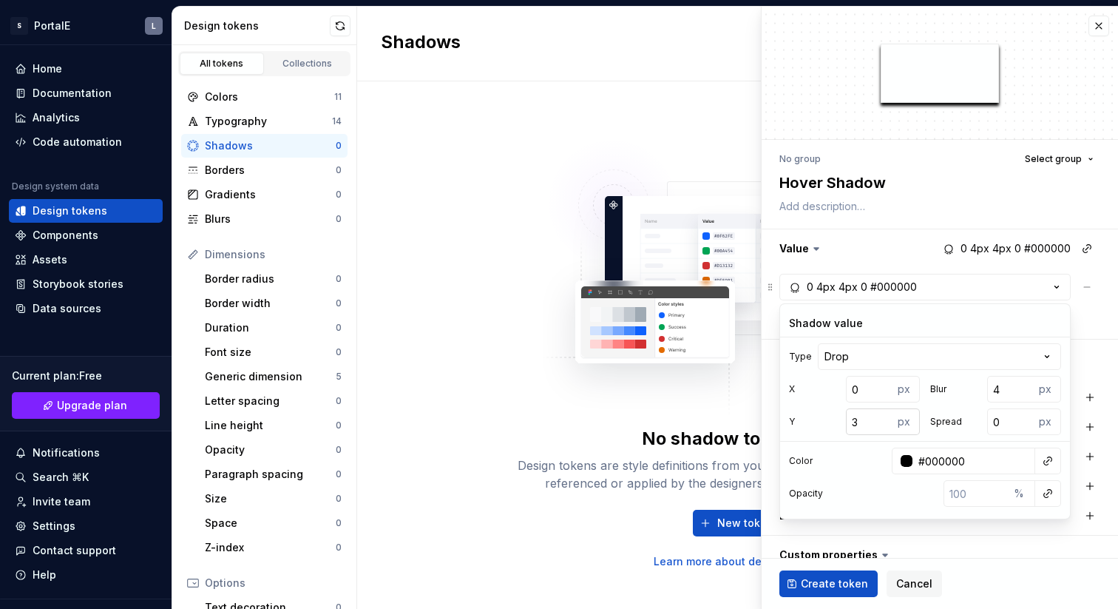
click at [884, 425] on input "3" at bounding box center [869, 421] width 47 height 27
click at [884, 425] on input "2" at bounding box center [869, 421] width 47 height 27
click at [884, 425] on input "1" at bounding box center [869, 421] width 47 height 27
click at [884, 425] on input "0" at bounding box center [869, 421] width 47 height 27
click at [1022, 388] on input "5" at bounding box center [1010, 389] width 47 height 27
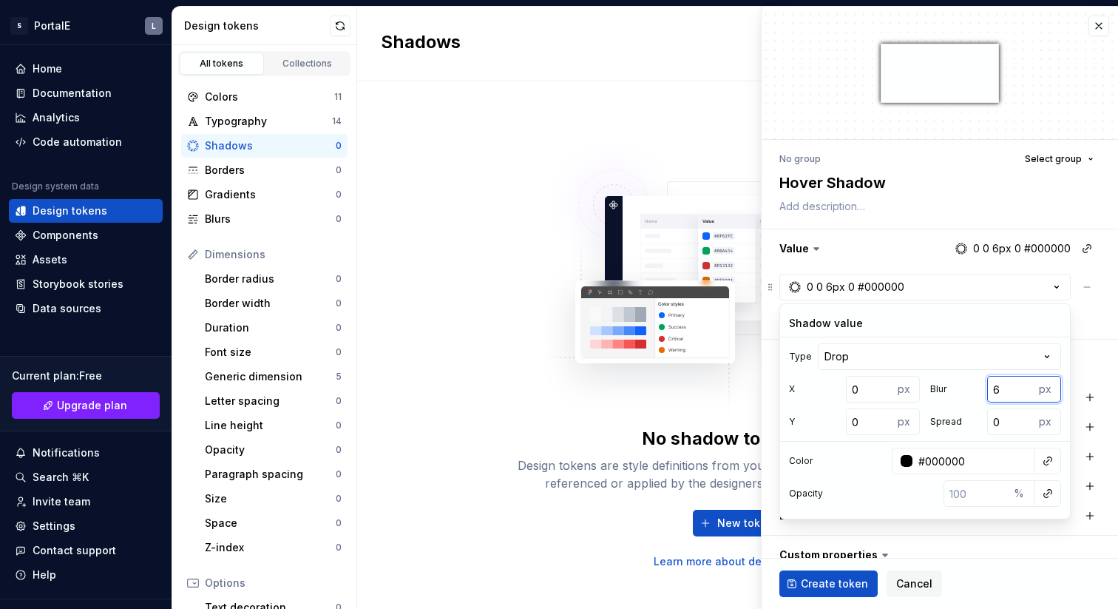
click at [1022, 388] on input "6" at bounding box center [1010, 389] width 47 height 27
click at [1022, 388] on input "7" at bounding box center [1010, 389] width 47 height 27
click at [1022, 388] on input "8" at bounding box center [1010, 389] width 47 height 27
click at [1022, 388] on input "9" at bounding box center [1010, 389] width 47 height 27
click at [1022, 388] on input "10" at bounding box center [1010, 389] width 47 height 27
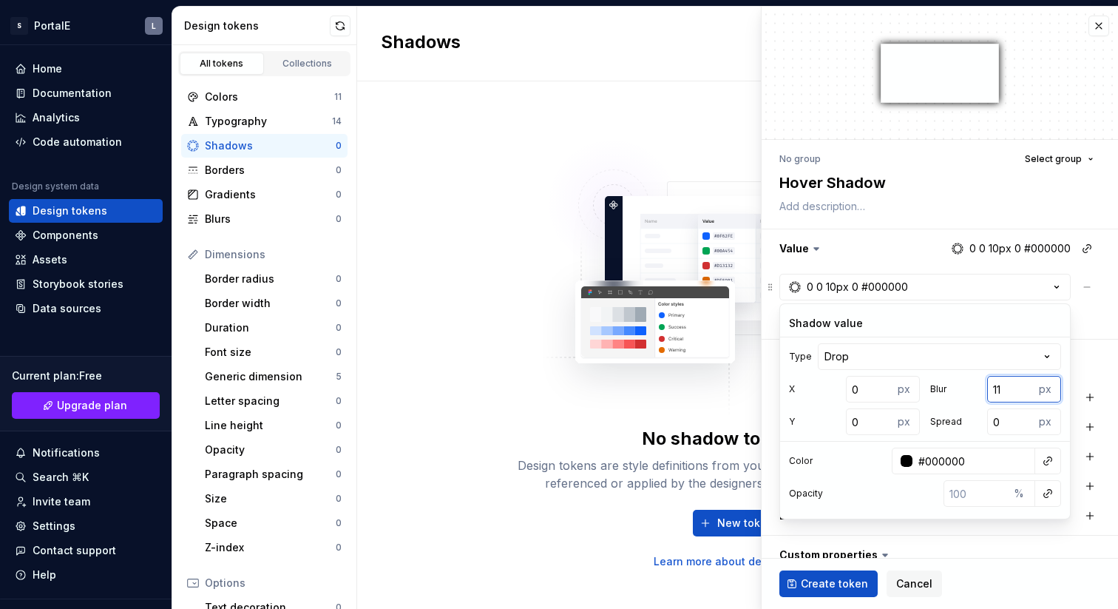
click at [1022, 388] on input "11" at bounding box center [1010, 389] width 47 height 27
click at [1022, 388] on input "12" at bounding box center [1010, 389] width 47 height 27
click at [1022, 388] on input "13" at bounding box center [1010, 389] width 47 height 27
click at [1022, 388] on input "14" at bounding box center [1010, 389] width 47 height 27
click at [1022, 388] on input "15" at bounding box center [1010, 389] width 47 height 27
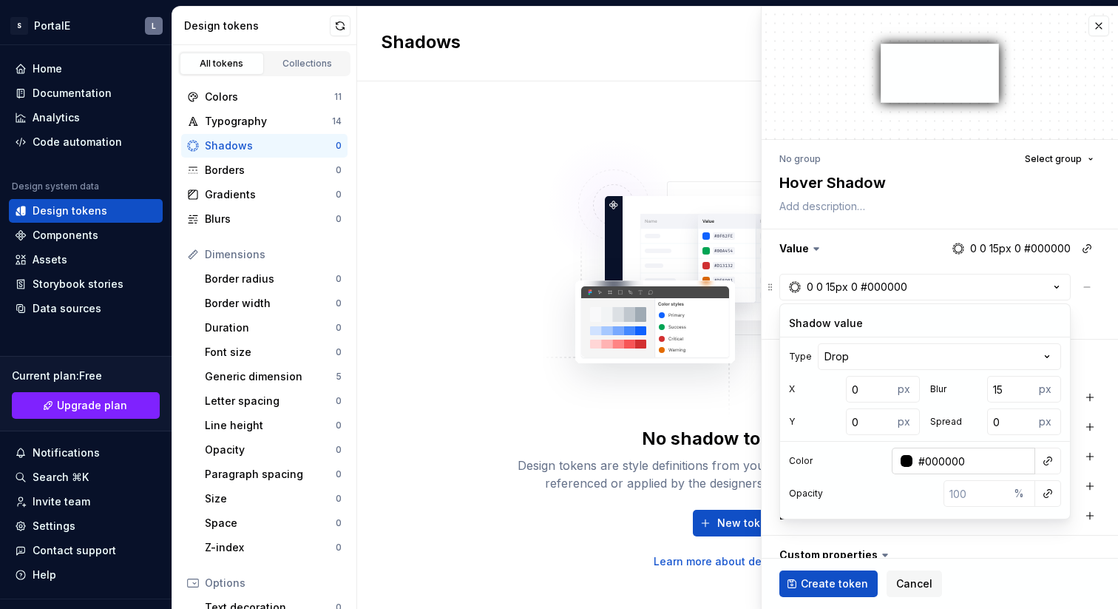
click at [905, 467] on div at bounding box center [902, 461] width 21 height 27
click at [906, 461] on div at bounding box center [907, 461] width 12 height 12
click at [1047, 456] on html "S PortalE L Home Documentation Analytics Code automation Design system data Des…" at bounding box center [559, 304] width 1118 height 609
click at [966, 462] on input "#000000" at bounding box center [974, 461] width 123 height 27
click at [948, 462] on input "#000000" at bounding box center [974, 461] width 123 height 27
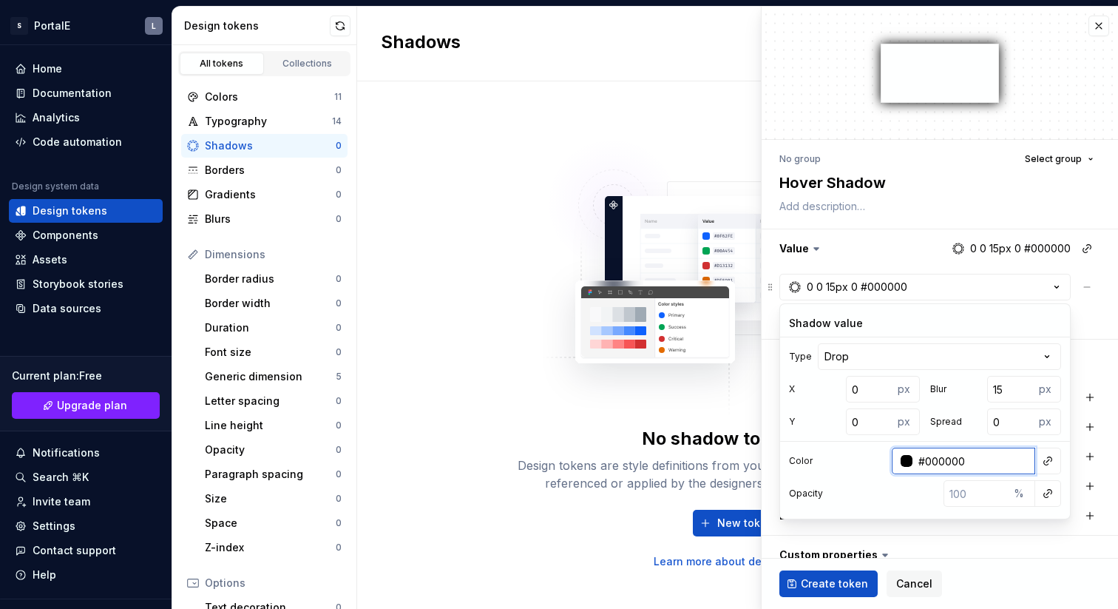
paste input "CDCDCD"
click at [988, 465] on input "#000CDCDCD000" at bounding box center [974, 461] width 123 height 27
paste input "CDCDCD"
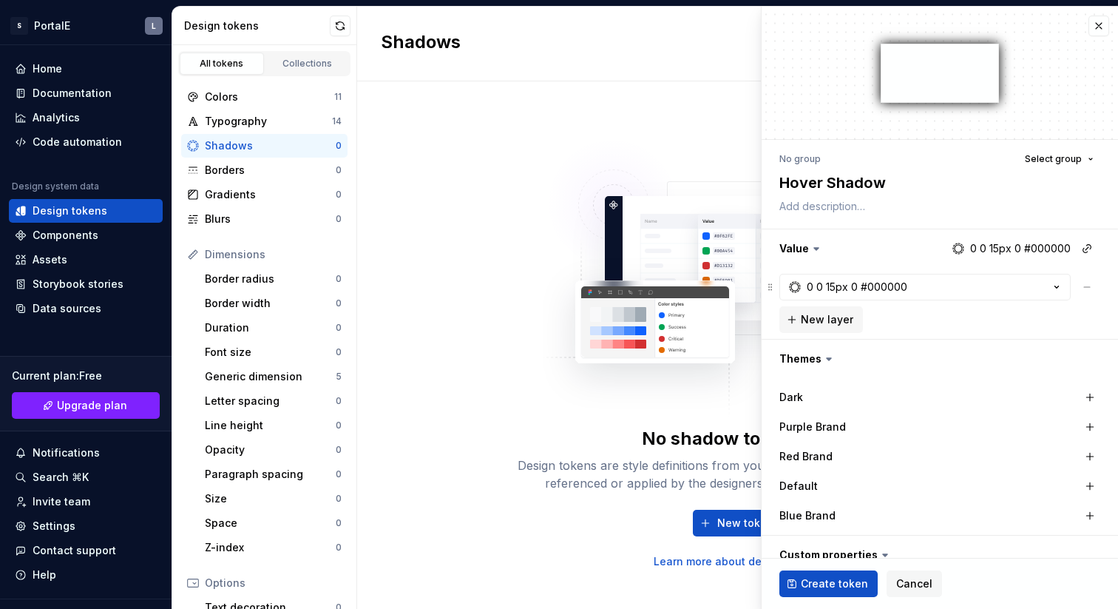
click at [942, 533] on div "Dark Purple Brand Red Brand Default Blue Brand" at bounding box center [940, 456] width 357 height 157
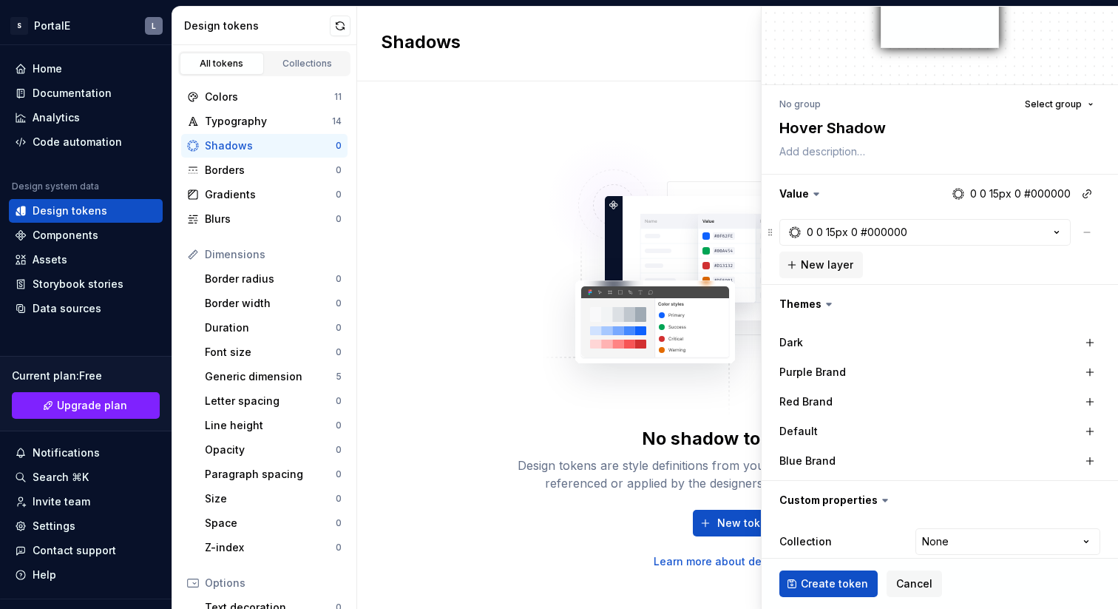
scroll to position [55, 0]
click at [1090, 370] on button "button" at bounding box center [1090, 371] width 21 height 21
click at [1090, 398] on button "button" at bounding box center [1090, 401] width 21 height 21
click at [1090, 425] on button "button" at bounding box center [1090, 430] width 21 height 21
click at [1090, 450] on button "button" at bounding box center [1090, 460] width 21 height 21
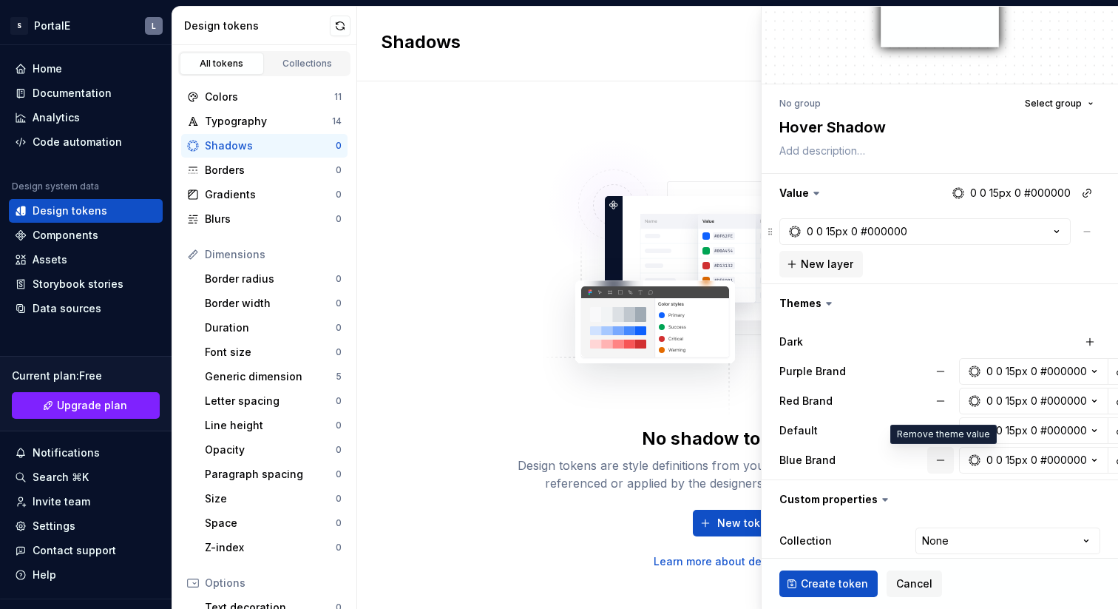
scroll to position [103, 0]
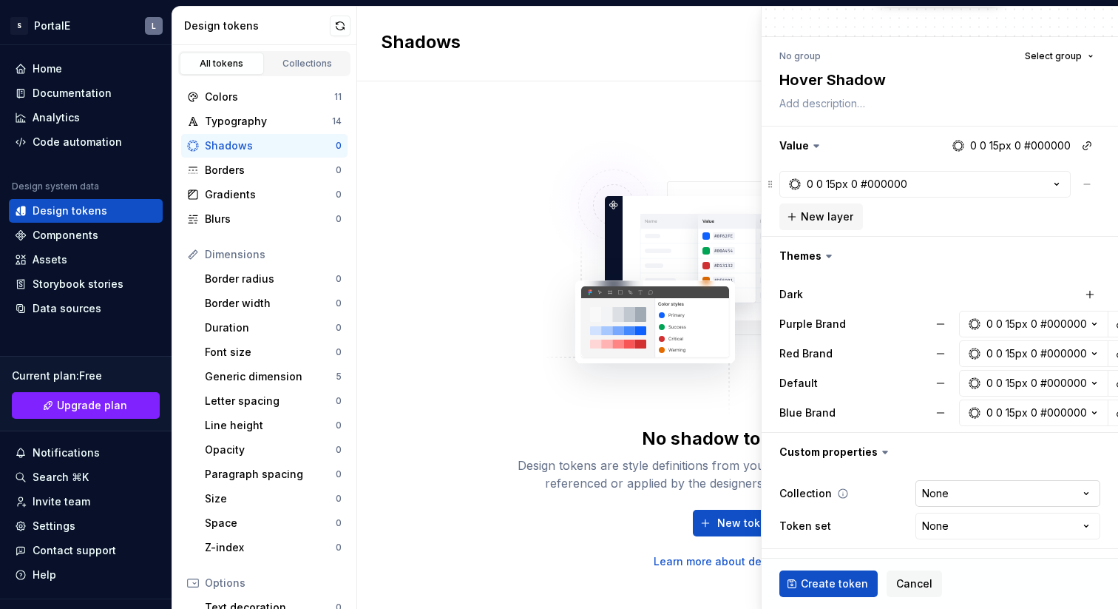
click at [972, 496] on html "S PortalE L Home Documentation Analytics Code automation Design system data Des…" at bounding box center [559, 304] width 1118 height 609
click at [843, 584] on span "Create token" at bounding box center [834, 583] width 67 height 15
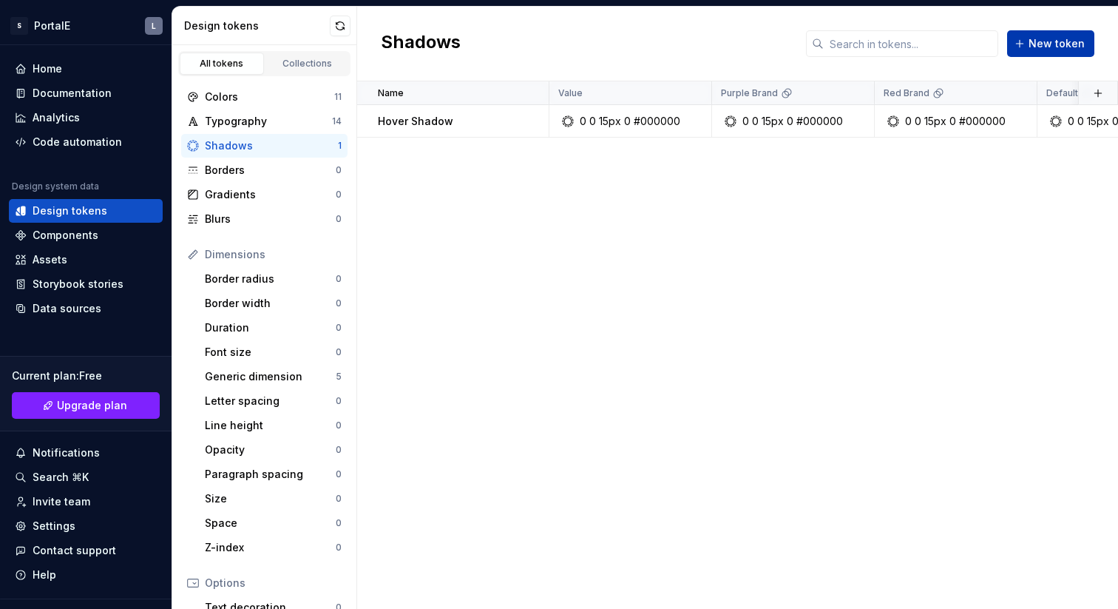
click at [1044, 45] on span "New token" at bounding box center [1057, 43] width 56 height 15
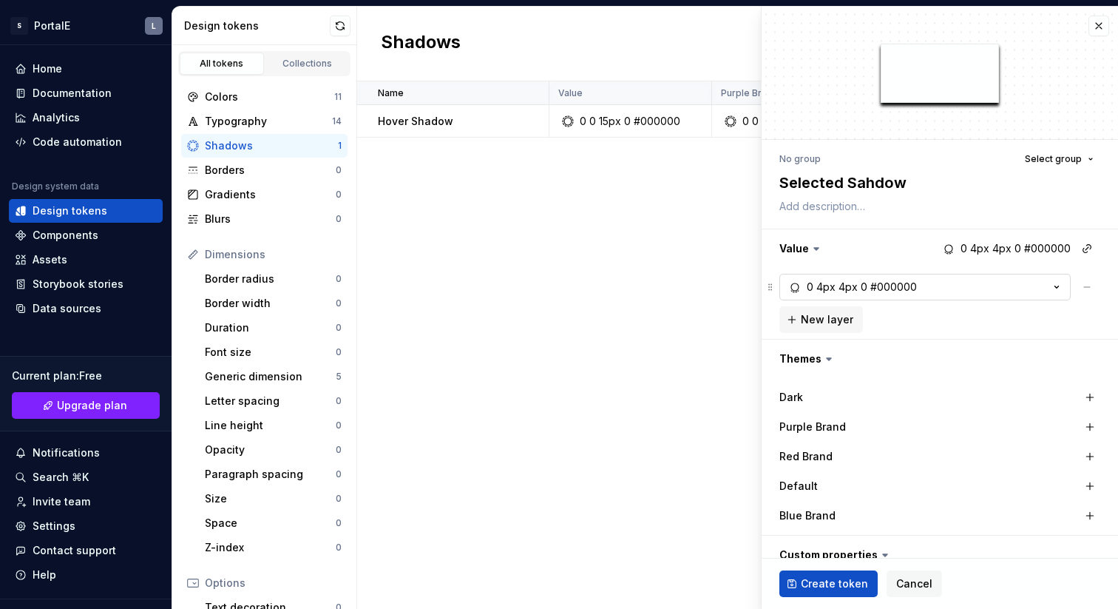
click at [839, 285] on div "4px" at bounding box center [848, 287] width 19 height 15
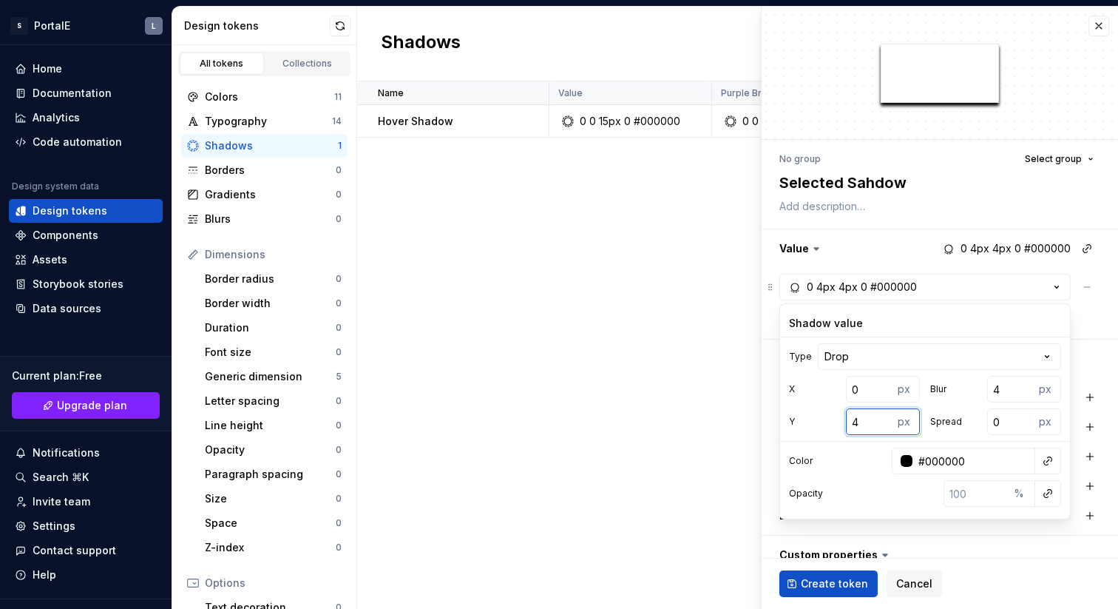
click at [864, 423] on input "4" at bounding box center [869, 421] width 47 height 27
click at [882, 428] on input "3" at bounding box center [869, 421] width 47 height 27
click at [882, 428] on input "2" at bounding box center [869, 421] width 47 height 27
click at [882, 428] on input "1" at bounding box center [869, 421] width 47 height 27
click at [882, 427] on input "0" at bounding box center [869, 421] width 47 height 27
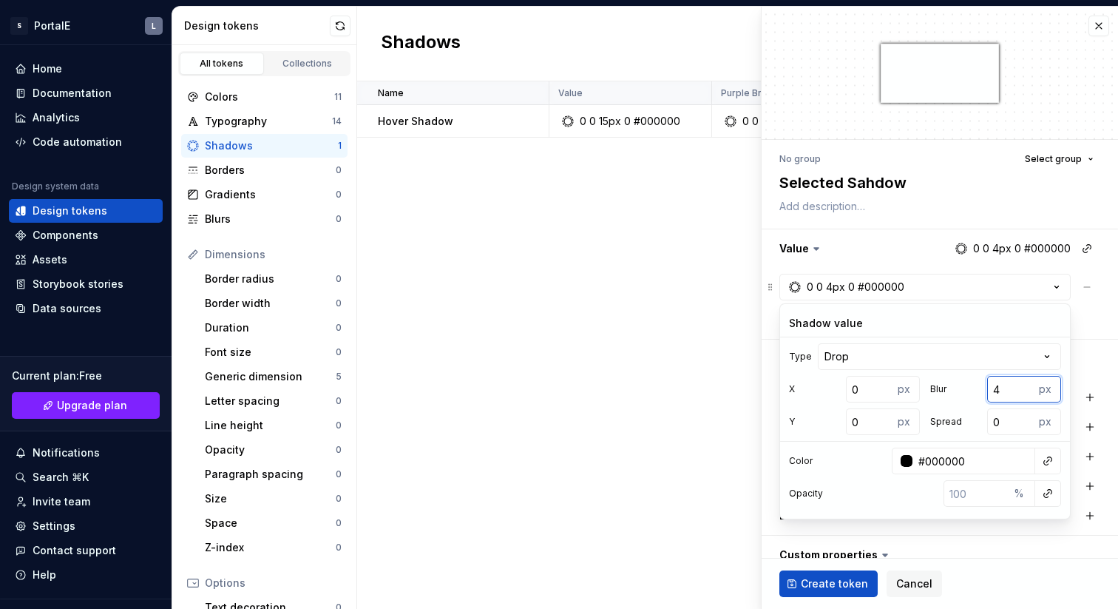
drag, startPoint x: 1002, startPoint y: 388, endPoint x: 987, endPoint y: 388, distance: 14.1
click at [987, 388] on input "4" at bounding box center [1010, 389] width 47 height 27
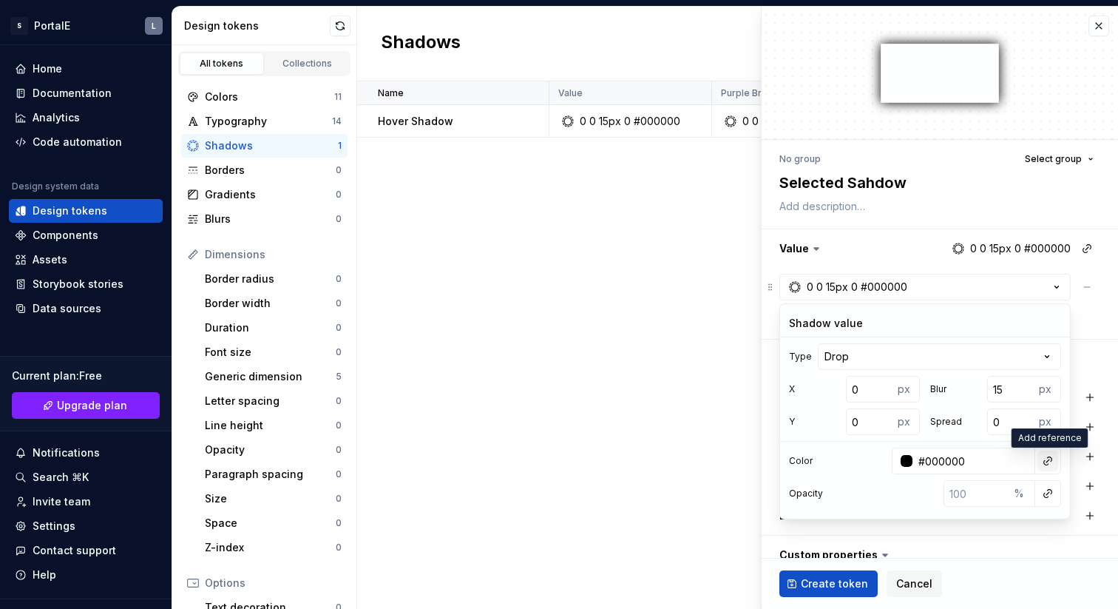
click at [1047, 461] on button "button" at bounding box center [1048, 460] width 21 height 21
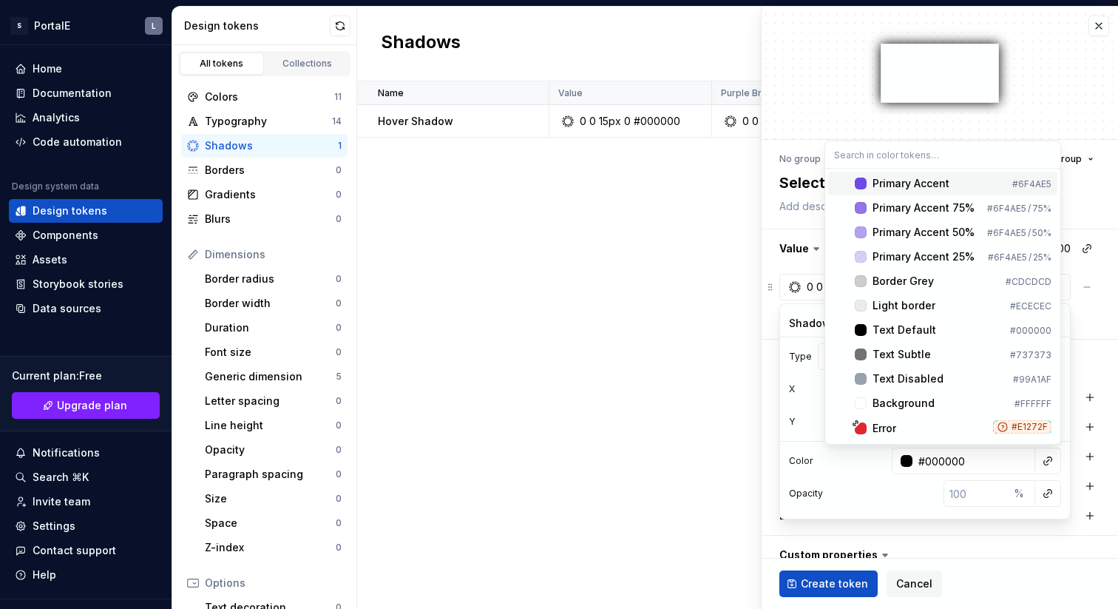
click at [946, 187] on div "Primary Accent" at bounding box center [911, 183] width 77 height 15
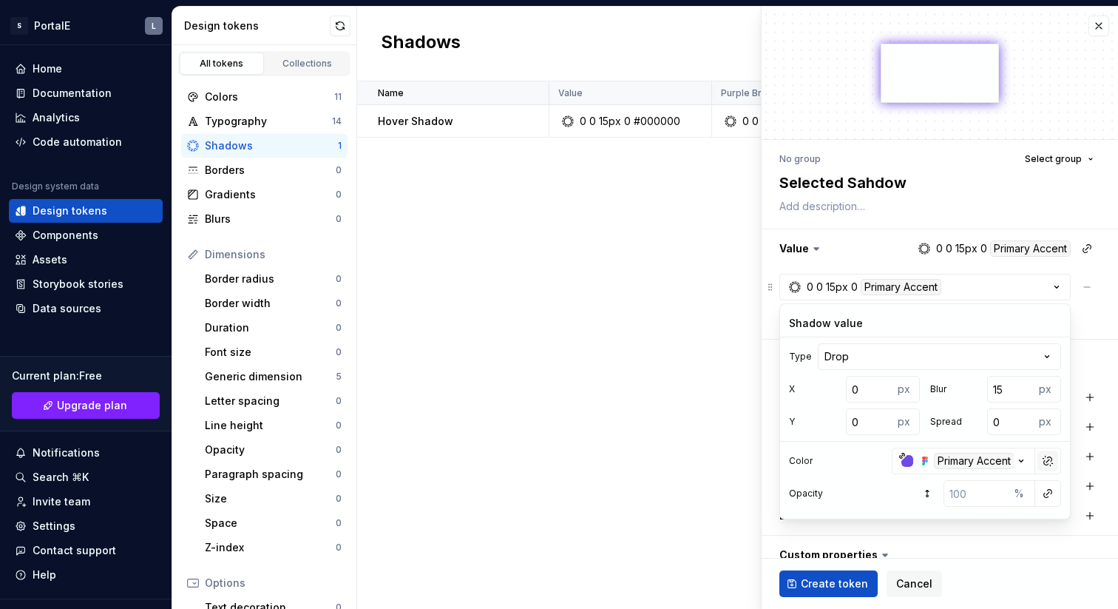
click at [1050, 460] on button "button" at bounding box center [1048, 460] width 21 height 21
click at [1050, 465] on button "button" at bounding box center [1048, 460] width 21 height 21
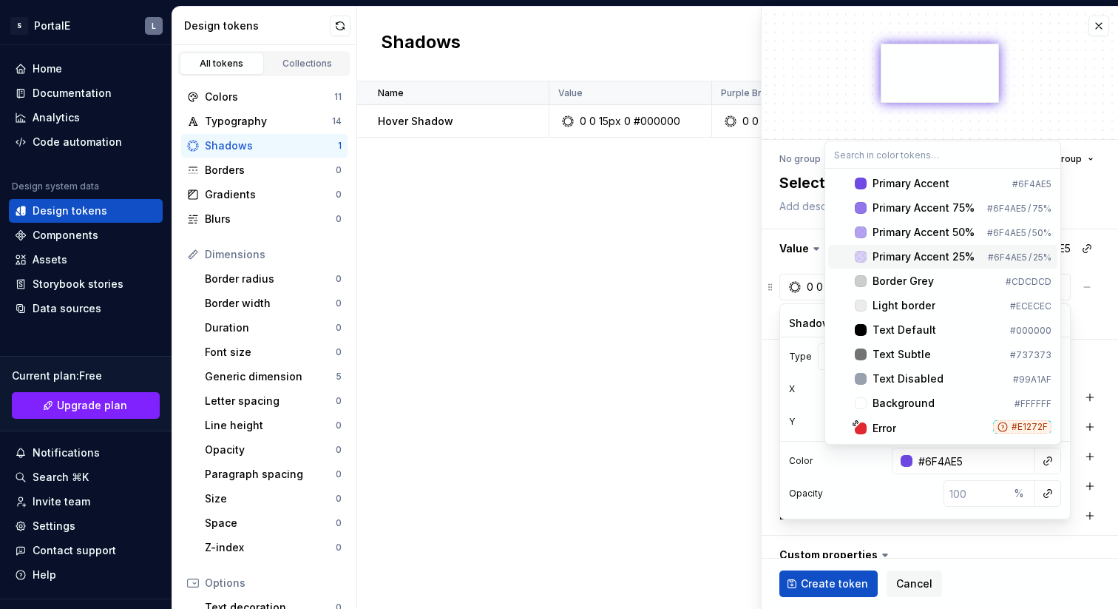
click at [930, 260] on div "Primary Accent 25%" at bounding box center [924, 256] width 102 height 15
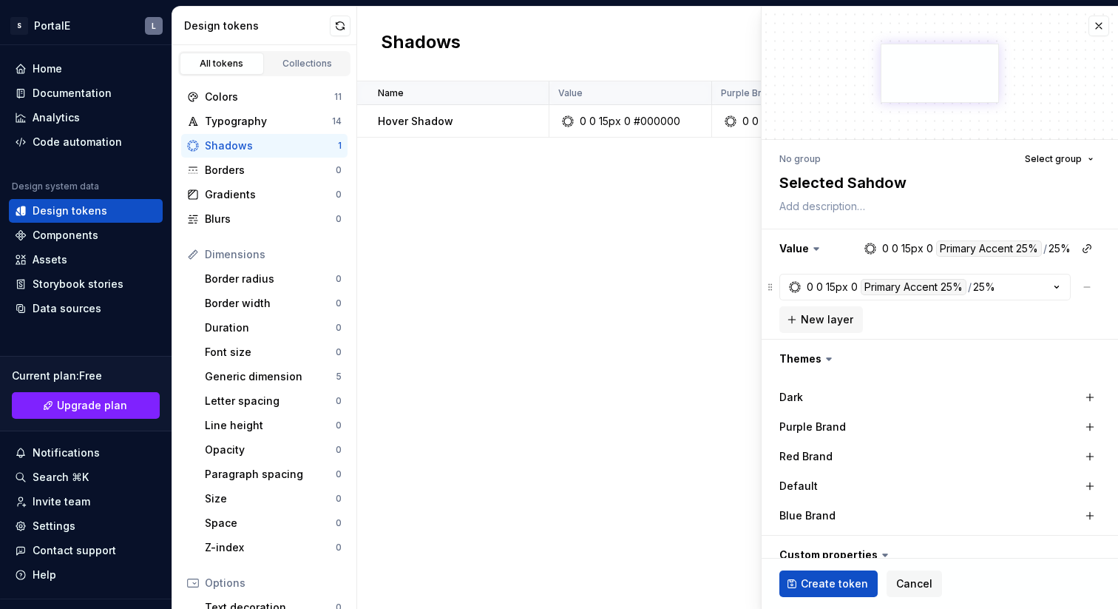
click at [926, 534] on div "Dark Purple Brand Red Brand Default Blue Brand" at bounding box center [940, 456] width 357 height 157
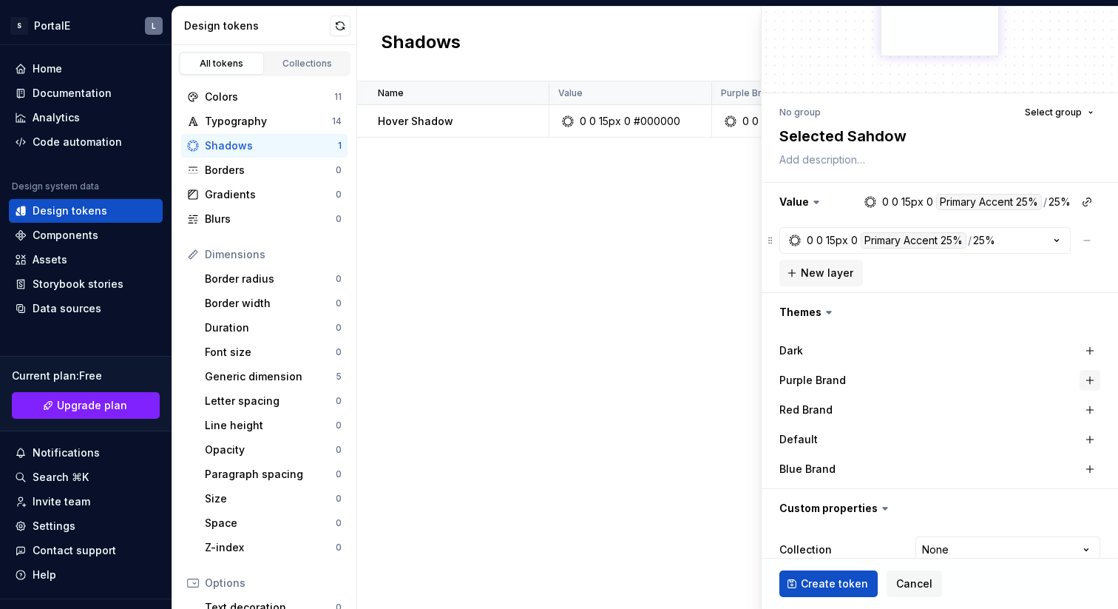
click at [1090, 385] on button "button" at bounding box center [1090, 380] width 21 height 21
click at [1090, 405] on button "button" at bounding box center [1090, 409] width 21 height 21
click at [1090, 435] on button "button" at bounding box center [1090, 439] width 21 height 21
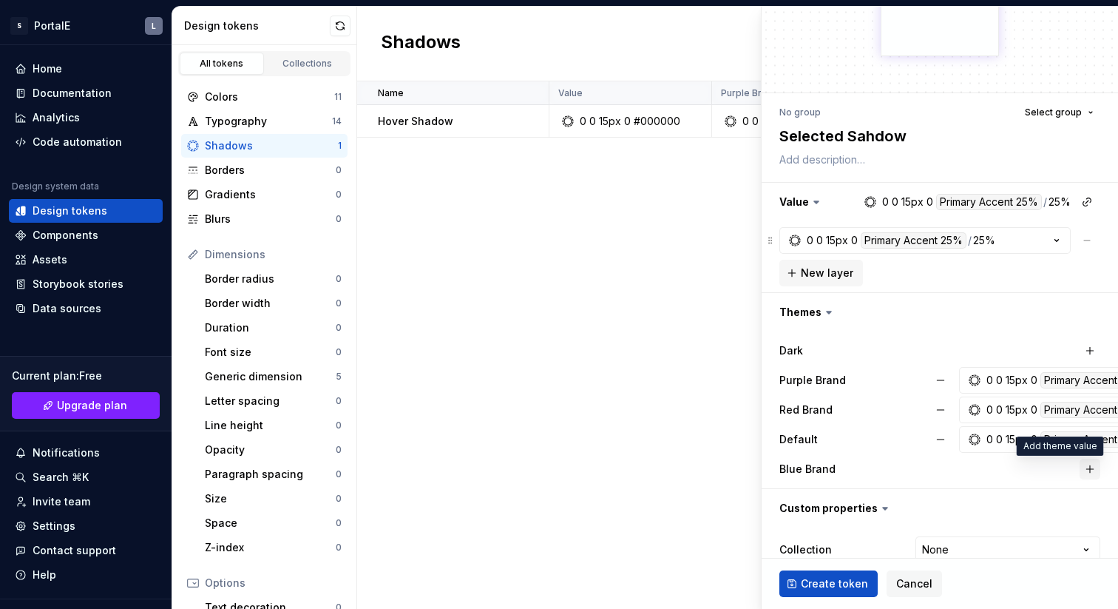
click at [1089, 466] on button "button" at bounding box center [1090, 469] width 21 height 21
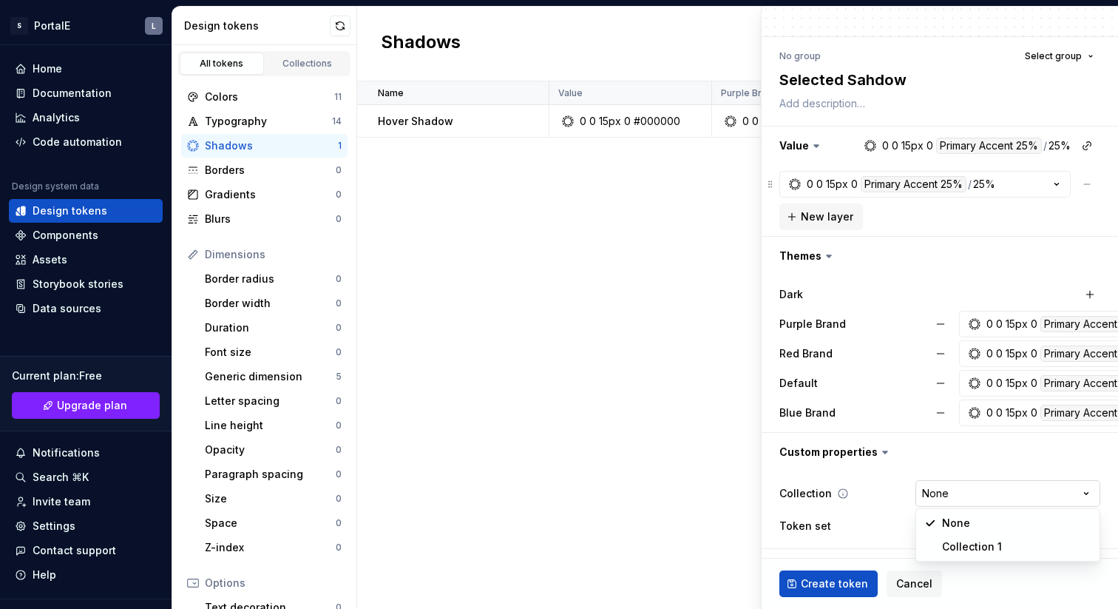
click at [961, 497] on html "S PortalE L Home Documentation Analytics Code automation Design system data Des…" at bounding box center [559, 304] width 1118 height 609
click at [841, 586] on span "Create token" at bounding box center [834, 583] width 67 height 15
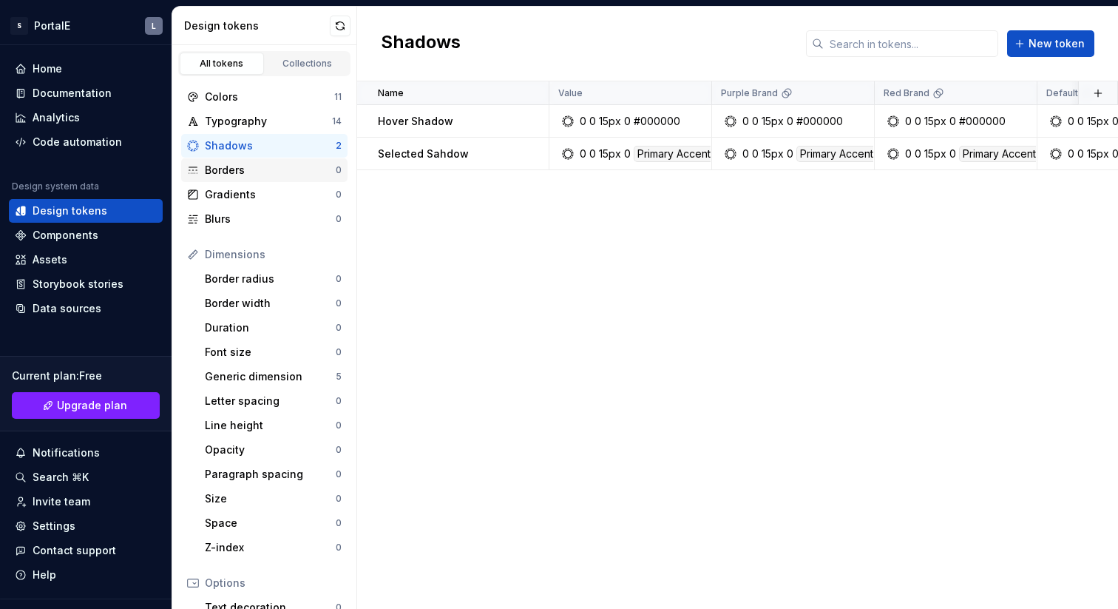
click at [232, 174] on div "Borders" at bounding box center [270, 170] width 131 height 15
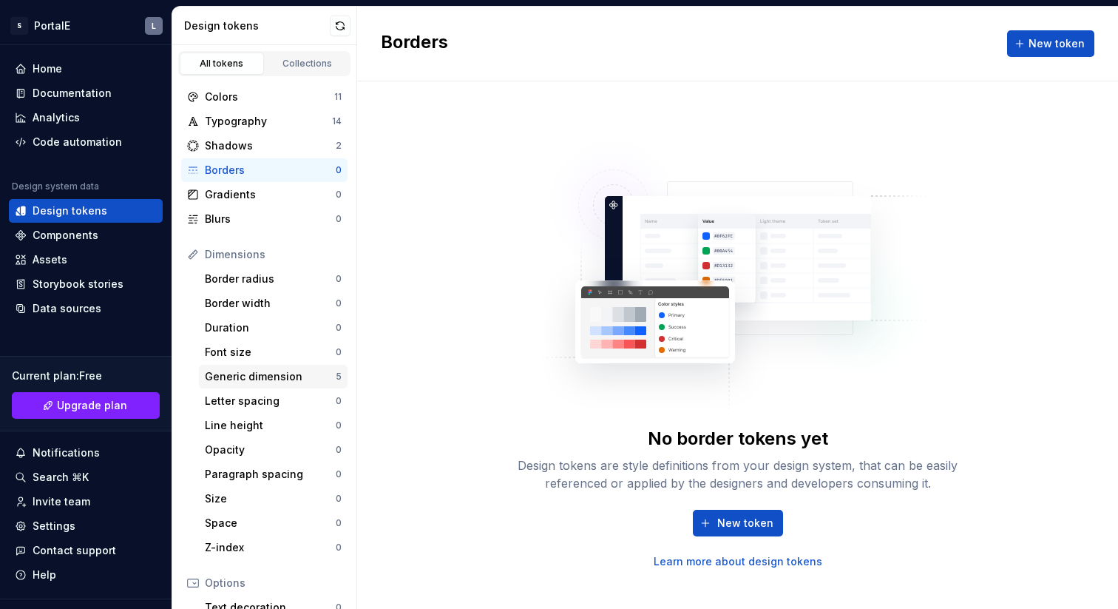
click at [251, 375] on div "Generic dimension" at bounding box center [270, 376] width 131 height 15
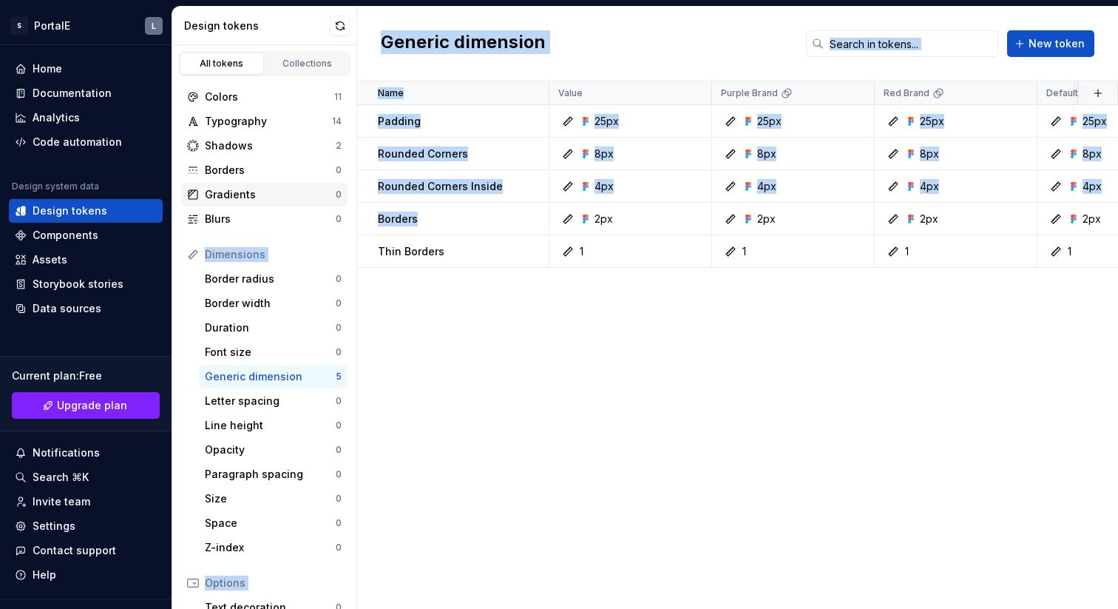
drag, startPoint x: 433, startPoint y: 218, endPoint x: 302, endPoint y: 188, distance: 135.1
click at [302, 188] on div "Design tokens All tokens Collections Colors 11 Typography 14 Shadows 2 Borders …" at bounding box center [645, 308] width 946 height 602
click at [502, 209] on td "Borders" at bounding box center [453, 219] width 192 height 33
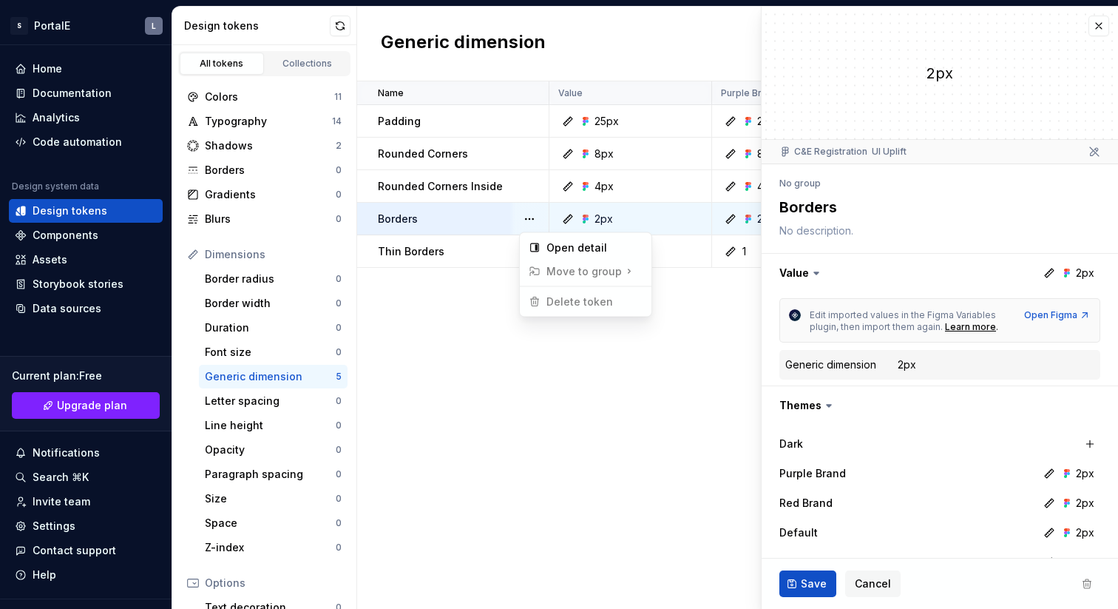
click at [528, 214] on button "button" at bounding box center [529, 219] width 21 height 21
click at [945, 430] on html "S PortalE L Home Documentation Analytics Code automation Design system data Des…" at bounding box center [559, 304] width 1118 height 609
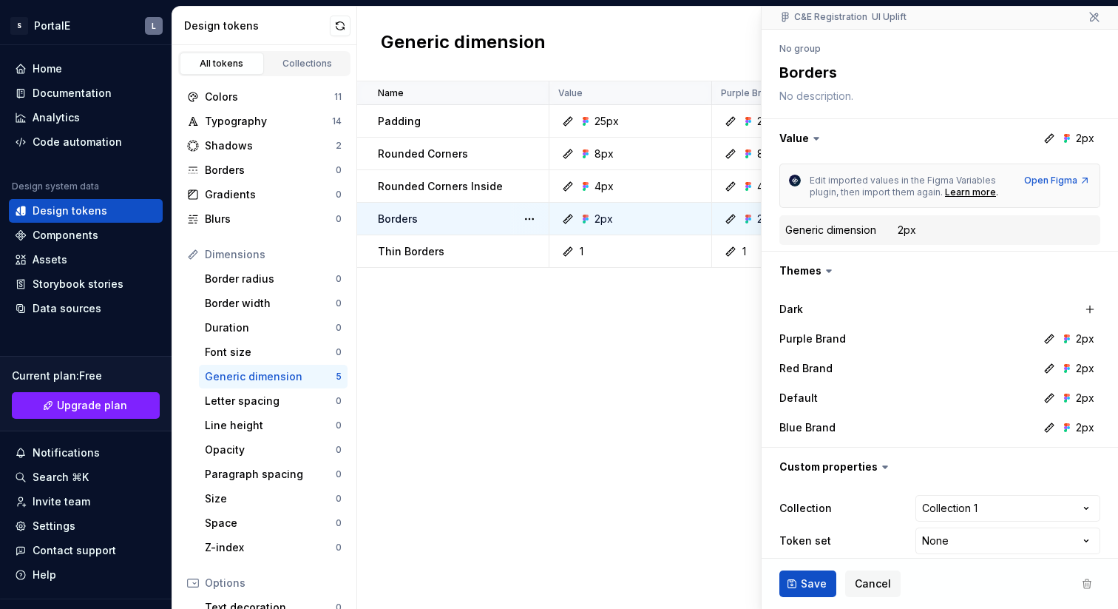
scroll to position [149, 0]
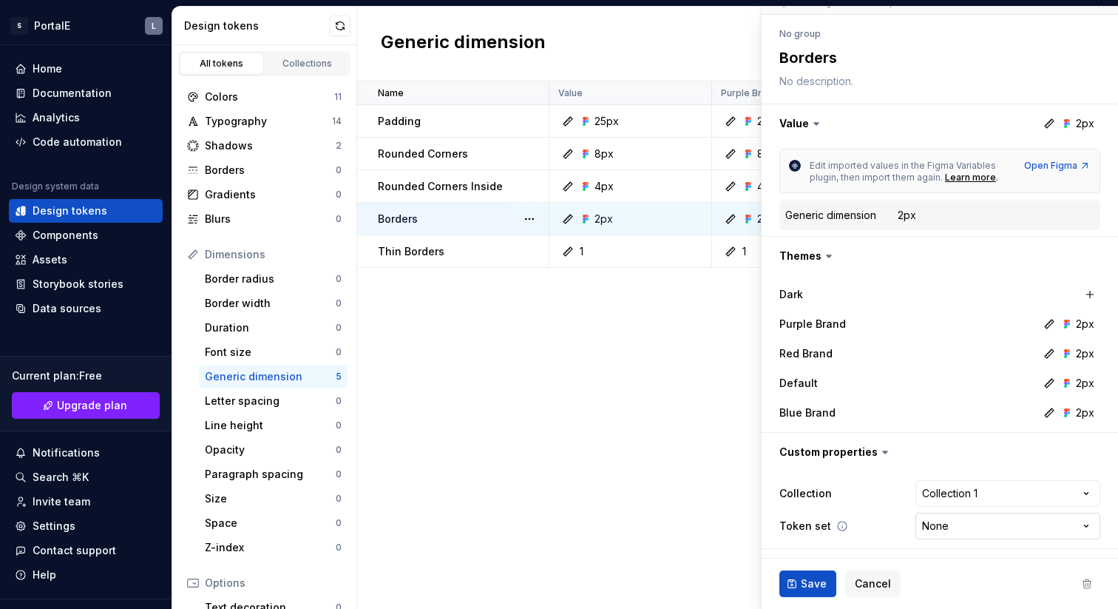
click at [969, 527] on html "S PortalE L Home Documentation Analytics Code automation Design system data Des…" at bounding box center [559, 304] width 1118 height 609
click at [822, 578] on span "Save" at bounding box center [814, 583] width 26 height 15
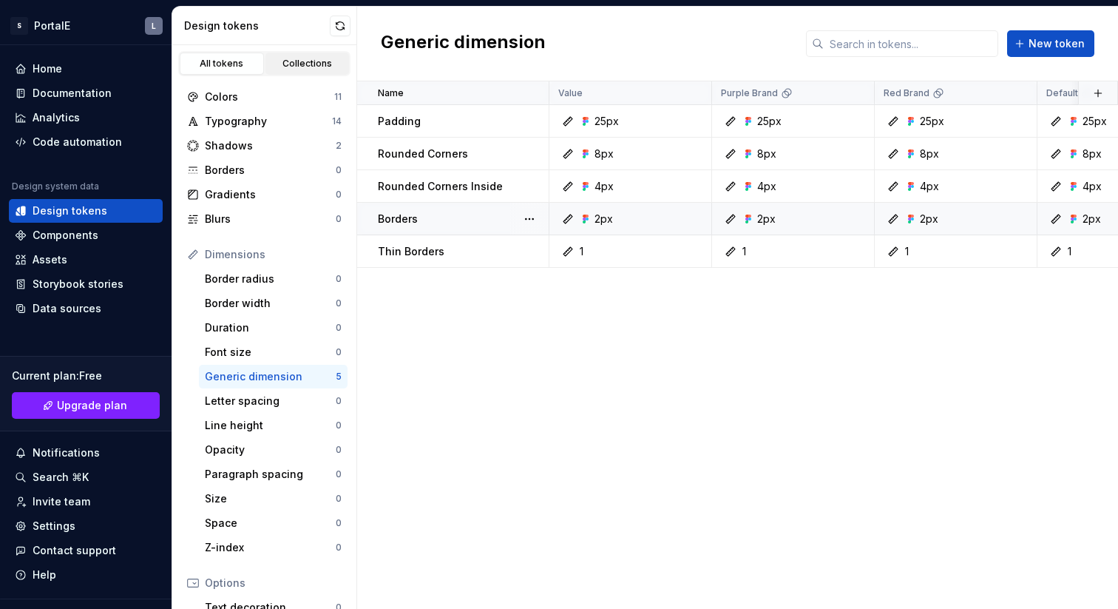
click at [310, 60] on div "Collections" at bounding box center [308, 64] width 74 height 12
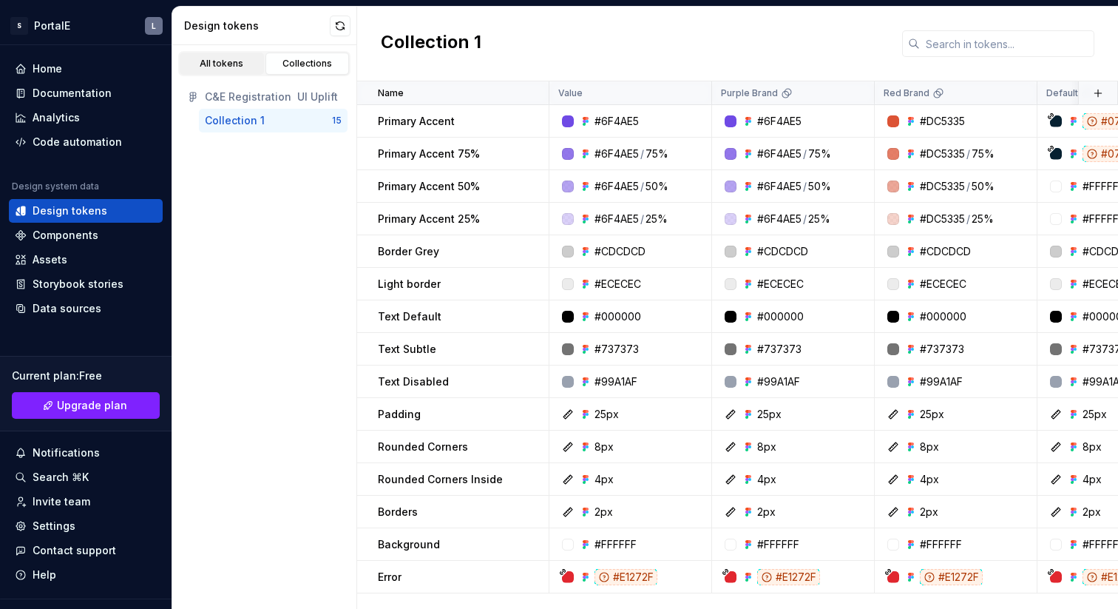
click at [226, 63] on div "All tokens" at bounding box center [222, 64] width 74 height 12
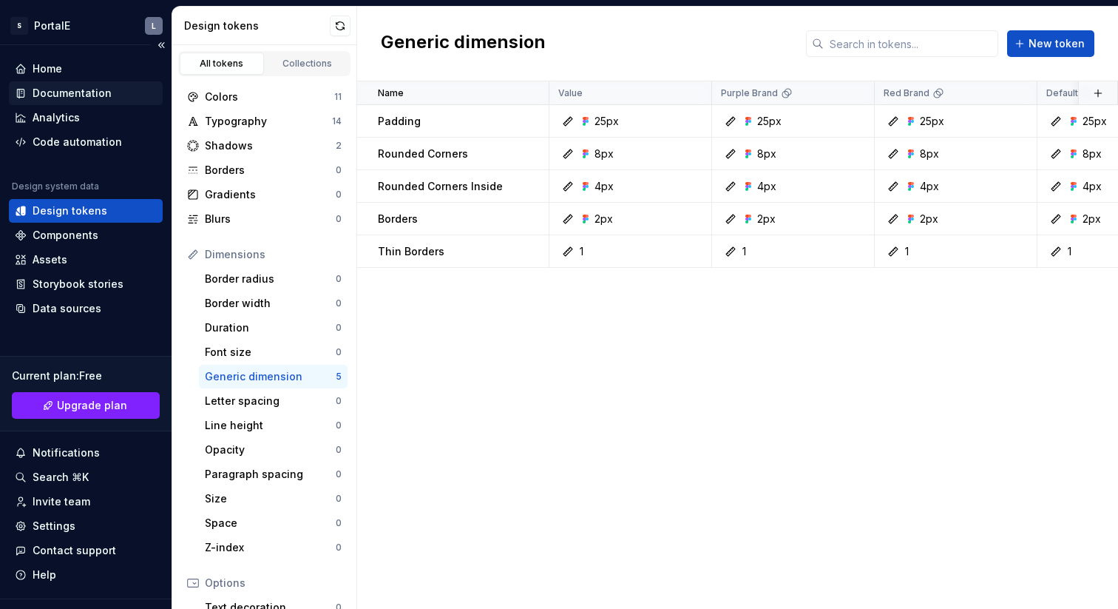
click at [76, 90] on div "Documentation" at bounding box center [72, 93] width 79 height 15
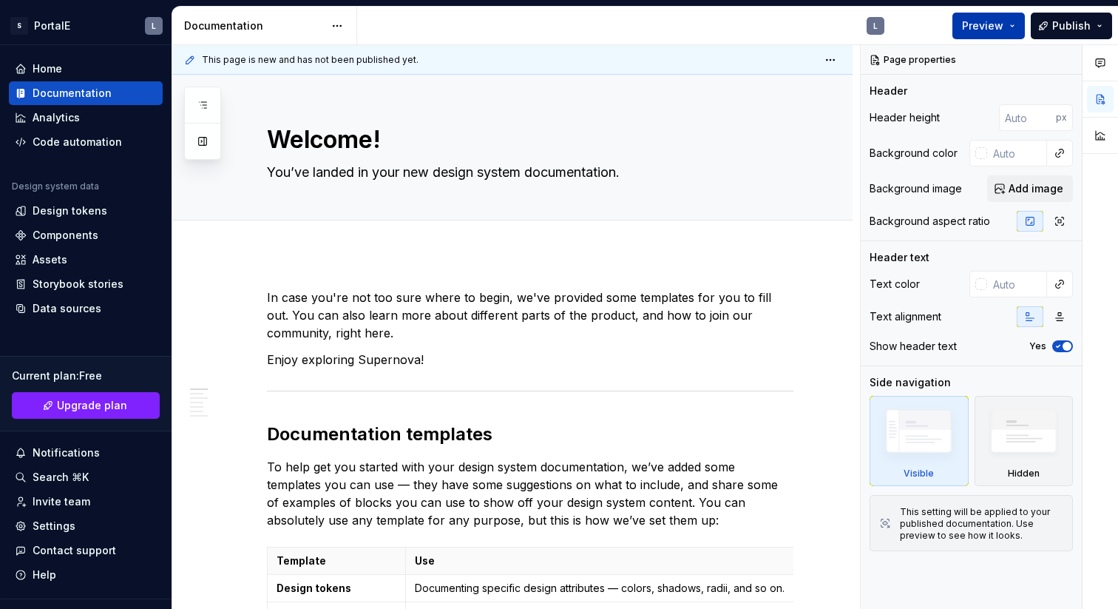
click at [995, 26] on span "Preview" at bounding box center [982, 25] width 41 height 15
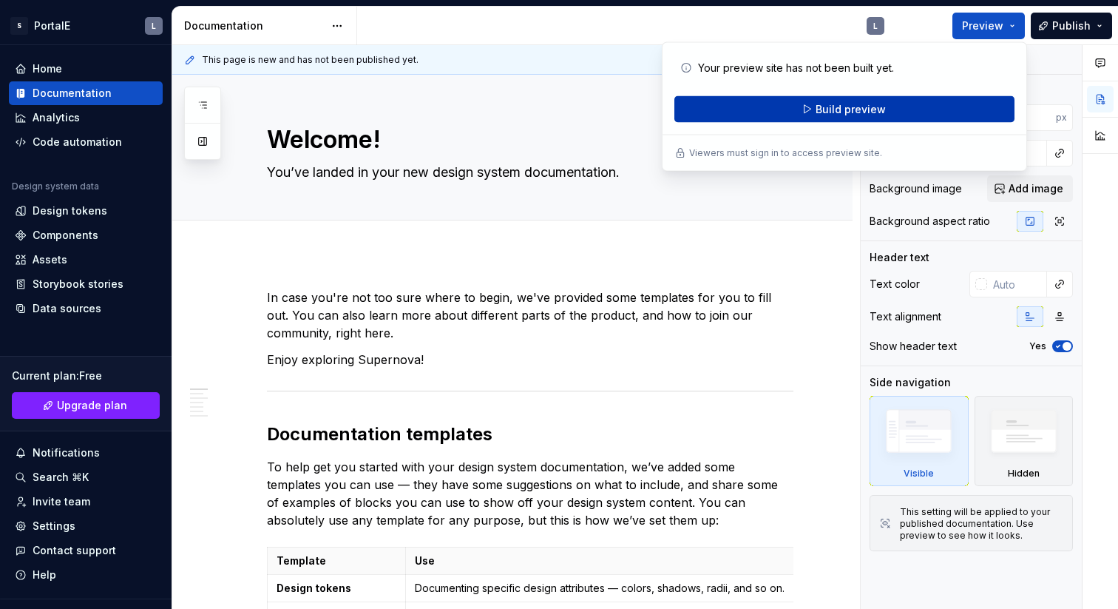
click at [864, 107] on span "Build preview" at bounding box center [851, 109] width 70 height 15
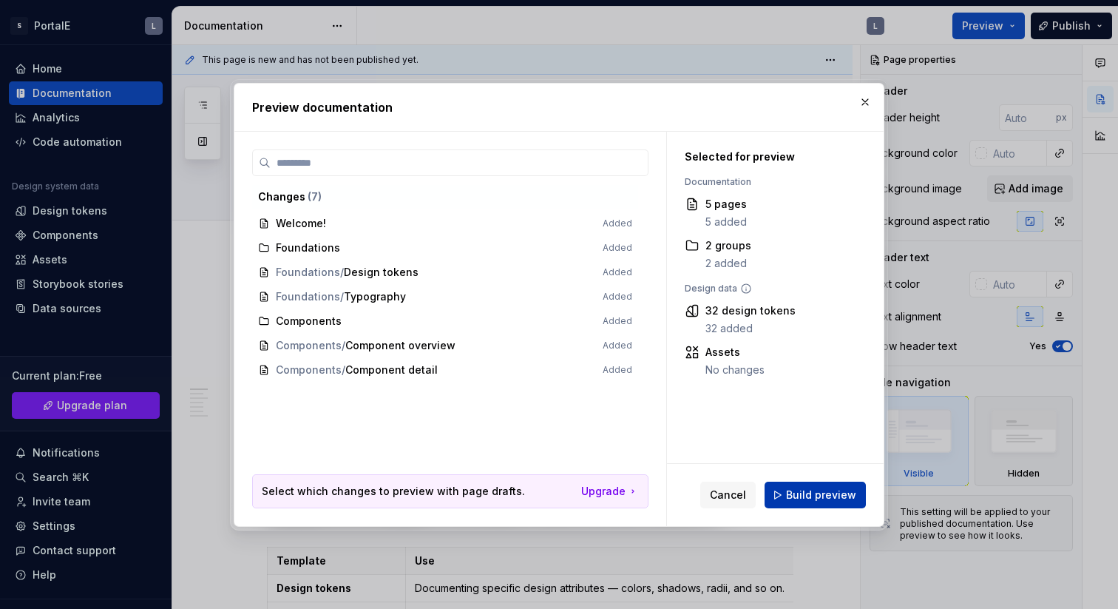
click at [815, 497] on span "Build preview" at bounding box center [821, 494] width 70 height 15
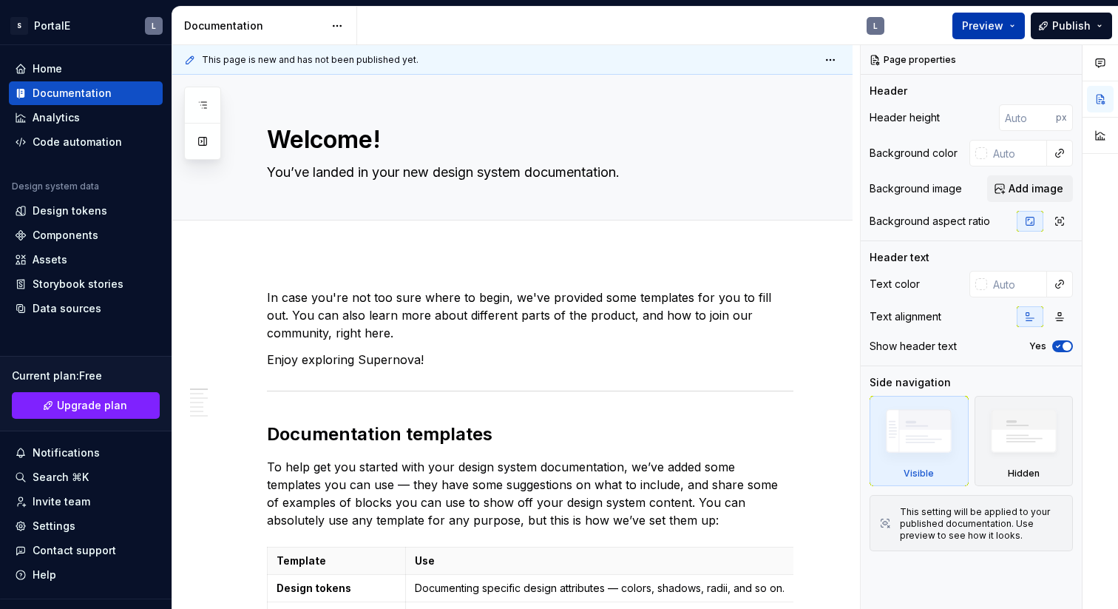
click at [985, 32] on span "Preview" at bounding box center [982, 25] width 41 height 15
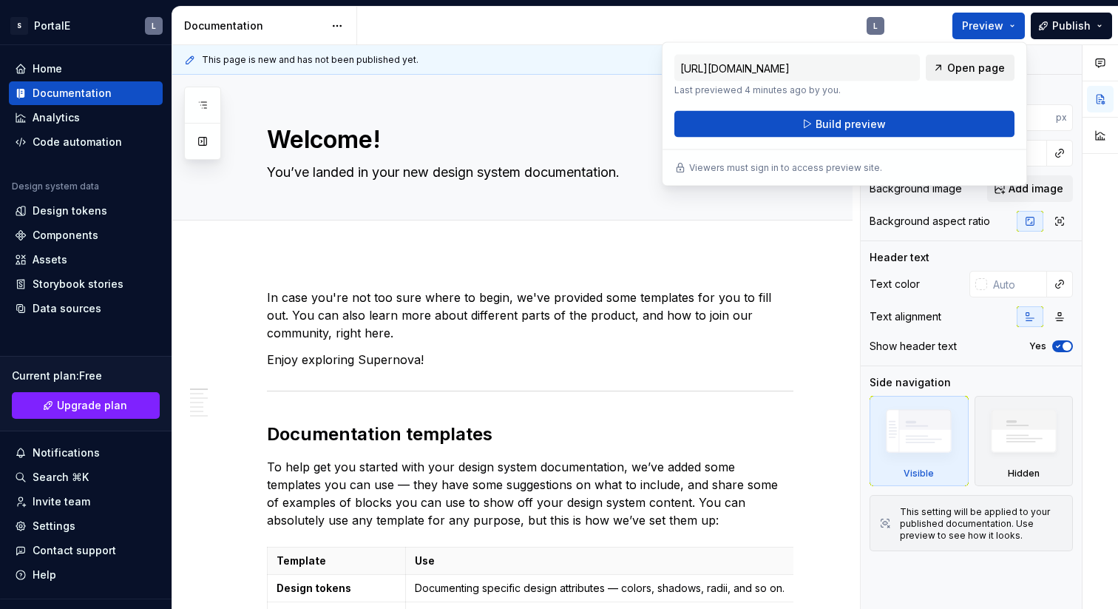
click at [970, 70] on span "Open page" at bounding box center [977, 68] width 58 height 15
click at [643, 21] on div "L" at bounding box center [626, 26] width 539 height 38
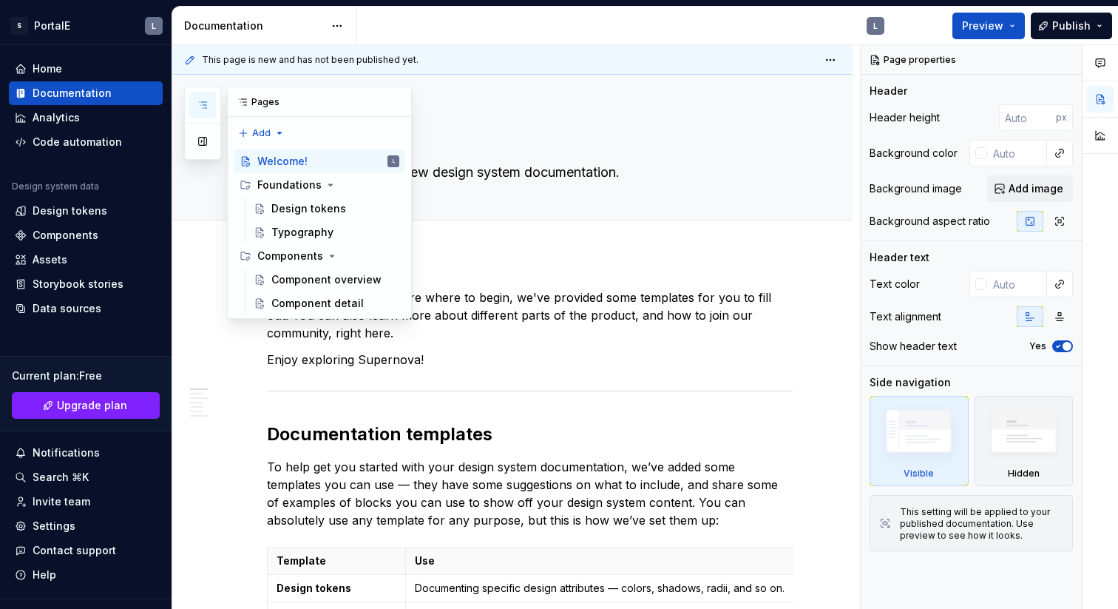
click at [202, 111] on button "button" at bounding box center [202, 105] width 27 height 27
click at [281, 189] on div "Foundations" at bounding box center [289, 185] width 64 height 15
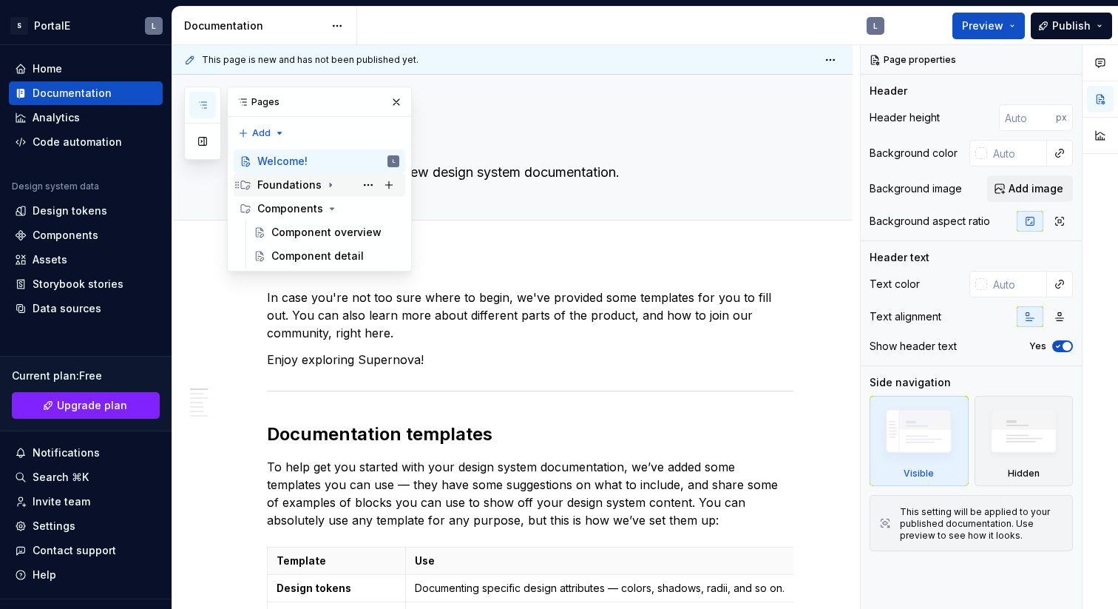
click at [293, 185] on div "Foundations" at bounding box center [289, 185] width 64 height 15
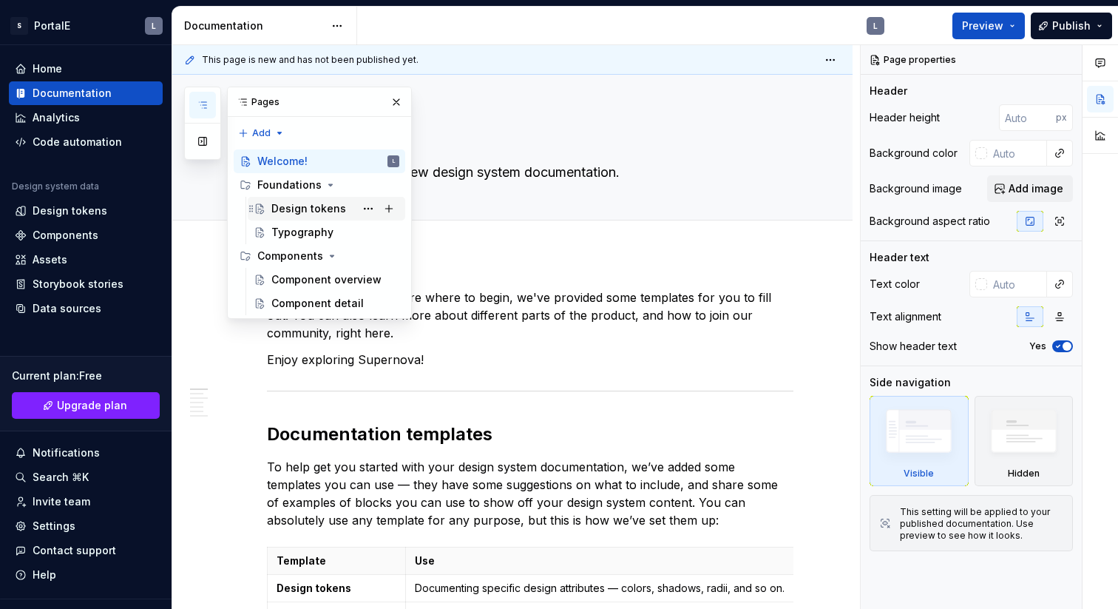
click at [303, 206] on div "Design tokens" at bounding box center [308, 208] width 75 height 15
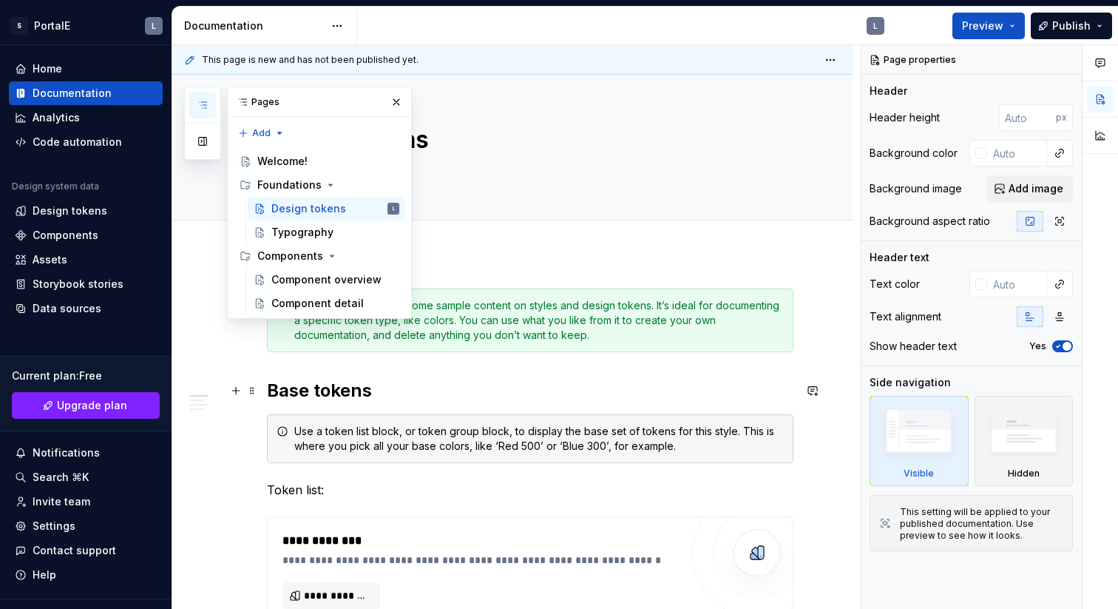
click at [520, 390] on h2 "Base tokens" at bounding box center [530, 391] width 527 height 24
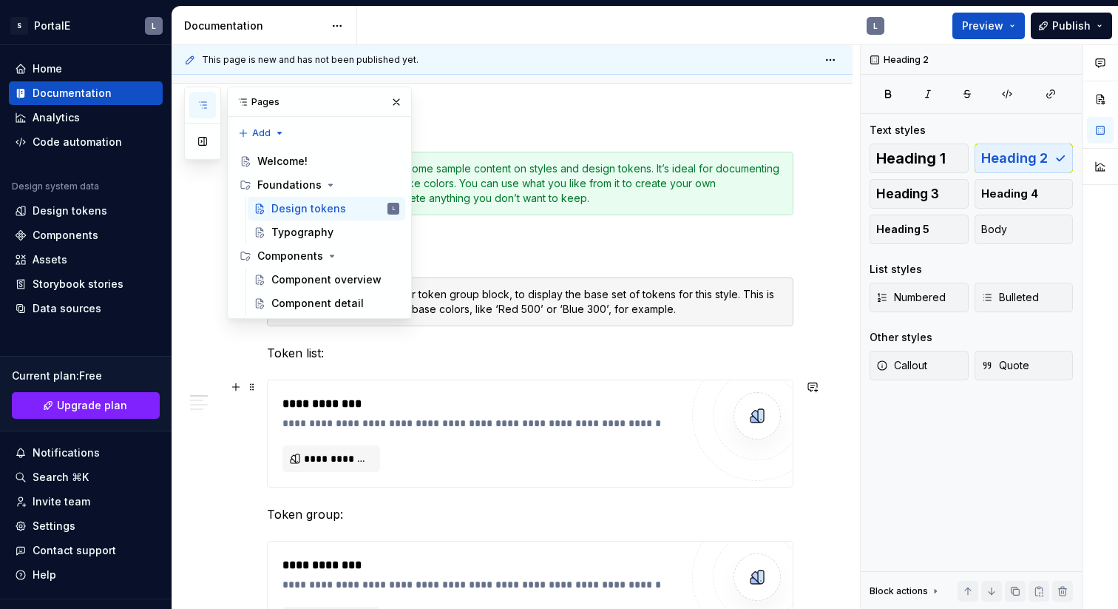
scroll to position [140, 0]
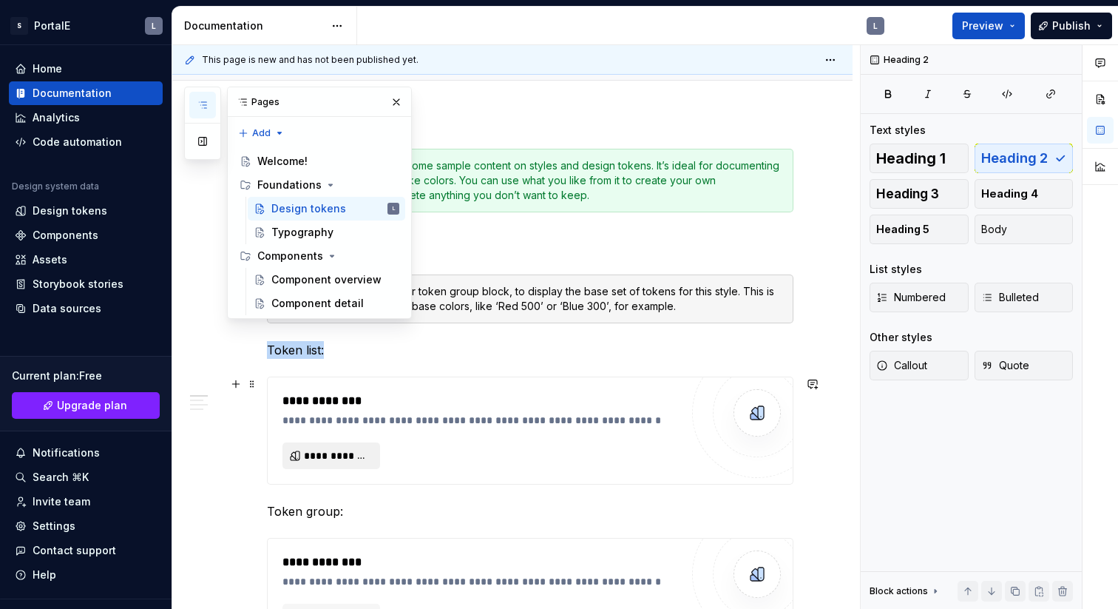
click at [340, 454] on span "**********" at bounding box center [337, 455] width 67 height 15
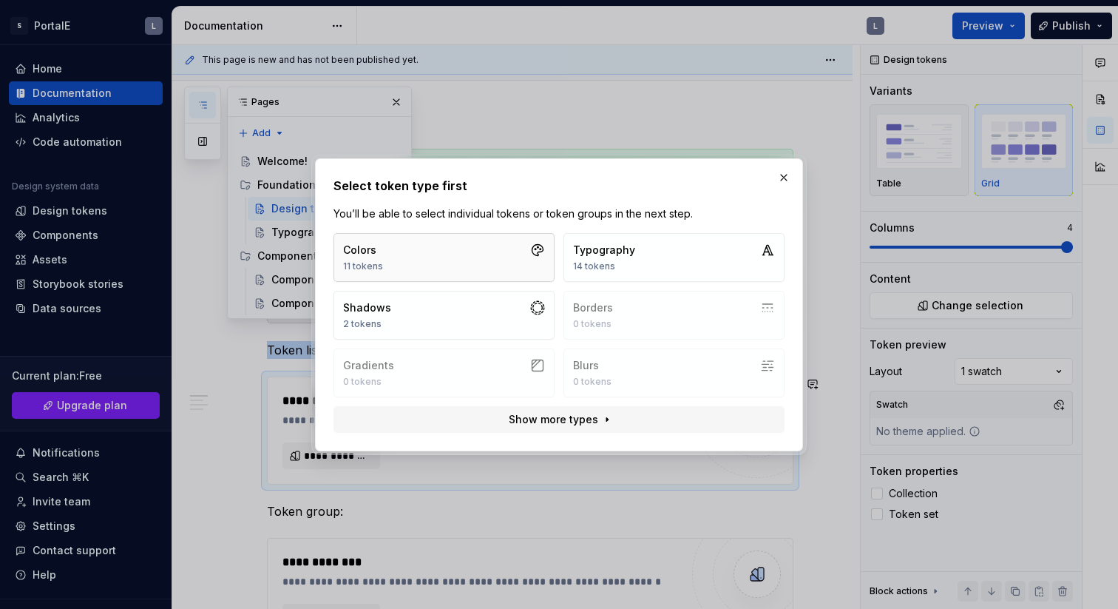
click at [454, 260] on button "Colors 11 tokens" at bounding box center [444, 257] width 221 height 49
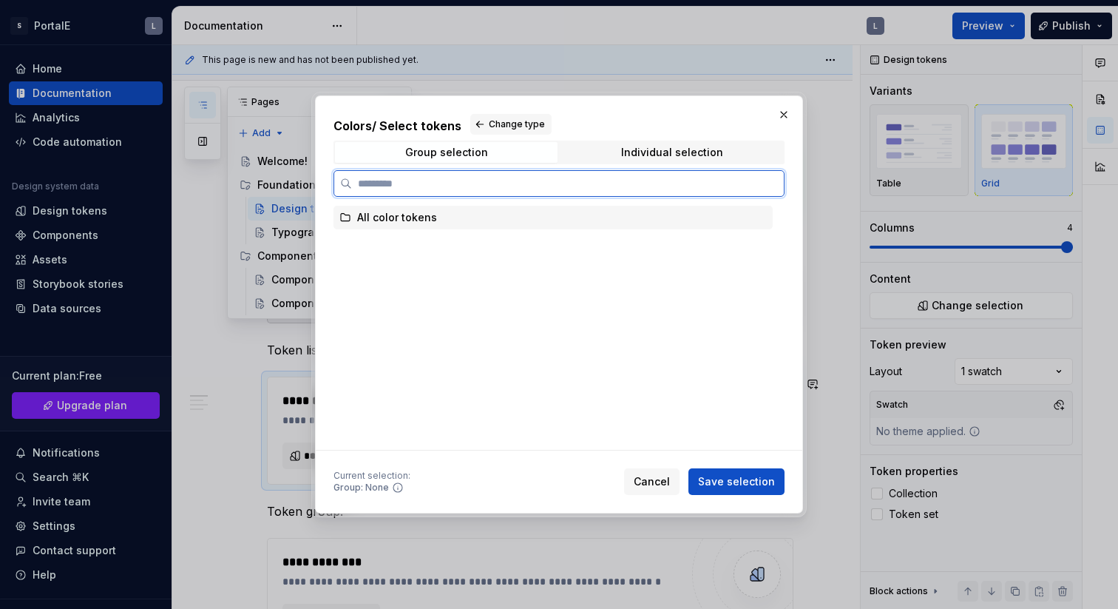
click at [408, 220] on div "All color tokens" at bounding box center [397, 217] width 80 height 15
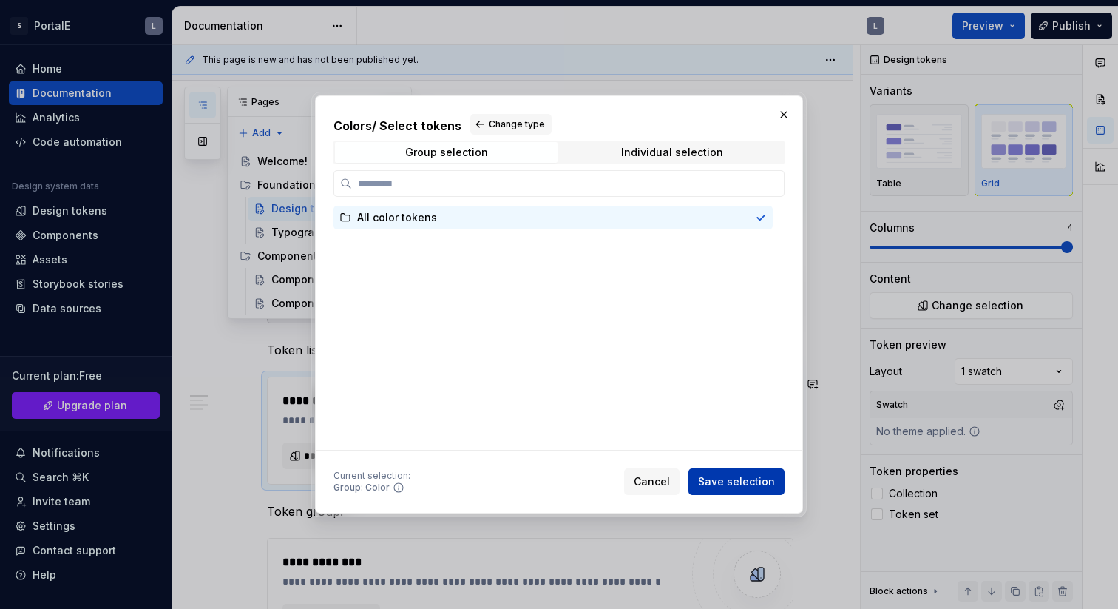
click at [756, 484] on span "Save selection" at bounding box center [736, 481] width 77 height 15
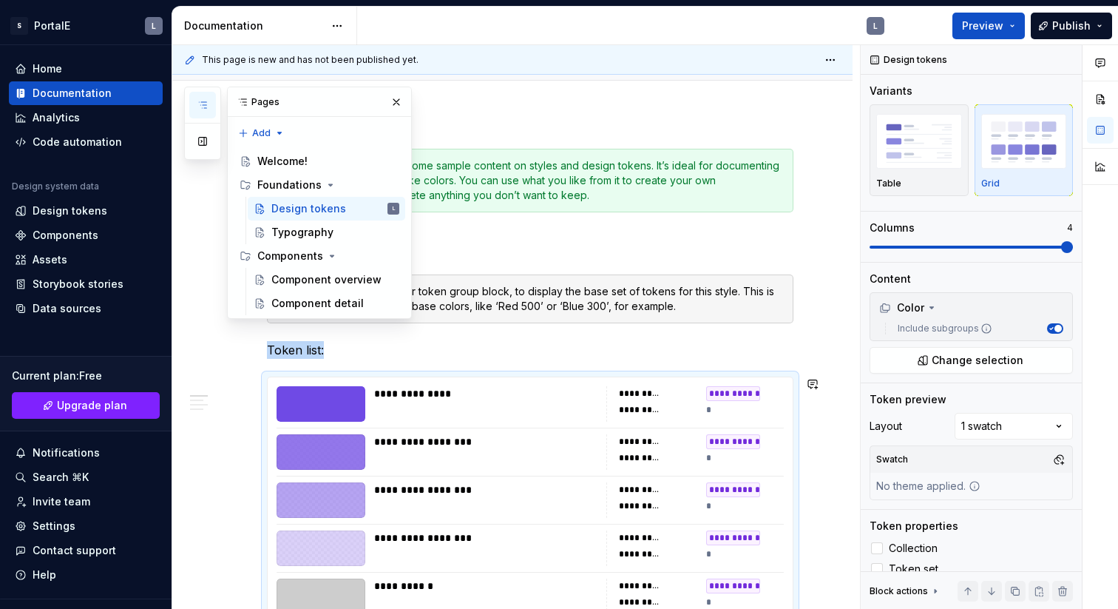
scroll to position [442, 0]
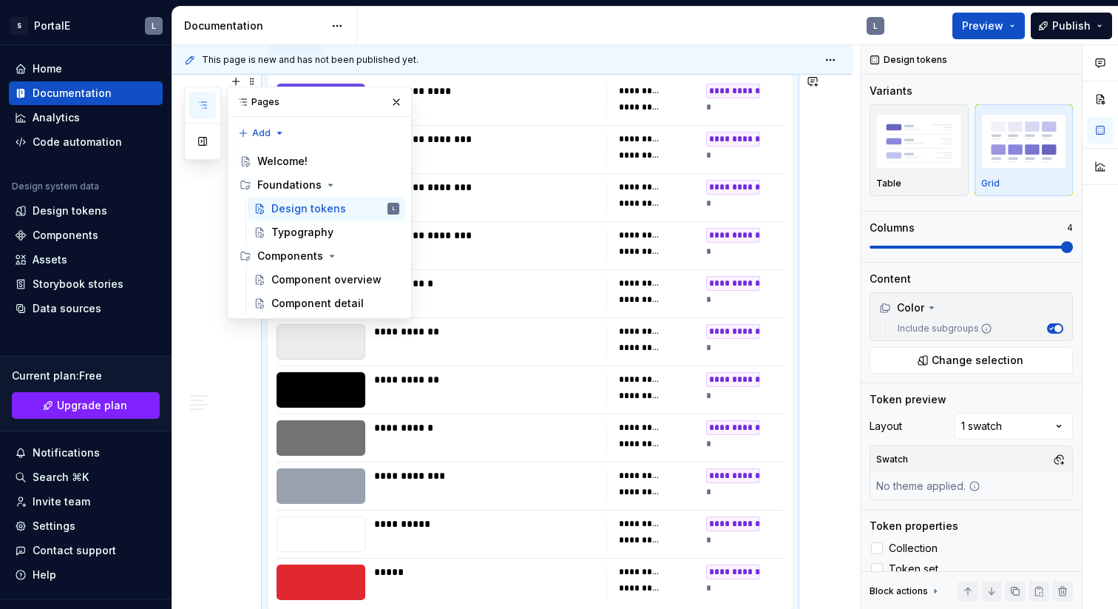
click at [397, 104] on button "button" at bounding box center [396, 102] width 21 height 21
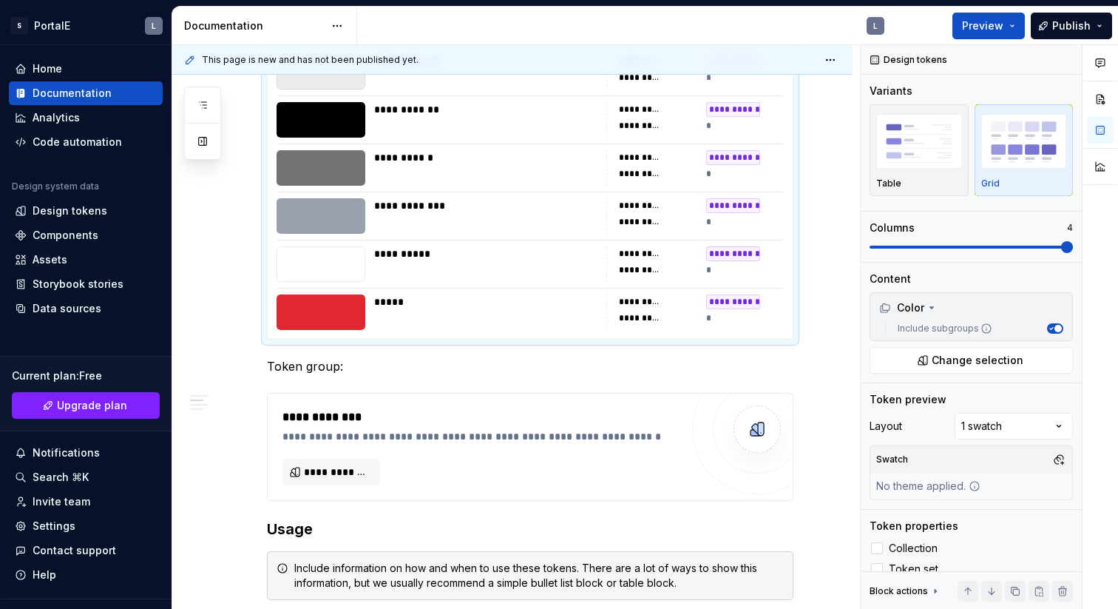
scroll to position [713, 0]
click at [344, 470] on span "**********" at bounding box center [337, 471] width 67 height 15
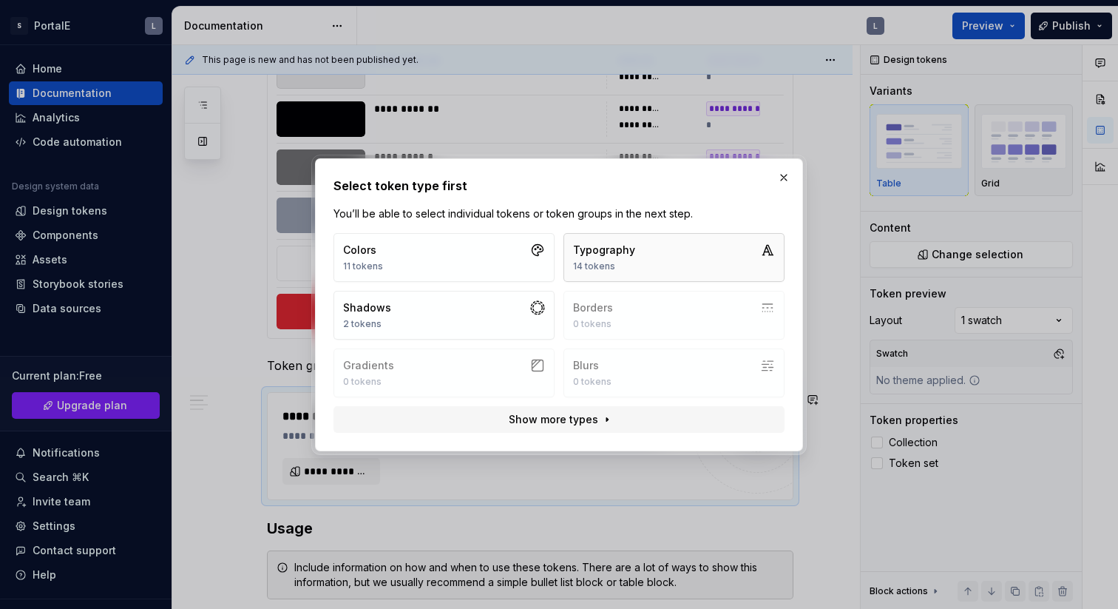
click at [606, 258] on div "Typography 14 tokens" at bounding box center [604, 258] width 62 height 30
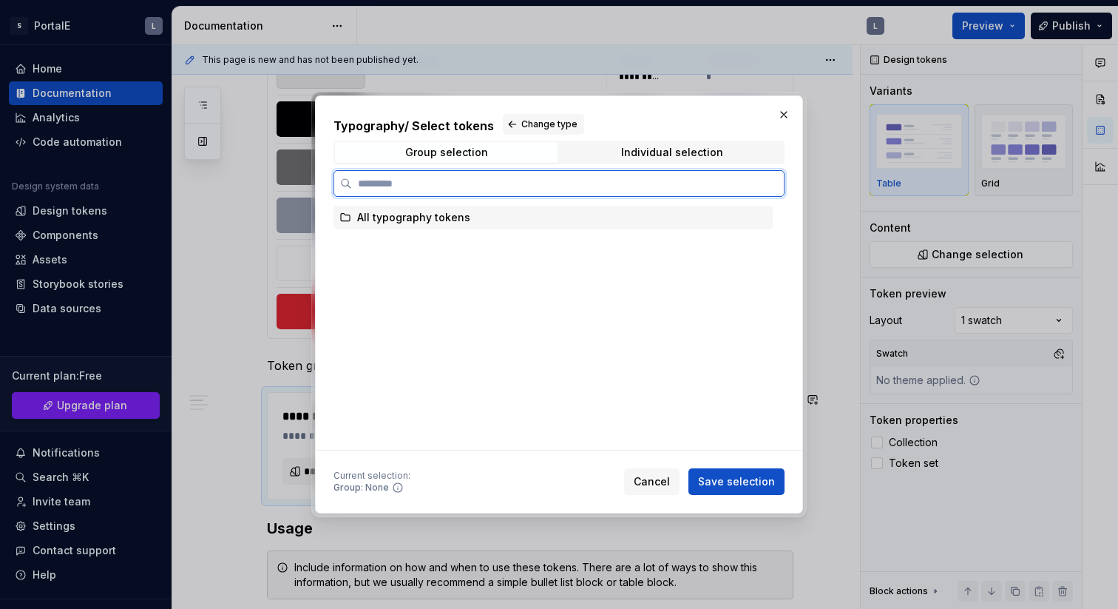
click at [425, 220] on div "All typography tokens" at bounding box center [413, 217] width 113 height 15
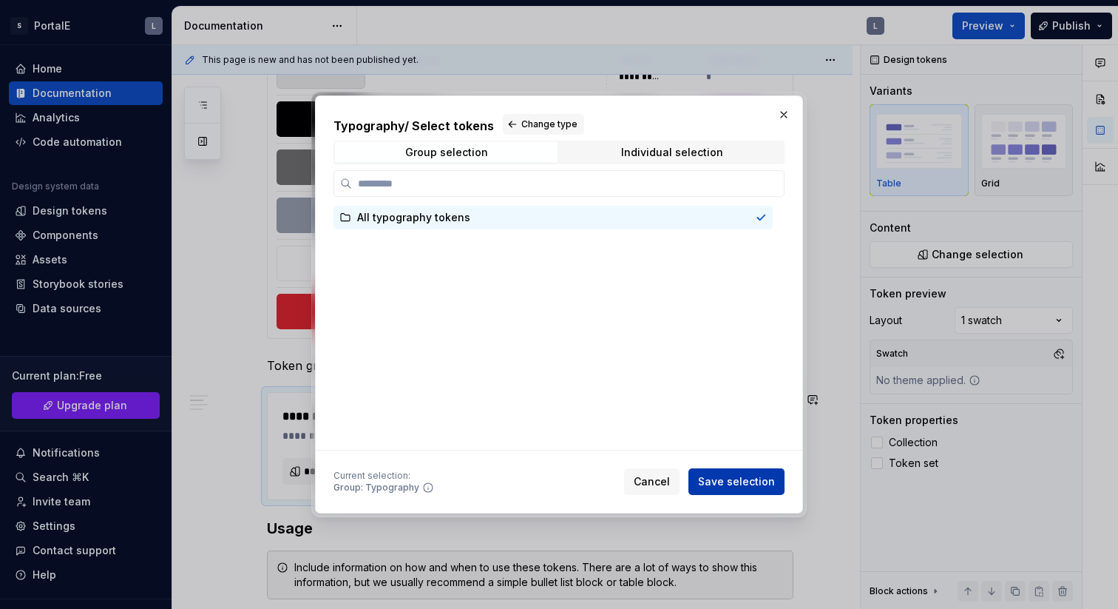
click at [723, 484] on span "Save selection" at bounding box center [736, 481] width 77 height 15
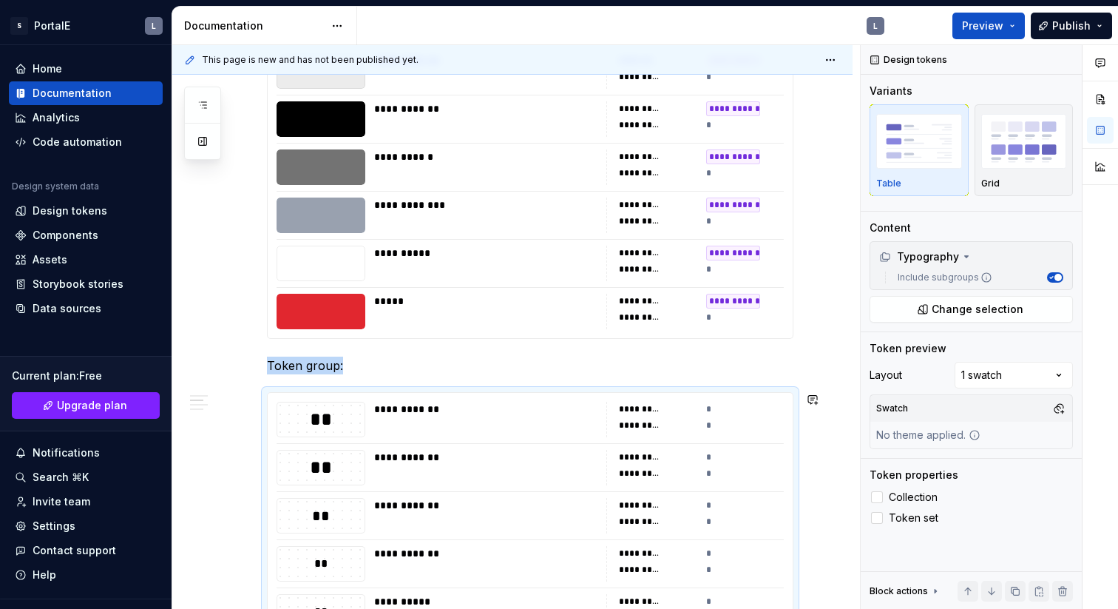
scroll to position [1060, 0]
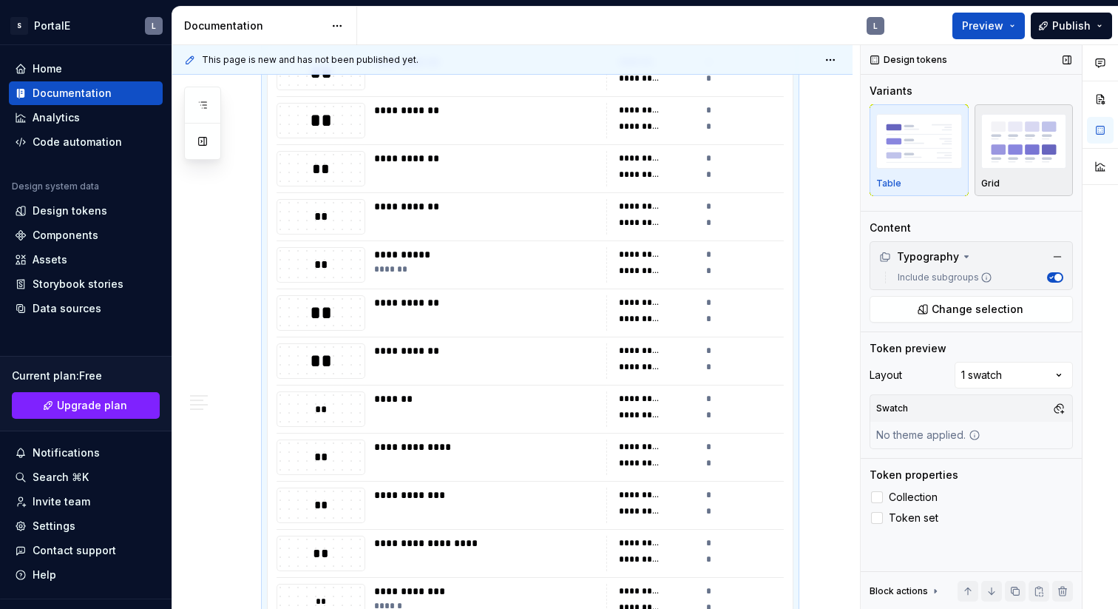
click at [1028, 155] on img "button" at bounding box center [1025, 141] width 86 height 54
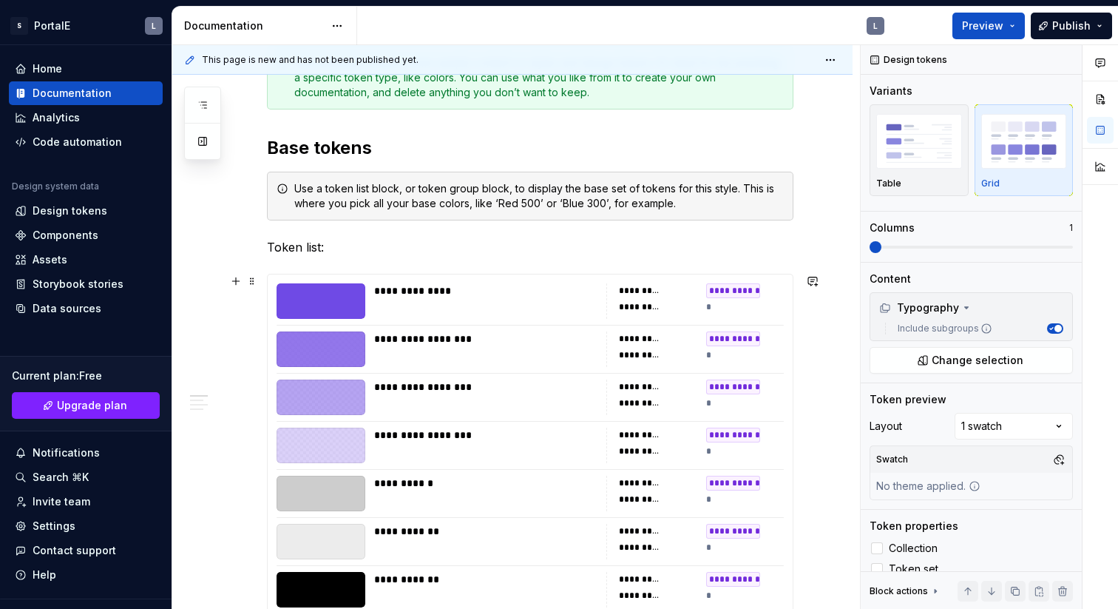
scroll to position [207, 0]
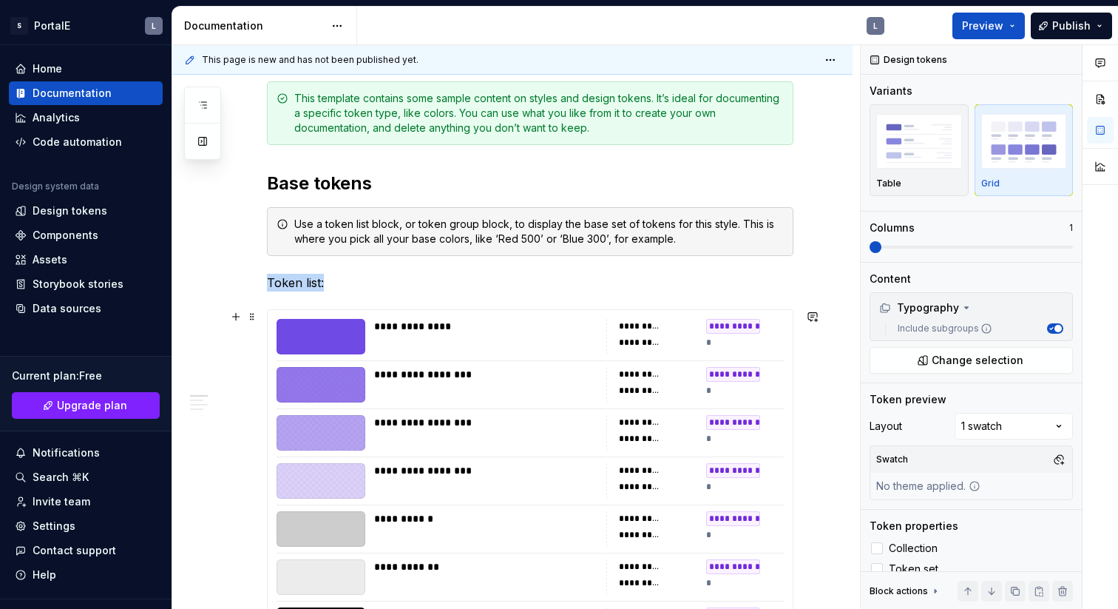
click at [270, 314] on div "**********" at bounding box center [530, 577] width 525 height 534
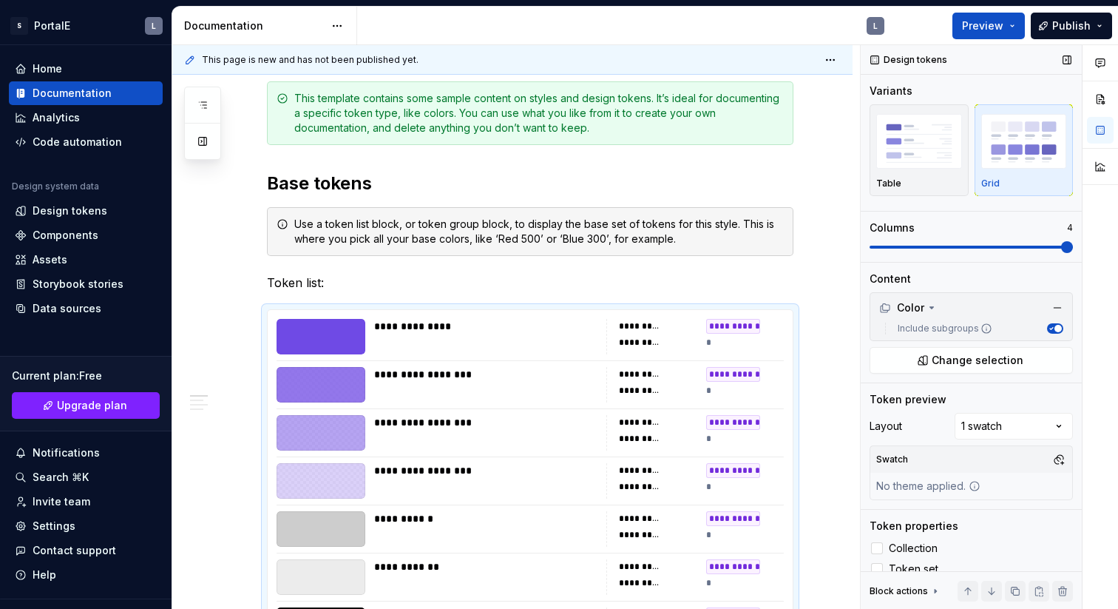
click at [1016, 152] on img "button" at bounding box center [1025, 141] width 86 height 54
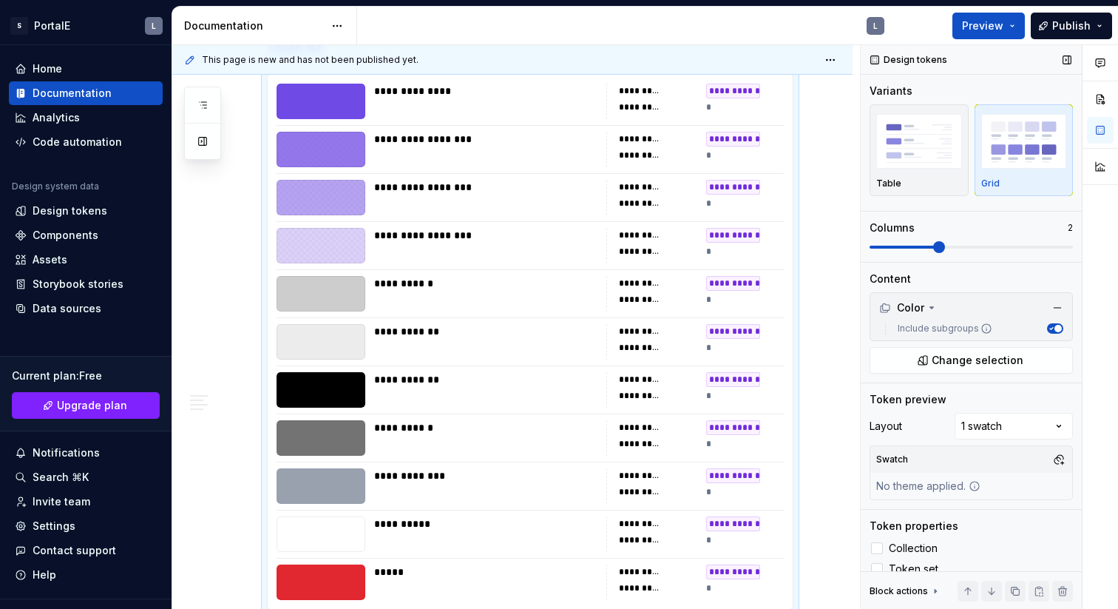
click at [945, 252] on span at bounding box center [939, 247] width 12 height 12
click at [1073, 247] on span at bounding box center [1067, 247] width 12 height 12
click at [1035, 161] on img "button" at bounding box center [1025, 141] width 86 height 54
click at [906, 159] on img "button" at bounding box center [920, 141] width 86 height 54
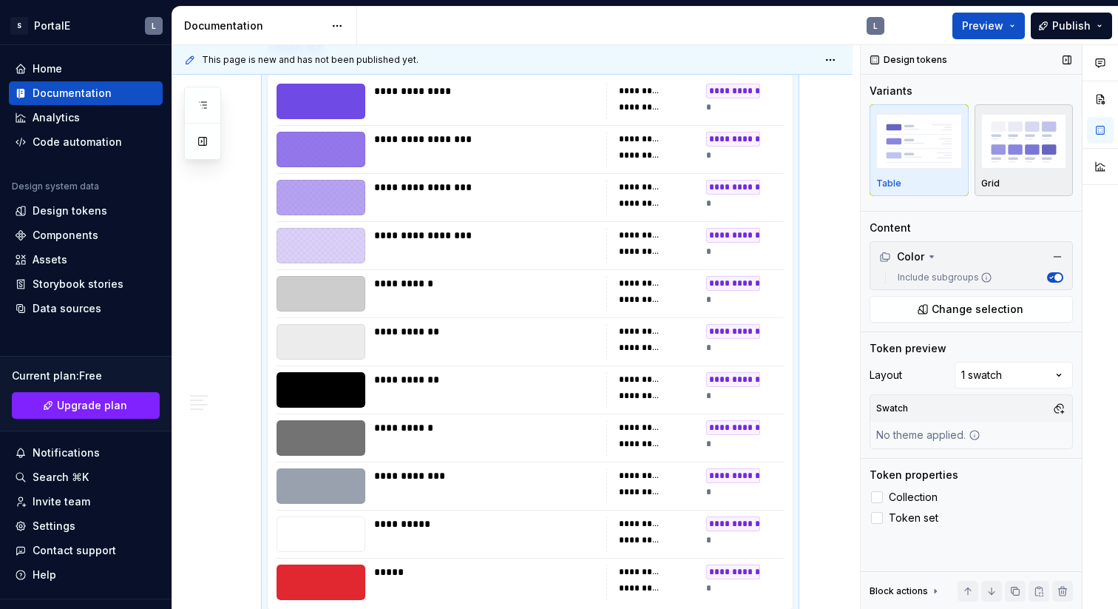
click at [1028, 158] on img "button" at bounding box center [1025, 141] width 86 height 54
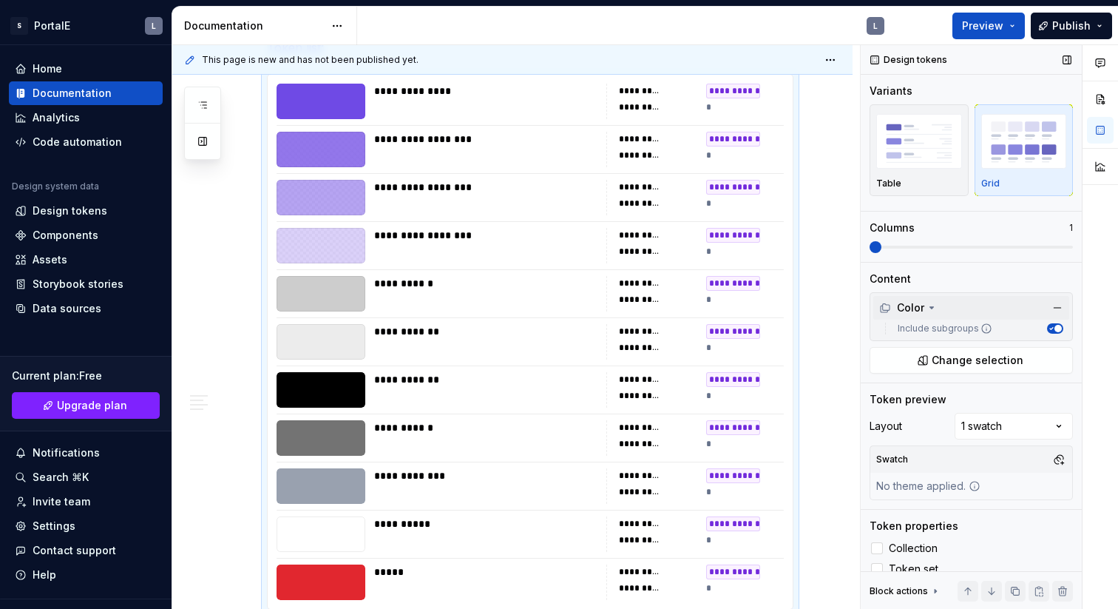
scroll to position [16, 0]
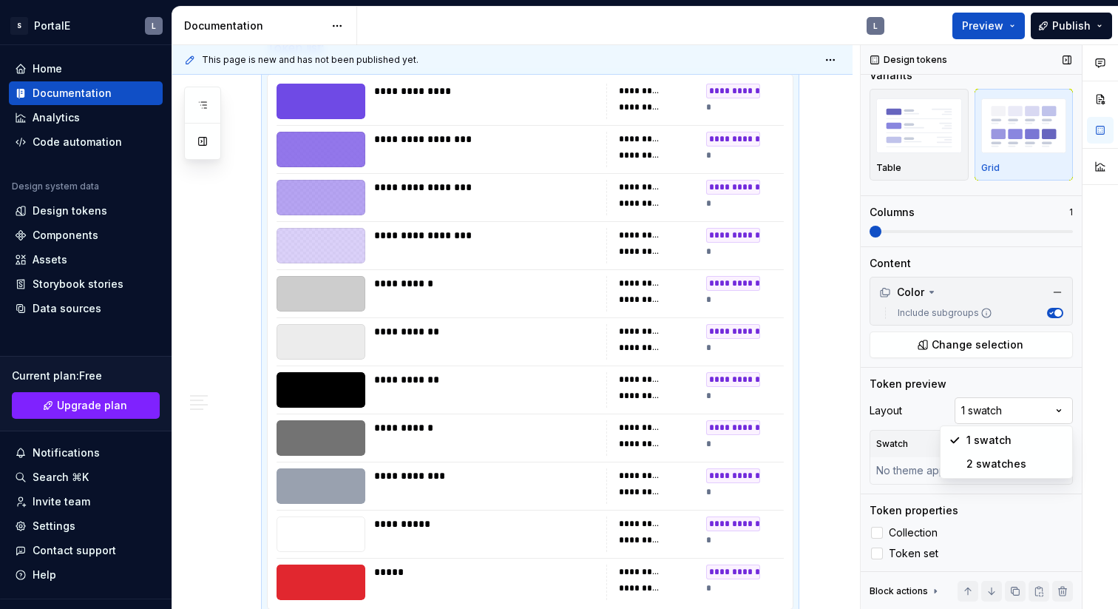
click at [1058, 413] on div "Comments Open comments No comments yet Select ‘Comment’ from the block context …" at bounding box center [989, 327] width 257 height 564
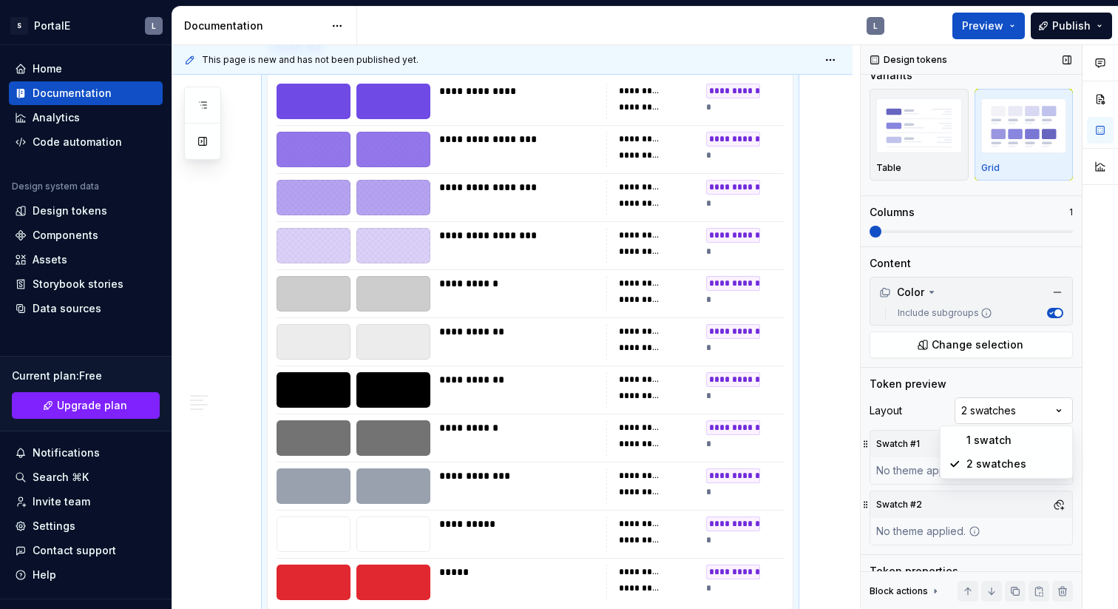
click at [1053, 408] on div "Comments Open comments No comments yet Select ‘Comment’ from the block context …" at bounding box center [989, 327] width 257 height 564
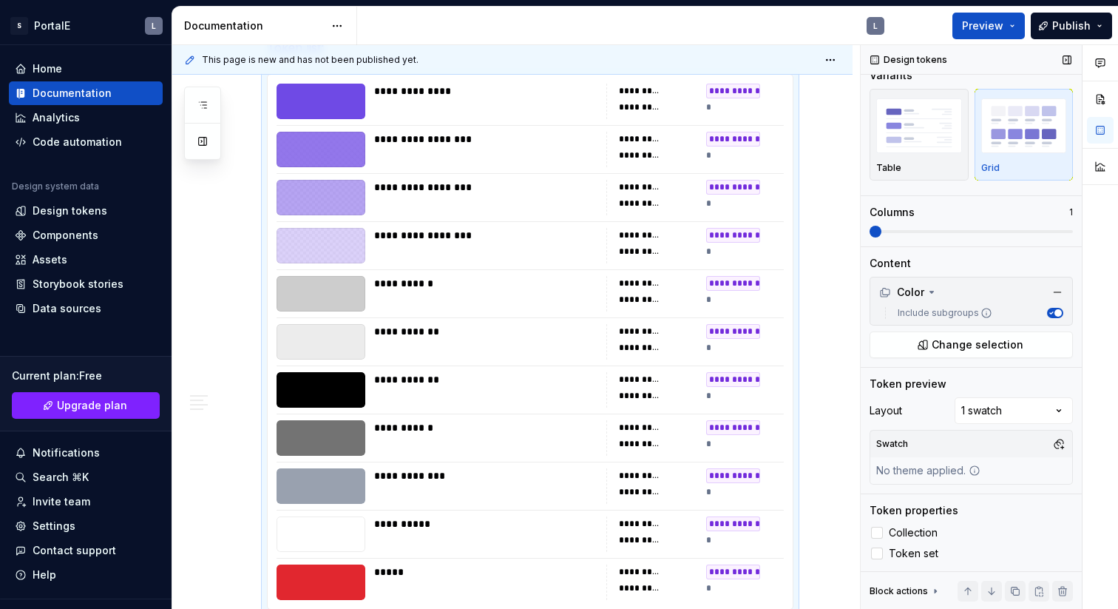
scroll to position [0, 0]
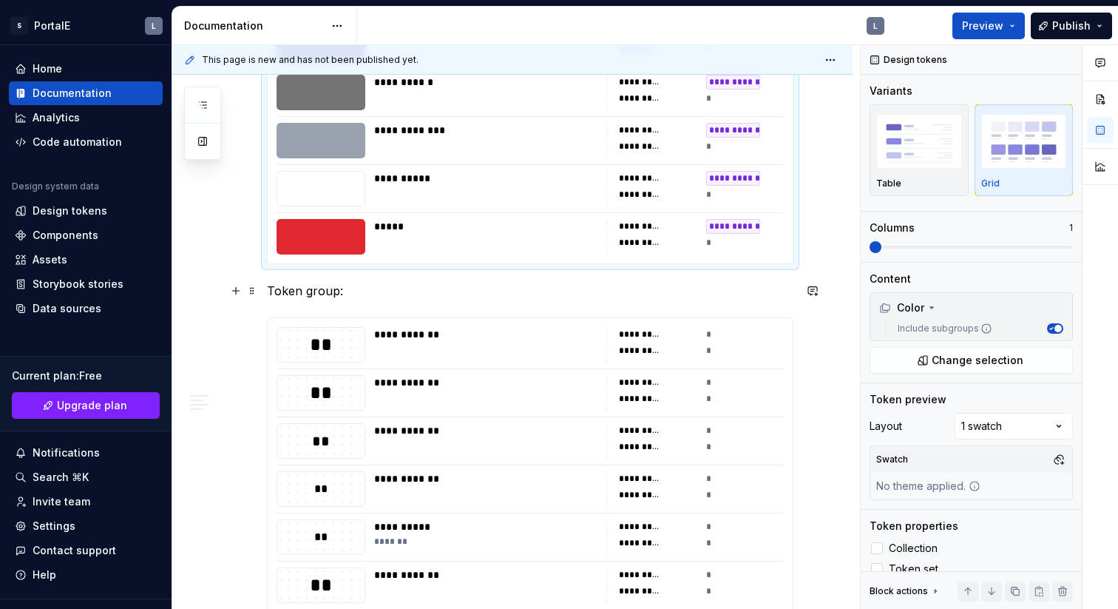
scroll to position [794, 0]
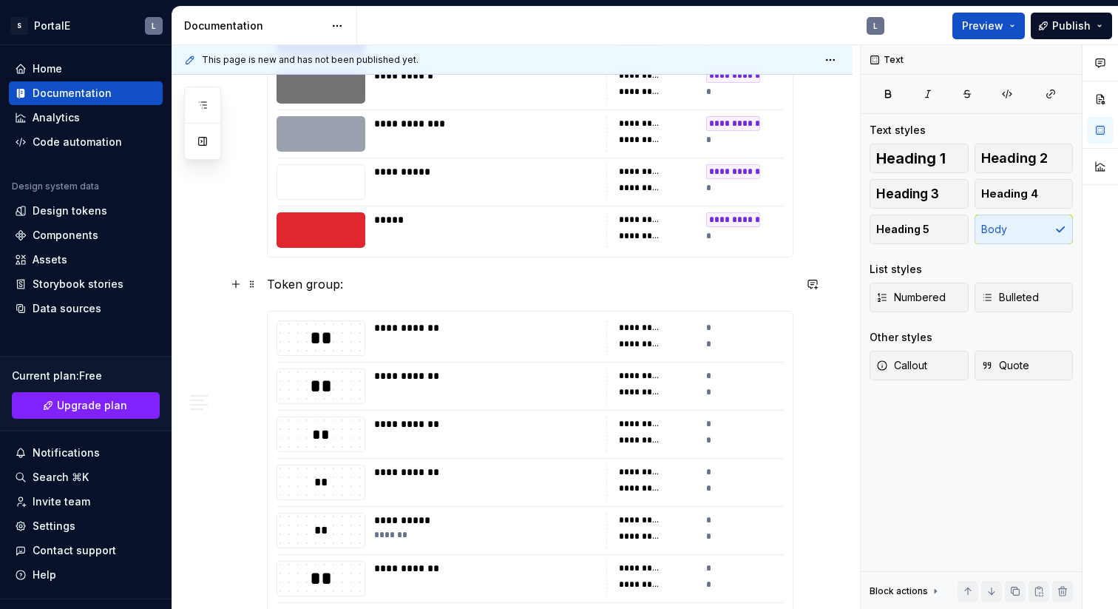
click at [308, 283] on p "Token group:" at bounding box center [530, 284] width 527 height 18
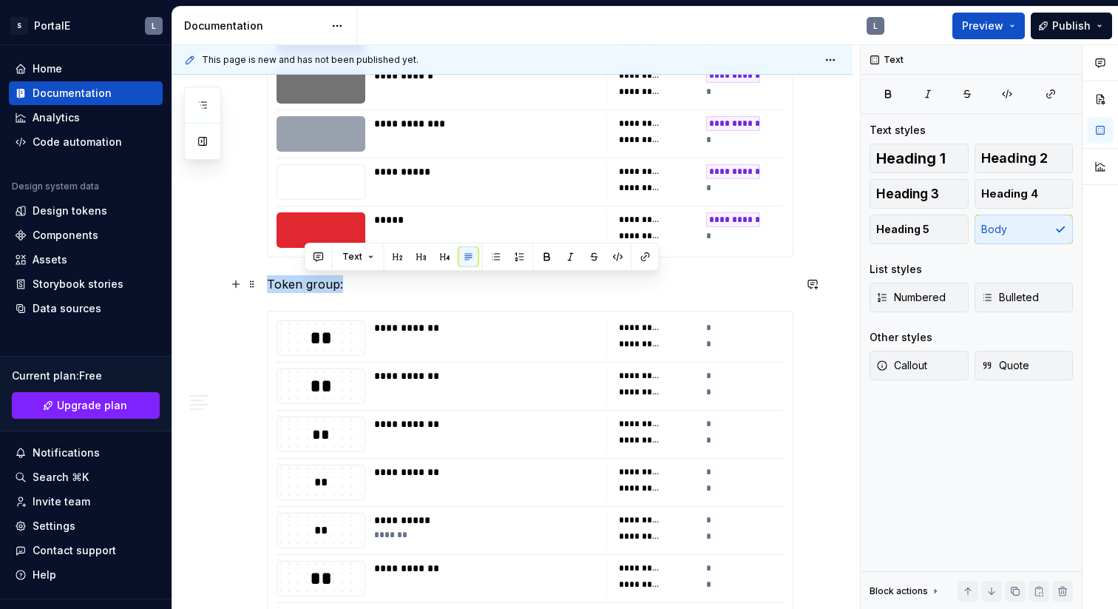
click at [308, 283] on p "Token group:" at bounding box center [530, 284] width 527 height 18
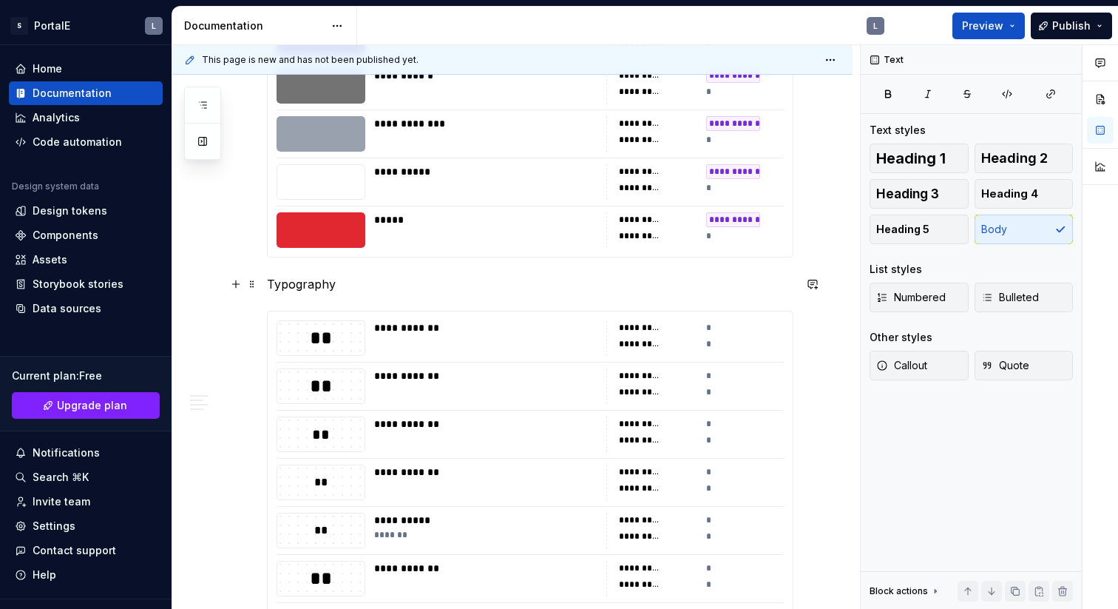
click at [365, 278] on p "Typography" at bounding box center [530, 284] width 527 height 18
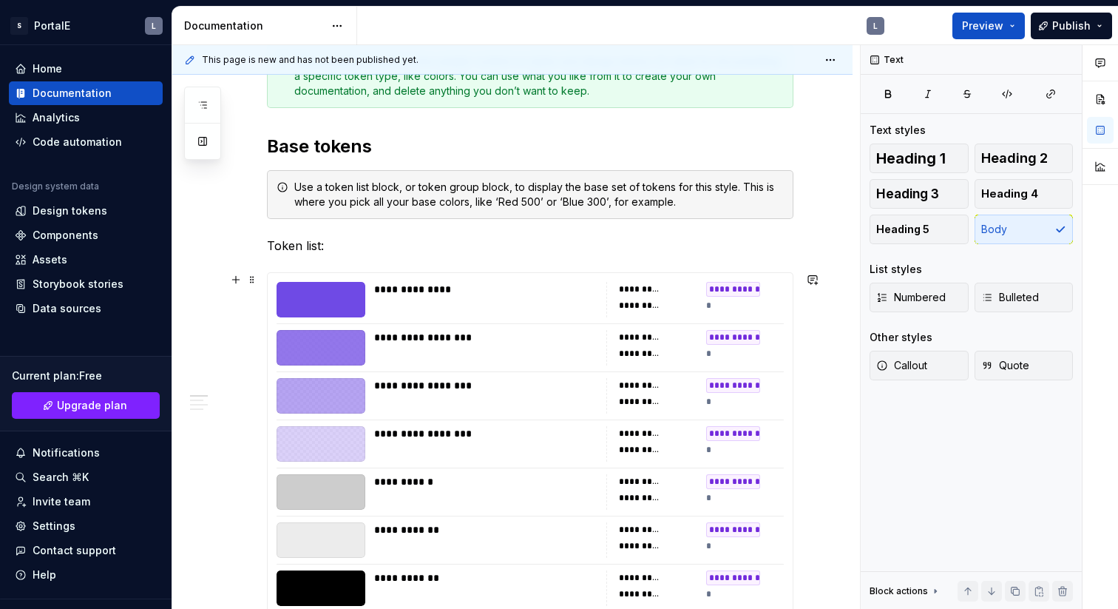
scroll to position [225, 0]
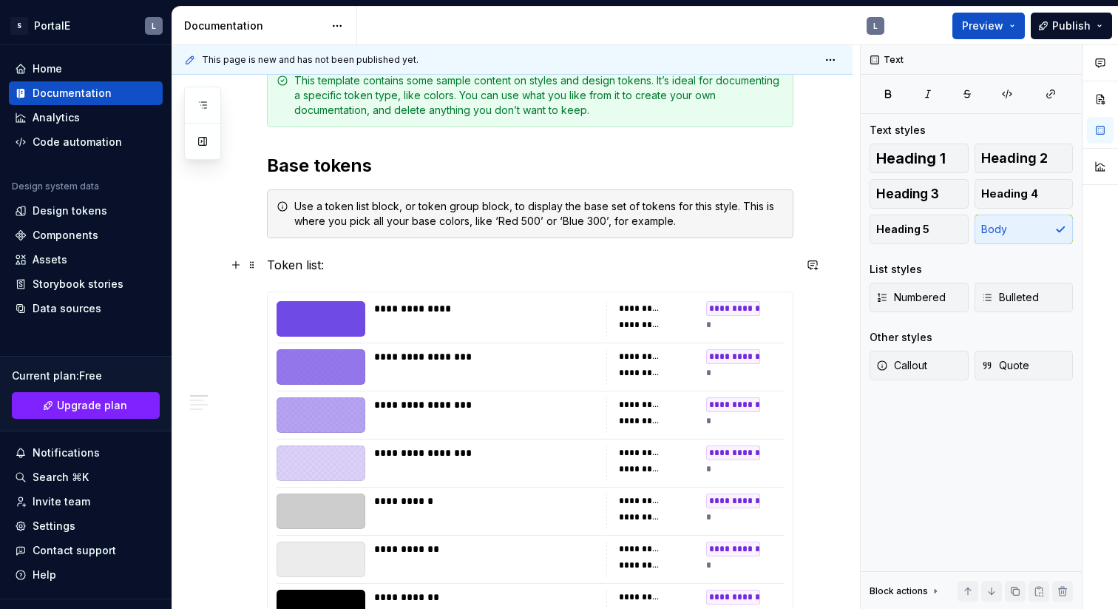
click at [294, 266] on p "Token list:" at bounding box center [530, 265] width 527 height 18
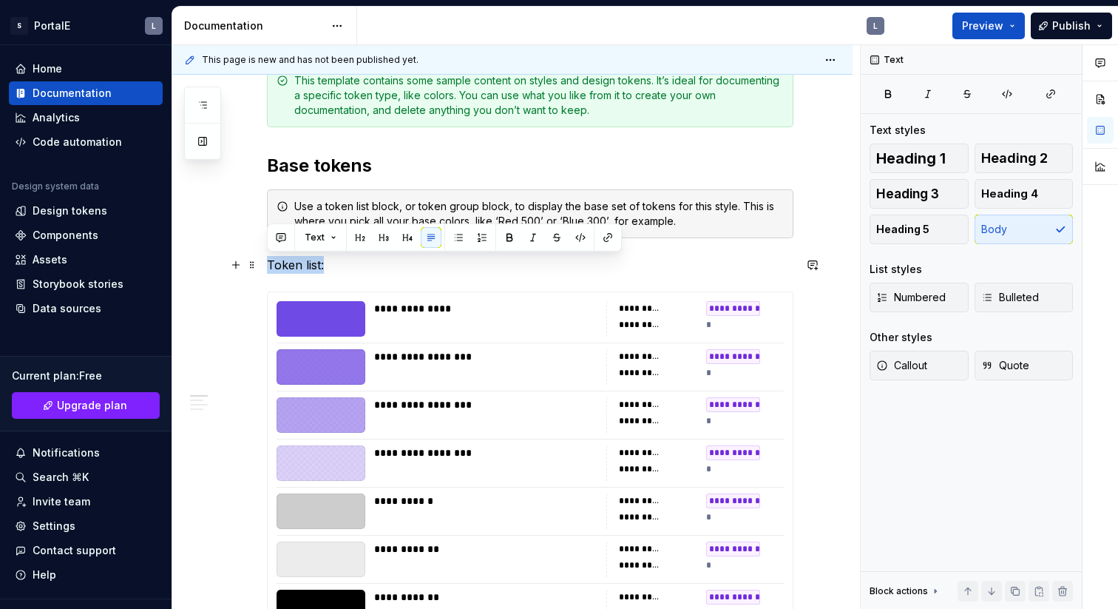
click at [294, 266] on p "Token list:" at bounding box center [530, 265] width 527 height 18
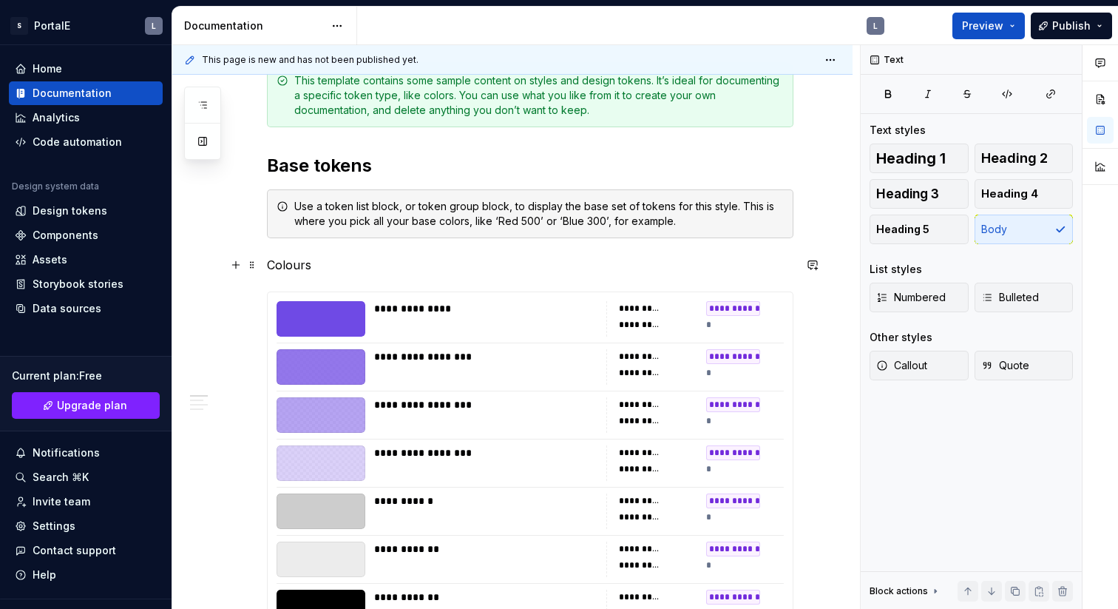
click at [417, 269] on p "Colours" at bounding box center [530, 265] width 527 height 18
click at [248, 208] on span at bounding box center [252, 206] width 12 height 21
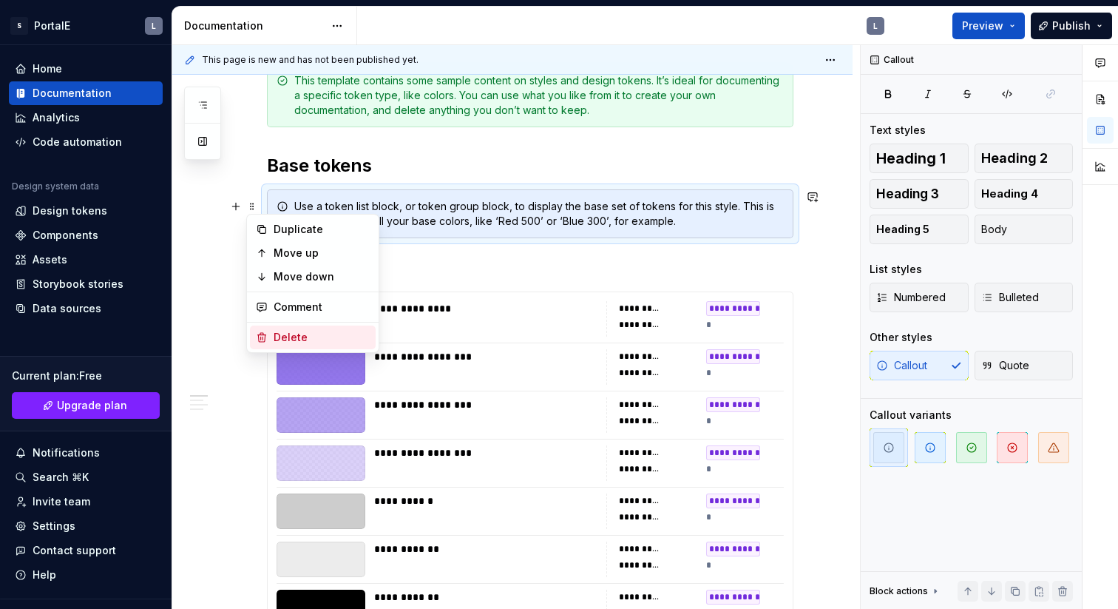
click at [305, 331] on div "Delete" at bounding box center [322, 337] width 96 height 15
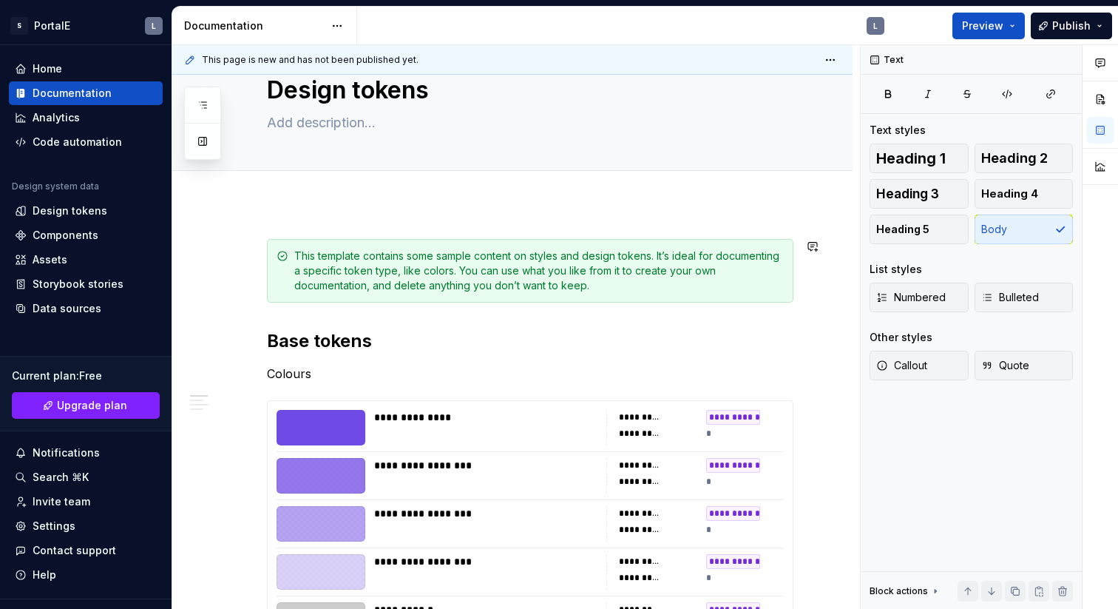
scroll to position [30, 0]
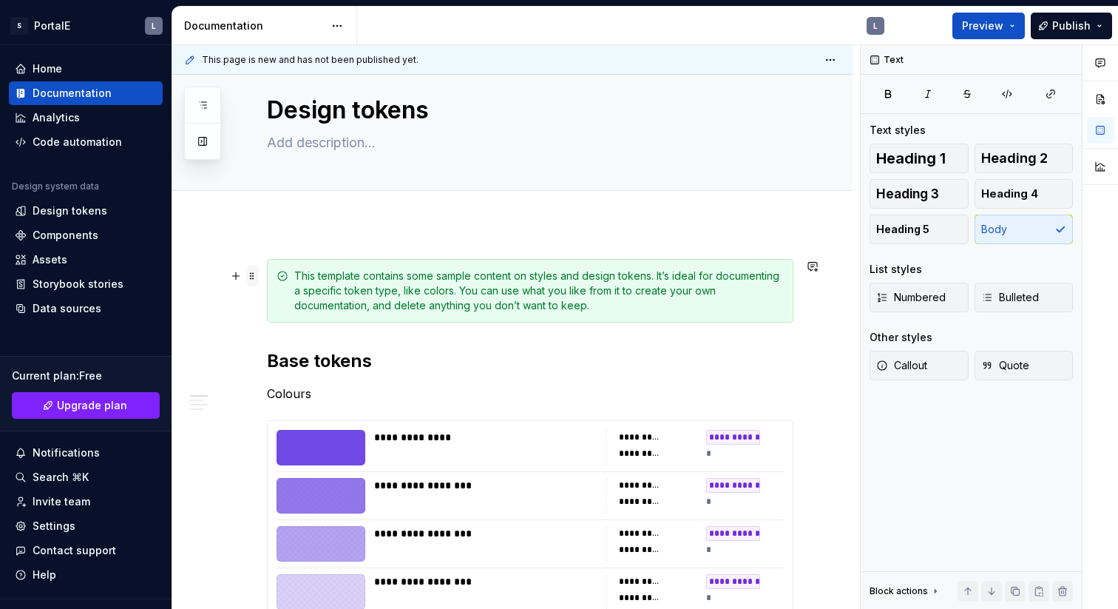
click at [254, 278] on span at bounding box center [252, 276] width 12 height 21
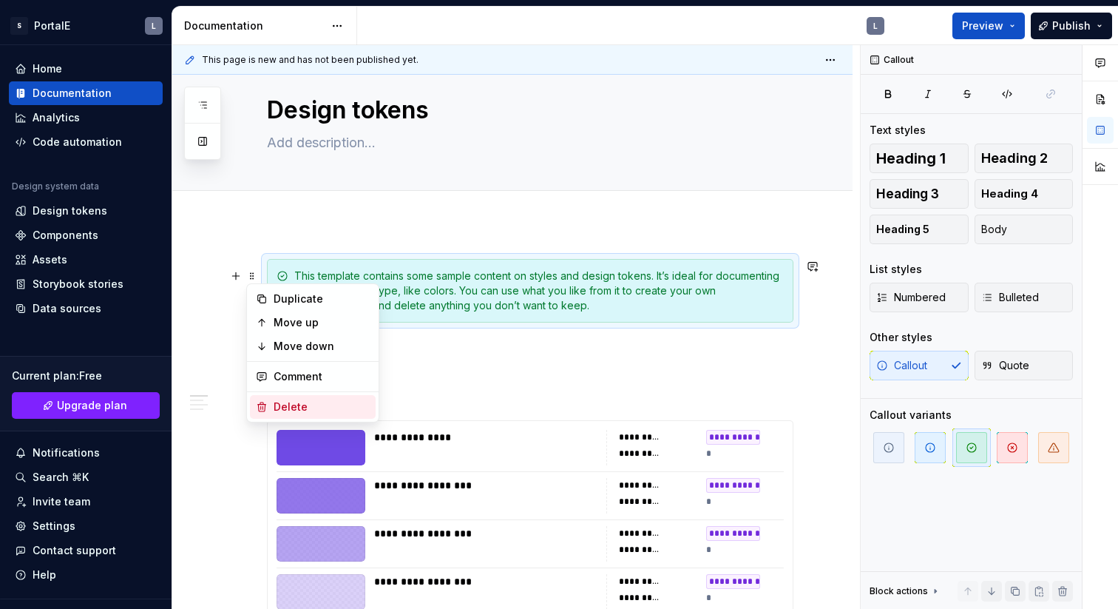
click at [302, 403] on div "Delete" at bounding box center [322, 406] width 96 height 15
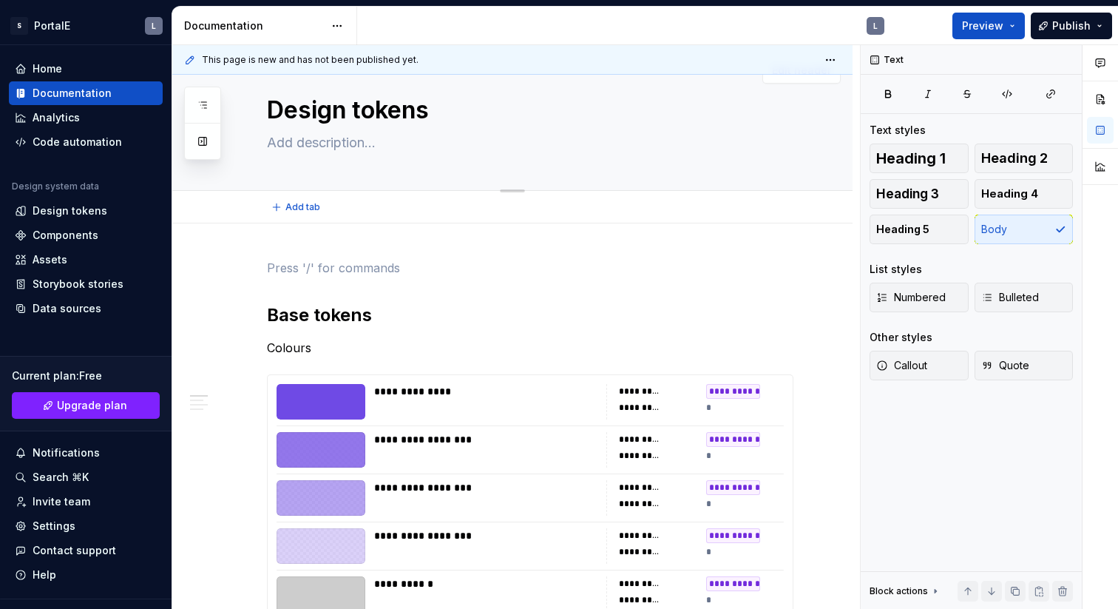
click at [346, 140] on textarea at bounding box center [527, 143] width 527 height 24
click at [348, 144] on textarea at bounding box center [527, 143] width 527 height 24
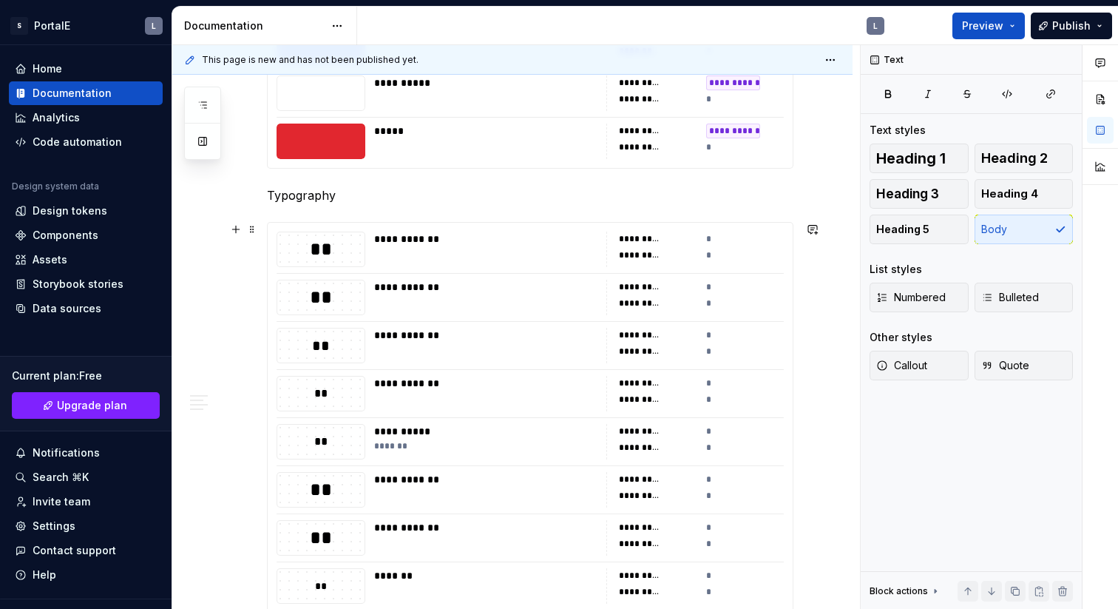
scroll to position [774, 0]
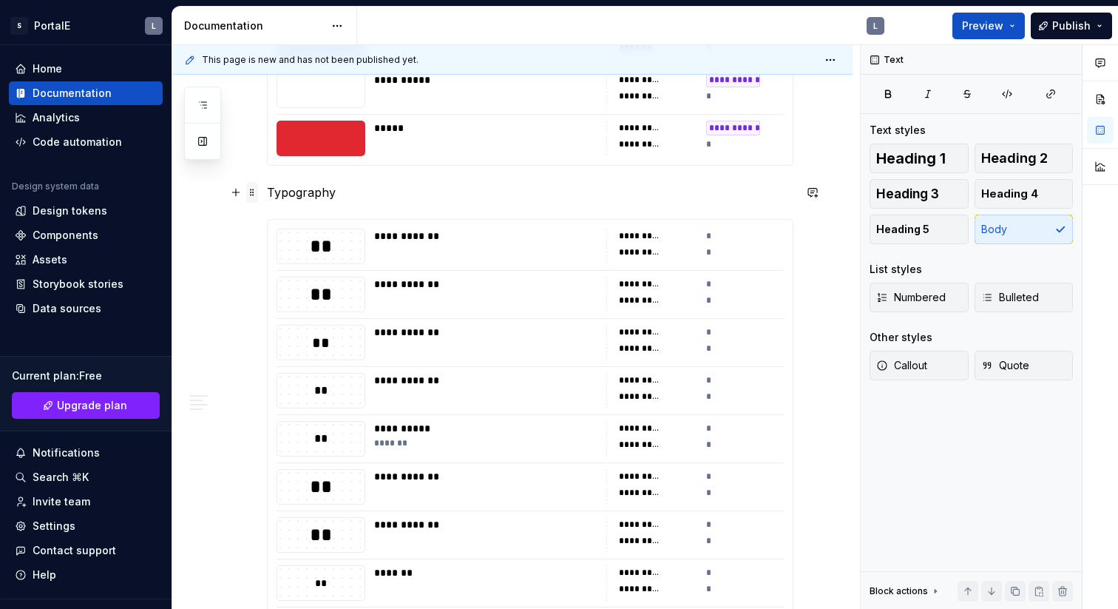
click at [248, 195] on span at bounding box center [252, 192] width 12 height 21
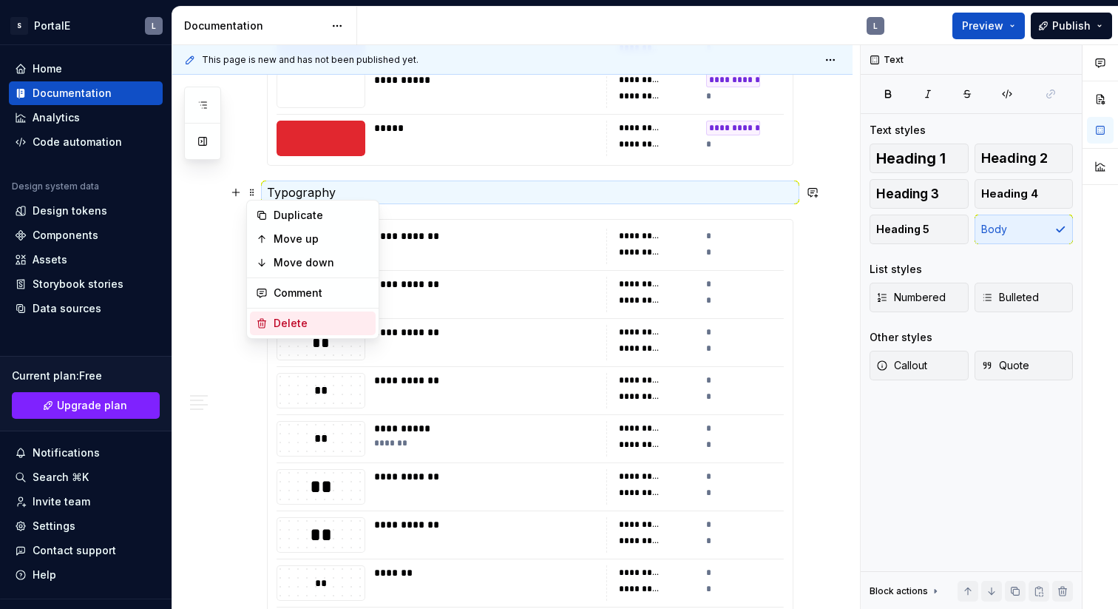
click at [300, 317] on div "Delete" at bounding box center [322, 323] width 96 height 15
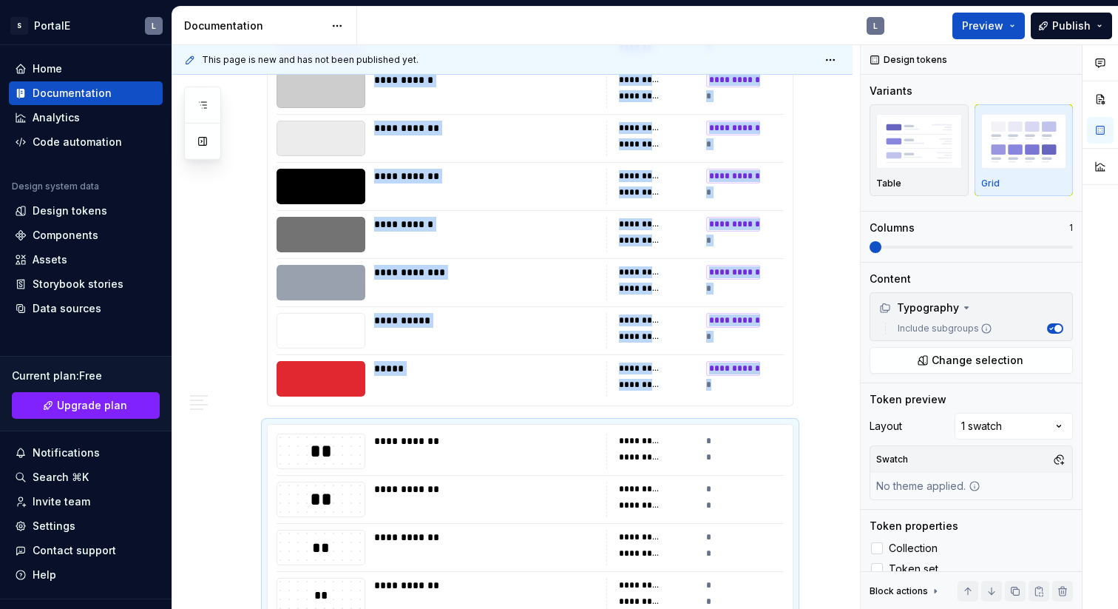
scroll to position [567, 0]
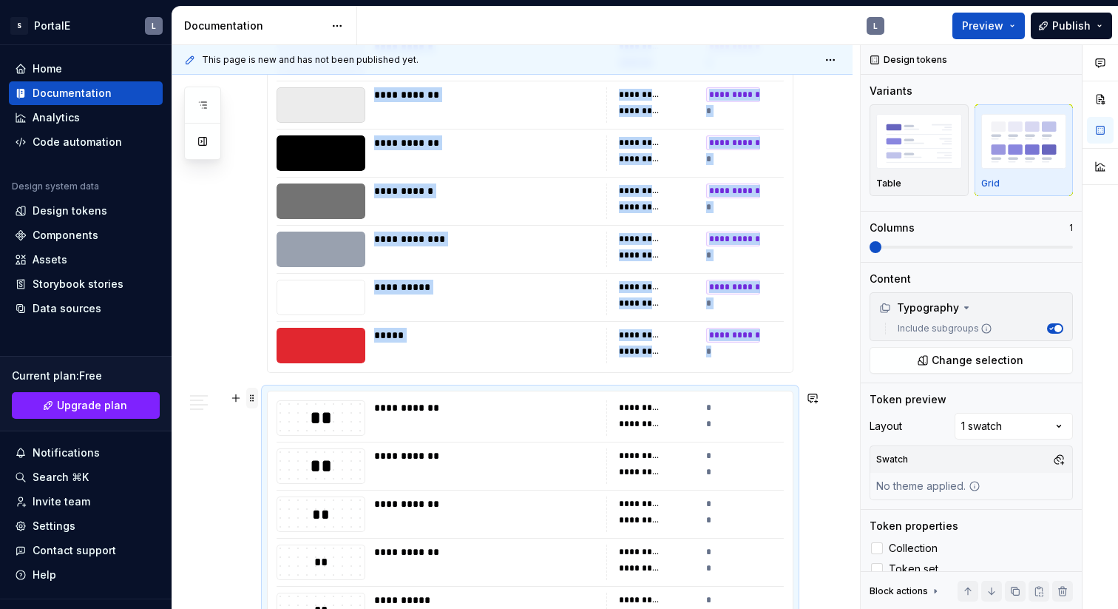
click at [251, 401] on span at bounding box center [252, 398] width 12 height 21
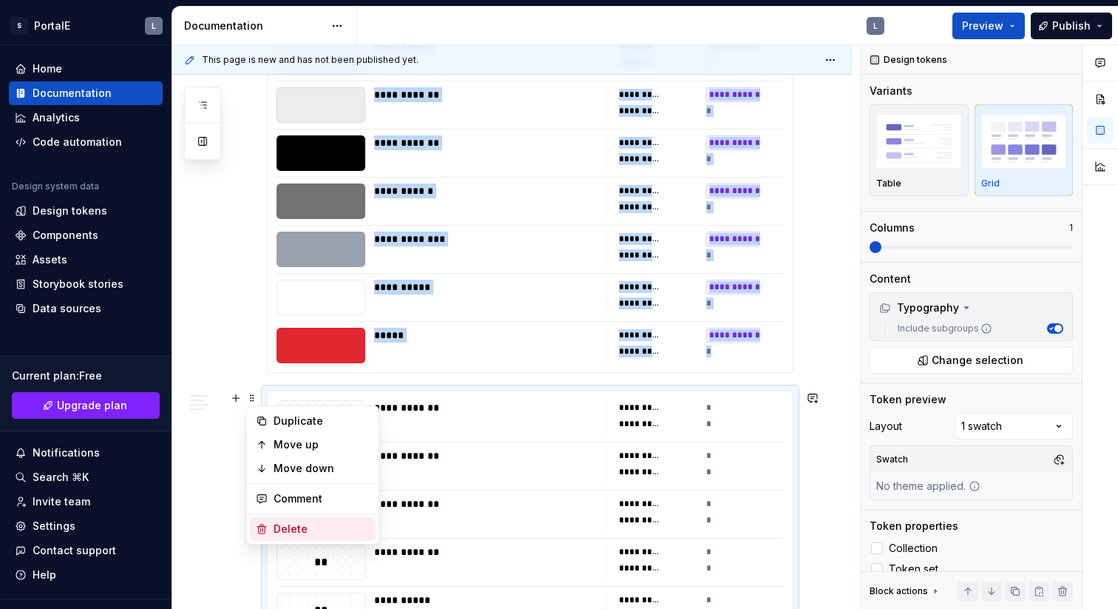
click at [295, 527] on div "Delete" at bounding box center [322, 528] width 96 height 15
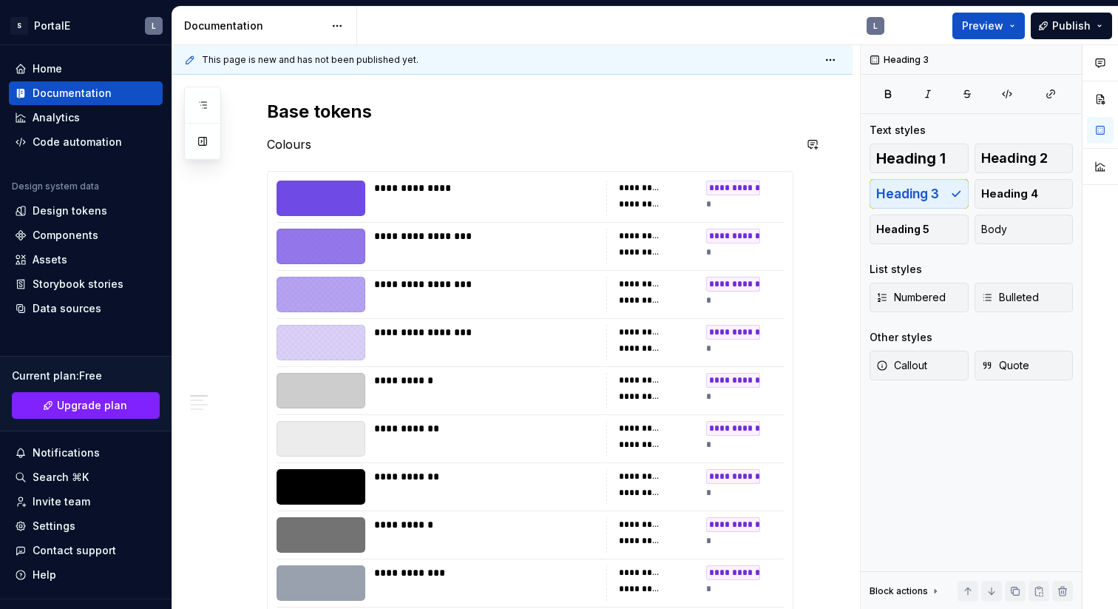
scroll to position [0, 0]
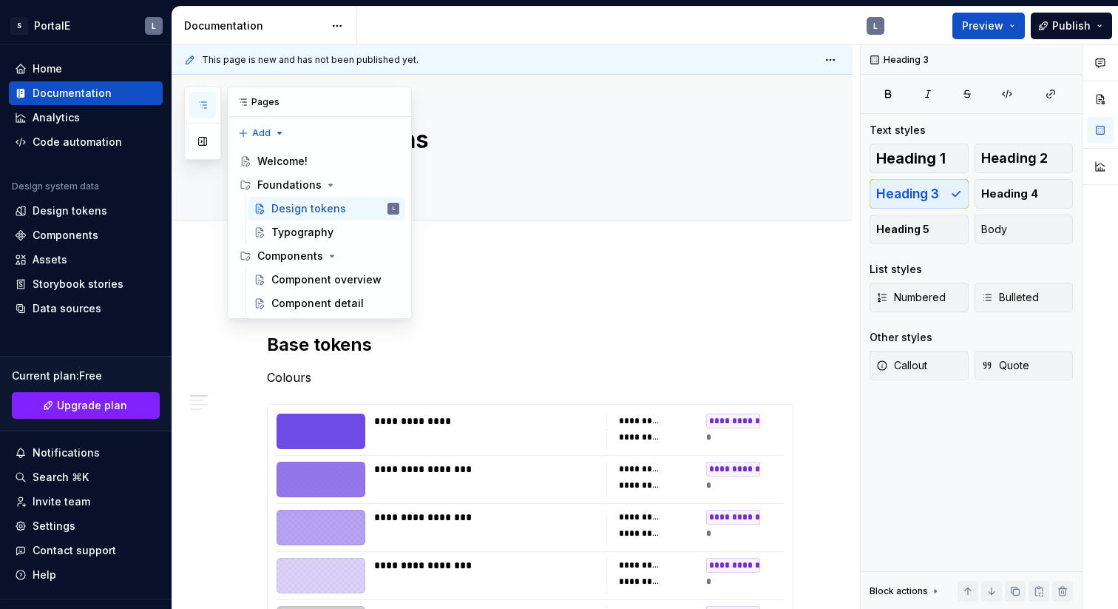
click at [202, 104] on icon "button" at bounding box center [203, 105] width 12 height 12
click at [297, 232] on div "Typography" at bounding box center [302, 232] width 62 height 15
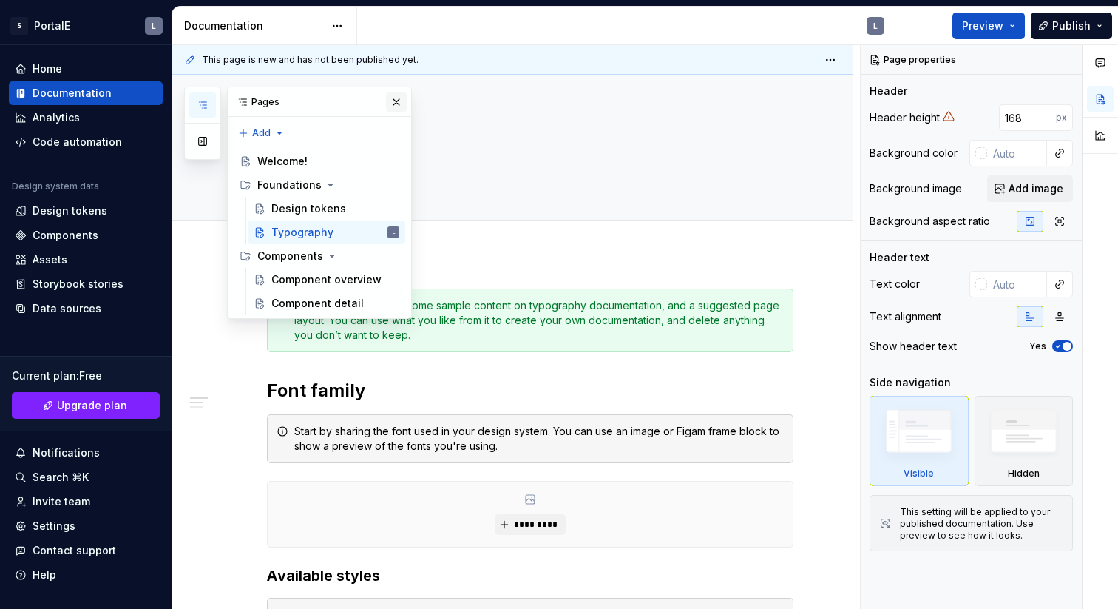
click at [396, 107] on button "button" at bounding box center [396, 102] width 21 height 21
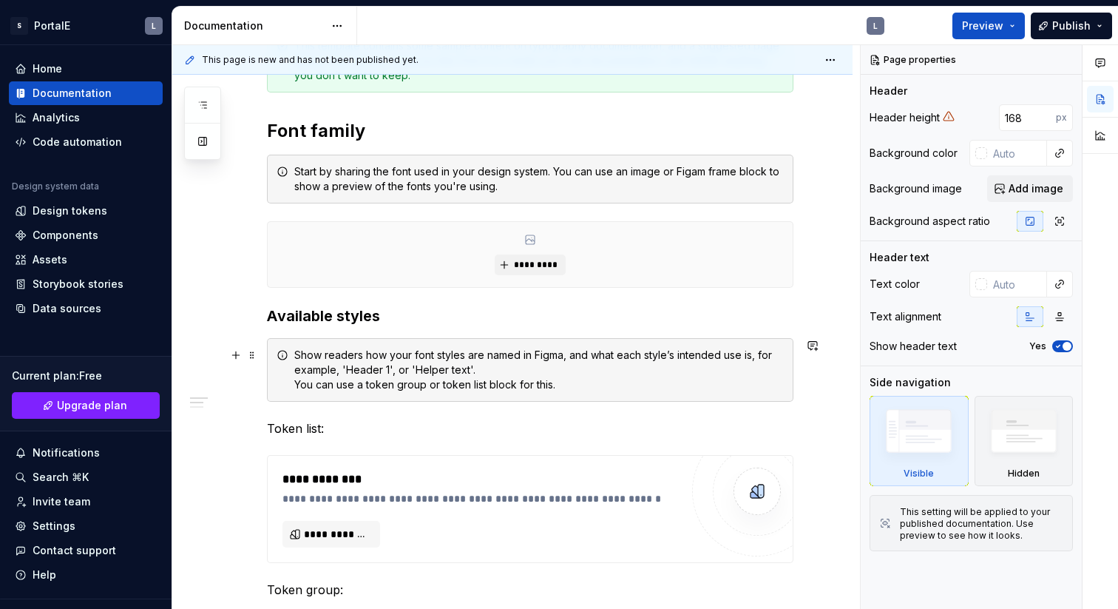
scroll to position [294, 0]
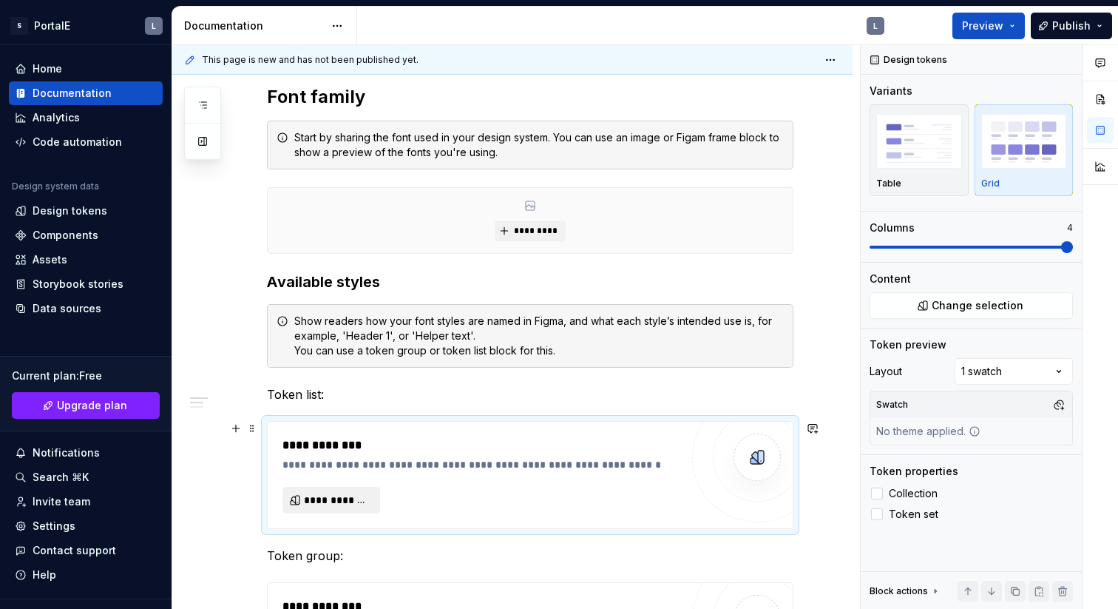
click at [327, 495] on span "**********" at bounding box center [337, 500] width 67 height 15
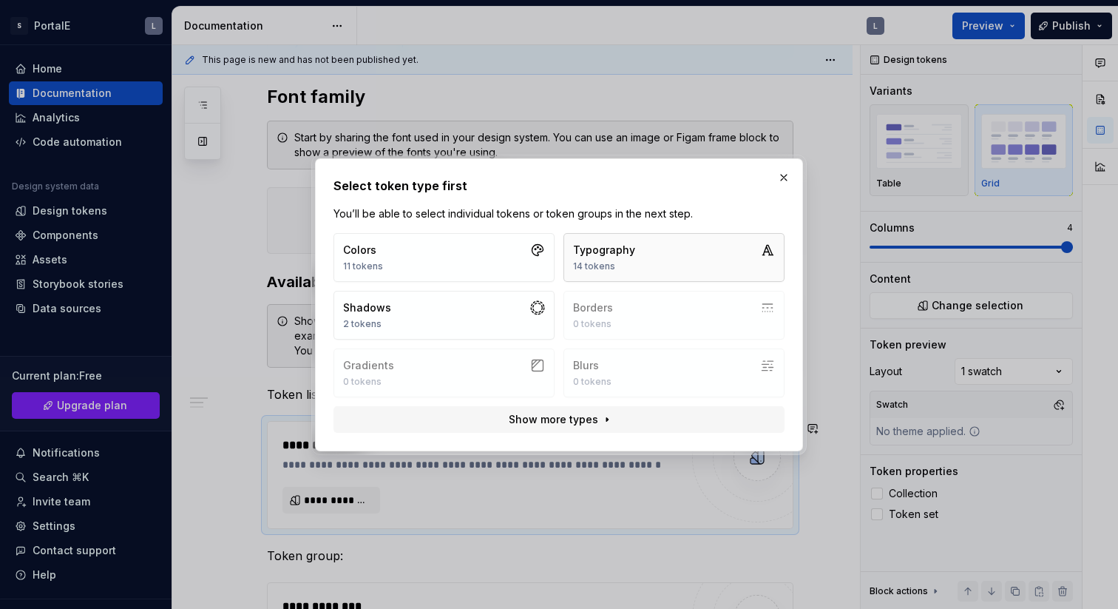
click at [630, 251] on div "Typography" at bounding box center [604, 250] width 62 height 15
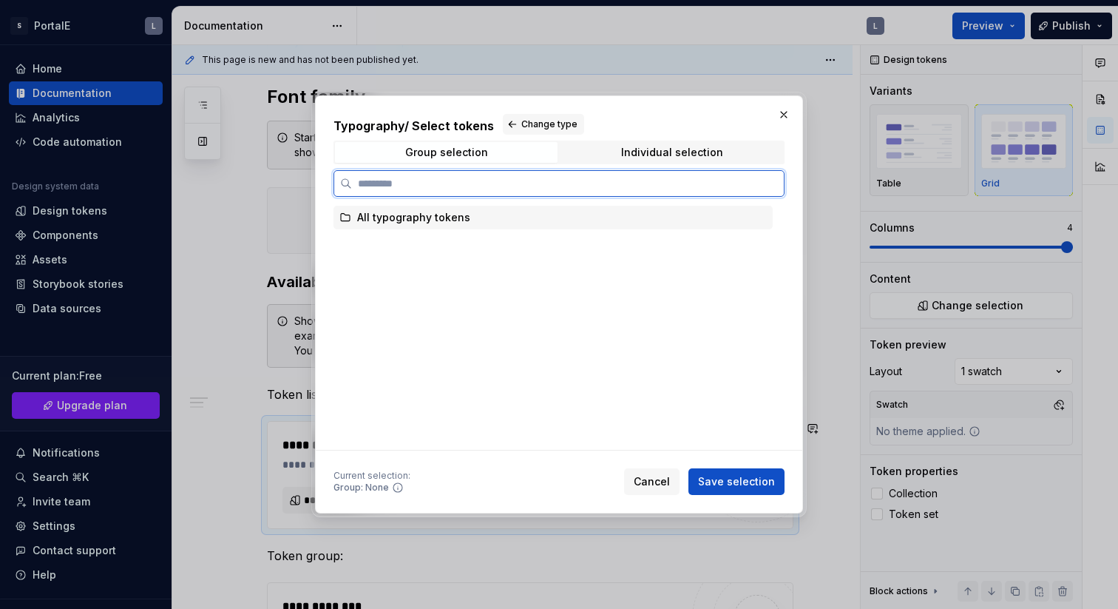
click at [436, 223] on div "All typography tokens" at bounding box center [413, 217] width 113 height 15
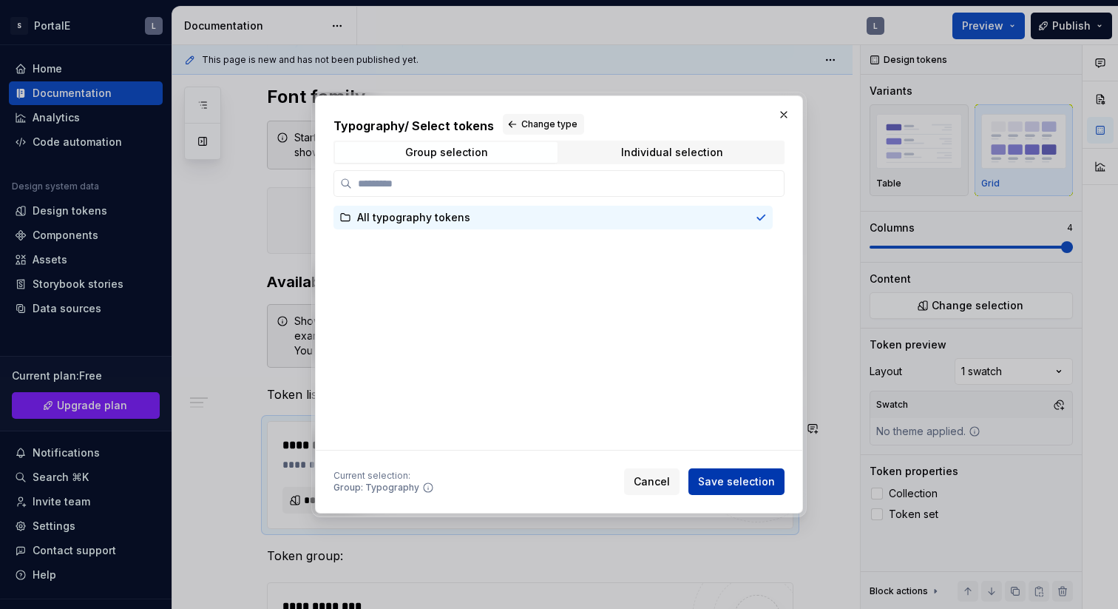
click at [748, 484] on span "Save selection" at bounding box center [736, 481] width 77 height 15
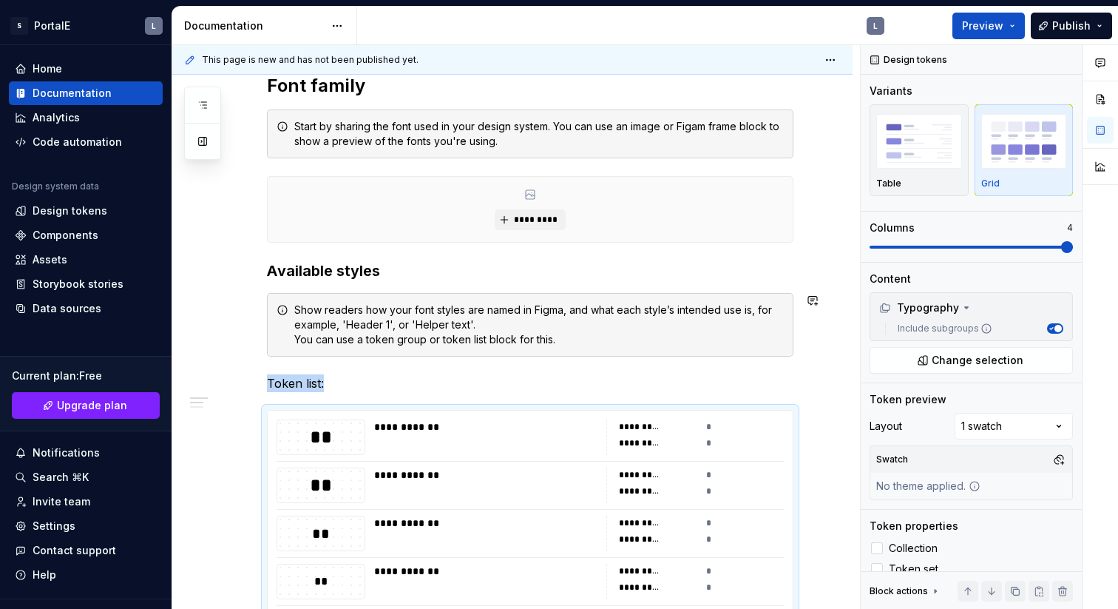
scroll to position [322, 0]
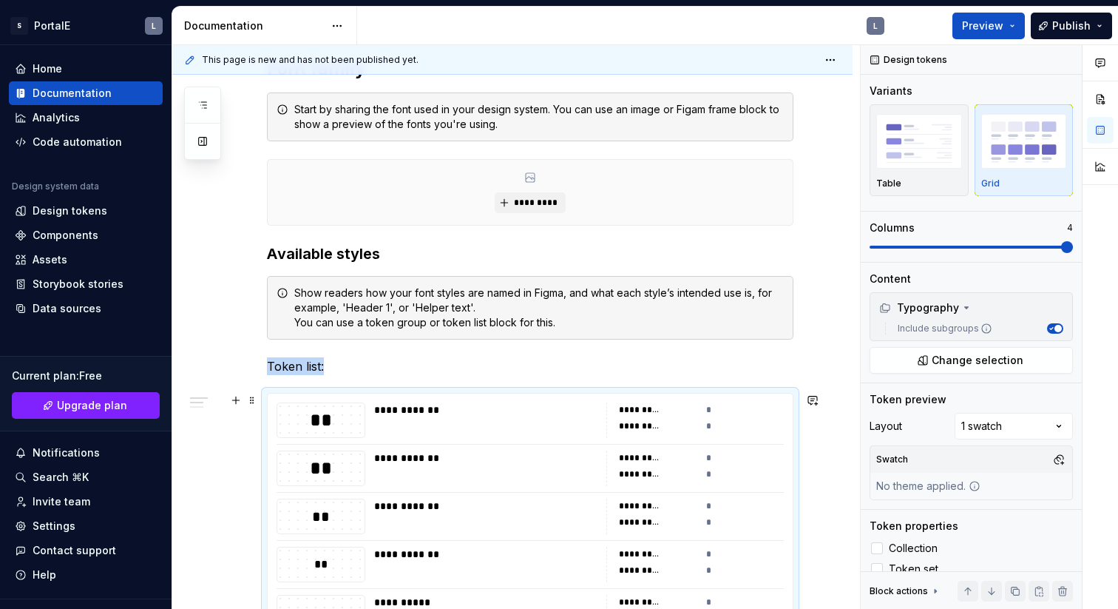
click at [254, 399] on span at bounding box center [252, 400] width 12 height 21
click at [1042, 146] on img "button" at bounding box center [1025, 141] width 86 height 54
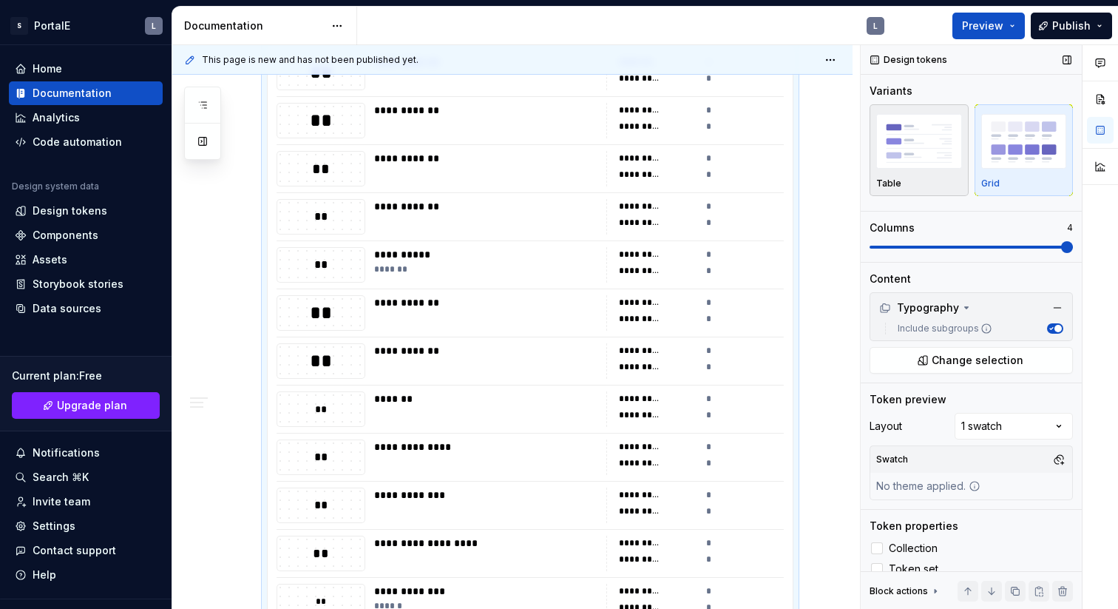
click at [936, 154] on img "button" at bounding box center [920, 141] width 86 height 54
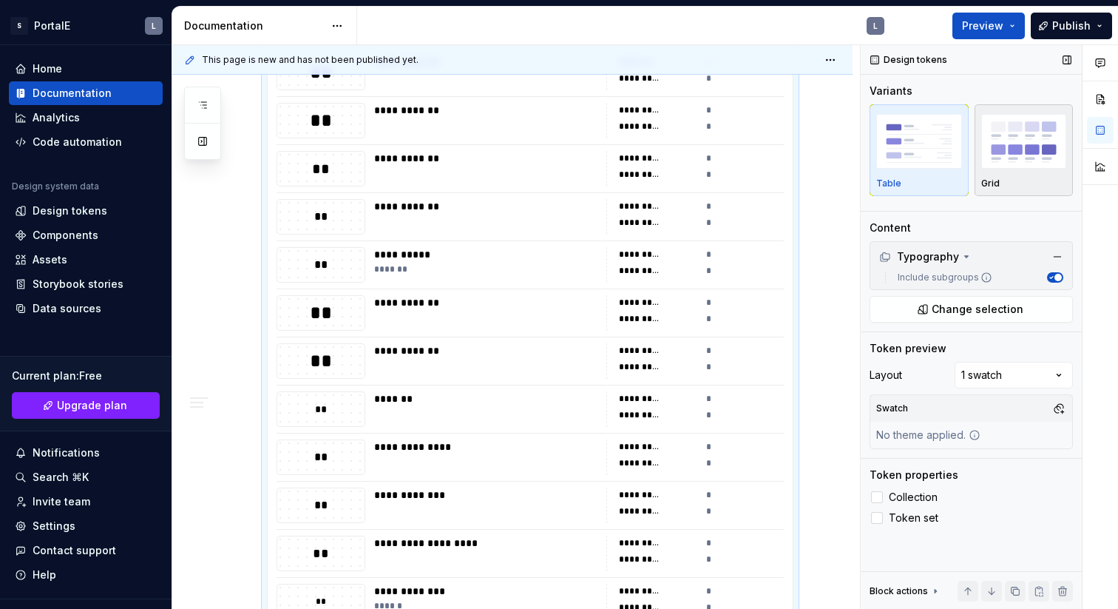
click at [1027, 141] on img "button" at bounding box center [1025, 141] width 86 height 54
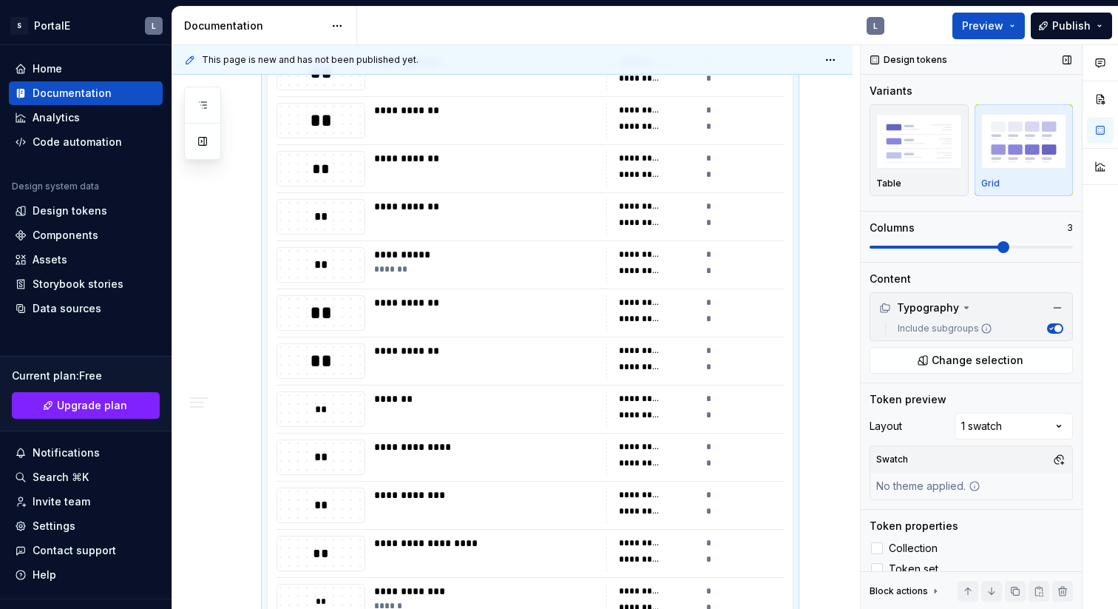
click at [1010, 250] on span at bounding box center [1004, 247] width 12 height 12
click at [1073, 250] on span at bounding box center [1067, 247] width 12 height 12
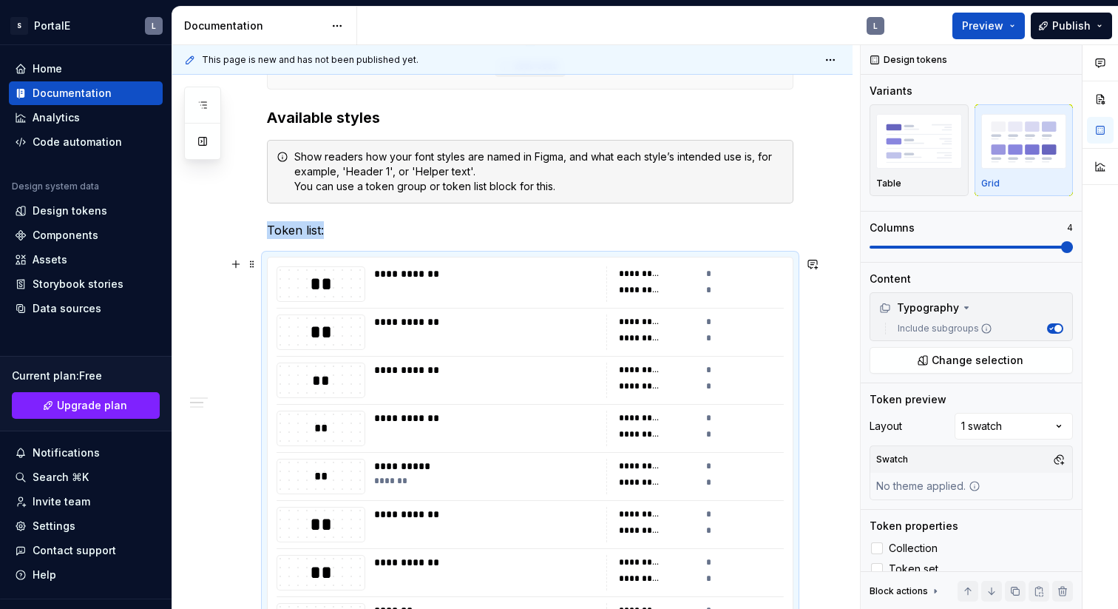
scroll to position [439, 0]
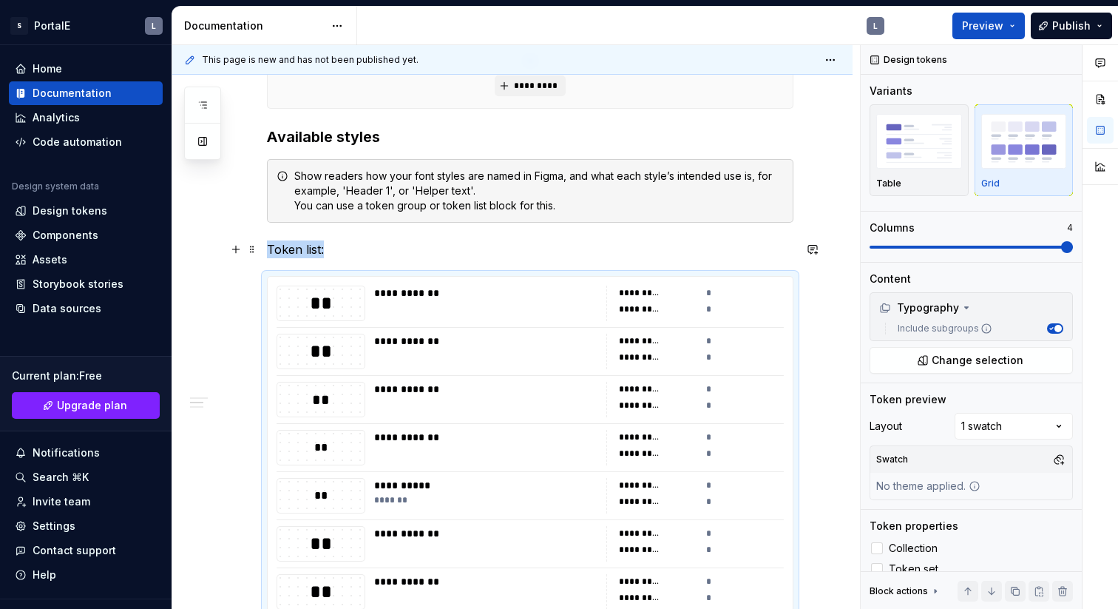
click at [425, 246] on p "Token list:" at bounding box center [530, 249] width 527 height 18
click at [433, 331] on div "**********" at bounding box center [530, 616] width 525 height 678
click at [914, 139] on img "button" at bounding box center [920, 141] width 86 height 54
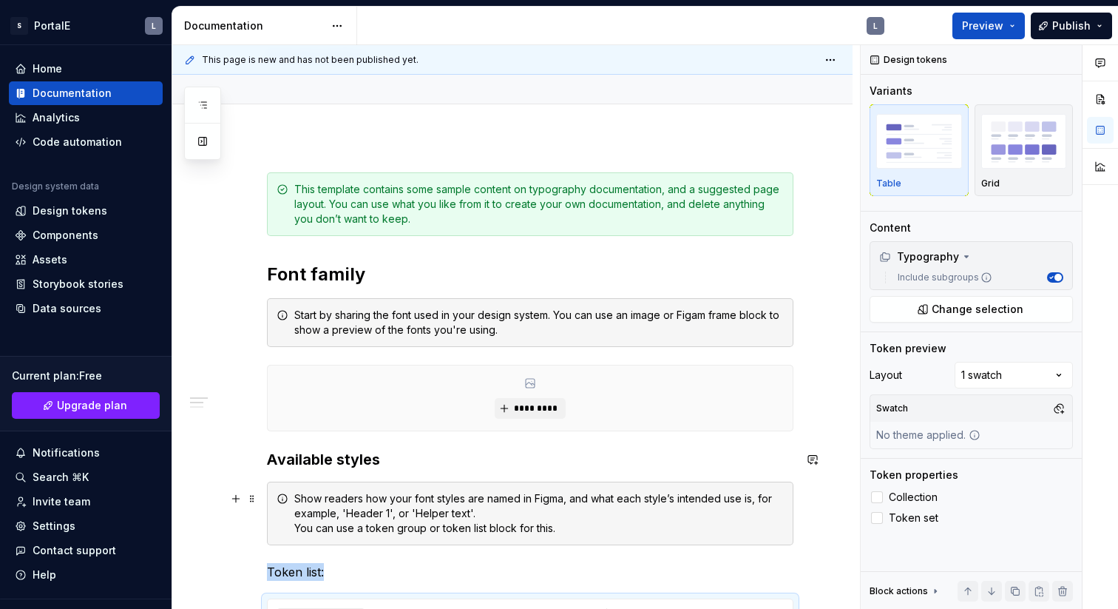
scroll to position [213, 0]
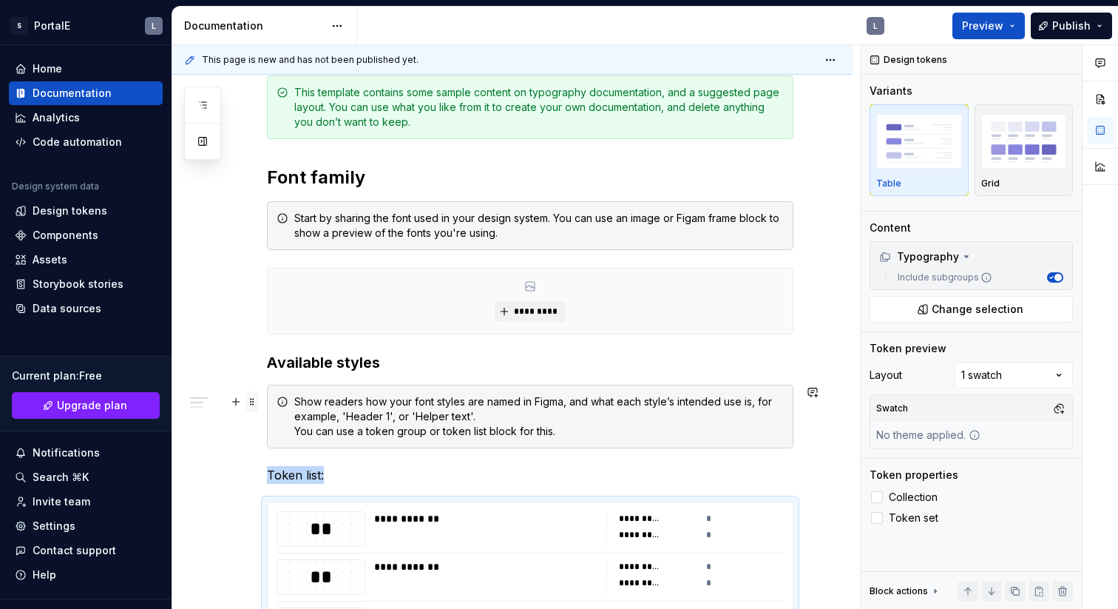
click at [254, 403] on span at bounding box center [252, 401] width 12 height 21
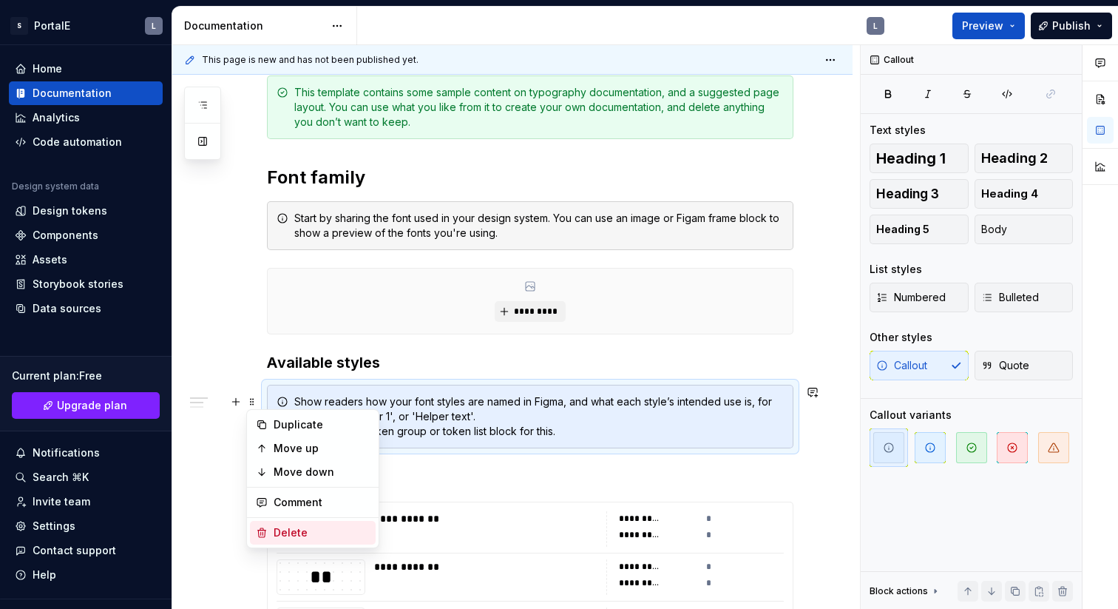
click at [296, 528] on div "Delete" at bounding box center [322, 532] width 96 height 15
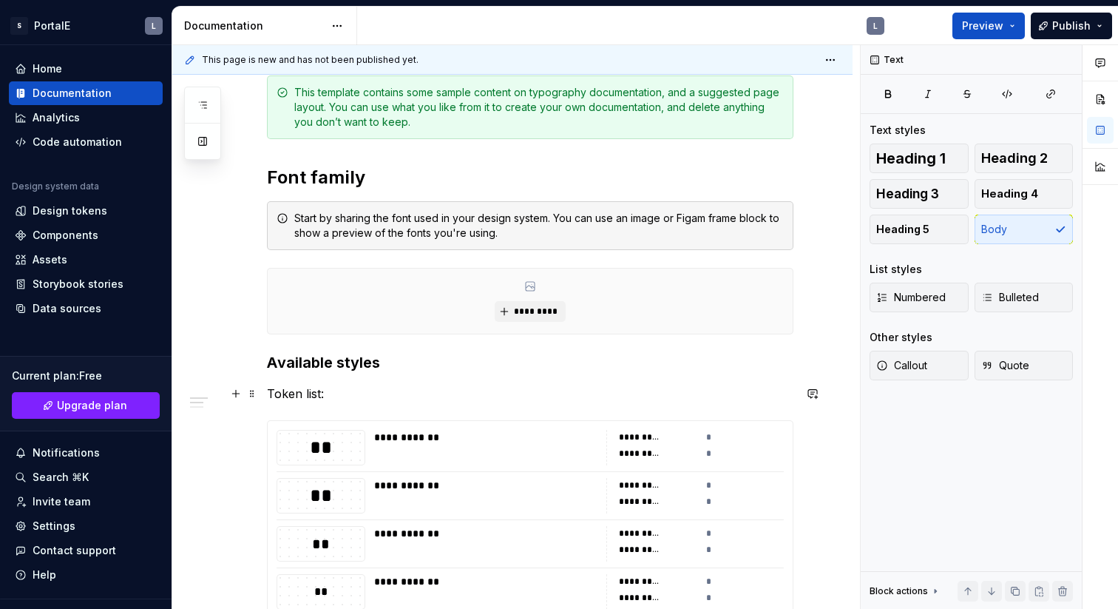
click at [374, 399] on p "Token list:" at bounding box center [530, 394] width 527 height 18
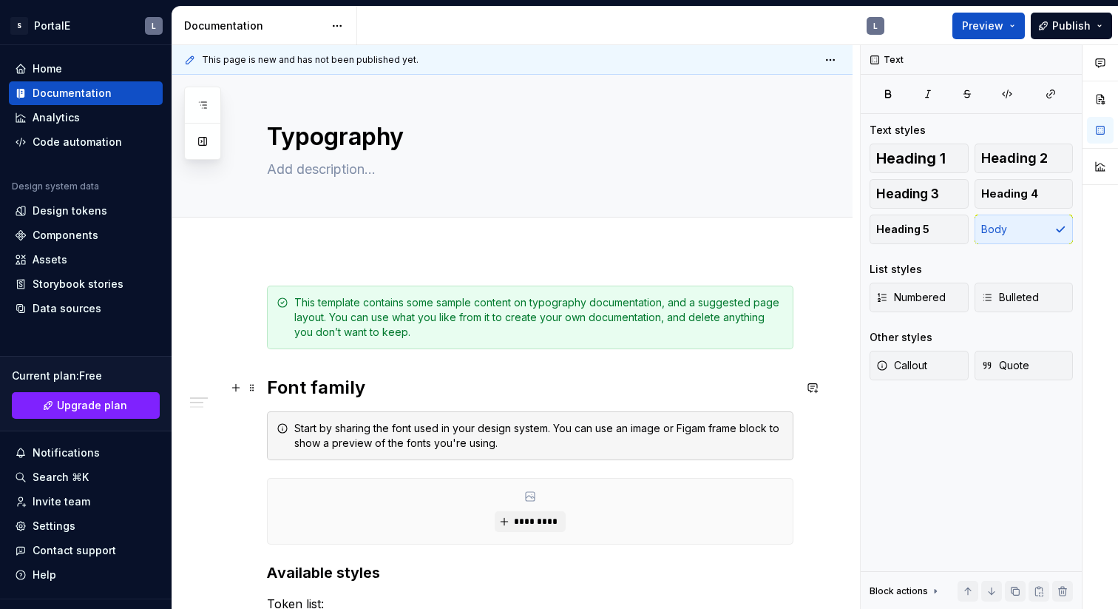
scroll to position [0, 0]
